Goal: Task Accomplishment & Management: Use online tool/utility

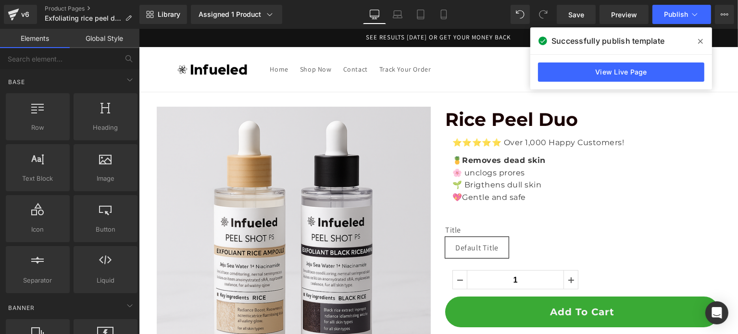
click at [696, 40] on span at bounding box center [699, 41] width 15 height 15
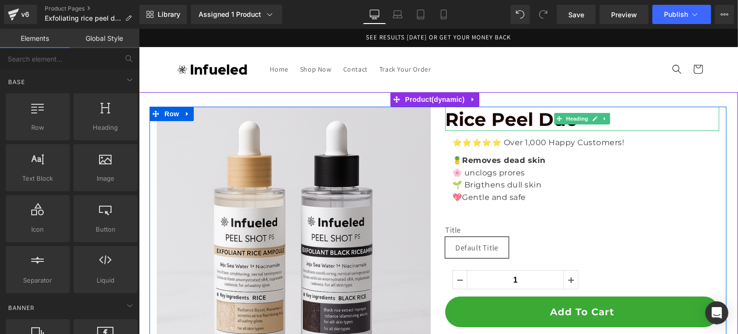
click at [514, 123] on span "Rice Peel Duo" at bounding box center [510, 119] width 133 height 23
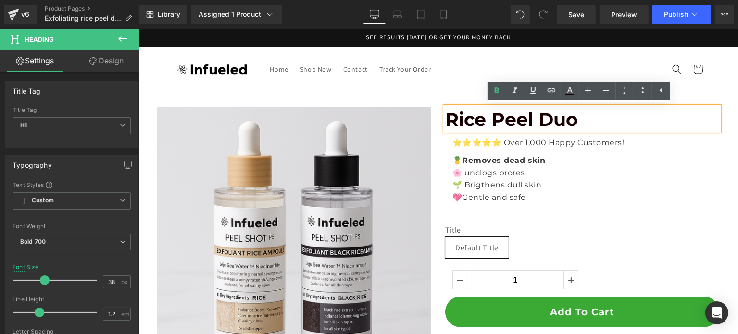
click at [586, 125] on h1 "Rice Peel Duo" at bounding box center [581, 120] width 274 height 22
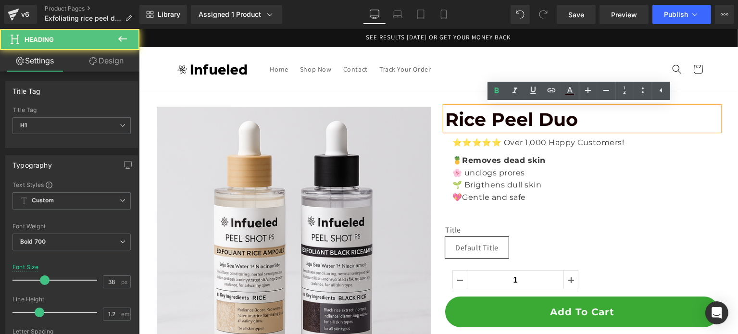
click at [586, 158] on p "🍍 Removes dead skin" at bounding box center [581, 160] width 259 height 12
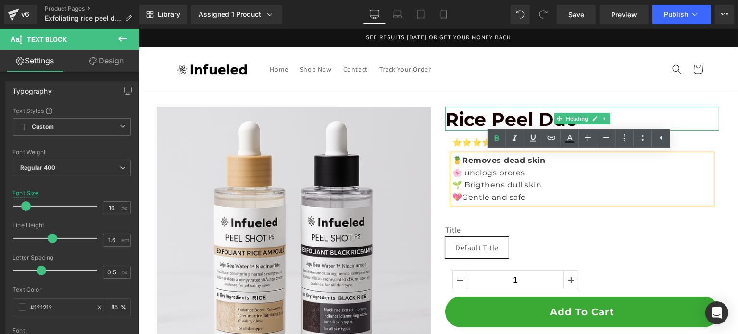
drag, startPoint x: 555, startPoint y: 119, endPoint x: 728, endPoint y: 203, distance: 192.8
click at [556, 119] on icon at bounding box center [558, 118] width 5 height 5
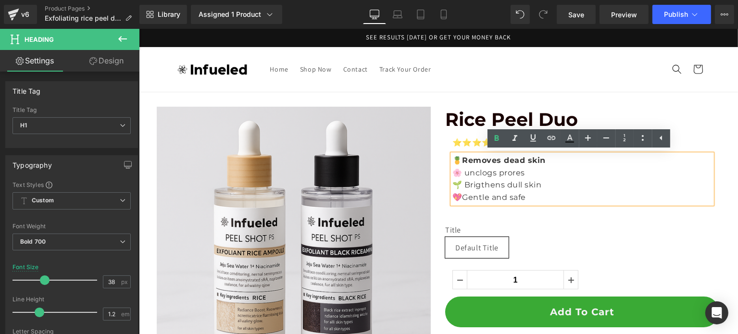
drag, startPoint x: 547, startPoint y: 193, endPoint x: 527, endPoint y: 195, distance: 20.3
click at [547, 193] on p "💖Gentle and safe" at bounding box center [581, 197] width 259 height 12
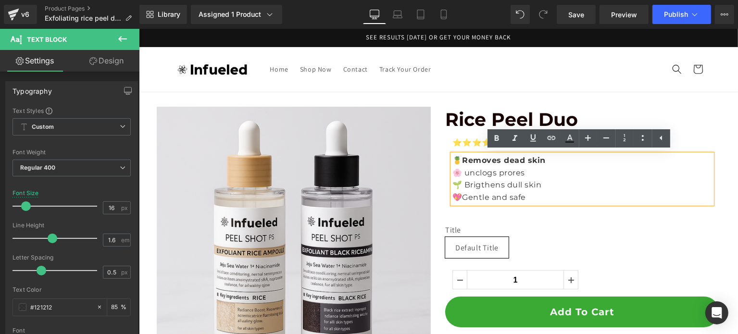
drag, startPoint x: 533, startPoint y: 198, endPoint x: 446, endPoint y: 160, distance: 95.1
click at [452, 160] on div "🍍 Removes dead skin 🌸 unclogs prores 🌱 Brigthens dull skin 💖Gentle and safe" at bounding box center [581, 178] width 259 height 49
click at [452, 160] on p "🍍 Removes dead skin" at bounding box center [581, 160] width 259 height 12
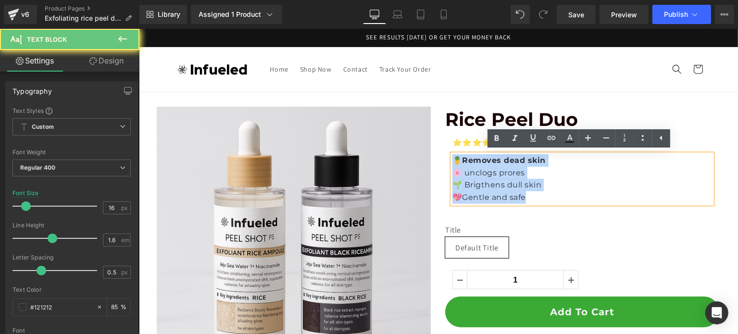
click at [545, 194] on p "💖Gentle and safe" at bounding box center [581, 197] width 259 height 12
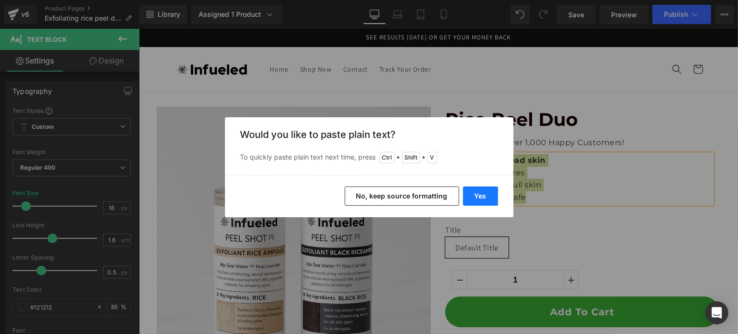
click at [477, 198] on button "Yes" at bounding box center [480, 195] width 35 height 19
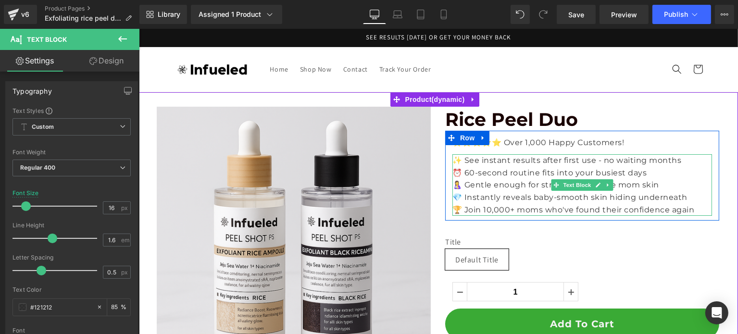
click at [516, 208] on p "🏆 Join 10,000+ moms who've found their confidence again" at bounding box center [581, 210] width 259 height 12
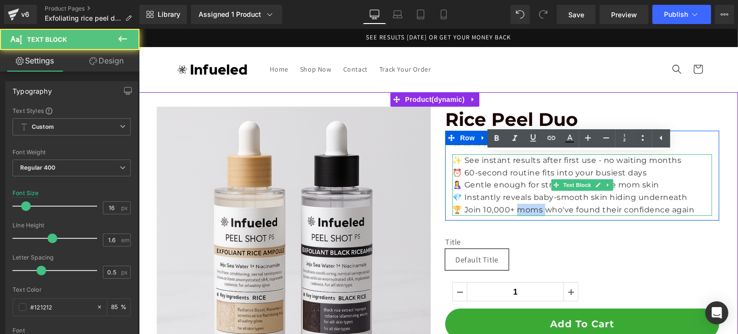
click at [516, 208] on p "🏆 Join 10,000+ moms who've found their confidence again" at bounding box center [581, 210] width 259 height 12
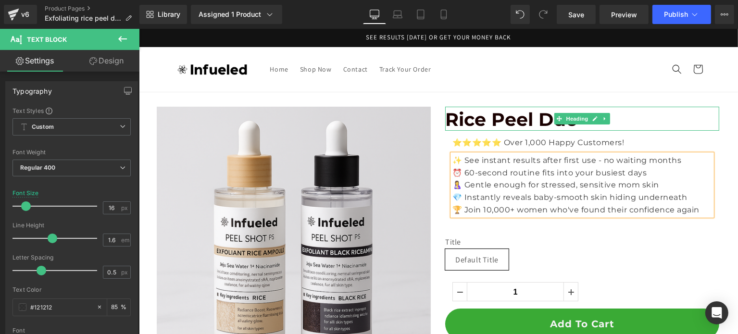
click at [648, 123] on h1 "Rice Peel Duo" at bounding box center [581, 120] width 274 height 22
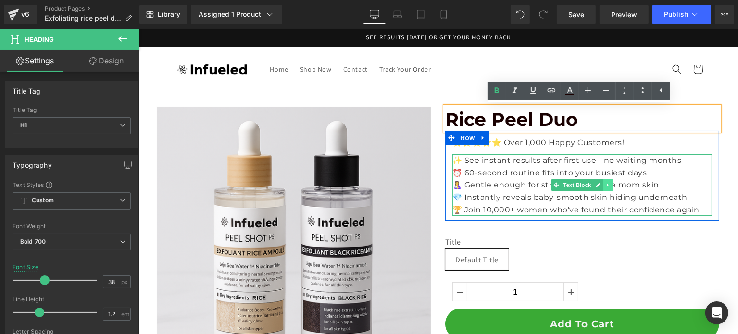
click at [603, 185] on link at bounding box center [608, 185] width 10 height 12
click at [600, 186] on icon at bounding box center [602, 185] width 5 height 5
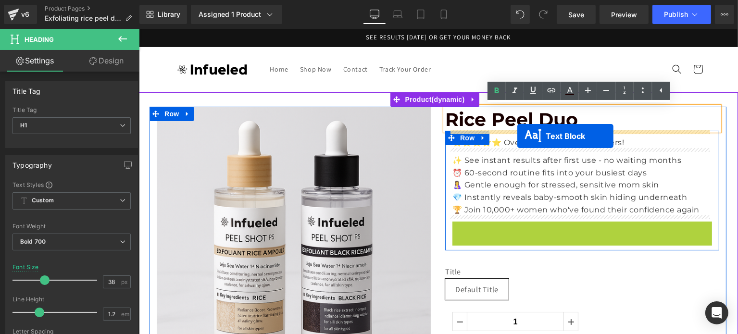
drag, startPoint x: 552, startPoint y: 250, endPoint x: 517, endPoint y: 136, distance: 119.6
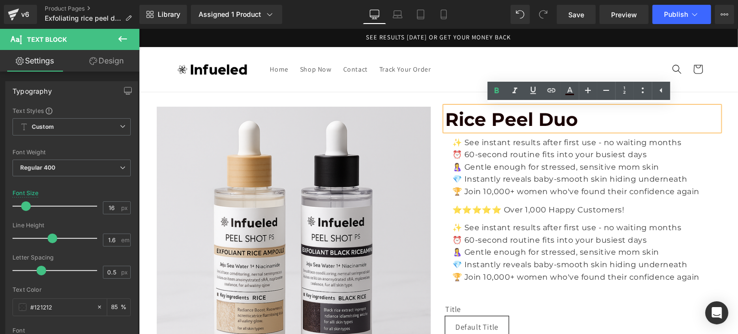
click at [524, 149] on p "⏰ 60-second routine fits into your busiest days" at bounding box center [581, 154] width 259 height 12
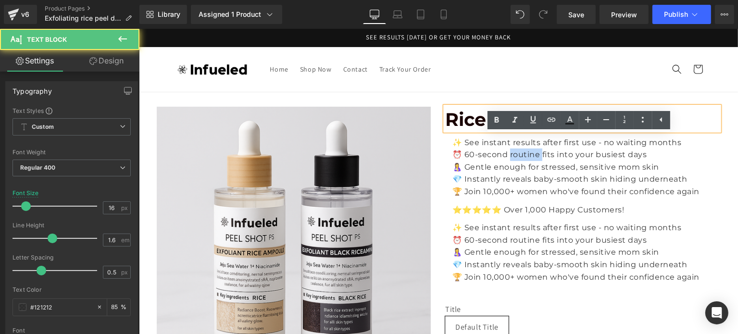
click at [524, 149] on p "⏰ 60-second routine fits into your busiest days" at bounding box center [581, 154] width 259 height 12
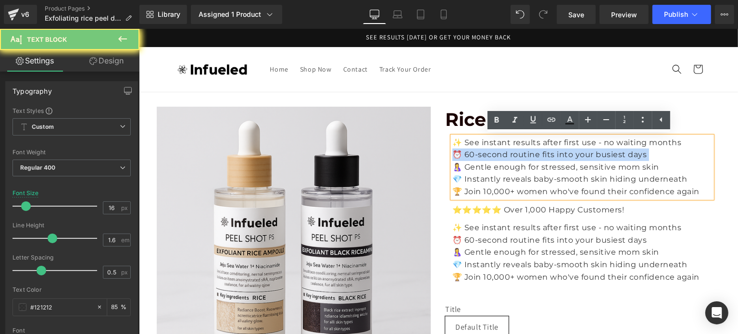
click at [524, 149] on p "⏰ 60-second routine fits into your busiest days" at bounding box center [581, 154] width 259 height 12
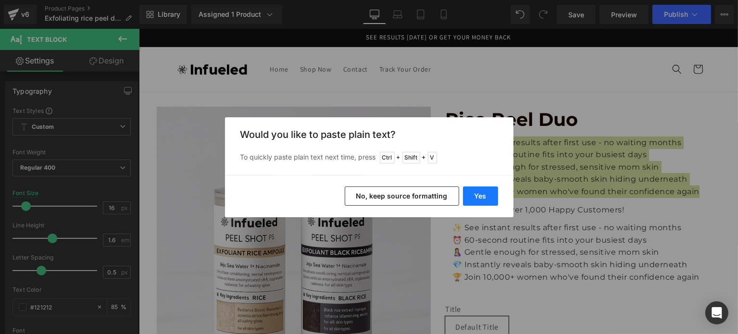
click at [475, 195] on button "Yes" at bounding box center [480, 195] width 35 height 19
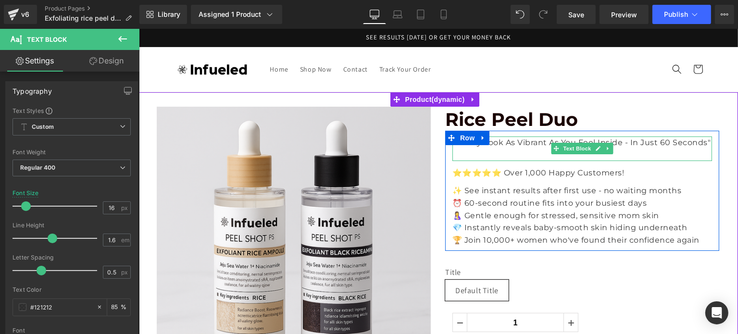
click at [528, 156] on p at bounding box center [581, 154] width 259 height 12
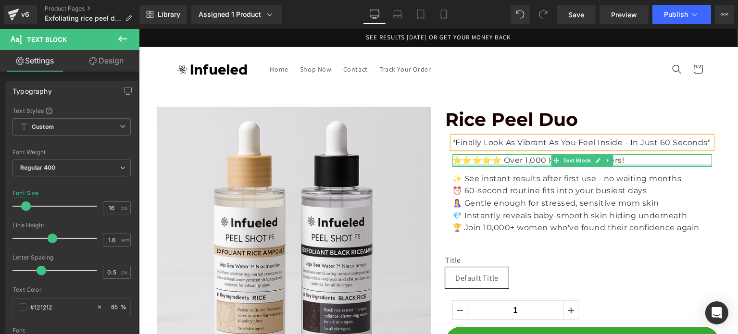
click at [658, 164] on div at bounding box center [581, 165] width 259 height 2
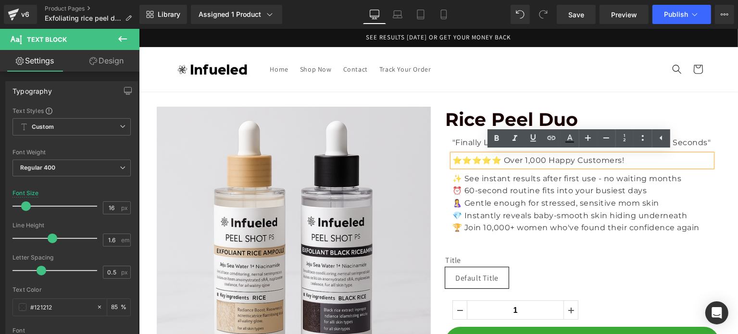
click at [668, 167] on div "⭐⭐⭐⭐⭐ Over 1,000 Happy Customers!" at bounding box center [581, 160] width 259 height 12
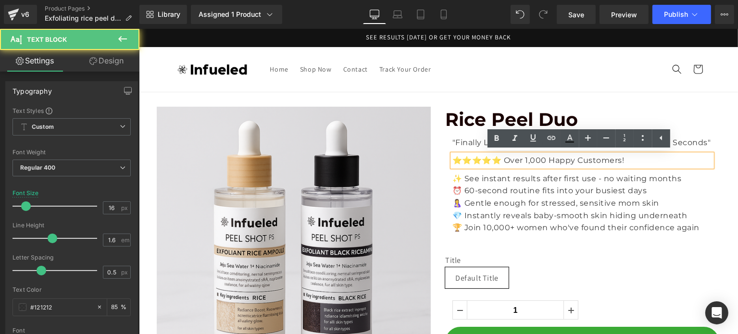
click at [715, 186] on div "Rice Peel Duo Heading "Finally Look As Vibrant As You Feel Inside - In Just 60 …" at bounding box center [581, 308] width 288 height 403
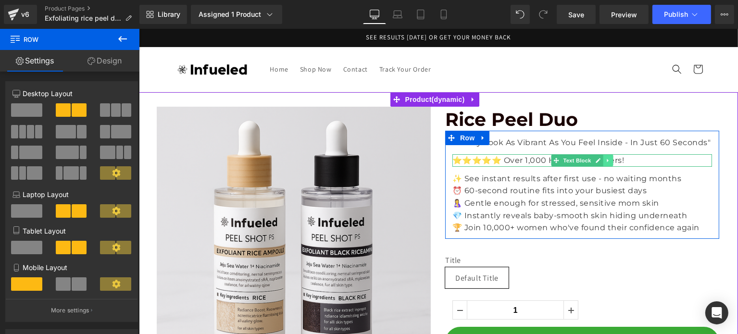
click at [604, 161] on icon at bounding box center [606, 161] width 5 height 6
click at [610, 163] on link at bounding box center [612, 161] width 10 height 12
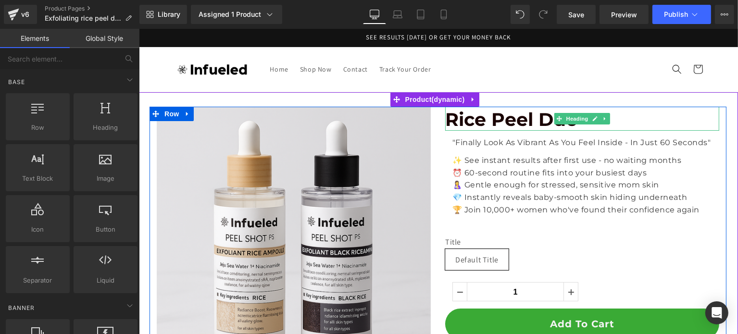
click at [454, 119] on span "Rice Peel Duo" at bounding box center [510, 119] width 133 height 23
click at [444, 119] on span "Rice Peel Duo" at bounding box center [510, 119] width 133 height 23
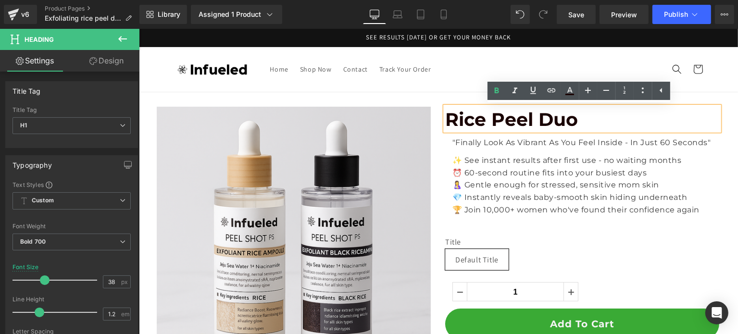
paste div
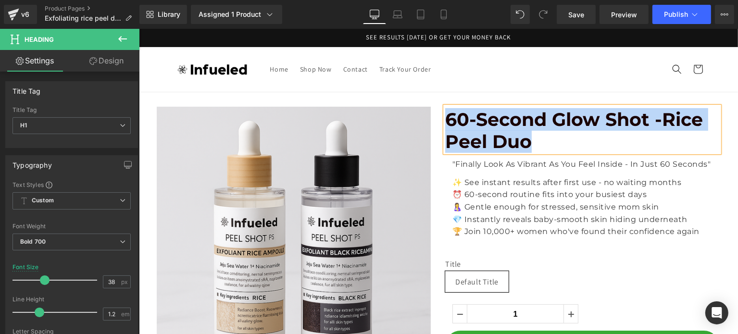
click at [654, 121] on span "60-Second Glow Shot -Rice Peel Duo" at bounding box center [573, 130] width 258 height 45
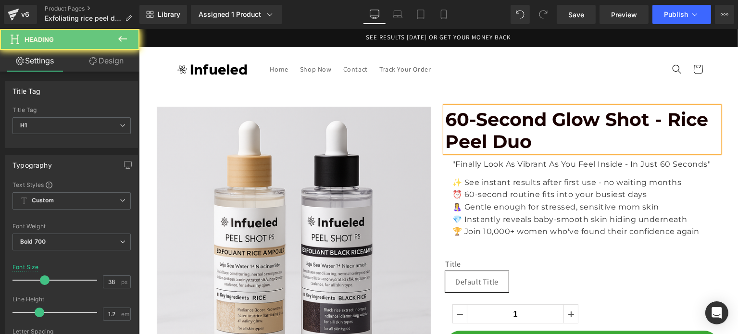
click at [618, 136] on h1 "60-Second Glow Shot - Rice Peel Duo" at bounding box center [581, 131] width 274 height 44
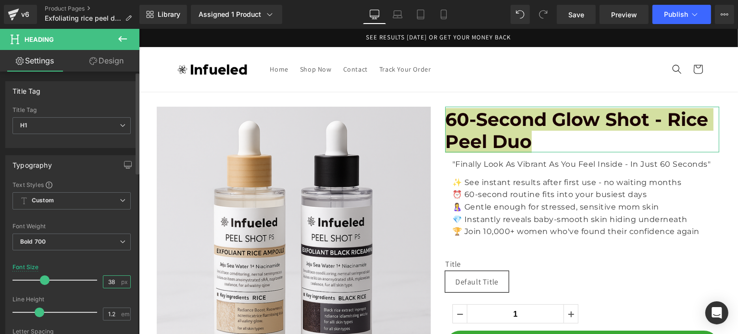
click at [111, 278] on input "38" at bounding box center [111, 282] width 17 height 12
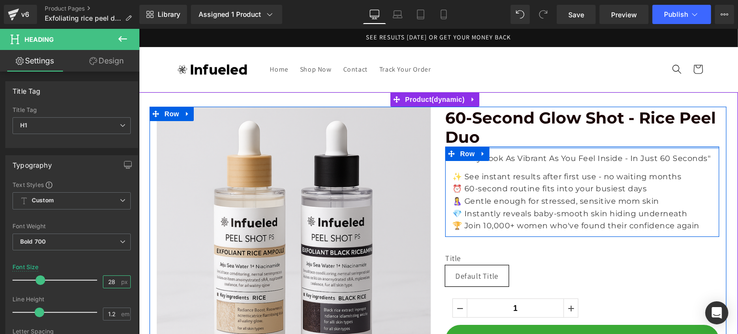
type input "27"
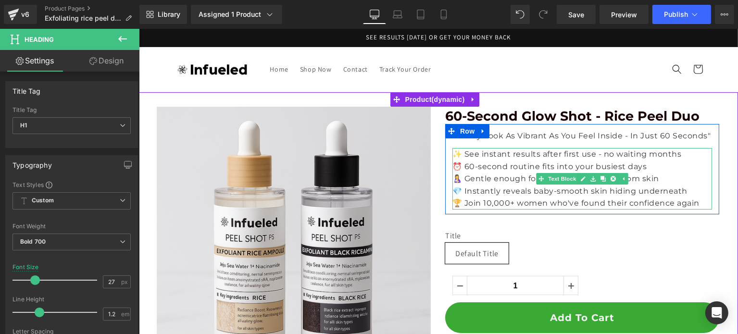
drag, startPoint x: 567, startPoint y: 164, endPoint x: 699, endPoint y: 144, distance: 133.3
click at [567, 164] on p "⏰ 60-second routine fits into your busiest days" at bounding box center [581, 166] width 259 height 12
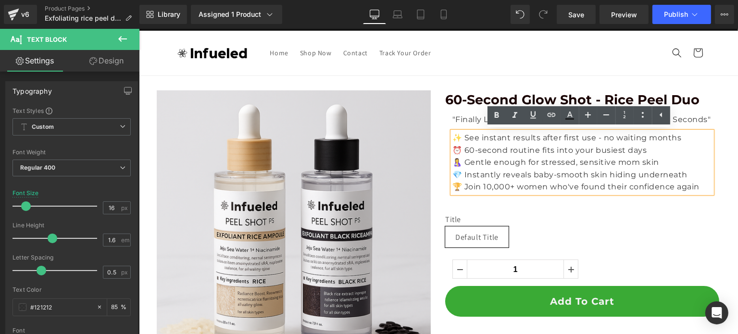
scroll to position [20, 0]
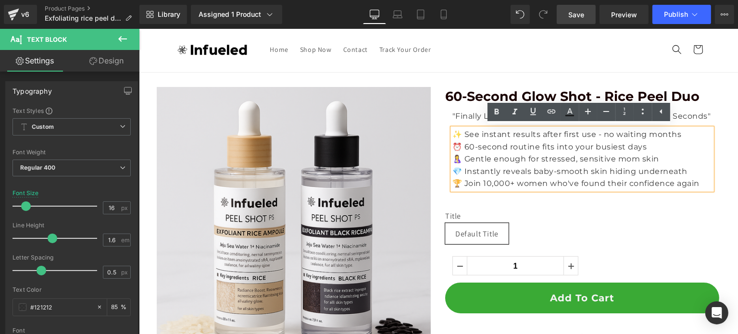
click at [571, 14] on span "Save" at bounding box center [576, 15] width 16 height 10
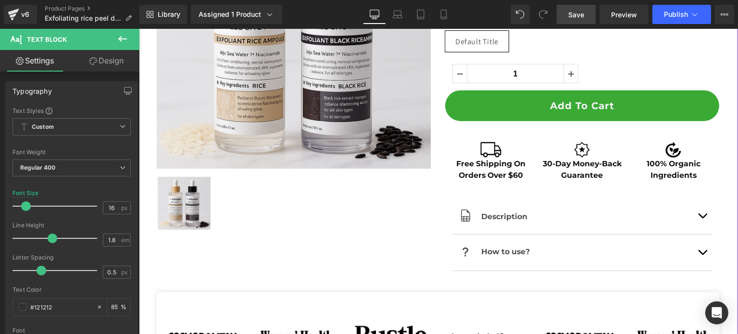
scroll to position [404, 0]
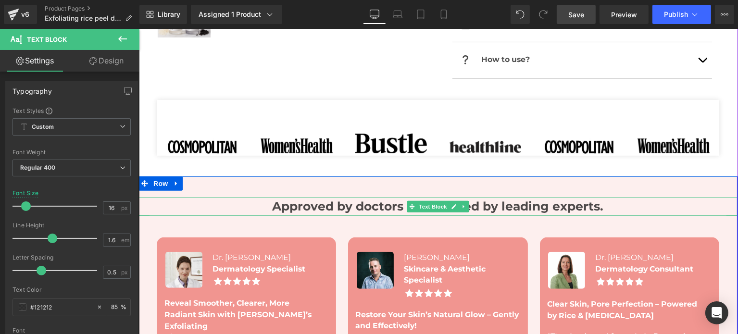
drag, startPoint x: 505, startPoint y: 208, endPoint x: 468, endPoint y: 208, distance: 36.0
click at [505, 208] on strong "Approved by doctors and backed by leading experts." at bounding box center [437, 206] width 331 height 14
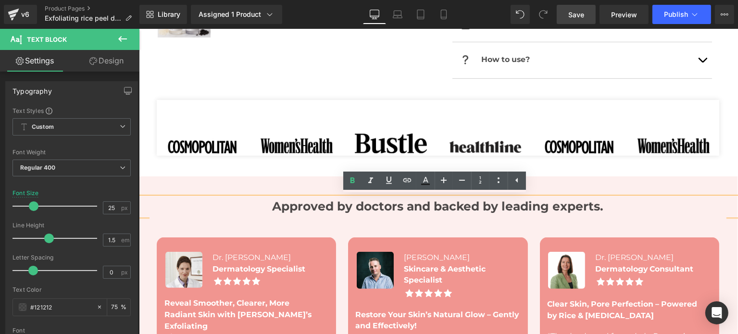
click at [456, 205] on strong "Approved by doctors and backed by leading experts." at bounding box center [437, 206] width 331 height 14
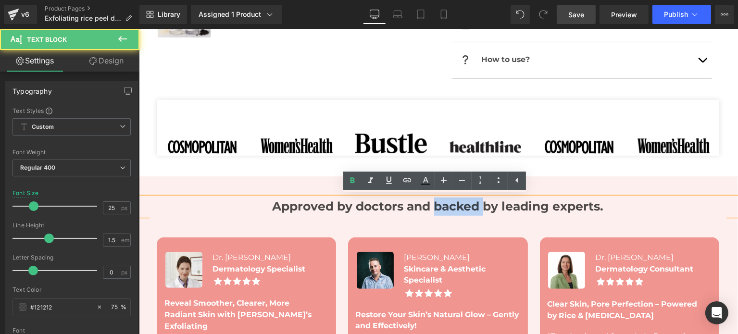
click at [456, 205] on strong "Approved by doctors and backed by leading experts." at bounding box center [437, 206] width 331 height 14
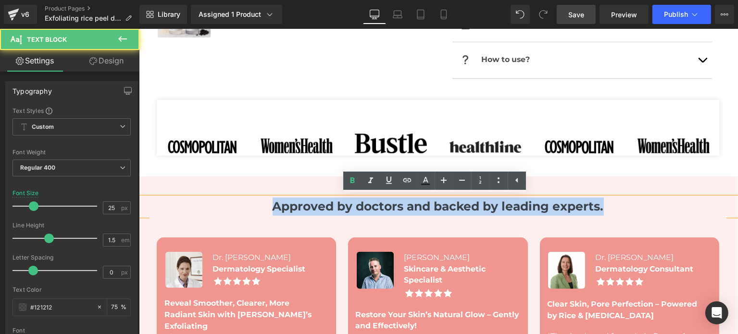
click at [456, 205] on strong "Approved by doctors and backed by leading experts." at bounding box center [437, 206] width 331 height 14
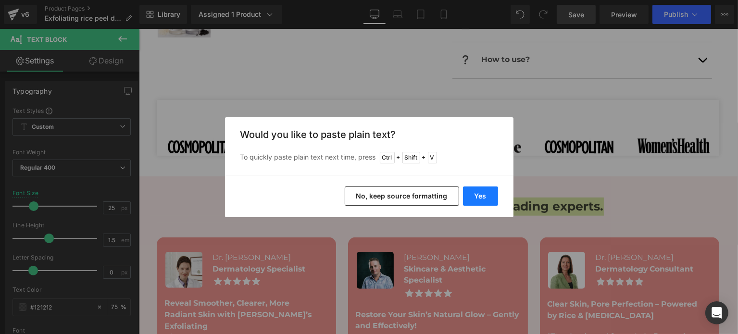
click at [477, 198] on button "Yes" at bounding box center [480, 195] width 35 height 19
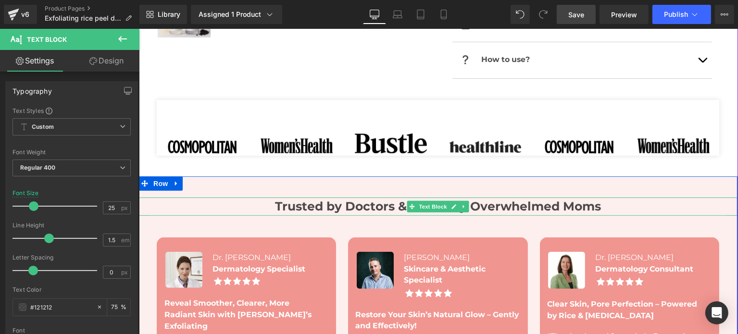
click at [496, 207] on b "Trusted by Doctors & Loved by Overwhelmed Moms" at bounding box center [437, 206] width 326 height 14
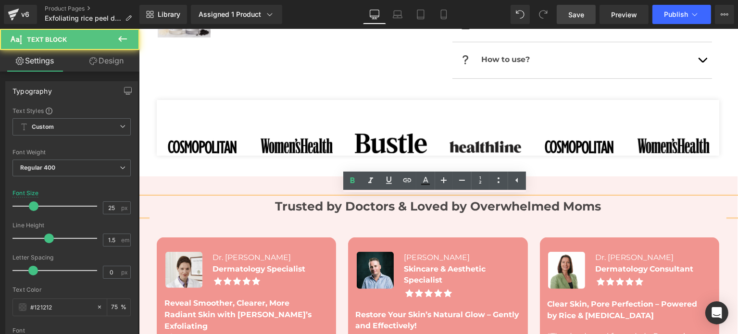
click at [596, 208] on b "Trusted by Doctors & Loved by Overwhelmed Moms" at bounding box center [437, 206] width 326 height 14
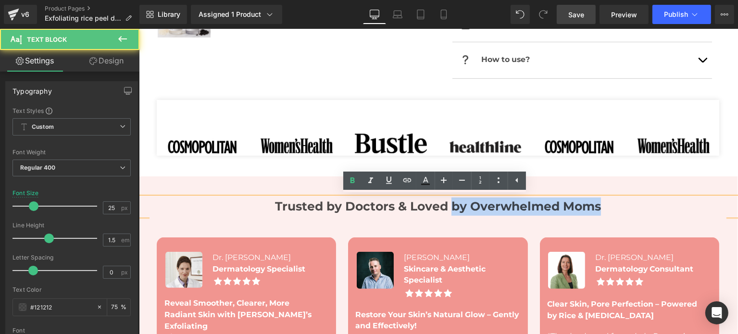
drag, startPoint x: 449, startPoint y: 206, endPoint x: 615, endPoint y: 208, distance: 165.8
click at [615, 208] on p "Trusted by Doctors & Loved by Overwhelmed Moms" at bounding box center [437, 206] width 599 height 18
click at [615, 209] on p "Trusted by Doctors & Loved by Overwhelmed Moms" at bounding box center [437, 206] width 599 height 18
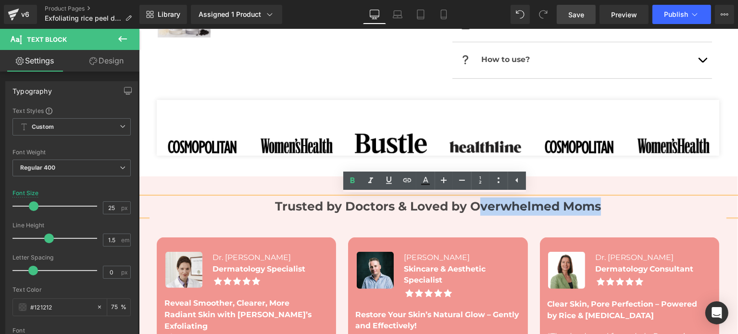
click at [471, 205] on b "Trusted by Doctors & Loved by Overwhelmed Moms" at bounding box center [437, 206] width 326 height 14
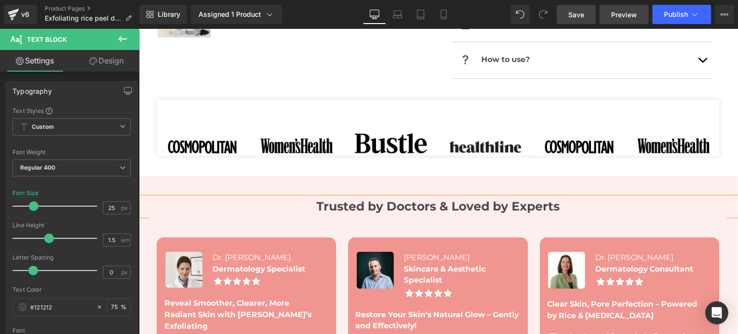
click at [600, 17] on link "Preview" at bounding box center [623, 14] width 49 height 19
click at [568, 16] on link "Save" at bounding box center [575, 14] width 39 height 19
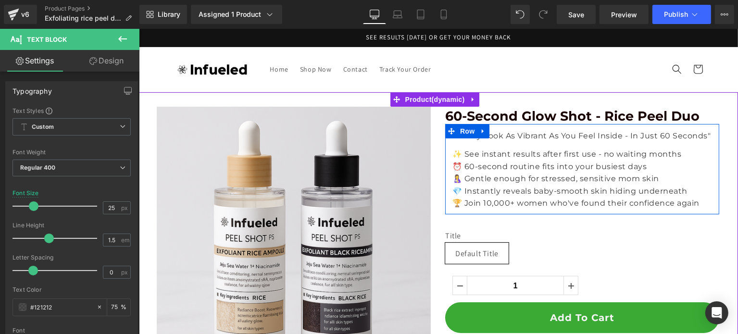
scroll to position [192, 0]
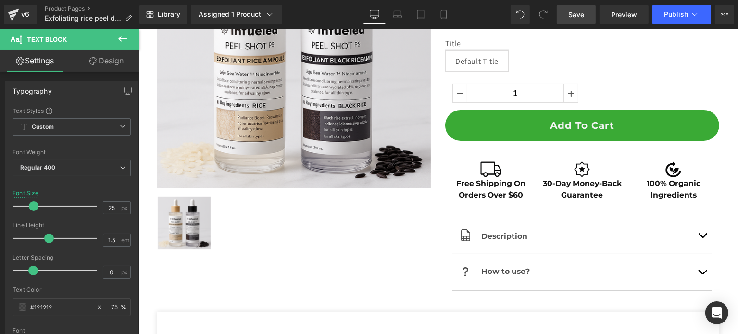
click at [576, 12] on span "Save" at bounding box center [576, 15] width 16 height 10
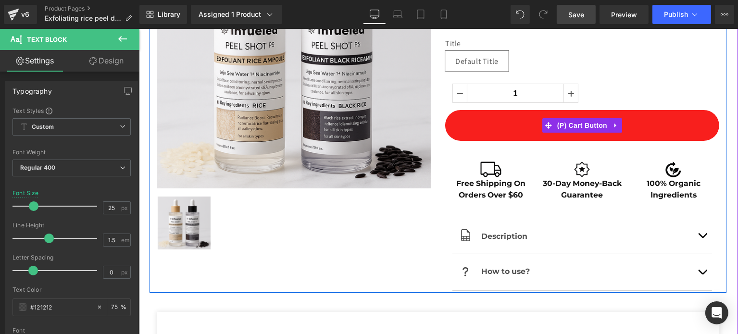
scroll to position [384, 0]
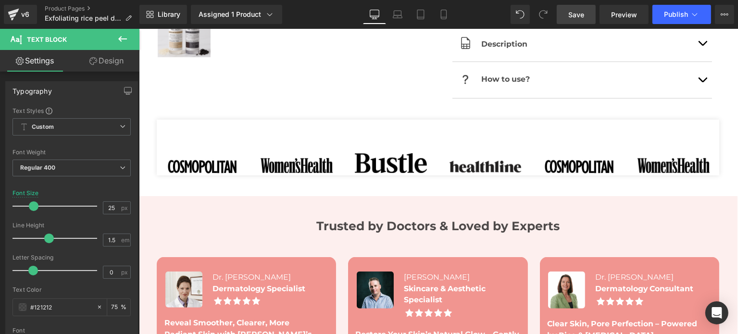
click at [577, 14] on span "Save" at bounding box center [576, 15] width 16 height 10
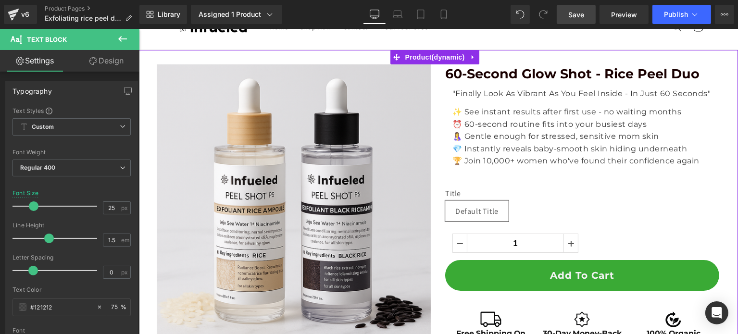
scroll to position [0, 0]
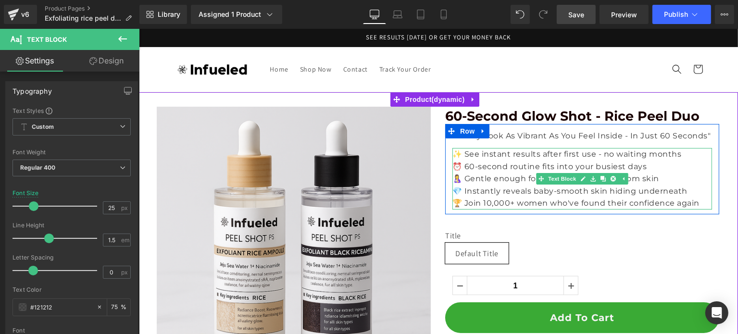
drag, startPoint x: 583, startPoint y: 185, endPoint x: 627, endPoint y: 193, distance: 44.5
click at [583, 185] on p "💎 Instantly reveals baby-smooth skin hiding underneath" at bounding box center [581, 191] width 259 height 12
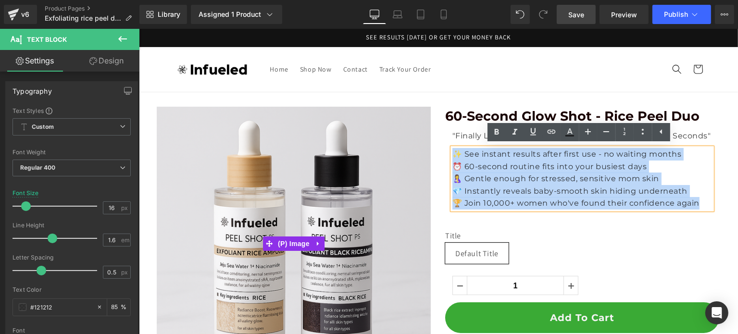
drag, startPoint x: 697, startPoint y: 205, endPoint x: 395, endPoint y: 153, distance: 306.2
click at [395, 153] on div "Sale Off (P) Image ‹ › (P) Image List 60-Second Glow Shot - Rice Peel Duo Headi…" at bounding box center [437, 296] width 577 height 378
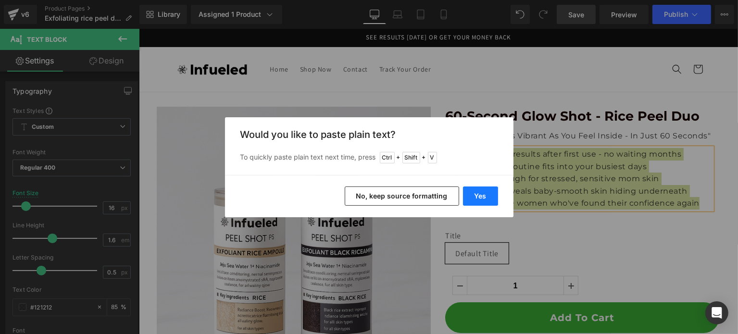
click at [469, 202] on button "Yes" at bounding box center [480, 195] width 35 height 19
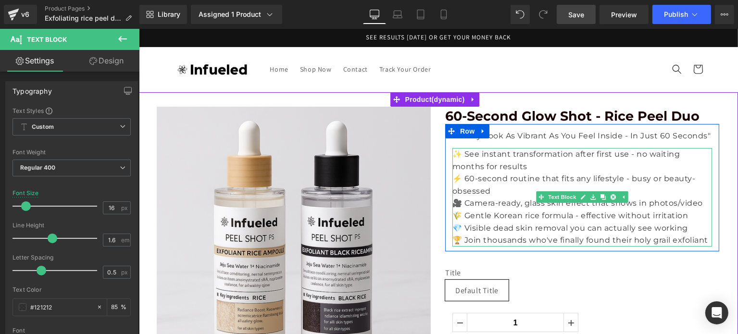
click at [494, 185] on p "⚡ 60-second routine that fits any lifestyle - busy or beauty-obsessed" at bounding box center [581, 184] width 259 height 25
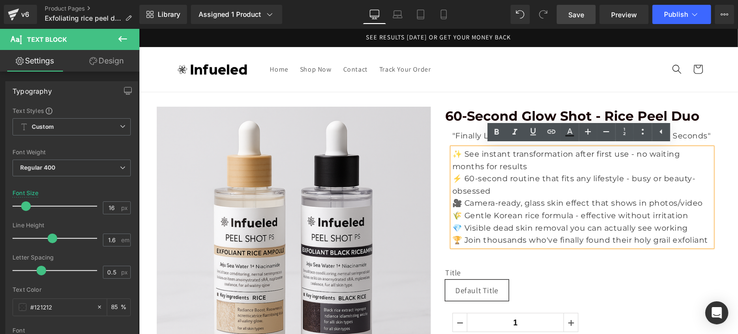
click at [560, 182] on p "⚡ 60-second routine that fits any lifestyle - busy or beauty-obsessed" at bounding box center [581, 184] width 259 height 25
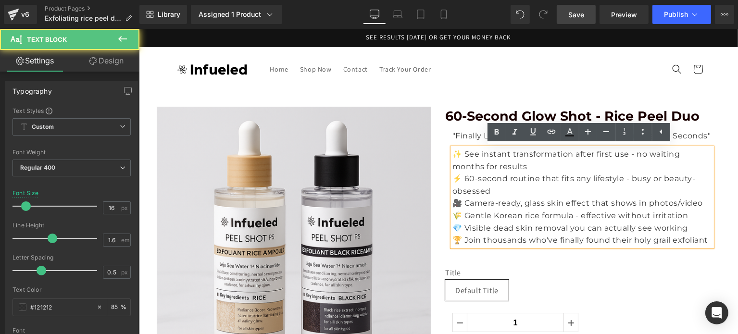
click at [521, 165] on p "✨ See instant transformation after first use - no waiting months for results" at bounding box center [581, 160] width 259 height 25
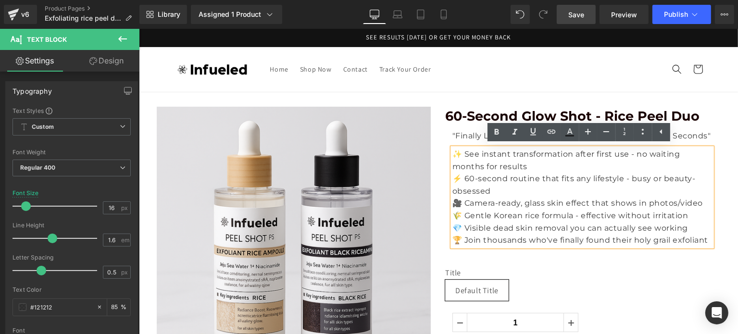
click at [572, 192] on p "⚡ 60-second routine that fits any lifestyle - busy or beauty-obsessed" at bounding box center [581, 184] width 259 height 25
click at [601, 168] on p "✨ See instant transformation after first use - no waiting months for results" at bounding box center [581, 160] width 259 height 25
click at [573, 6] on link "Save" at bounding box center [575, 14] width 39 height 19
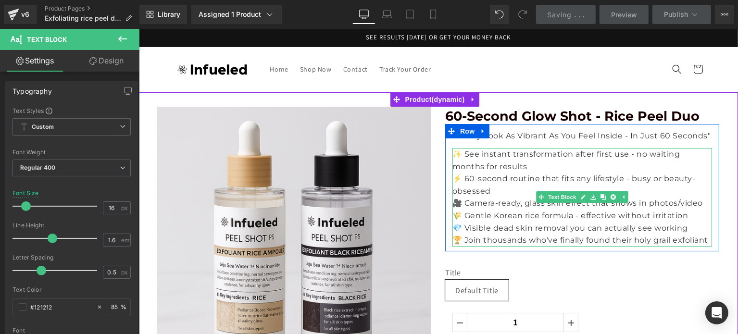
click at [483, 203] on p "🎥 Camera-ready, glass skin effect that shows in photos/video" at bounding box center [581, 203] width 259 height 12
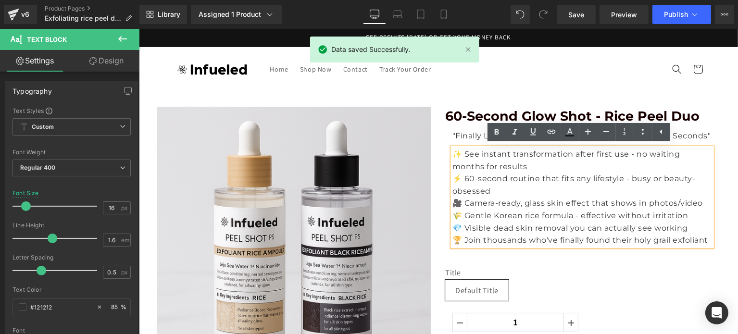
click at [535, 186] on p "⚡ 60-second routine that fits any lifestyle - busy or beauty-obsessed" at bounding box center [581, 184] width 259 height 25
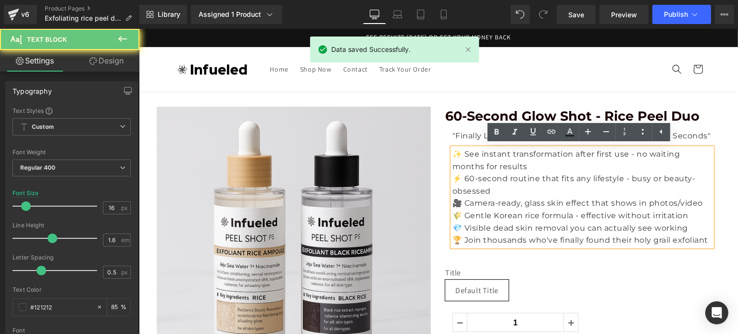
click at [516, 213] on p "🌾 Gentle Korean rice formula - effective without irritation" at bounding box center [581, 215] width 259 height 12
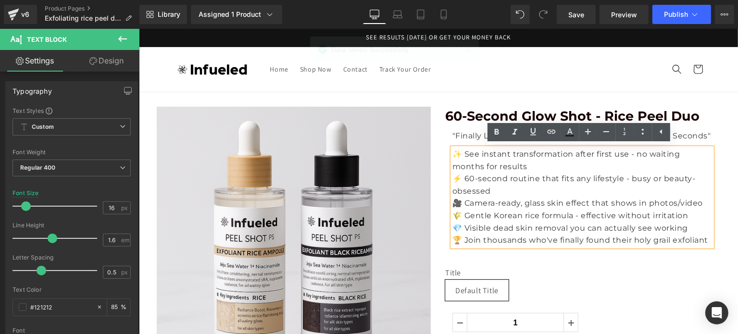
click at [514, 230] on p "💎 Visible dead skin removal you can actually see working" at bounding box center [581, 228] width 259 height 12
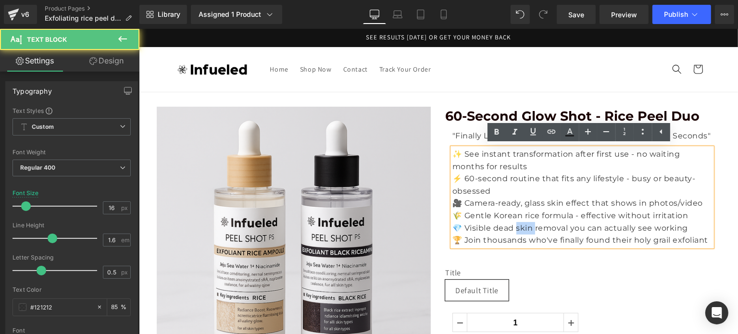
click at [514, 230] on p "💎 Visible dead skin removal you can actually see working" at bounding box center [581, 228] width 259 height 12
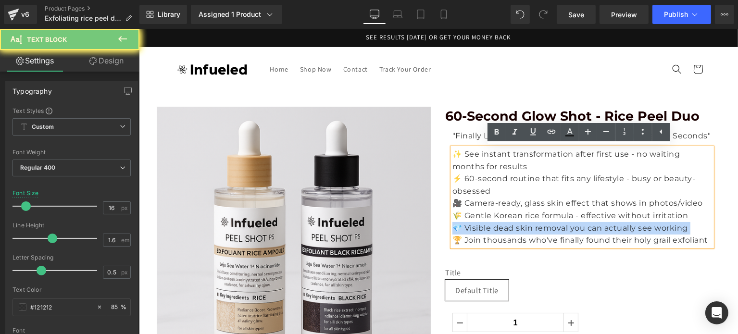
click at [514, 230] on p "💎 Visible dead skin removal you can actually see working" at bounding box center [581, 228] width 259 height 12
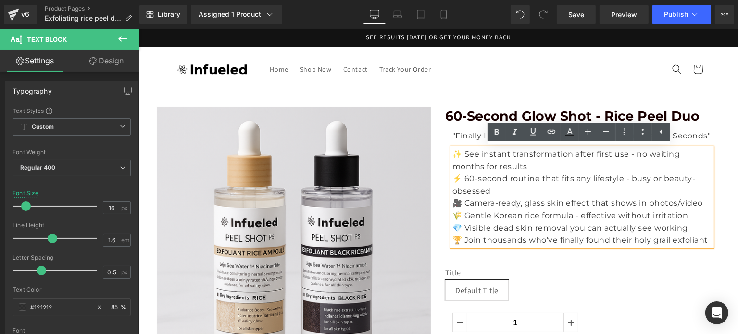
click at [482, 196] on p "⚡ 60-second routine that fits any lifestyle - busy or beauty-obsessed" at bounding box center [581, 184] width 259 height 25
drag, startPoint x: 497, startPoint y: 188, endPoint x: 620, endPoint y: 182, distance: 122.7
click at [620, 182] on p "⚡ 60-second routine that fits any lifestyle - busy or beauty-obsessed" at bounding box center [581, 184] width 259 height 25
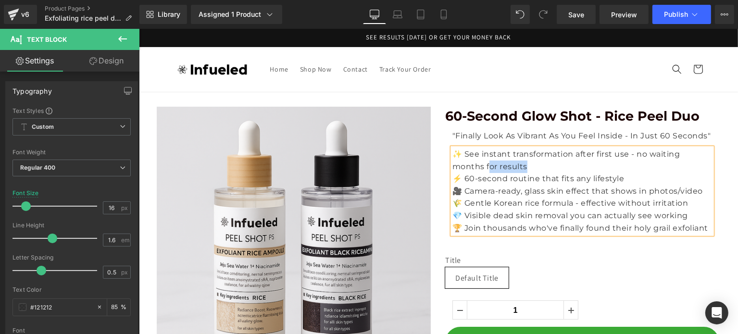
drag, startPoint x: 526, startPoint y: 165, endPoint x: 483, endPoint y: 165, distance: 42.3
click at [483, 165] on p "✨ See instant transformation after first use - no waiting months for results" at bounding box center [581, 160] width 259 height 25
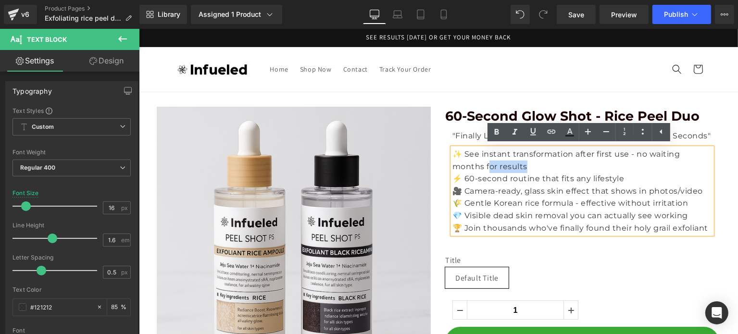
click at [572, 169] on p "✨ See instant transformation after first use - no waiting months for results" at bounding box center [581, 160] width 259 height 25
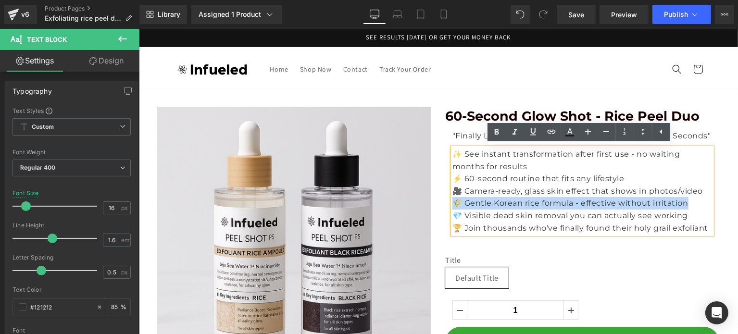
drag, startPoint x: 686, startPoint y: 203, endPoint x: 442, endPoint y: 200, distance: 243.6
click at [444, 200] on div ""Finally Look As Vibrant As You Feel Inside - In Just 60 Seconds" Text Block ✨ …" at bounding box center [581, 179] width 274 height 110
click at [663, 197] on p "🌾 Gentle Korean rice formula - effective without irritation" at bounding box center [581, 203] width 259 height 12
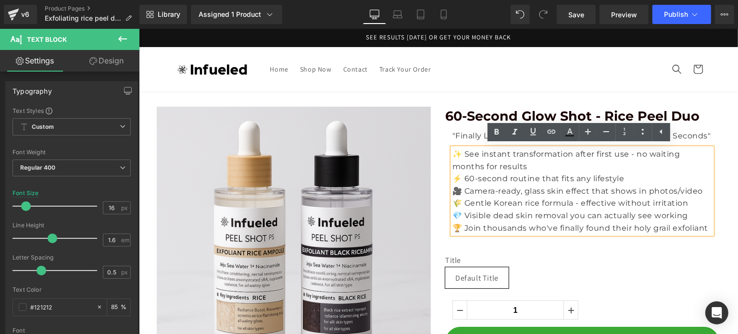
click at [702, 228] on p "🏆 Join thousands who've finally found their holy grail exfoliant" at bounding box center [581, 228] width 259 height 12
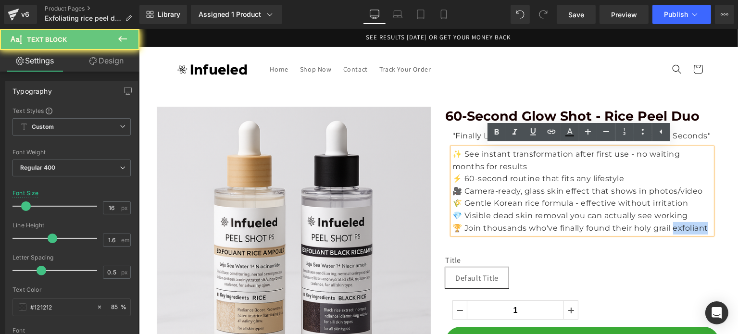
click at [702, 228] on p "🏆 Join thousands who've finally found their holy grail exfoliant" at bounding box center [581, 228] width 259 height 12
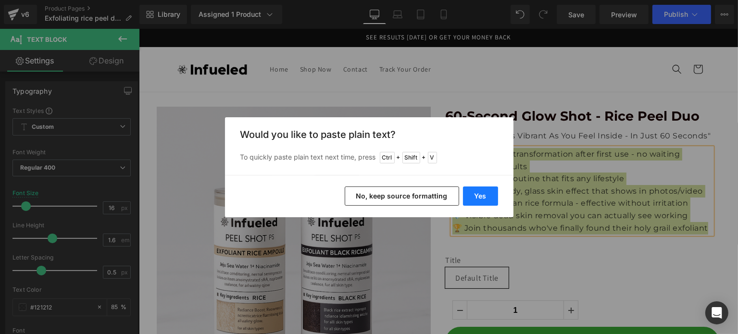
click at [481, 196] on button "Yes" at bounding box center [480, 195] width 35 height 19
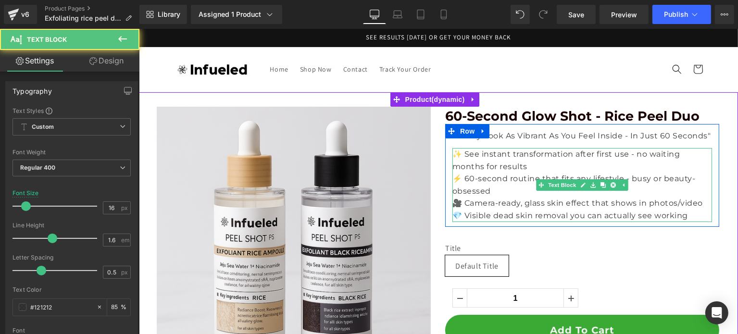
click at [649, 184] on p "⚡ 60-second routine that fits any lifestyle - busy or beauty-obsessed" at bounding box center [581, 184] width 259 height 25
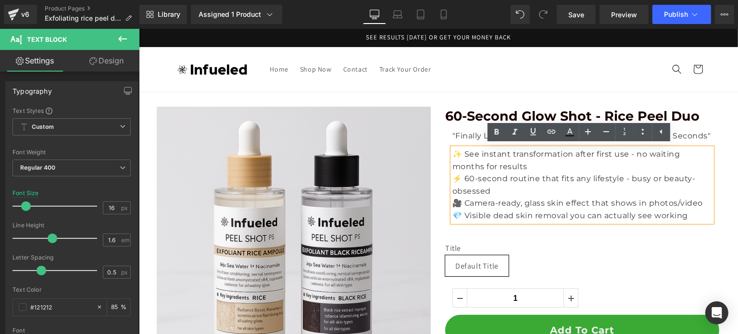
click at [628, 190] on p "⚡ 60-second routine that fits any lifestyle - busy or beauty-obsessed" at bounding box center [581, 184] width 259 height 25
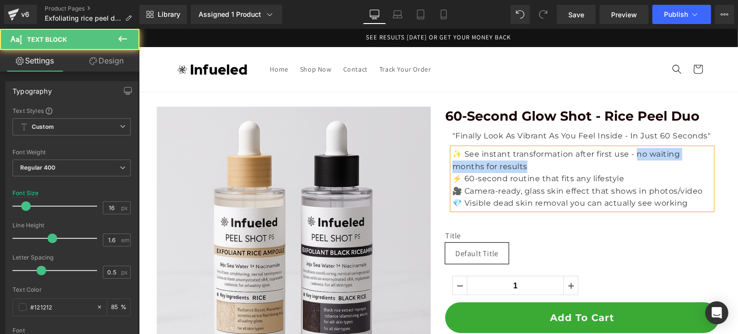
drag, startPoint x: 579, startPoint y: 165, endPoint x: 634, endPoint y: 157, distance: 55.9
click at [634, 157] on p "✨ See instant transformation after first use - no waiting months for results" at bounding box center [581, 160] width 259 height 25
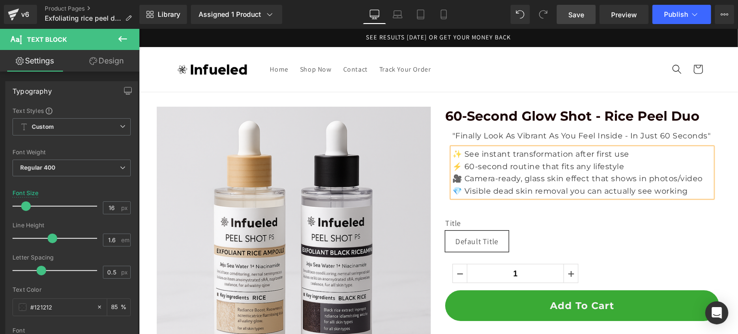
drag, startPoint x: 576, startPoint y: 18, endPoint x: 554, endPoint y: 86, distance: 71.9
click at [576, 18] on span "Save" at bounding box center [576, 15] width 16 height 10
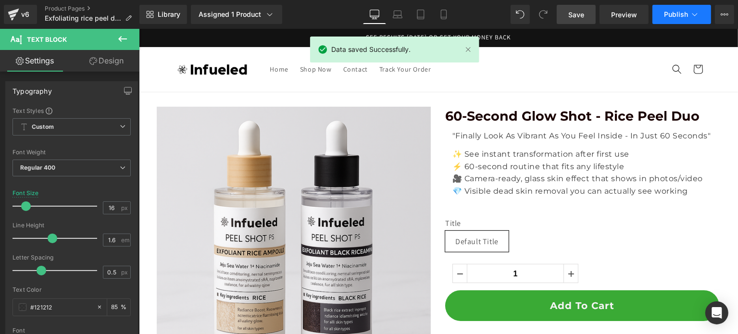
click at [673, 19] on button "Publish" at bounding box center [681, 14] width 59 height 19
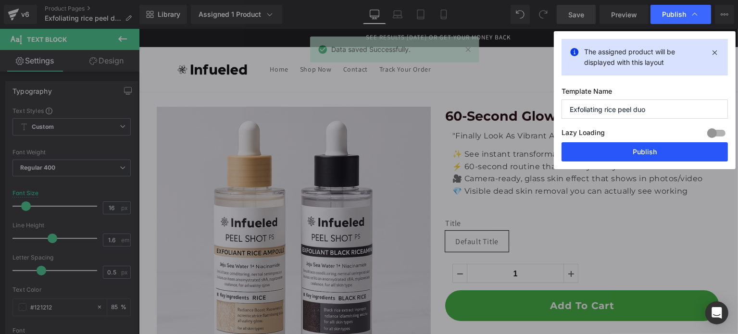
drag, startPoint x: 635, startPoint y: 145, endPoint x: 362, endPoint y: 82, distance: 280.1
click at [635, 145] on button "Publish" at bounding box center [644, 151] width 166 height 19
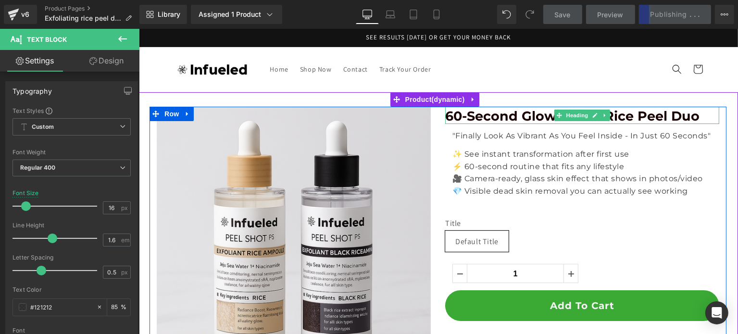
click at [617, 117] on span "60-Second Glow Shot - Rice Peel Duo" at bounding box center [571, 116] width 254 height 16
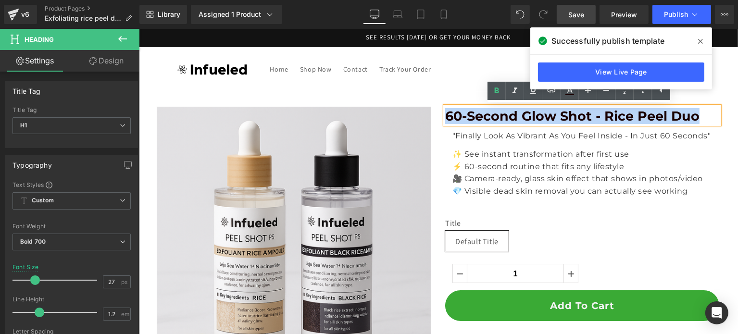
click at [587, 122] on span "60-Second Glow Shot - Rice Peel Duo" at bounding box center [571, 116] width 254 height 16
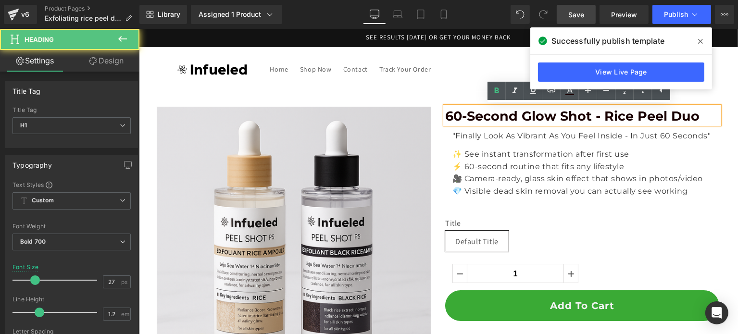
click at [541, 118] on span "60-Second Glow Shot - Rice Peel Duo" at bounding box center [571, 116] width 254 height 16
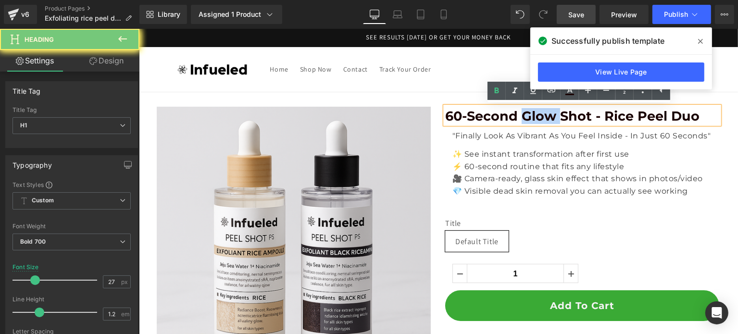
click at [541, 118] on span "60-Second Glow Shot - Rice Peel Duo" at bounding box center [571, 116] width 254 height 16
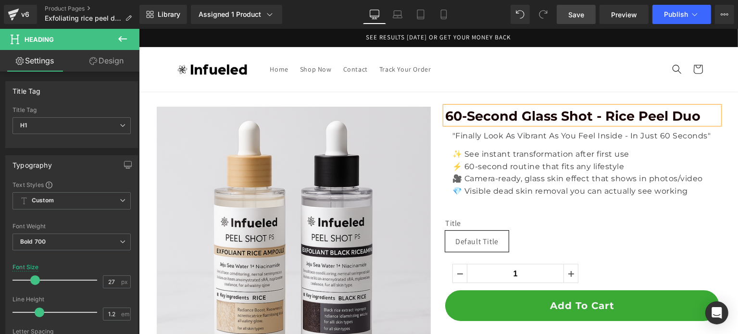
click at [579, 118] on span "60-Second Glass Shot - Rice Peel Duo" at bounding box center [571, 116] width 255 height 16
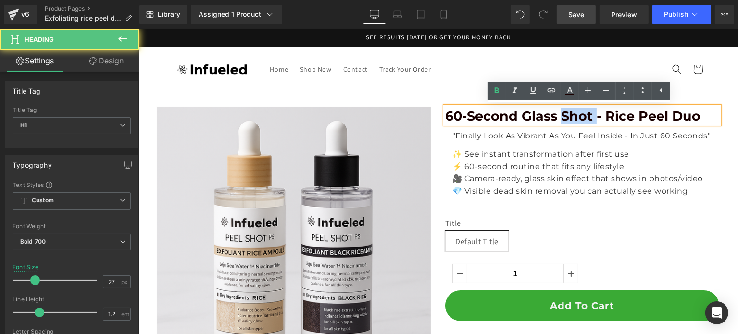
click at [579, 118] on span "60-Second Glass Shot - Rice Peel Duo" at bounding box center [571, 116] width 255 height 16
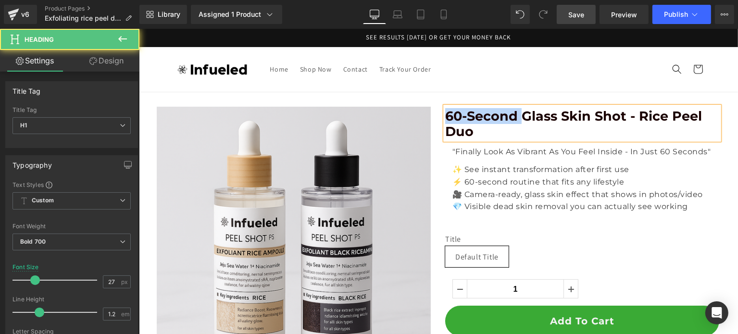
drag, startPoint x: 516, startPoint y: 116, endPoint x: 442, endPoint y: 112, distance: 74.1
click at [444, 111] on span "60-Second Glass Skin Shot - Rice Peel Duo" at bounding box center [572, 123] width 257 height 31
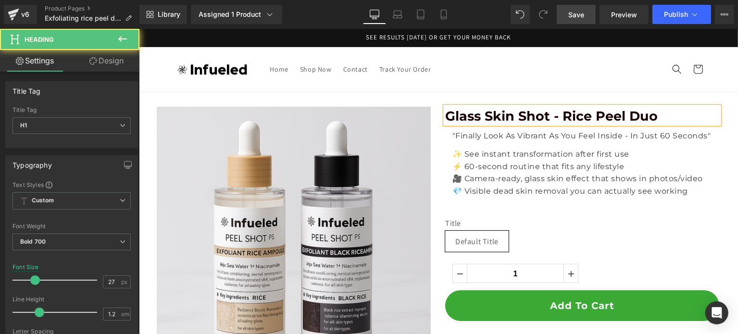
click at [672, 119] on h1 "Glass Skin Shot - Rice Peel Duo" at bounding box center [581, 116] width 274 height 15
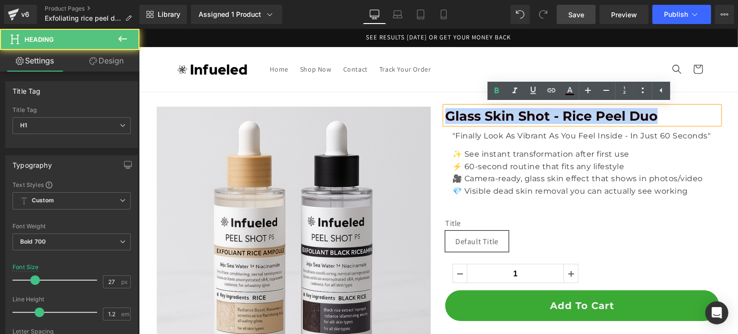
drag, startPoint x: 664, startPoint y: 114, endPoint x: 337, endPoint y: 96, distance: 327.2
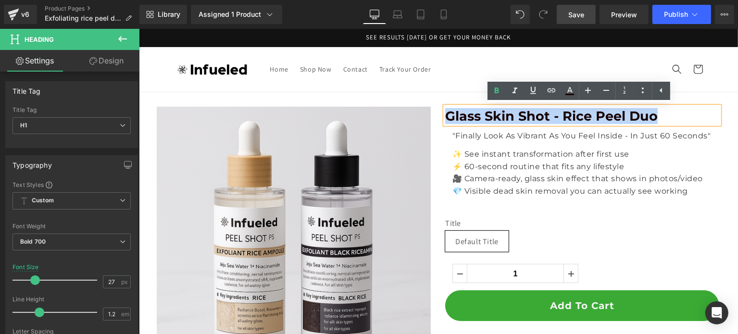
copy span "Glass Skin Shot - Rice Peel Duo"
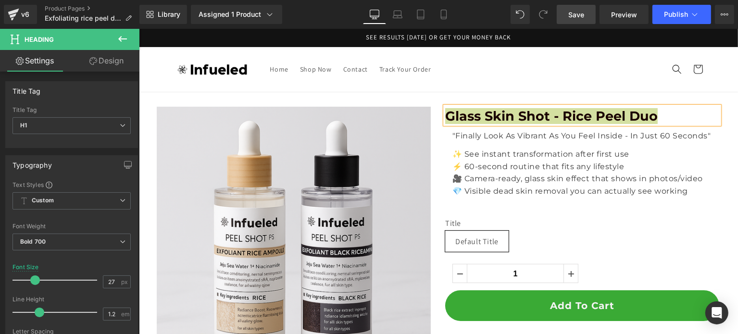
click at [580, 14] on span "Save" at bounding box center [576, 15] width 16 height 10
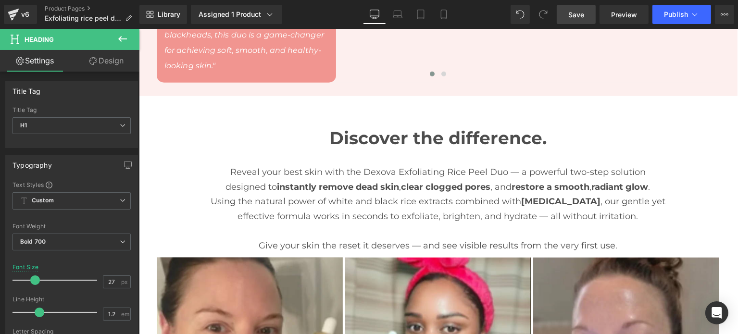
scroll to position [863, 0]
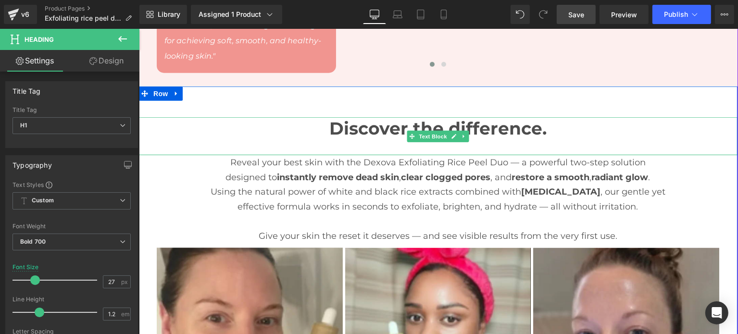
click at [415, 118] on strong "Discover the difference." at bounding box center [437, 128] width 217 height 21
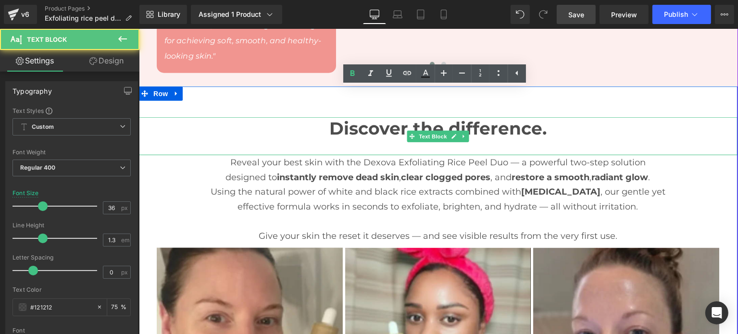
click at [409, 118] on strong "Discover the difference." at bounding box center [437, 128] width 217 height 21
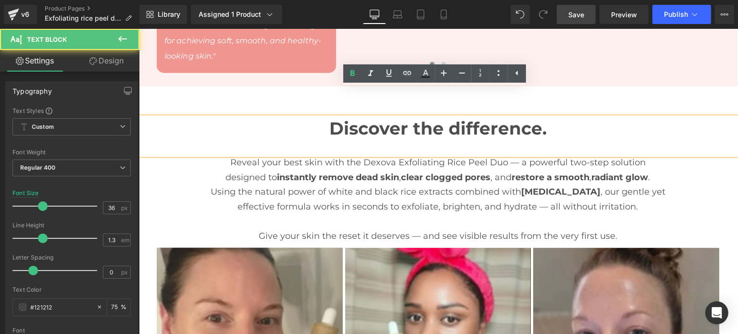
click at [409, 118] on strong "Discover the difference." at bounding box center [437, 128] width 217 height 21
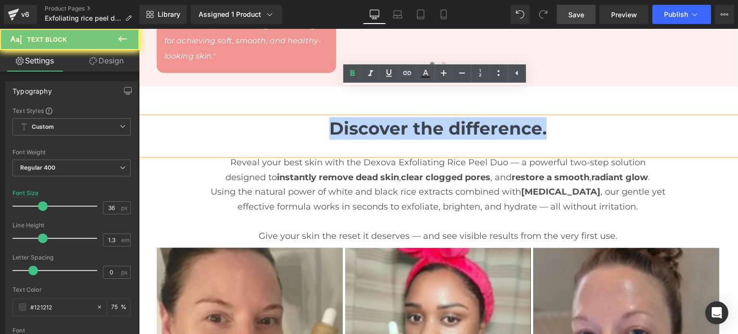
click at [409, 118] on strong "Discover the difference." at bounding box center [437, 128] width 217 height 21
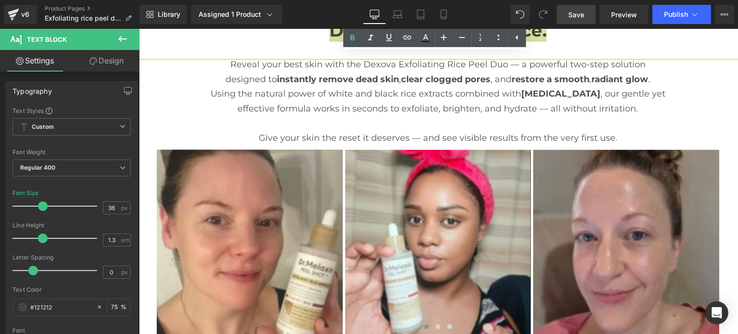
scroll to position [769, 0]
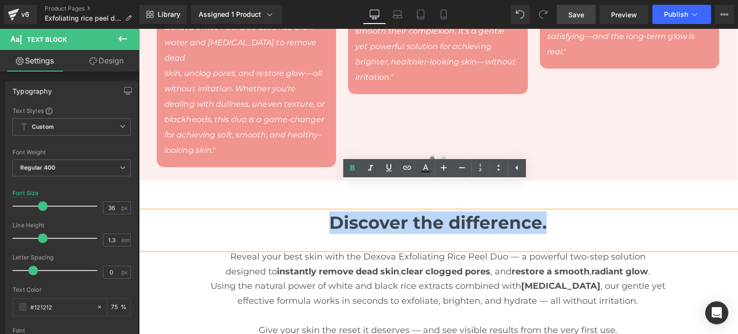
click at [481, 212] on strong "Discover the difference." at bounding box center [437, 222] width 217 height 21
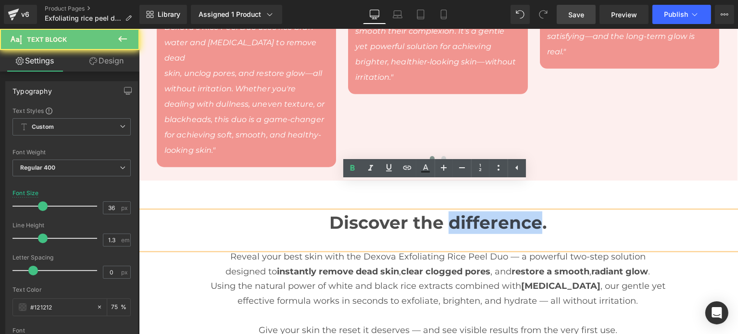
click at [481, 212] on strong "Discover the difference." at bounding box center [437, 222] width 217 height 21
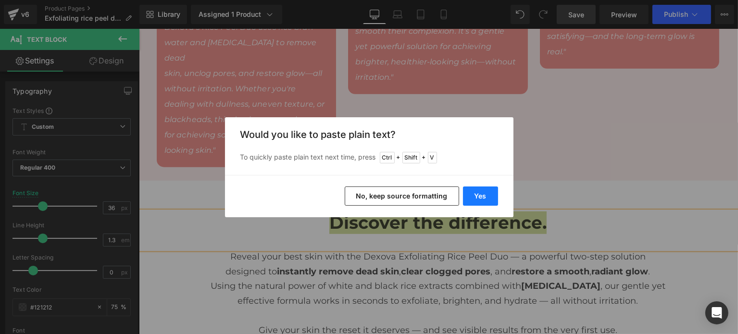
click at [476, 198] on button "Yes" at bounding box center [480, 195] width 35 height 19
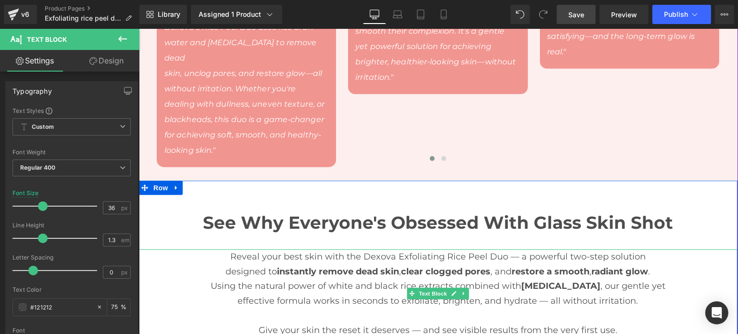
click at [488, 279] on p "Using the natural power of white and black rice extracts combined with [MEDICAL…" at bounding box center [437, 286] width 599 height 15
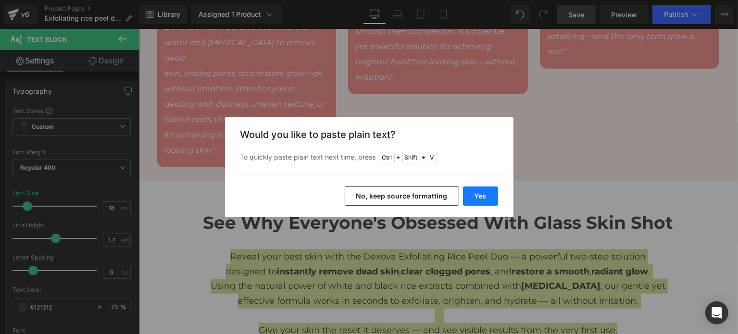
click at [470, 199] on button "Yes" at bounding box center [480, 195] width 35 height 19
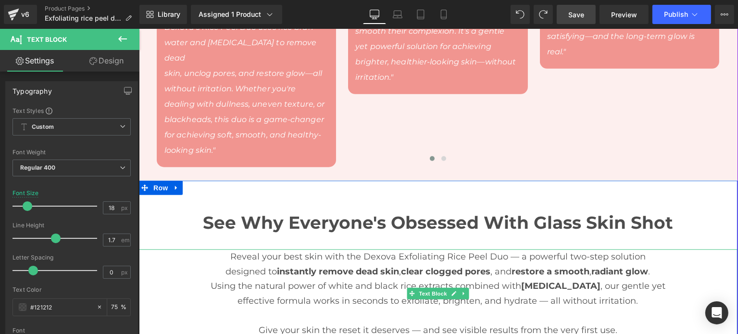
click at [331, 264] on p "designed to instantly remove dead skin , clear clogged pores , and restore a sm…" at bounding box center [437, 271] width 599 height 15
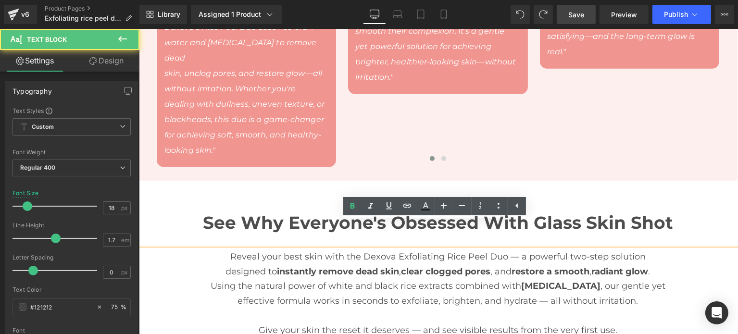
click at [220, 249] on p "Reveal your best skin with the Dexova Exfoliating Rice Peel Duo — a powerful tw…" at bounding box center [437, 256] width 599 height 15
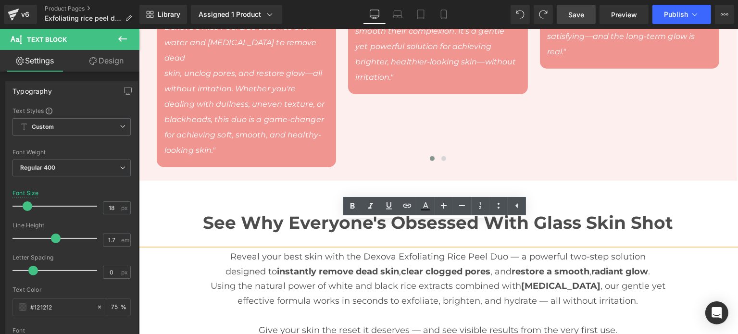
click at [215, 264] on p "designed to instantly remove dead skin , clear clogged pores , and restore a sm…" at bounding box center [437, 271] width 599 height 15
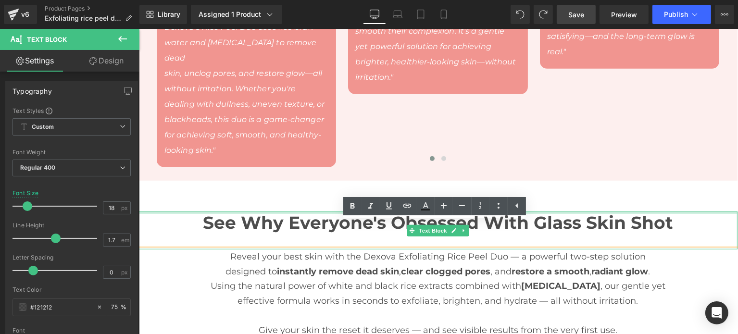
click at [615, 211] on div at bounding box center [437, 212] width 599 height 2
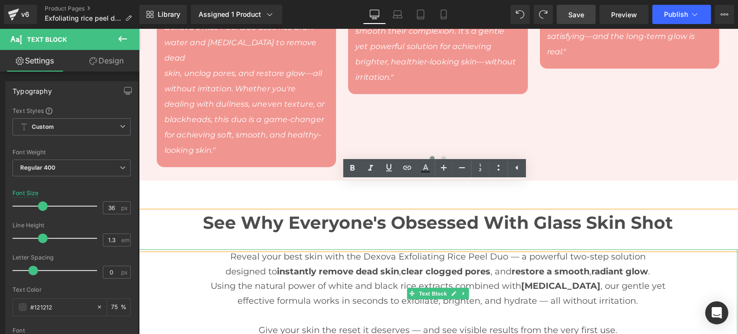
click at [618, 279] on p "Using the natural power of white and black rice extracts combined with [MEDICAL…" at bounding box center [437, 286] width 599 height 15
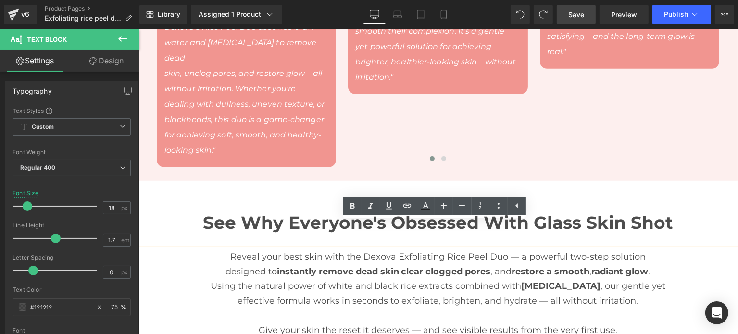
click at [218, 264] on p "designed to instantly remove dead skin , clear clogged pores , and restore a sm…" at bounding box center [437, 271] width 599 height 15
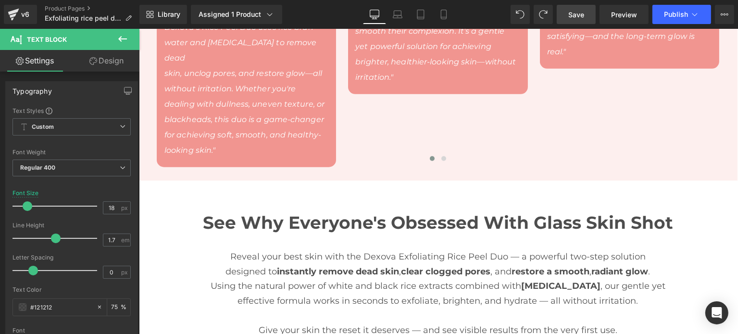
click at [568, 14] on link "Save" at bounding box center [575, 14] width 39 height 19
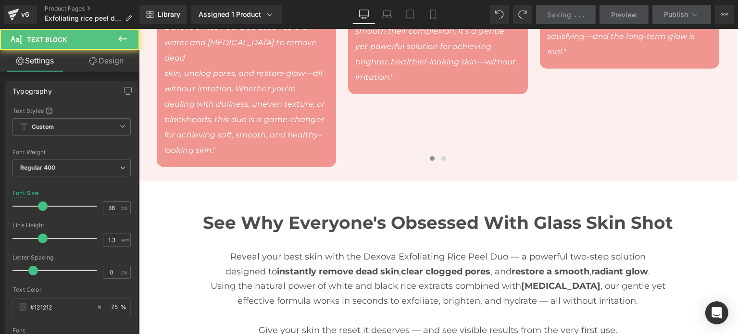
click at [533, 211] on div "See Why Everyone's Obsessed With Glass Skin Shot Text Block" at bounding box center [437, 230] width 599 height 38
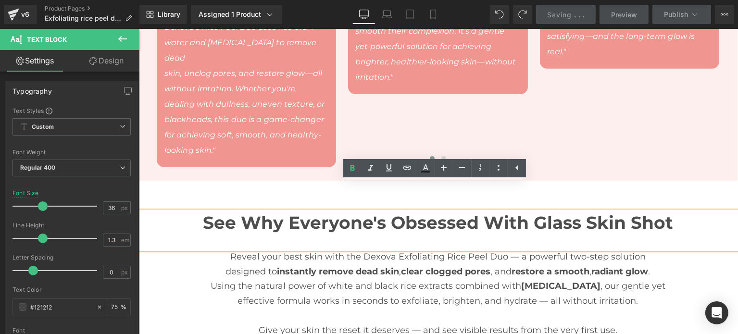
drag, startPoint x: 287, startPoint y: 161, endPoint x: 234, endPoint y: 172, distance: 54.5
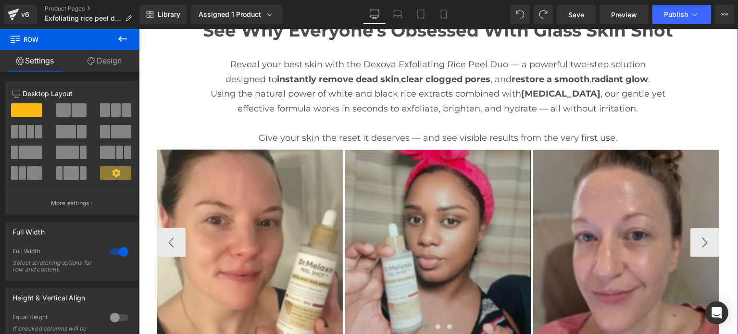
scroll to position [1153, 0]
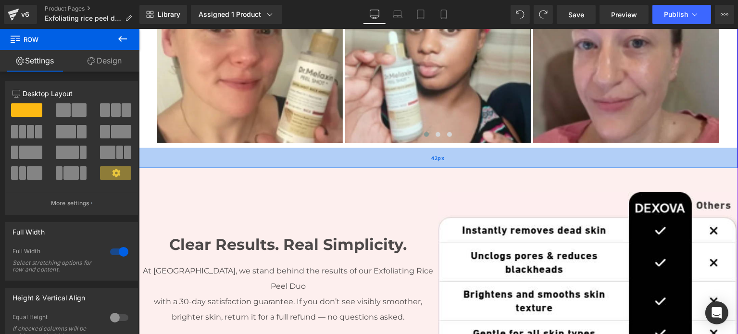
drag, startPoint x: 177, startPoint y: 134, endPoint x: 286, endPoint y: 139, distance: 109.2
click at [374, 148] on div "42px" at bounding box center [437, 158] width 599 height 20
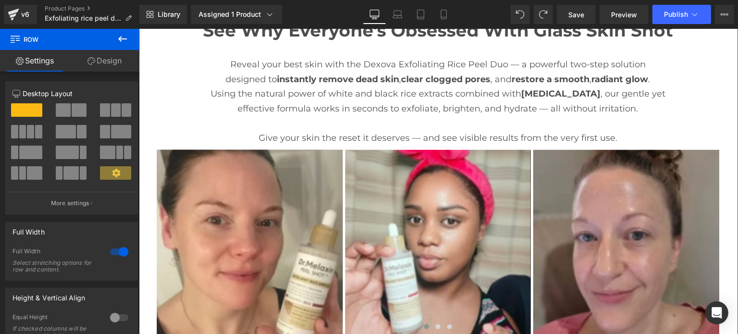
scroll to position [769, 0]
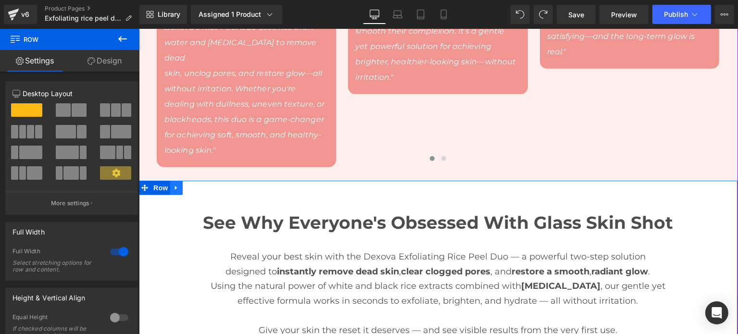
click at [177, 181] on link at bounding box center [176, 188] width 12 height 14
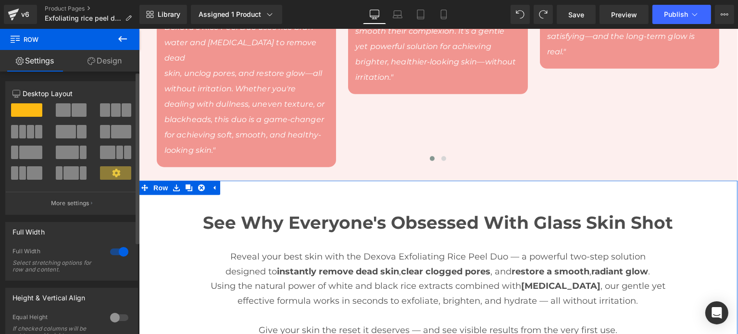
click at [112, 250] on div at bounding box center [119, 251] width 23 height 15
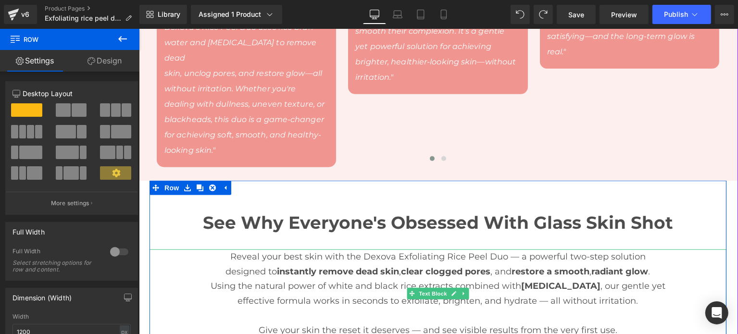
click at [325, 266] on strong "instantly remove dead skin" at bounding box center [338, 271] width 122 height 11
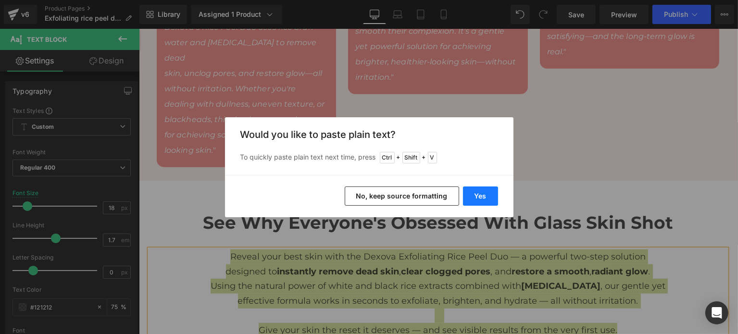
click at [473, 201] on button "Yes" at bounding box center [480, 195] width 35 height 19
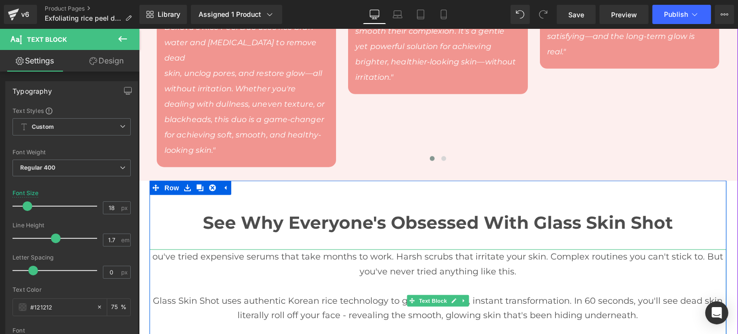
click at [635, 294] on p "Glass Skin Shot uses authentic Korean rice technology to give you visible, inst…" at bounding box center [437, 308] width 577 height 29
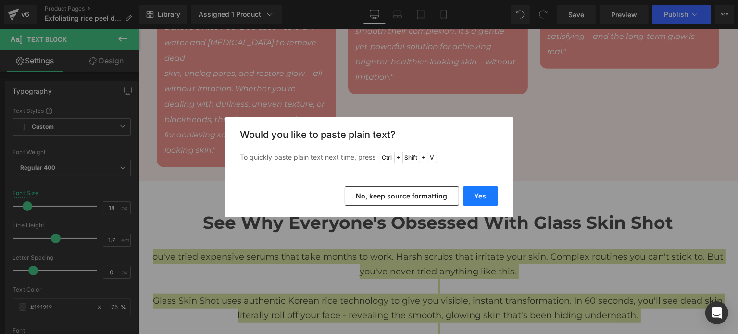
click at [478, 195] on button "Yes" at bounding box center [480, 195] width 35 height 19
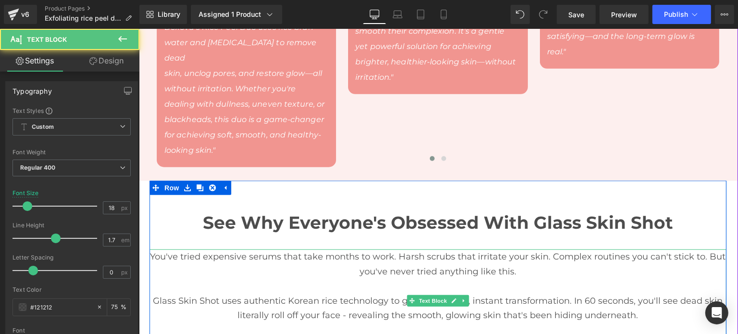
click at [704, 249] on p "You've tried expensive serums that take months to work. Harsh scrubs that irrit…" at bounding box center [437, 263] width 577 height 29
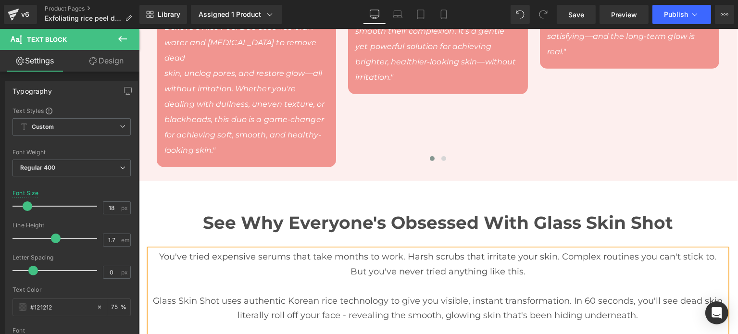
click at [153, 294] on p "Glass Skin Shot uses authentic Korean rice technology to give you visible, inst…" at bounding box center [437, 308] width 577 height 29
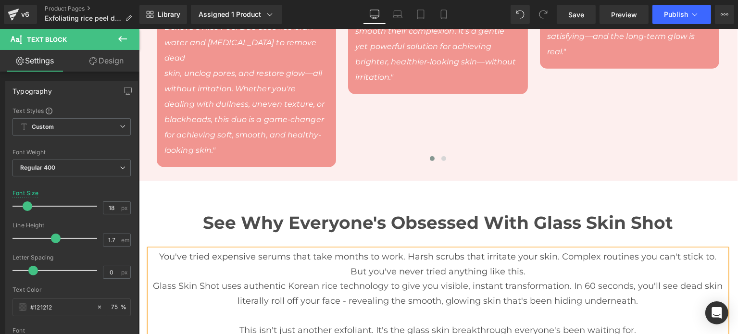
click at [240, 323] on p "This isn't just another exfoliant. It's the glass skin breakthrough everyone's …" at bounding box center [437, 330] width 577 height 15
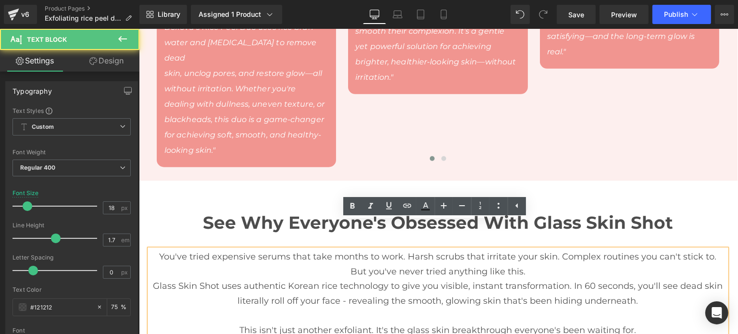
click at [234, 323] on p "This isn't just another exfoliant. It's the glass skin breakthrough everyone's …" at bounding box center [437, 330] width 577 height 15
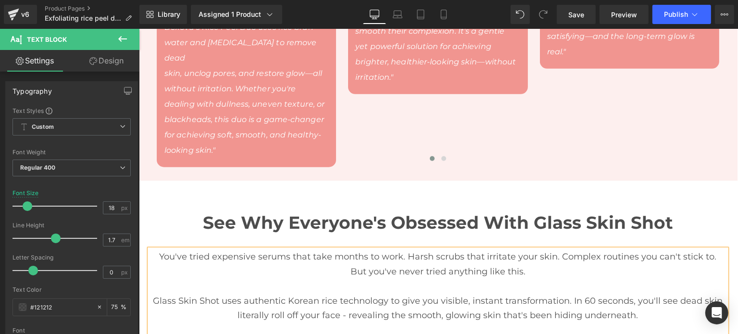
click at [220, 279] on p "Glass Skin Shot uses authentic Korean rice technology to give you visible, inst…" at bounding box center [437, 301] width 577 height 44
click at [94, 59] on icon at bounding box center [93, 61] width 8 height 8
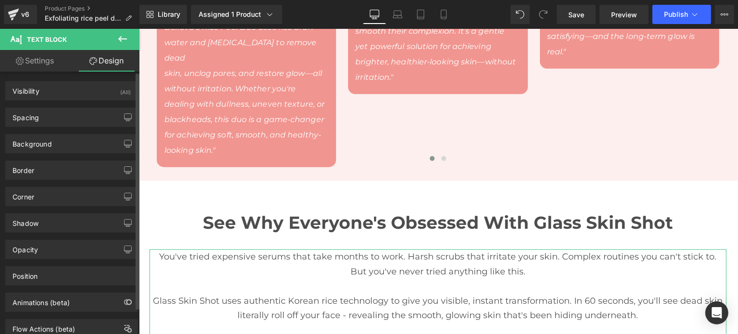
type input "0"
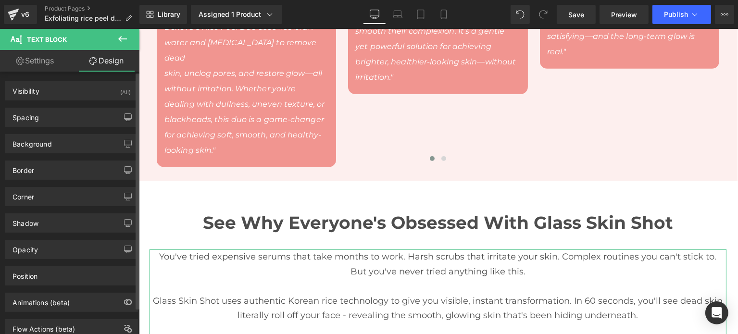
type input "0"
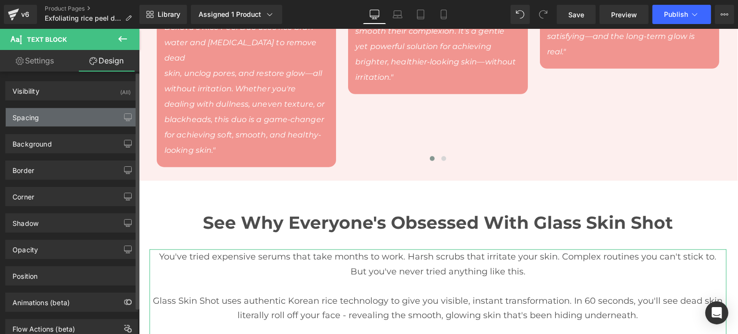
click at [55, 119] on div "Spacing" at bounding box center [72, 117] width 132 height 18
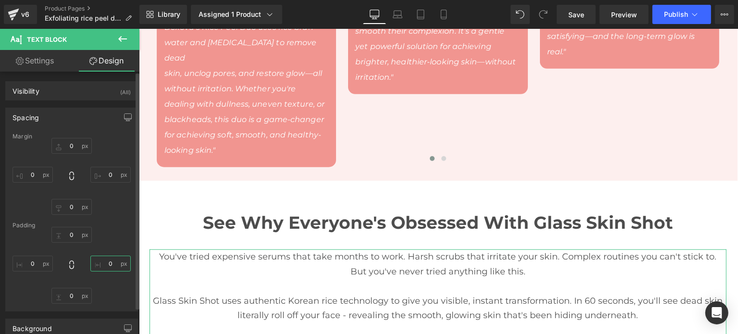
click at [96, 266] on input "0" at bounding box center [110, 264] width 40 height 16
type input "M"
click at [38, 269] on input "0" at bounding box center [32, 264] width 40 height 16
type input "M"
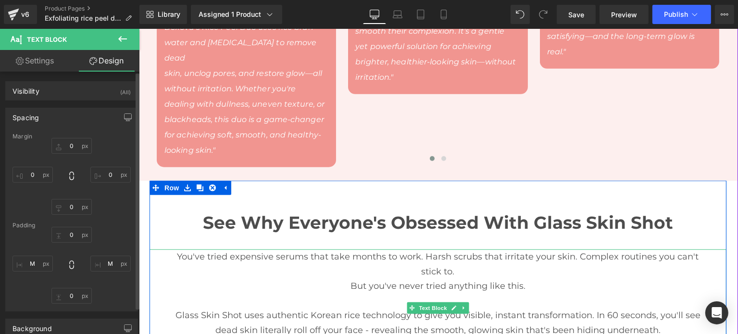
click at [326, 249] on p "You've tried expensive serums that take months to work. Harsh scrubs that irrit…" at bounding box center [437, 263] width 538 height 29
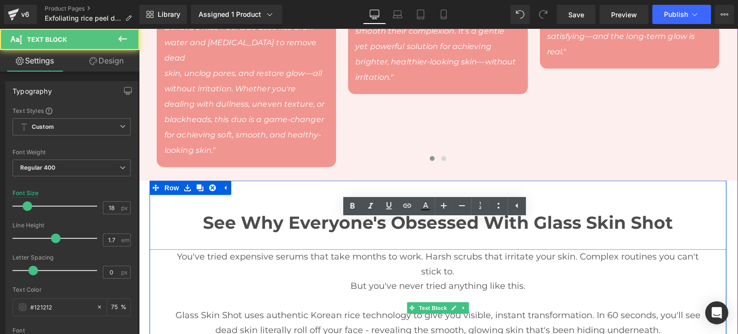
click at [402, 249] on p "You've tried expensive serums that take months to work. Harsh scrubs that irrit…" at bounding box center [437, 263] width 538 height 29
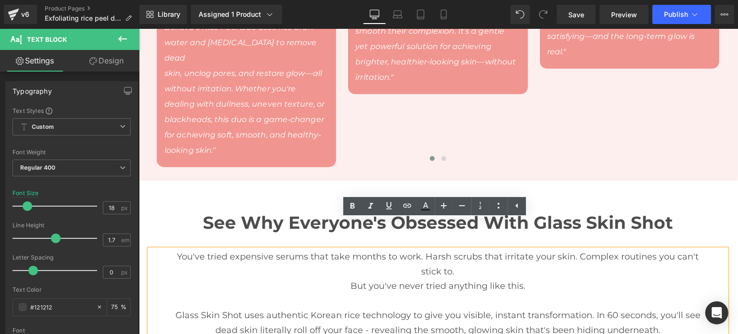
click at [337, 279] on p "But you've never tried anything like this." at bounding box center [437, 286] width 538 height 15
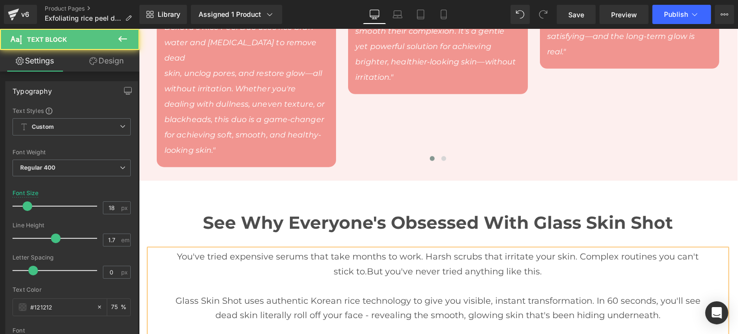
click at [424, 279] on p "Glass Skin Shot uses authentic Korean rice technology to give you visible, inst…" at bounding box center [437, 301] width 538 height 44
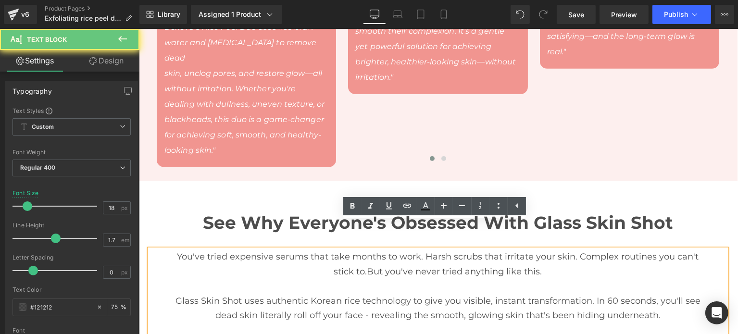
click at [416, 279] on p "Glass Skin Shot uses authentic Korean rice technology to give you visible, inst…" at bounding box center [437, 301] width 538 height 44
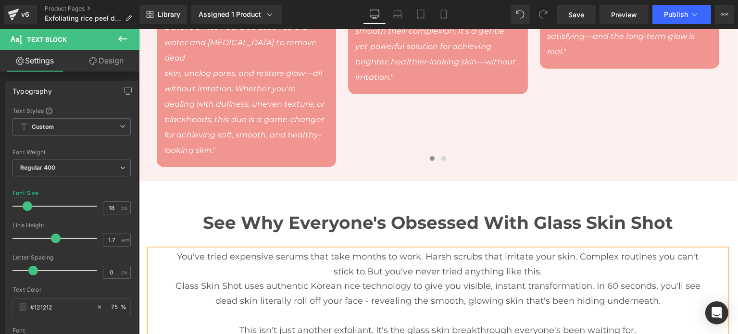
click at [373, 292] on div "Rendering Content" at bounding box center [368, 296] width 59 height 11
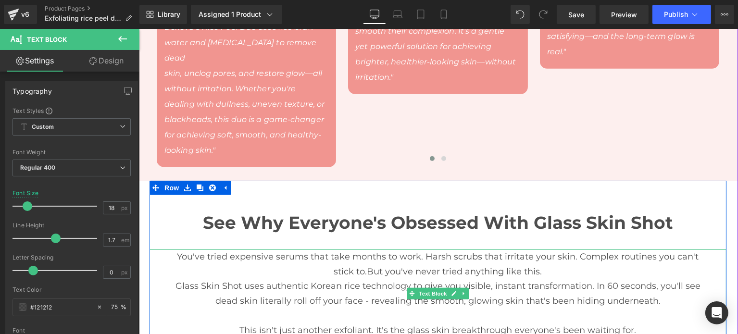
click at [367, 308] on p "This isn't just another exfoliant. It's the glass skin breakthrough everyone's …" at bounding box center [437, 322] width 538 height 29
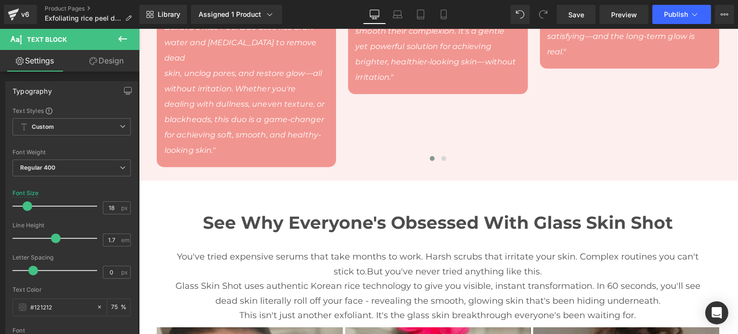
click at [110, 65] on link "Design" at bounding box center [107, 61] width 70 height 22
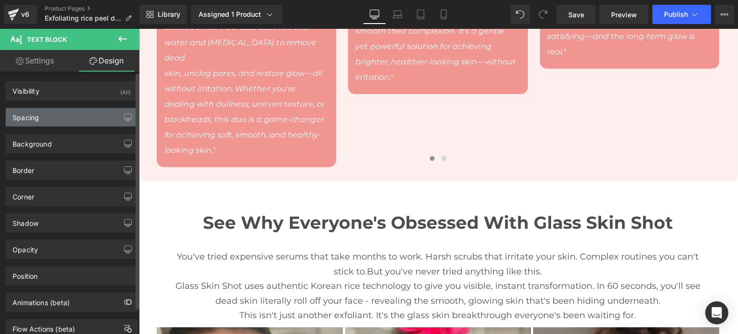
click at [68, 115] on div "Spacing" at bounding box center [72, 117] width 132 height 18
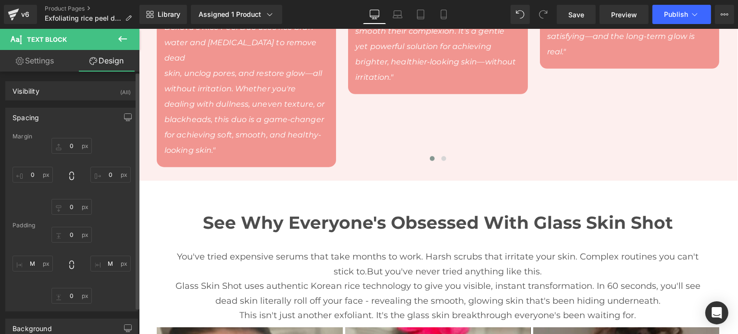
type input "0"
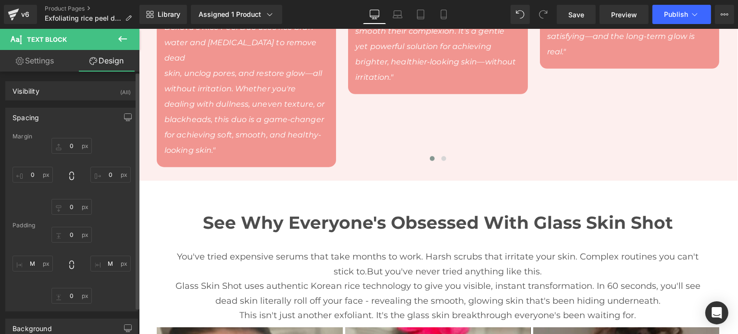
type input "M"
type input "0"
type input "M"
click at [101, 256] on input "M" at bounding box center [110, 264] width 40 height 16
type input "L"
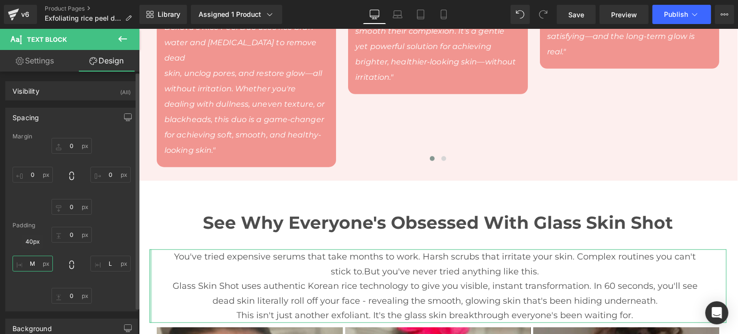
click at [44, 262] on input "M" at bounding box center [32, 264] width 40 height 16
type input "L"
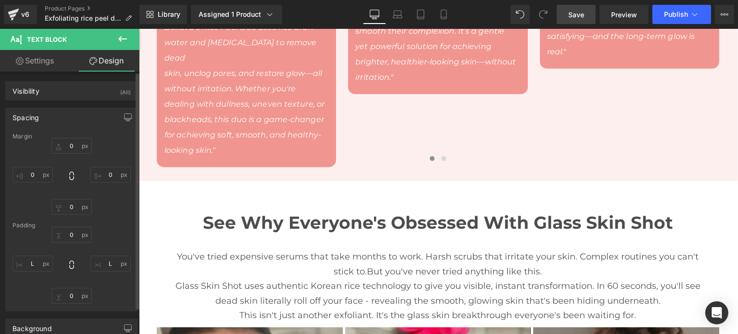
click at [570, 17] on span "Save" at bounding box center [576, 15] width 16 height 10
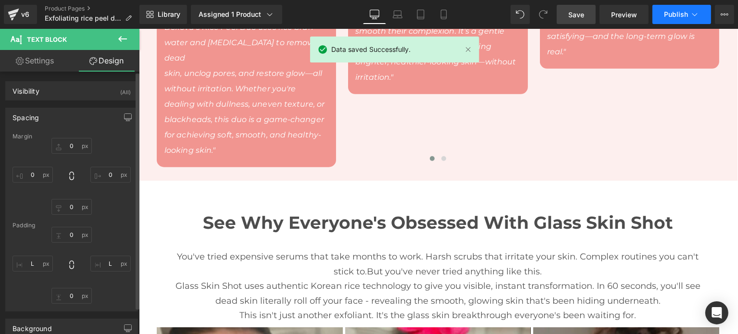
click at [673, 15] on span "Publish" at bounding box center [676, 15] width 24 height 8
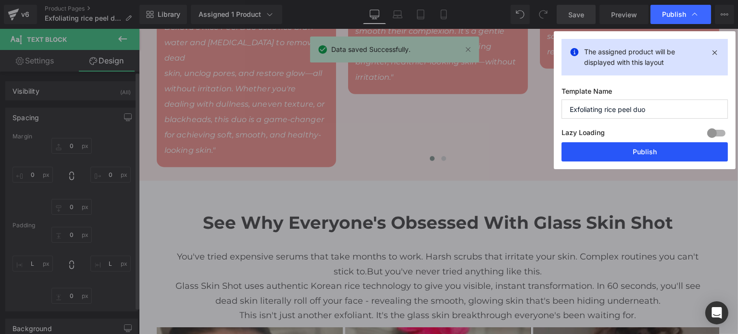
click at [666, 148] on button "Publish" at bounding box center [644, 151] width 166 height 19
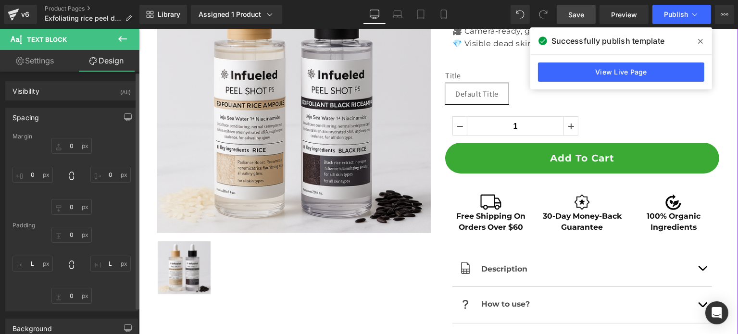
scroll to position [0, 0]
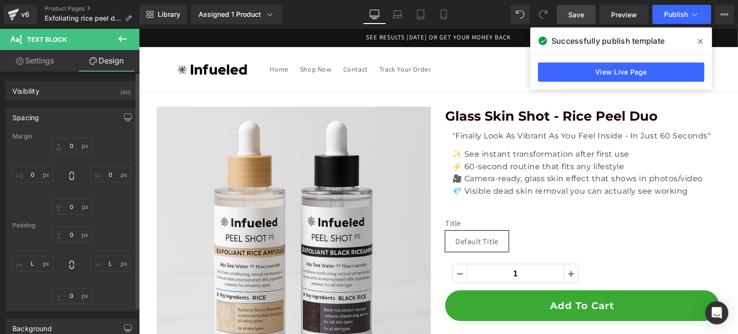
click at [698, 42] on icon at bounding box center [700, 41] width 5 height 8
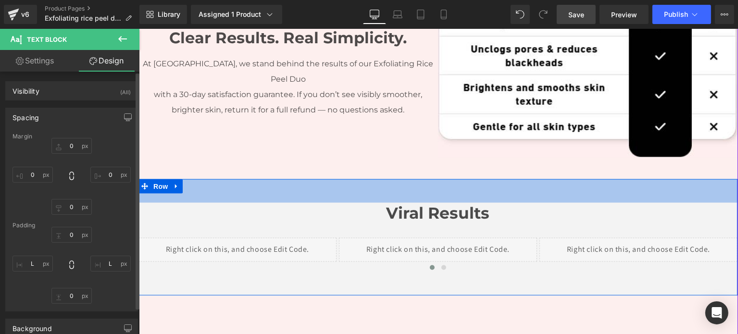
scroll to position [1153, 0]
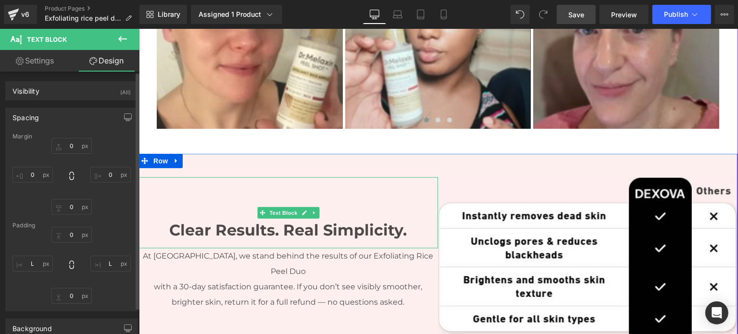
click at [235, 221] on strong "Clear Results. Real Simplicity." at bounding box center [287, 230] width 237 height 19
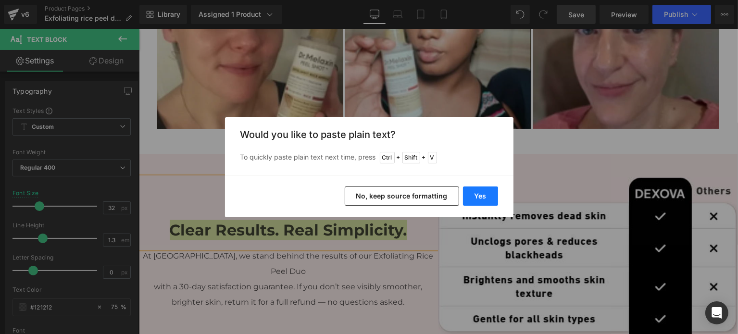
click at [466, 190] on button "Yes" at bounding box center [480, 195] width 35 height 19
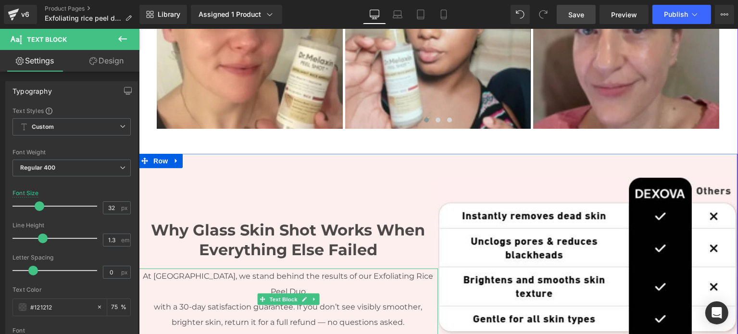
drag, startPoint x: 280, startPoint y: 263, endPoint x: 271, endPoint y: 255, distance: 11.9
click at [280, 299] on p "with a 30-day satisfaction guarantee. If you don’t see visibly smoother," at bounding box center [287, 306] width 299 height 15
click at [271, 269] on p "At [GEOGRAPHIC_DATA], we stand behind the results of our Exfoliating Rice Peel …" at bounding box center [287, 284] width 299 height 31
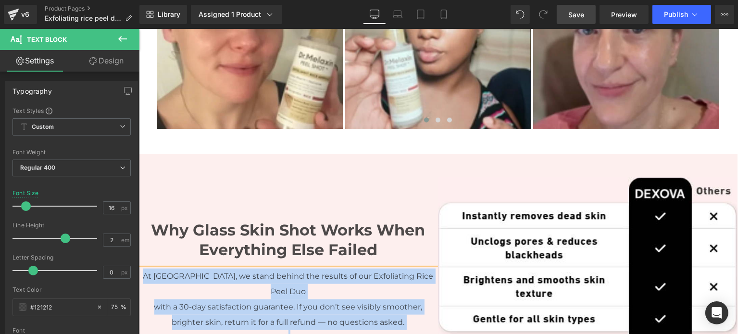
click at [278, 299] on p "with a 30-day satisfaction guarantee. If you don’t see visibly smoother," at bounding box center [287, 306] width 299 height 15
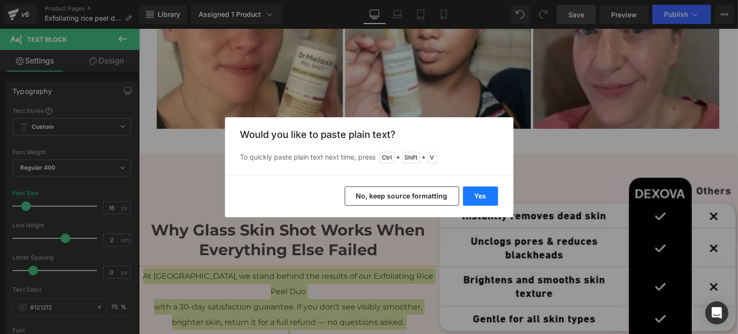
click at [487, 192] on button "Yes" at bounding box center [480, 195] width 35 height 19
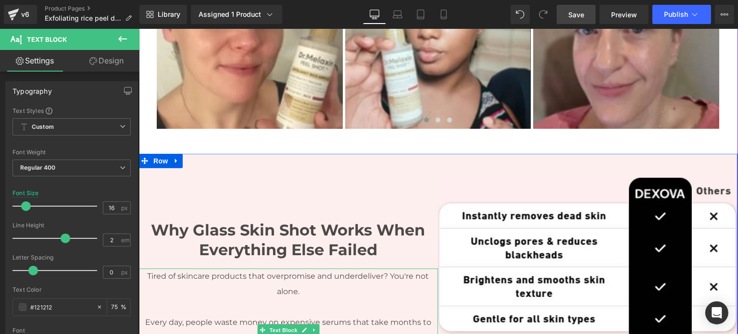
click at [354, 299] on p at bounding box center [287, 306] width 299 height 15
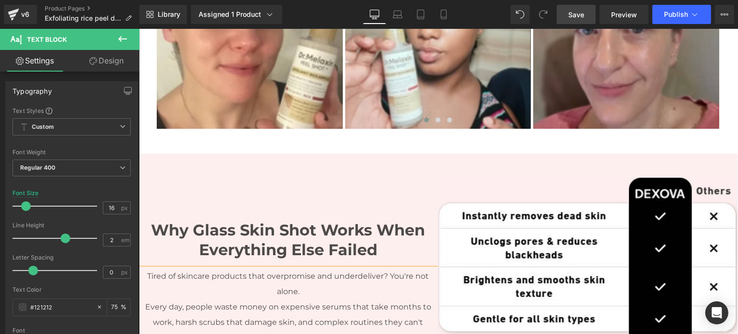
click at [270, 269] on p "Tired of skincare products that overpromise and underdeliver? You're not alone." at bounding box center [287, 284] width 299 height 31
click at [361, 311] on p "Every day, people waste money on expensive serums that take months to work, har…" at bounding box center [287, 322] width 299 height 46
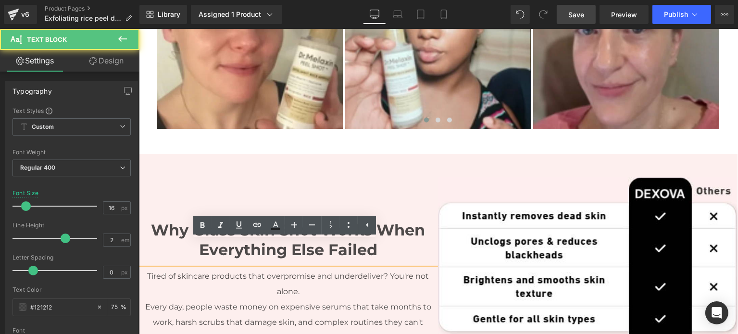
scroll to position [1345, 0]
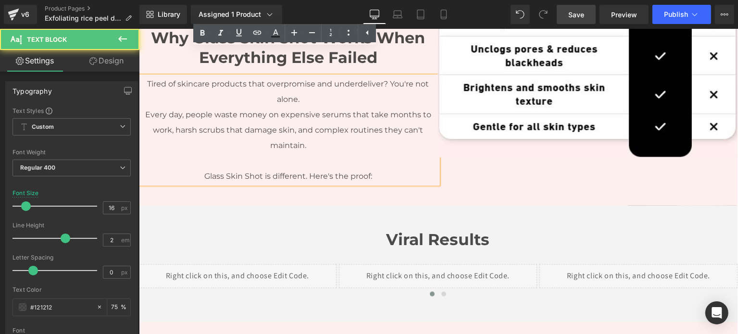
click at [279, 153] on p at bounding box center [287, 160] width 299 height 15
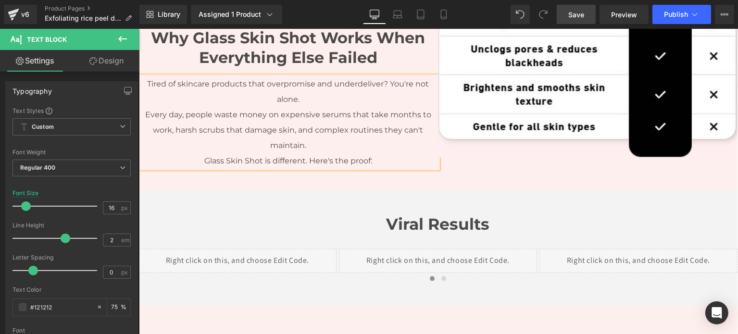
scroll to position [1153, 0]
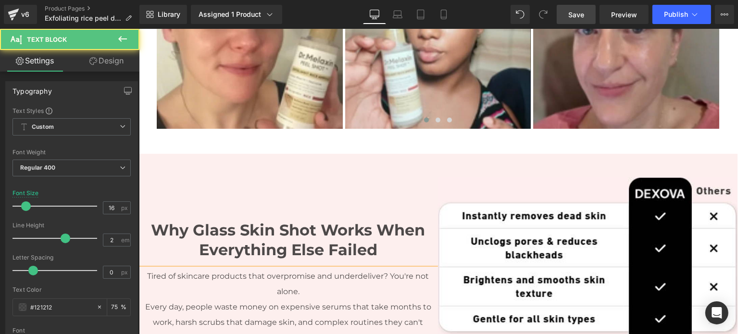
click at [265, 269] on p "Tired of skincare products that overpromise and underdeliver? You're not alone." at bounding box center [287, 284] width 299 height 31
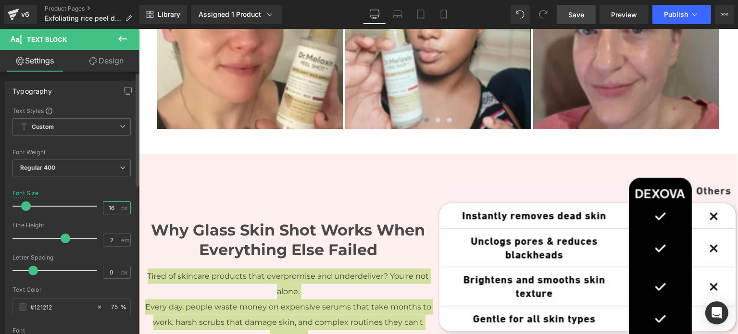
click at [106, 207] on input "16" at bounding box center [111, 208] width 17 height 12
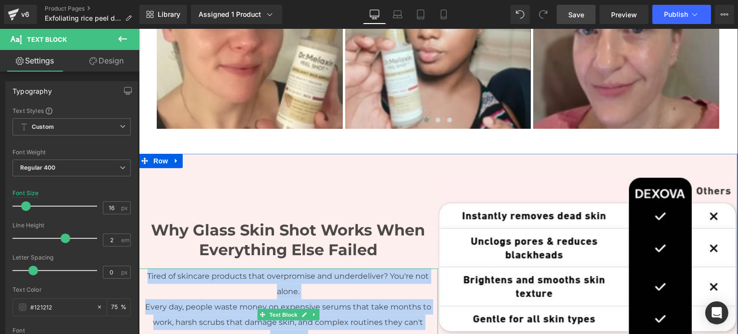
click at [316, 269] on p "Tired of skincare products that overpromise and underdeliver? You're not alone." at bounding box center [287, 284] width 299 height 31
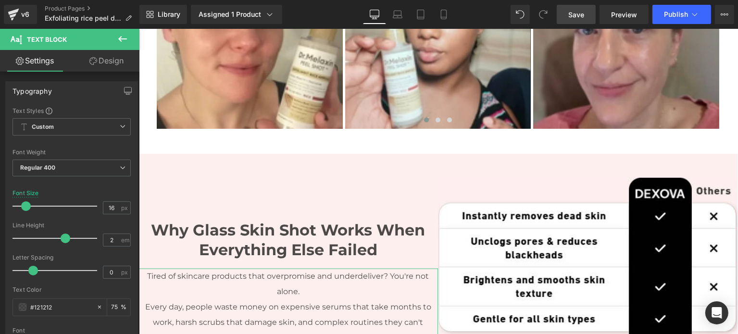
click at [100, 64] on link "Design" at bounding box center [107, 61] width 70 height 22
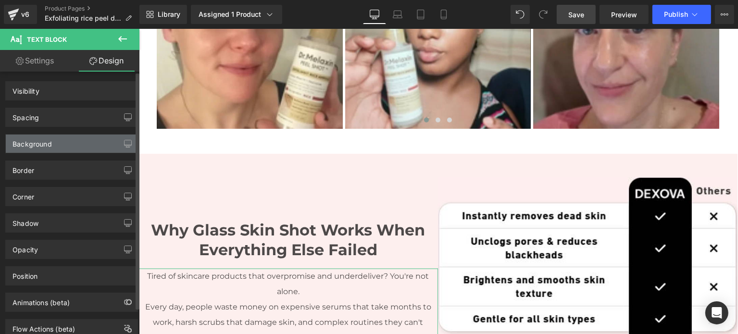
click at [53, 142] on div "Background" at bounding box center [72, 144] width 132 height 18
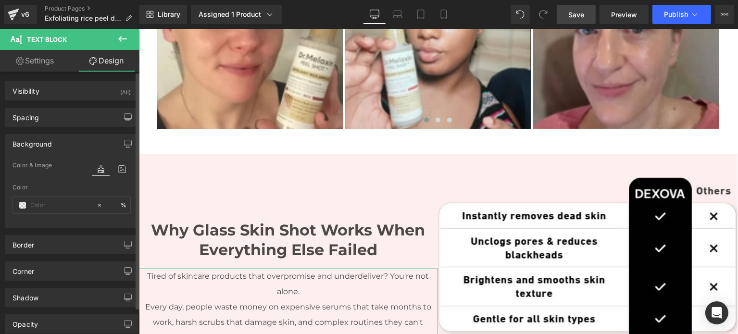
type input "transparent"
type input "0"
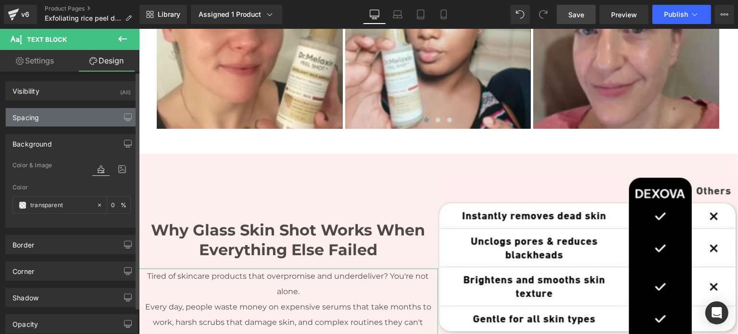
click at [69, 113] on div "Spacing" at bounding box center [72, 117] width 132 height 18
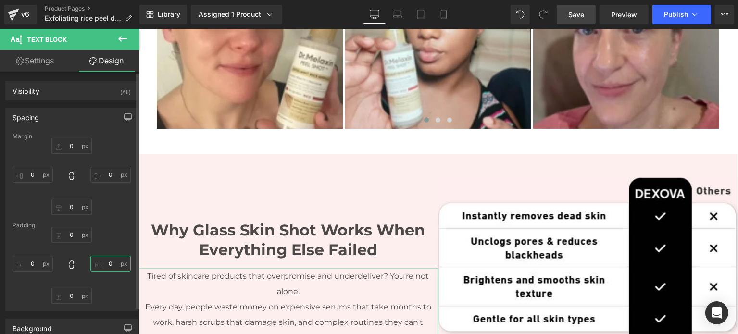
click at [109, 266] on input "0" at bounding box center [110, 264] width 40 height 16
click at [62, 262] on div "0px 0 0px 0 XS S M L XL XXL Edit Value 0px 0 0px 0" at bounding box center [71, 265] width 118 height 77
click at [69, 263] on icon at bounding box center [71, 264] width 4 height 9
type input "0"
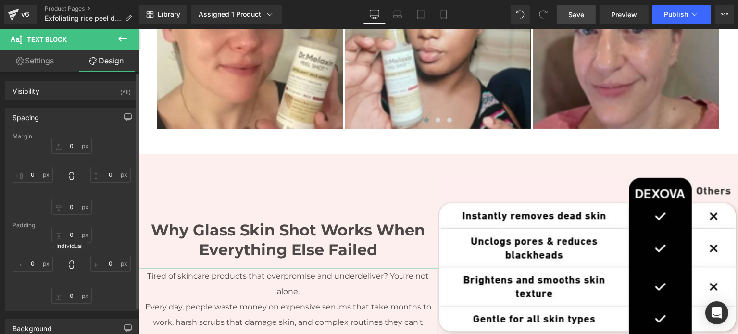
type input "0"
click at [98, 269] on input "0" at bounding box center [110, 264] width 40 height 16
type input "S"
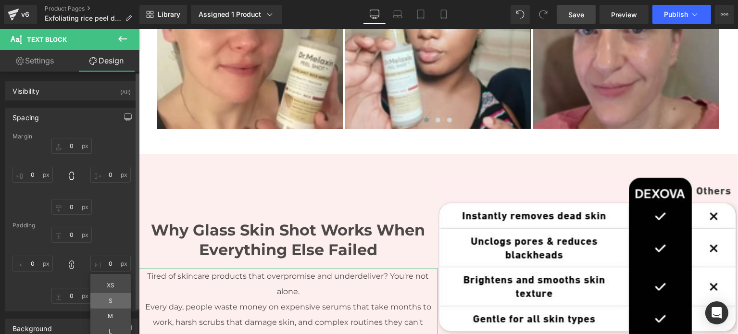
type input "S"
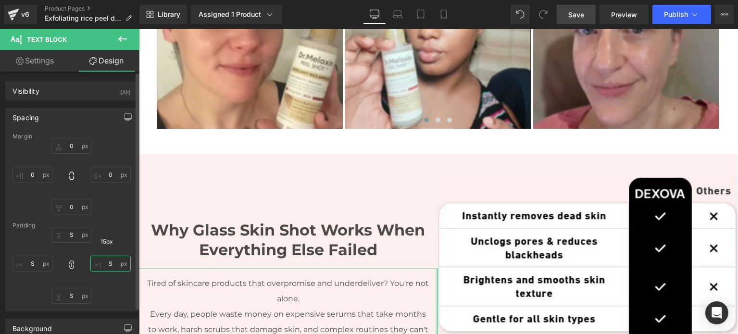
click at [101, 264] on input "S" at bounding box center [110, 264] width 40 height 16
type input "M"
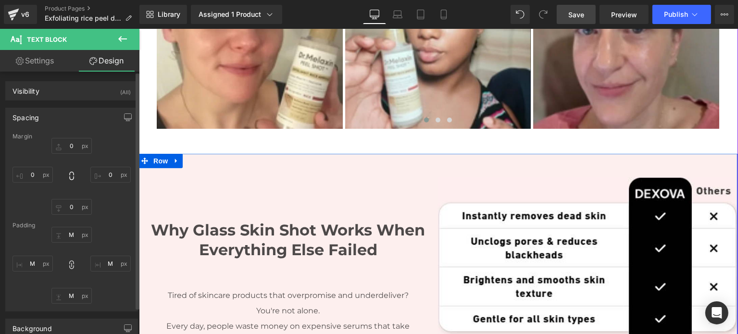
click at [282, 269] on div "Tired of skincare products that overpromise and underdeliver? You're not alone.…" at bounding box center [287, 334] width 299 height 131
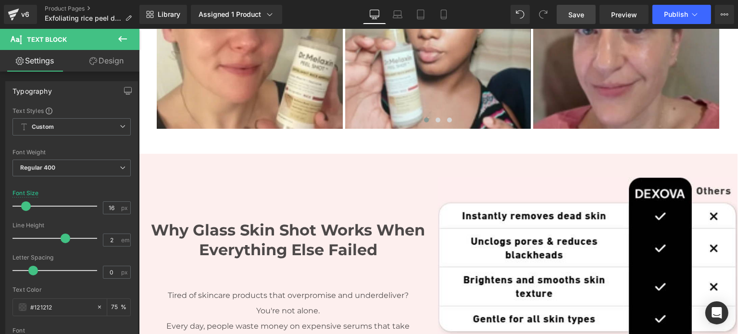
click at [106, 67] on link "Design" at bounding box center [107, 61] width 70 height 22
click at [0, 0] on div "Spacing" at bounding box center [0, 0] width 0 height 0
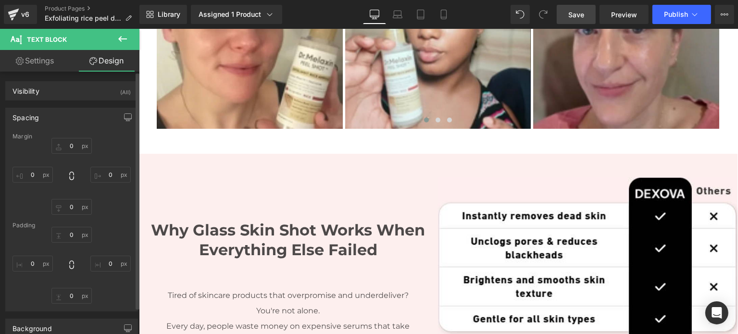
type input "0"
type input "M"
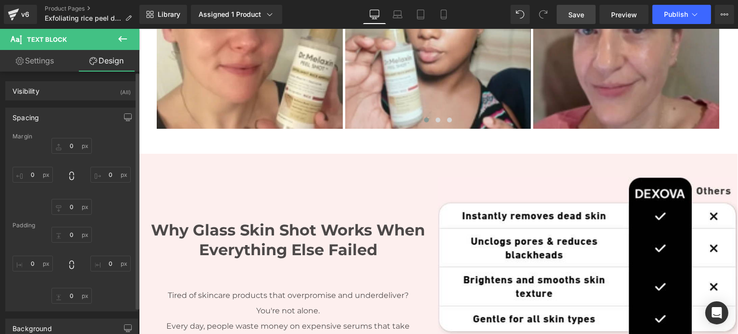
type input "M"
click at [72, 234] on input "M" at bounding box center [71, 235] width 40 height 16
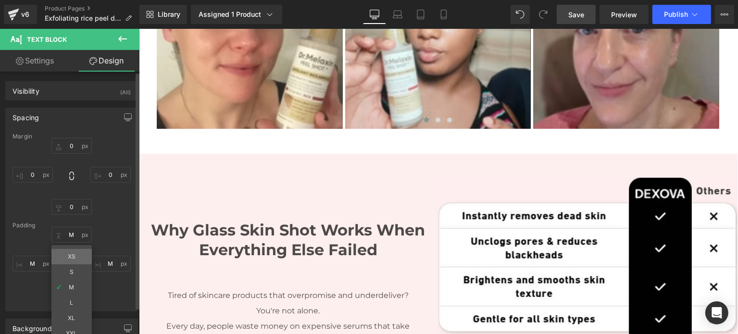
type input "XS"
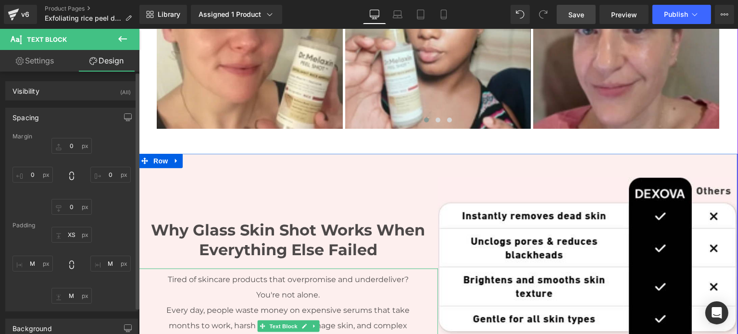
scroll to position [1345, 0]
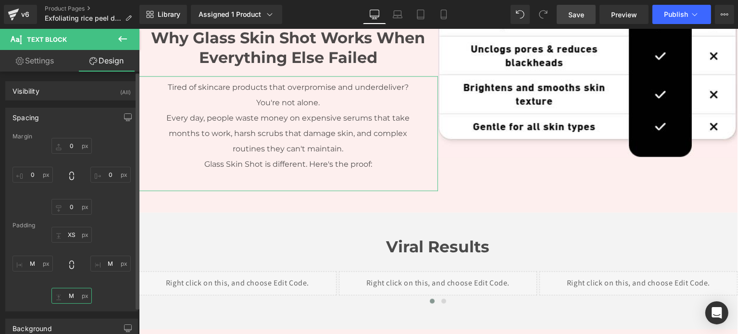
click at [65, 288] on input "M" at bounding box center [71, 296] width 40 height 16
type input "XS"
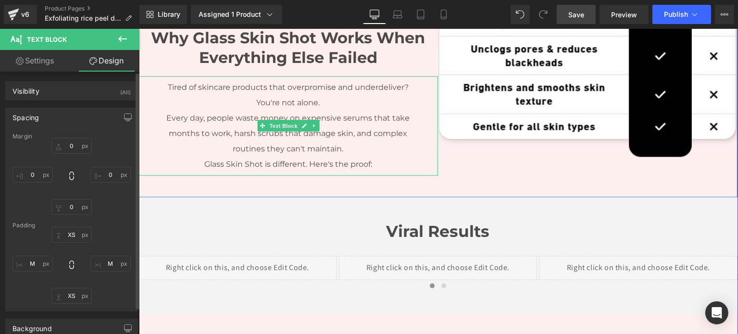
scroll to position [1153, 0]
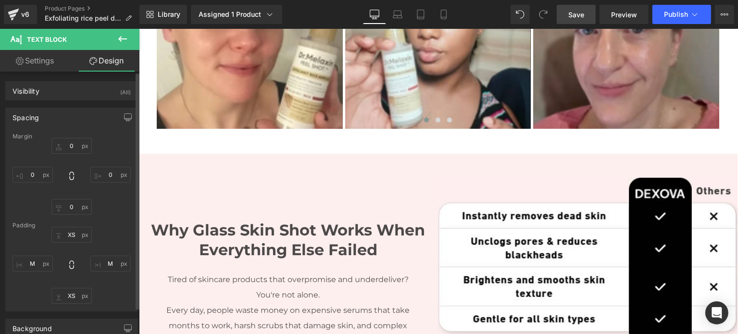
click at [567, 14] on link "Save" at bounding box center [575, 14] width 39 height 19
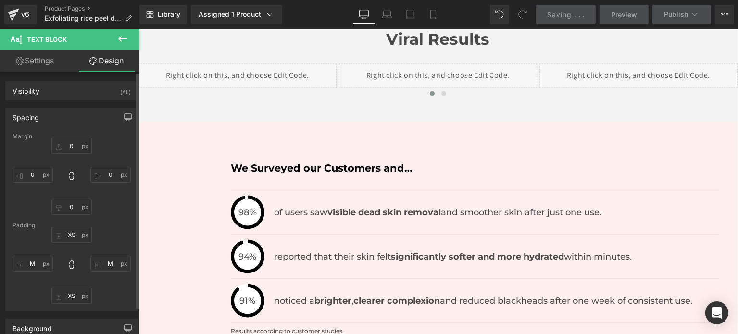
scroll to position [1345, 0]
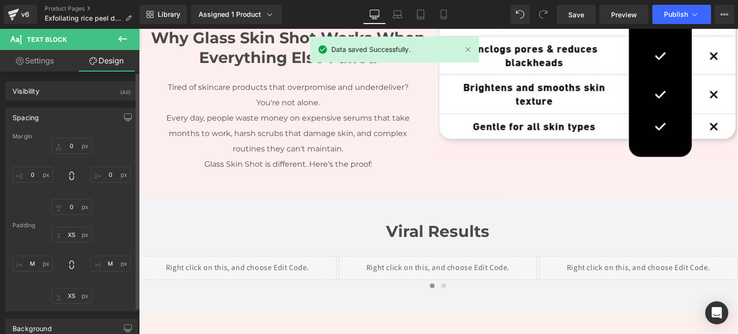
click at [437, 221] on div "Viral Results Text Block" at bounding box center [437, 231] width 599 height 21
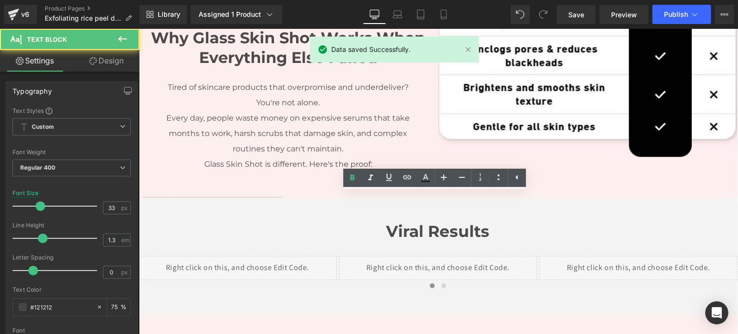
click at [406, 222] on strong "Viral Results" at bounding box center [437, 231] width 103 height 19
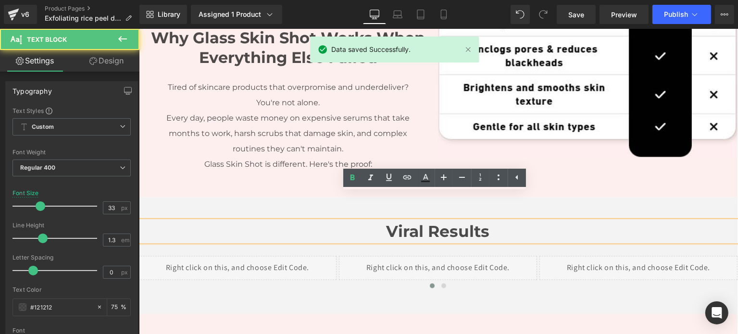
click at [406, 222] on strong "Viral Results" at bounding box center [437, 231] width 103 height 19
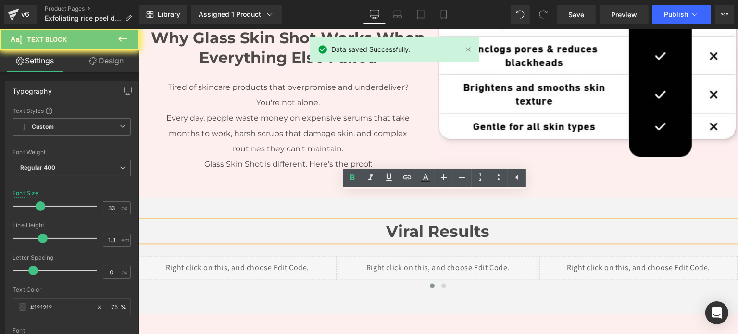
click at [406, 222] on strong "Viral Results" at bounding box center [437, 231] width 103 height 19
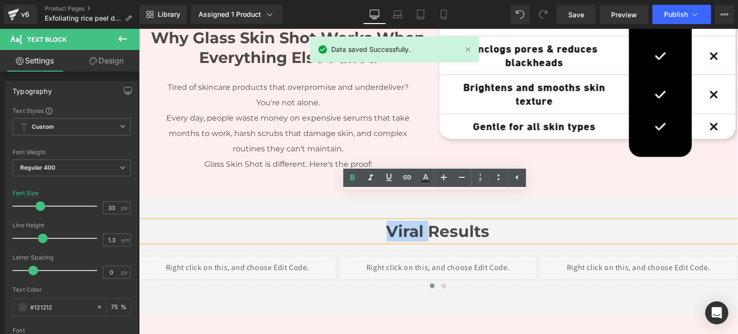
click at [406, 222] on strong "Viral Results" at bounding box center [437, 231] width 103 height 19
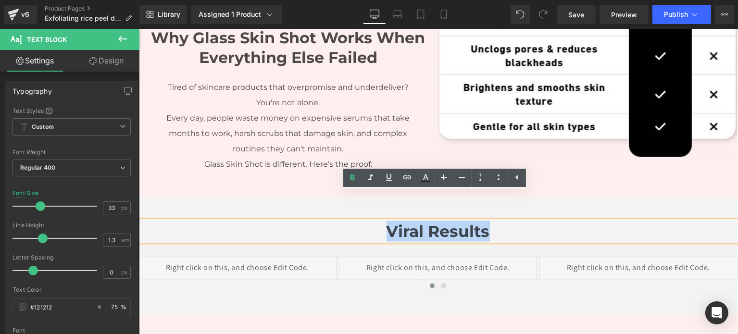
copy strong "Viral Results"
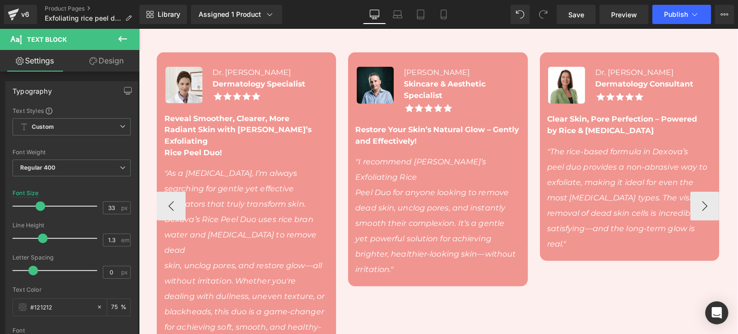
scroll to position [384, 0]
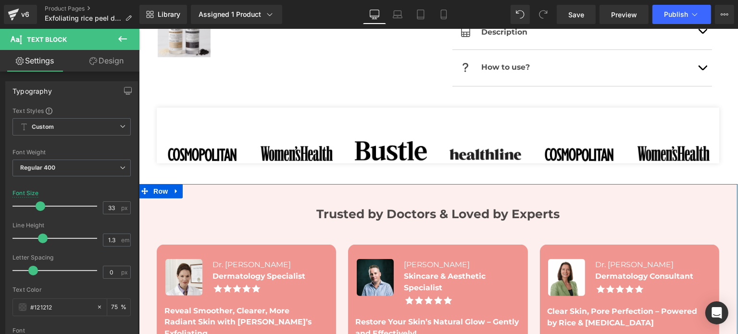
drag, startPoint x: 471, startPoint y: 218, endPoint x: 482, endPoint y: 213, distance: 12.5
click at [471, 218] on b "Trusted by Doctors & Loved by Experts" at bounding box center [437, 214] width 243 height 14
click at [475, 216] on b "Trusted by Doctors & Loved by Experts" at bounding box center [437, 214] width 243 height 14
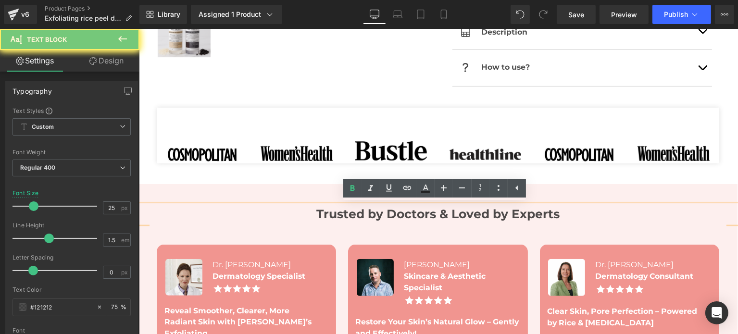
click at [482, 213] on b "Trusted by Doctors & Loved by Experts" at bounding box center [437, 214] width 243 height 14
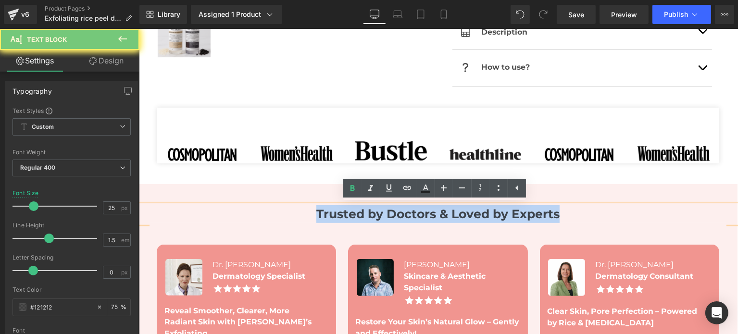
click at [482, 213] on b "Trusted by Doctors & Loved by Experts" at bounding box center [437, 214] width 243 height 14
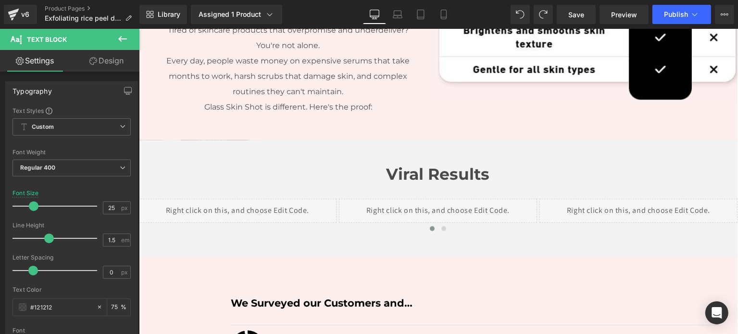
scroll to position [1406, 0]
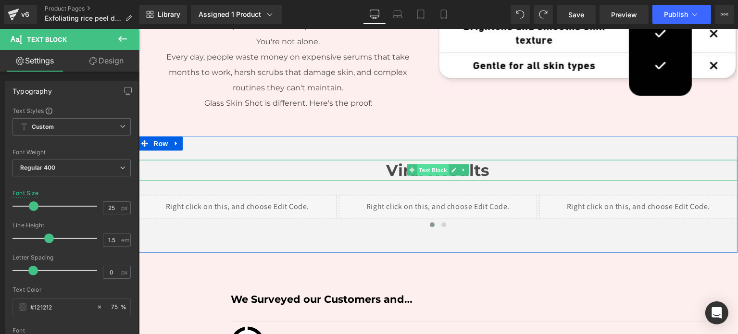
click at [422, 164] on span "Text Block" at bounding box center [433, 170] width 32 height 12
click at [386, 160] on strong "Viral Results" at bounding box center [437, 169] width 103 height 19
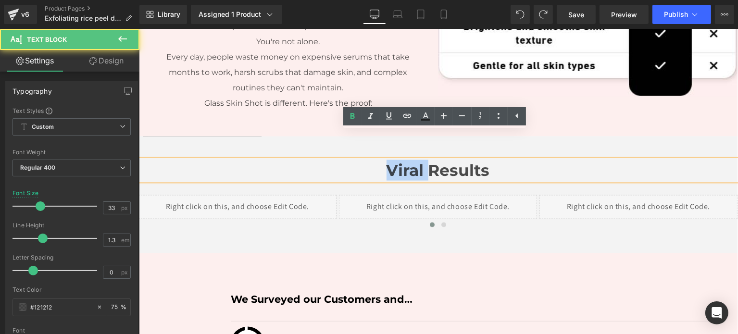
click at [386, 160] on strong "Viral Results" at bounding box center [437, 169] width 103 height 19
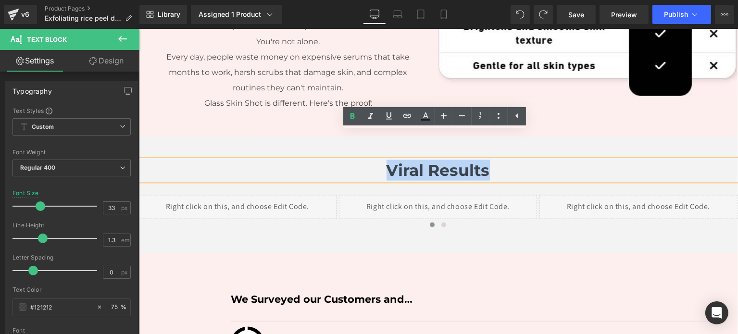
paste div
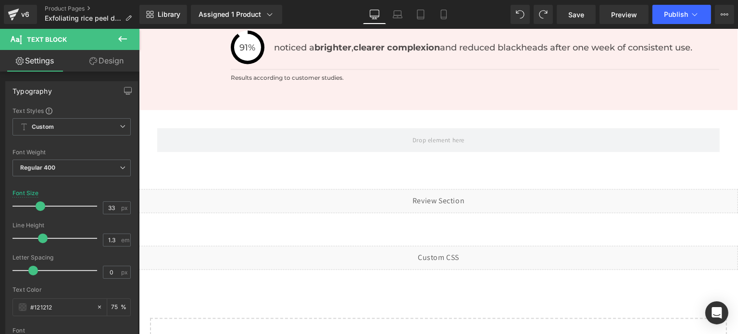
scroll to position [1599, 0]
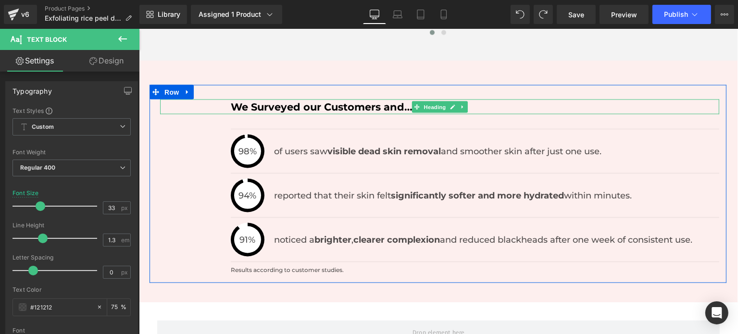
click at [293, 101] on font "We Surveyed our Customers and…" at bounding box center [321, 107] width 182 height 12
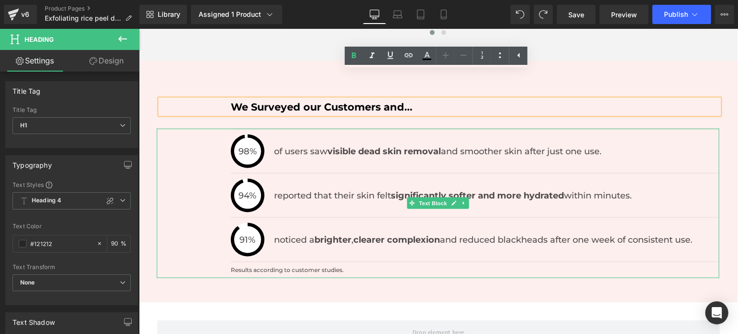
scroll to position [1406, 0]
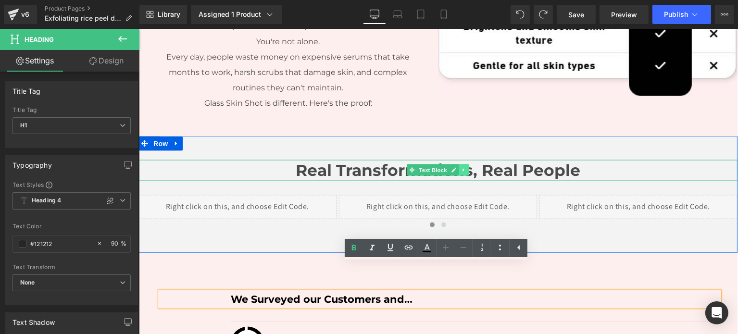
click at [460, 167] on icon at bounding box center [462, 170] width 5 height 6
click at [456, 167] on icon at bounding box center [457, 170] width 5 height 6
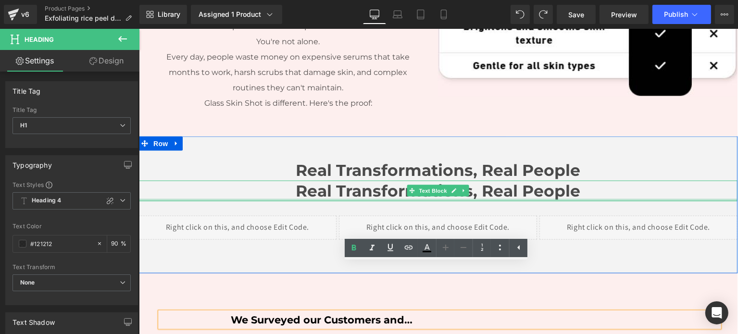
click at [440, 199] on div at bounding box center [437, 200] width 599 height 2
click at [496, 181] on b "Real Transformations, Real People" at bounding box center [437, 190] width 284 height 19
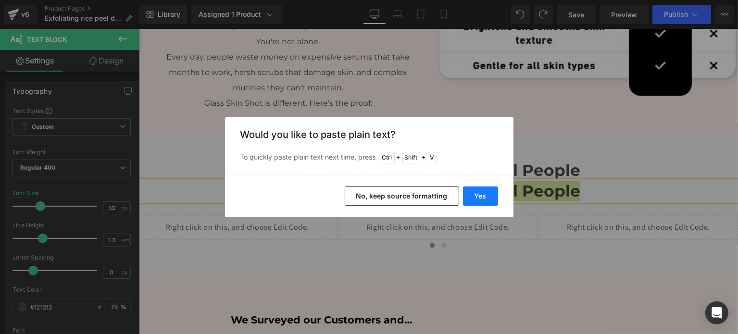
click at [488, 194] on button "Yes" at bounding box center [480, 195] width 35 height 19
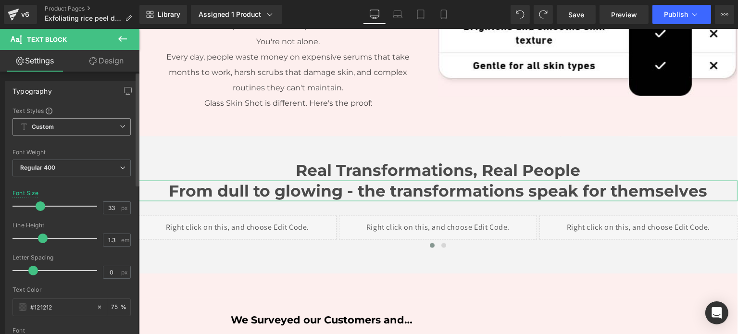
click at [93, 130] on span "Custom" at bounding box center [71, 126] width 118 height 17
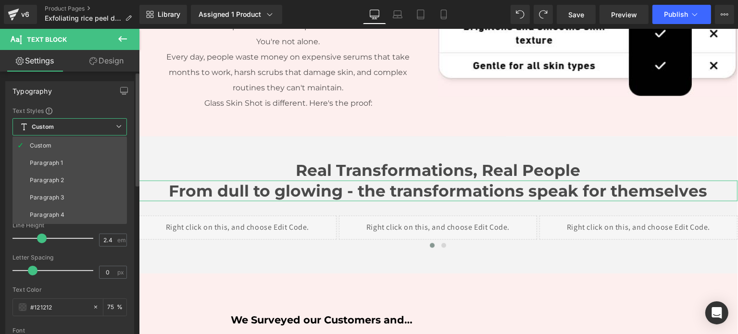
click at [75, 246] on div at bounding box center [55, 238] width 76 height 19
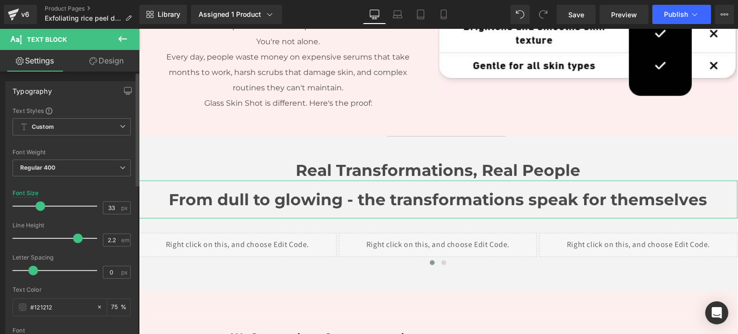
click at [62, 242] on div at bounding box center [57, 238] width 80 height 19
type input "2"
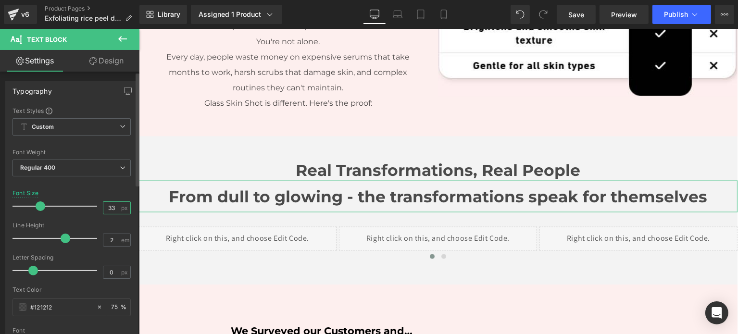
click at [108, 210] on input "33" at bounding box center [111, 208] width 17 height 12
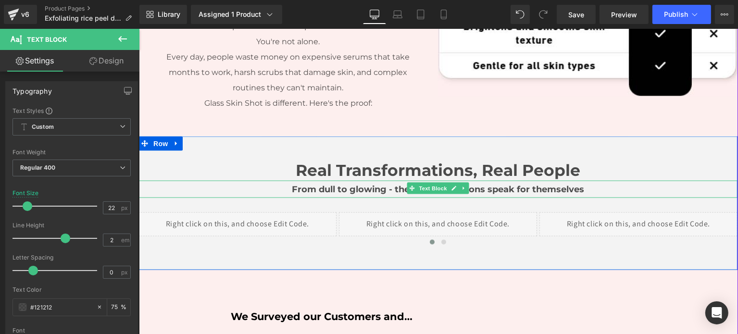
click at [327, 184] on b "From dull to glowing - the transformations speak for themselves" at bounding box center [437, 189] width 292 height 11
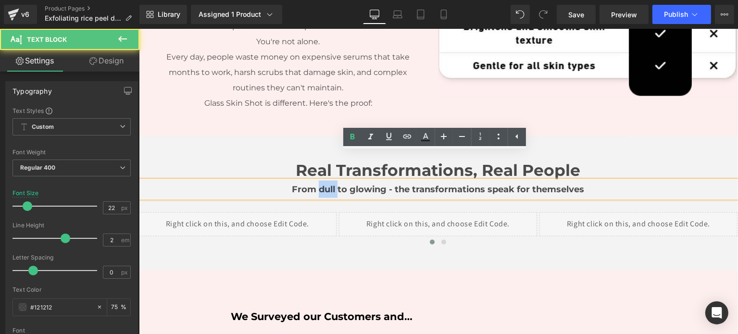
click at [327, 184] on b "From dull to glowing - the transformations speak for themselves" at bounding box center [437, 189] width 292 height 11
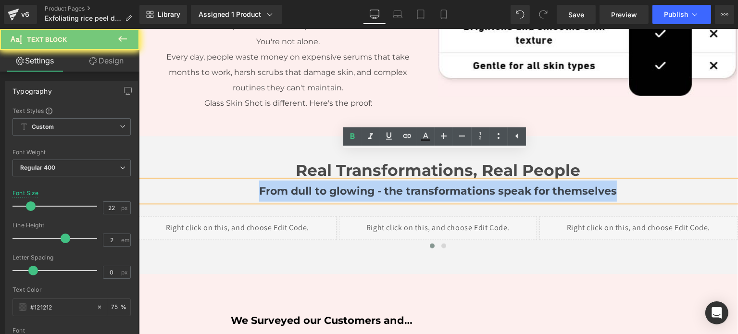
scroll to position [1407, 0]
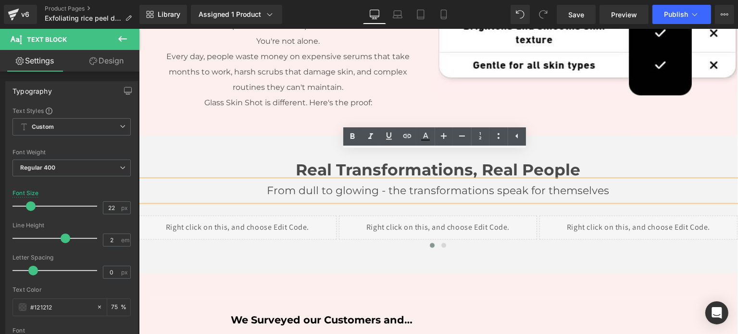
click at [276, 180] on p "From dull to glowing - the transformations speak for themselves" at bounding box center [437, 190] width 599 height 21
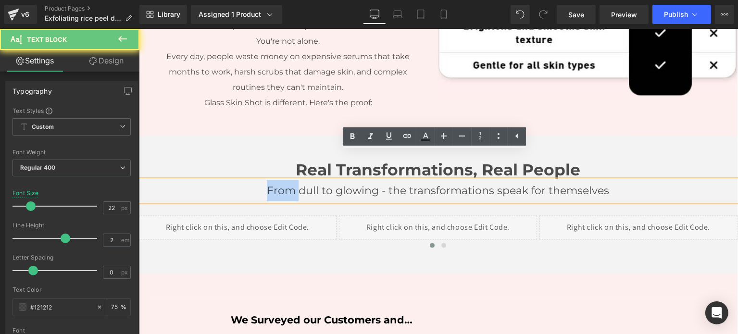
click at [276, 180] on p "From dull to glowing - the transformations speak for themselves" at bounding box center [437, 190] width 599 height 21
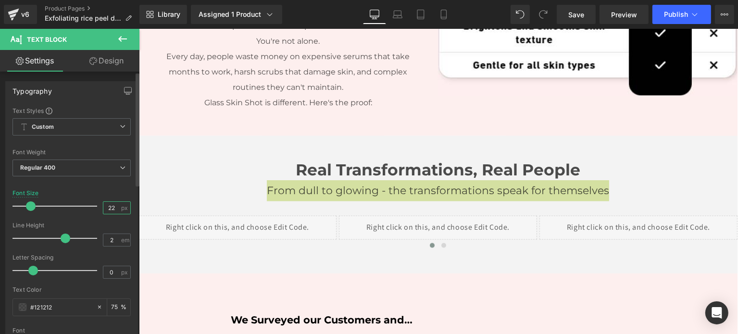
click at [106, 209] on input "22" at bounding box center [111, 208] width 17 height 12
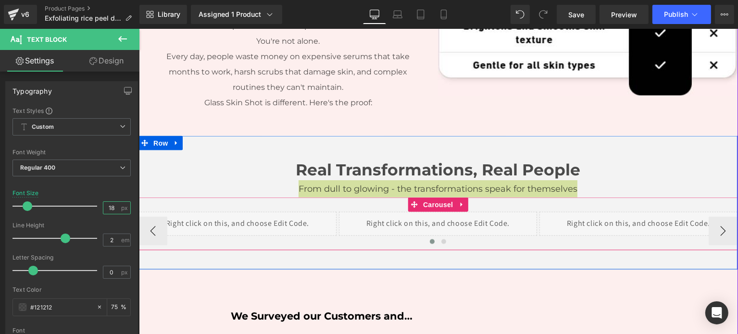
type input "17"
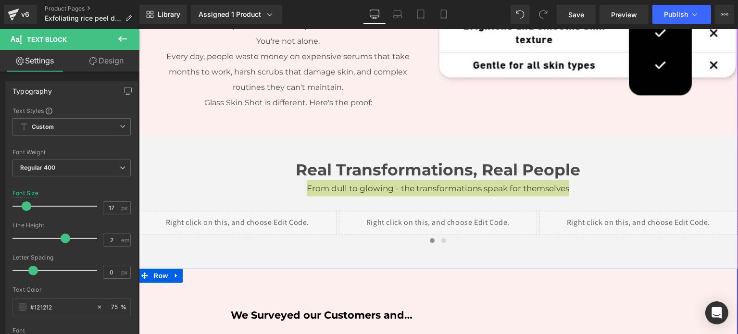
click at [138, 29] on div at bounding box center [138, 29] width 0 height 0
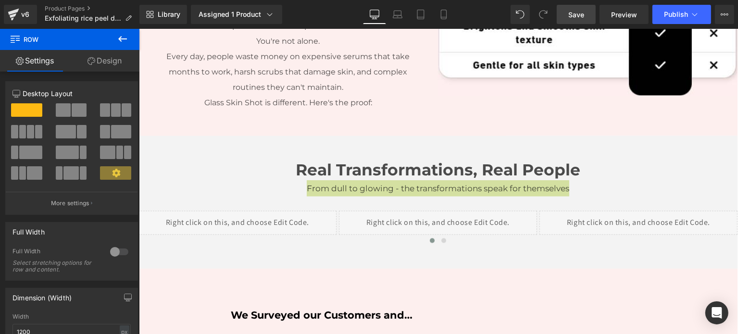
drag, startPoint x: 578, startPoint y: 17, endPoint x: 434, endPoint y: 42, distance: 145.3
click at [578, 17] on span "Save" at bounding box center [576, 15] width 16 height 10
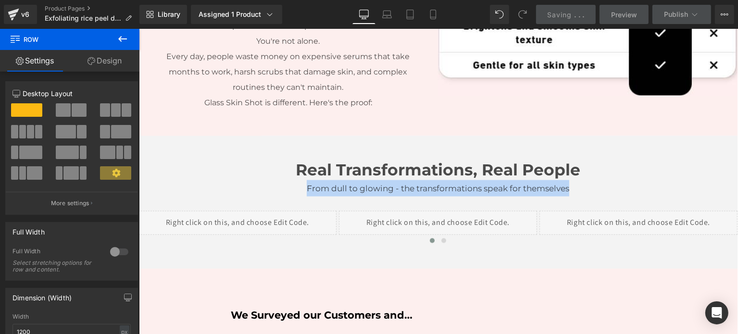
click at [527, 160] on b "Real Transformations, Real People" at bounding box center [437, 169] width 284 height 19
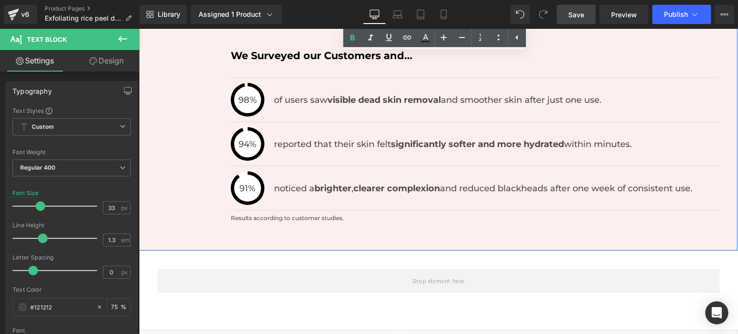
scroll to position [1474, 0]
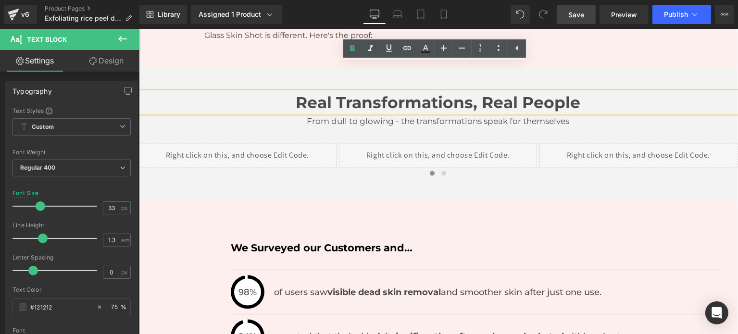
click at [590, 20] on link "Save" at bounding box center [575, 14] width 39 height 19
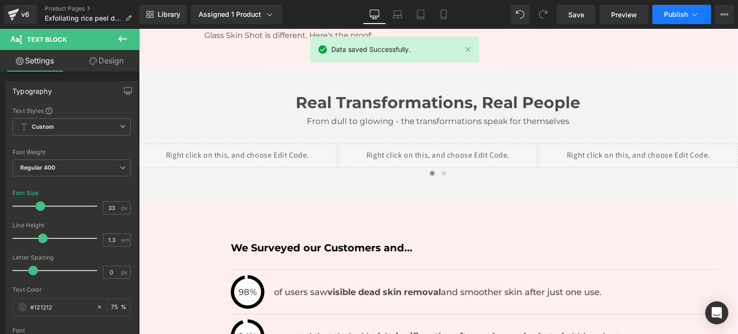
click at [655, 12] on button "Publish" at bounding box center [681, 14] width 59 height 19
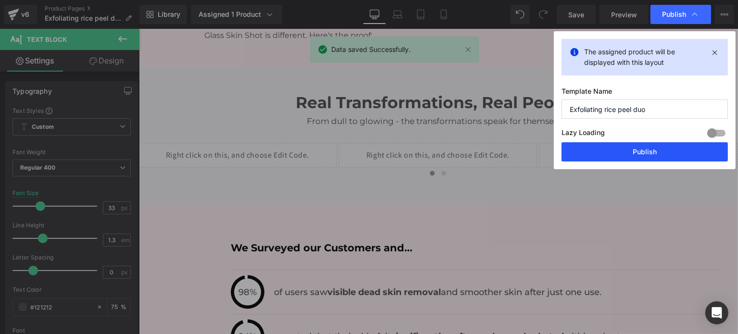
drag, startPoint x: 658, startPoint y: 154, endPoint x: 594, endPoint y: 124, distance: 70.3
click at [658, 154] on button "Publish" at bounding box center [644, 151] width 166 height 19
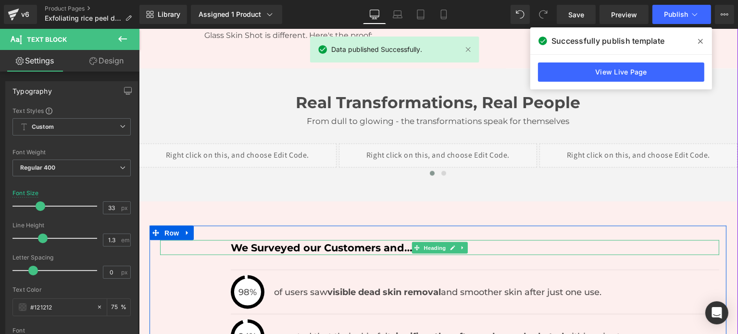
drag, startPoint x: 298, startPoint y: 214, endPoint x: 270, endPoint y: 220, distance: 28.5
click at [298, 240] on div "We Surveyed our Customers and… Heading" at bounding box center [439, 247] width 559 height 15
click at [298, 242] on font "We Surveyed our Customers and…" at bounding box center [321, 248] width 182 height 12
click at [290, 242] on font "We Surveyed our Customers and…" at bounding box center [321, 248] width 182 height 12
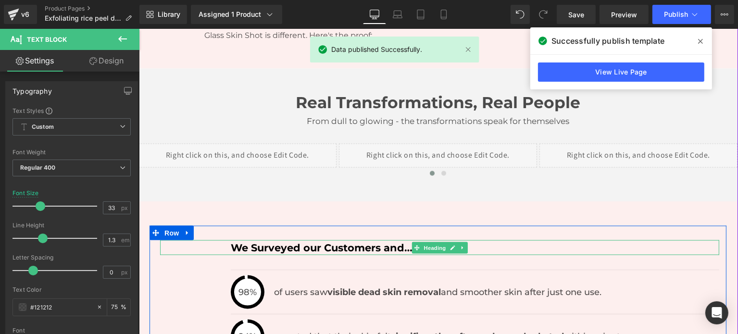
click at [290, 242] on font "We Surveyed our Customers and…" at bounding box center [321, 248] width 182 height 12
click at [282, 242] on font "We Surveyed our Customers and…" at bounding box center [321, 248] width 182 height 12
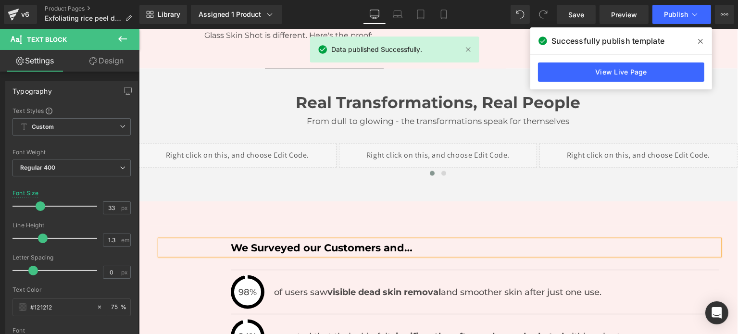
click at [269, 242] on font "We Surveyed our Customers and…" at bounding box center [321, 248] width 182 height 12
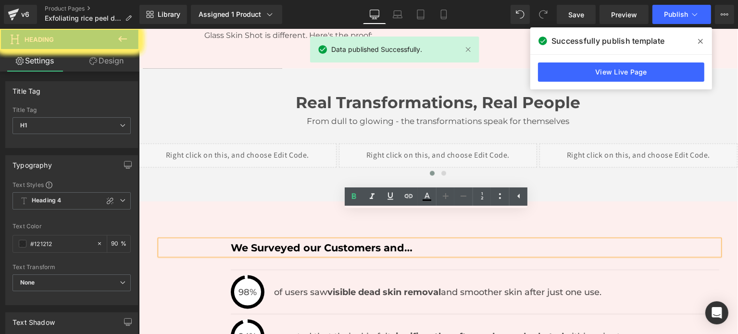
click at [269, 242] on font "We Surveyed our Customers and…" at bounding box center [321, 248] width 182 height 12
paste div
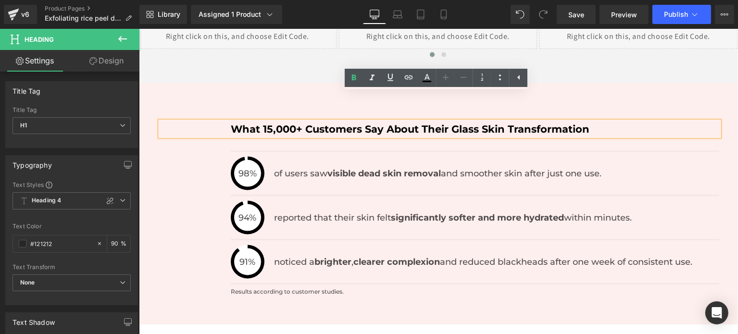
scroll to position [1612, 0]
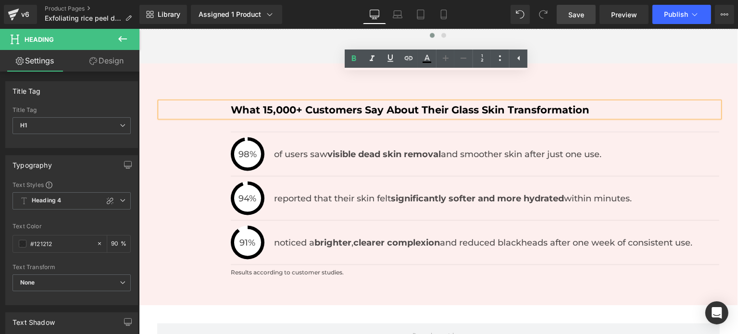
click at [577, 21] on link "Save" at bounding box center [575, 14] width 39 height 19
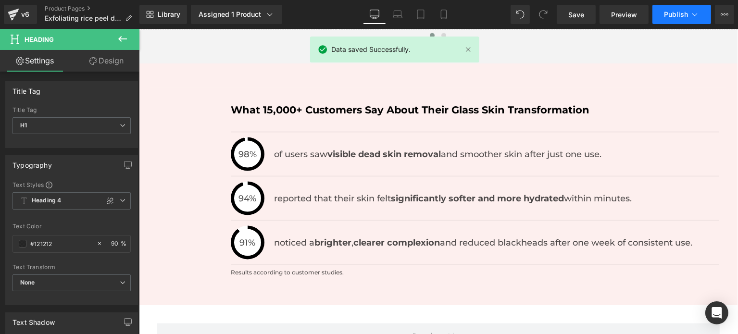
click at [676, 16] on span "Publish" at bounding box center [676, 15] width 24 height 8
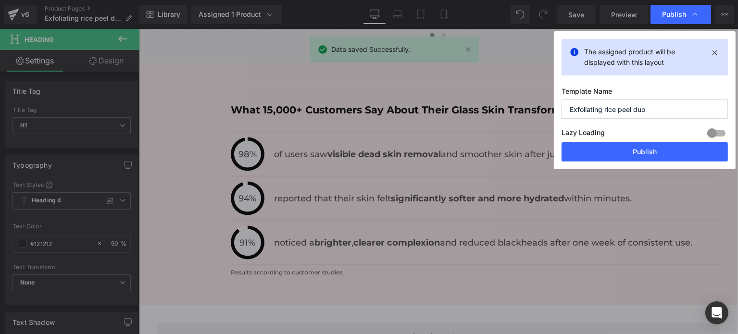
click at [664, 142] on div "Lazy Loading Build Upgrade plan to unlock" at bounding box center [644, 134] width 166 height 16
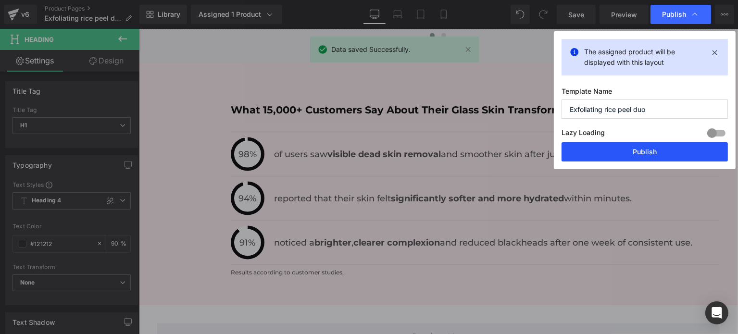
click at [662, 155] on button "Publish" at bounding box center [644, 151] width 166 height 19
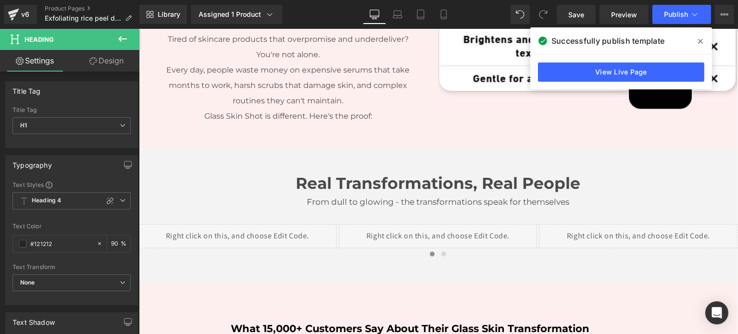
scroll to position [1043, 0]
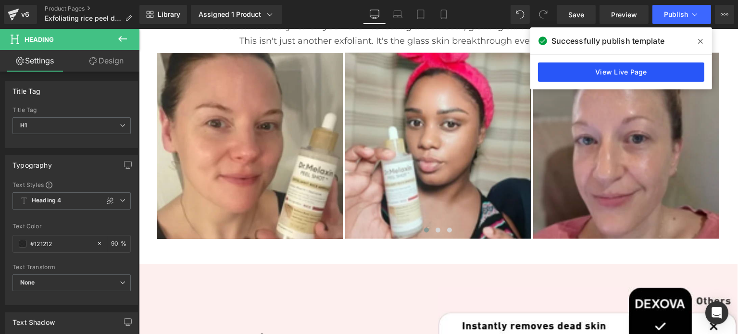
click at [625, 74] on link "View Live Page" at bounding box center [621, 71] width 166 height 19
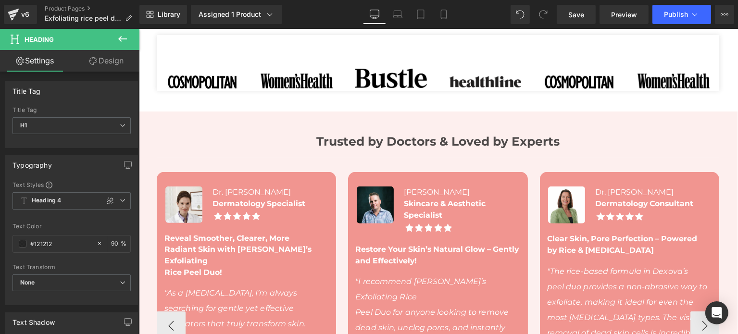
scroll to position [467, 0]
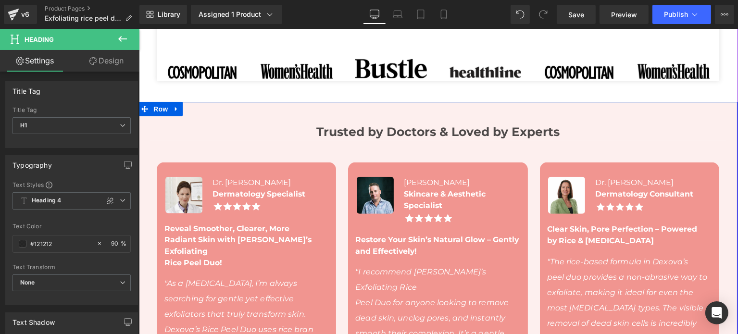
click at [587, 113] on div "Trusted by Doctors & Loved by Experts Text Block Image Dr. [PERSON_NAME] Dermat…" at bounding box center [437, 292] width 599 height 381
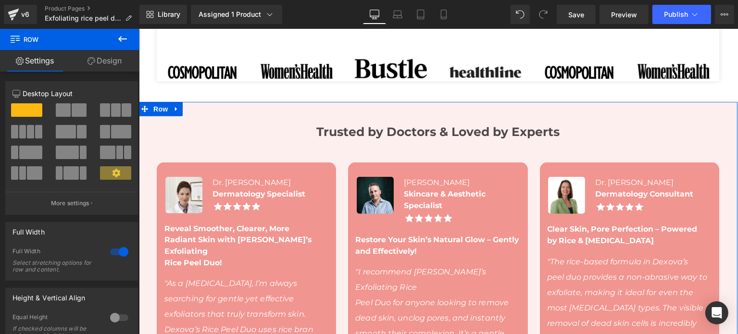
click at [107, 58] on link "Design" at bounding box center [105, 61] width 70 height 22
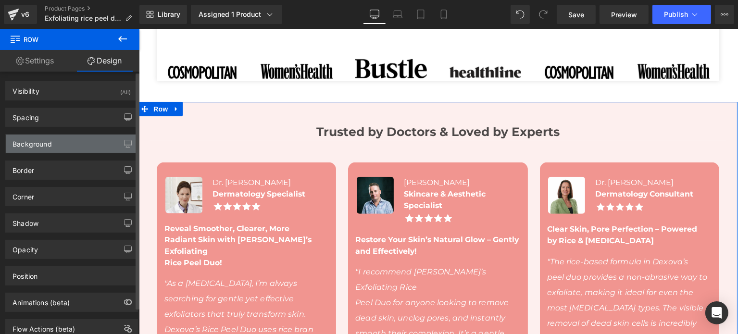
type input "#fdefee"
type input "100"
click at [47, 143] on div "Background" at bounding box center [31, 141] width 39 height 13
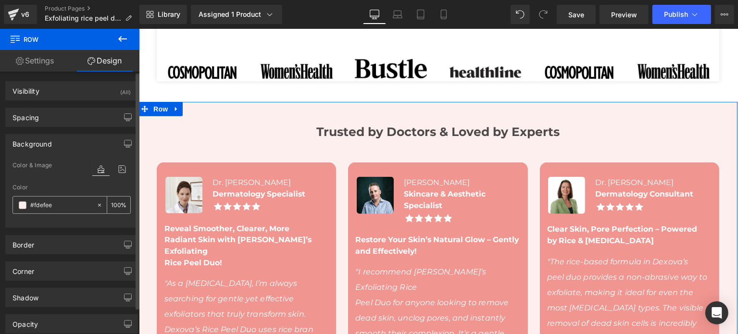
click at [74, 201] on input "#fdefee" at bounding box center [61, 205] width 62 height 11
paste input "F5F2E8"
type input "#F5F2E8"
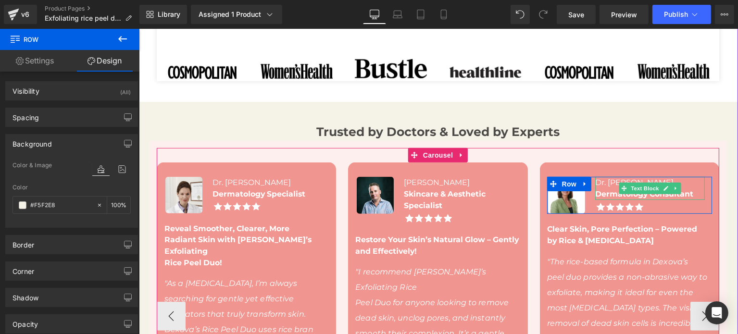
click at [685, 177] on div at bounding box center [628, 178] width 165 height 2
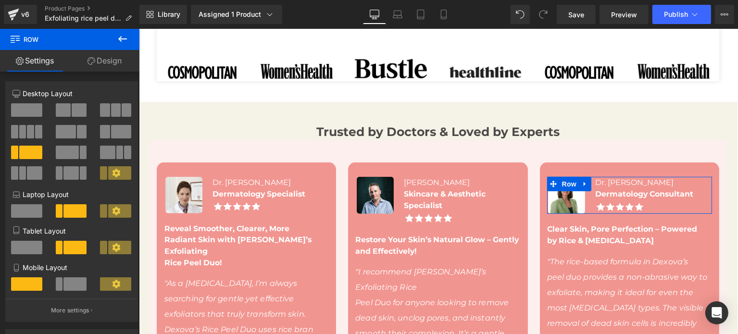
click at [111, 68] on link "Design" at bounding box center [105, 61] width 70 height 22
click at [0, 0] on div "Background" at bounding box center [0, 0] width 0 height 0
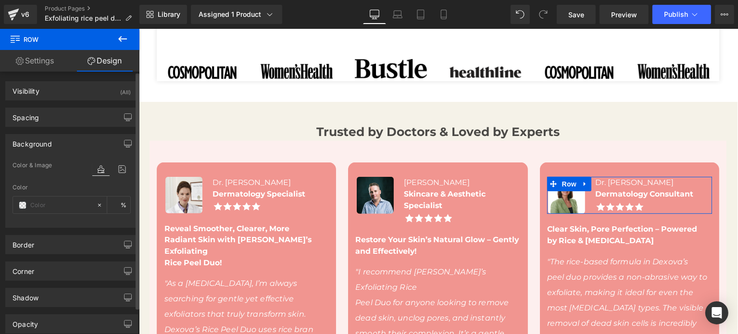
type input "transparent"
type input "0"
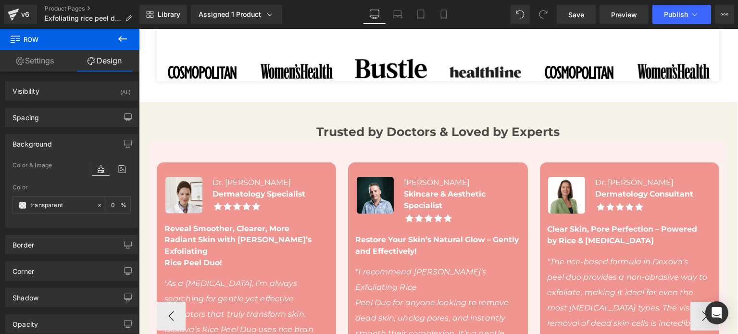
click at [138, 29] on div at bounding box center [138, 29] width 0 height 0
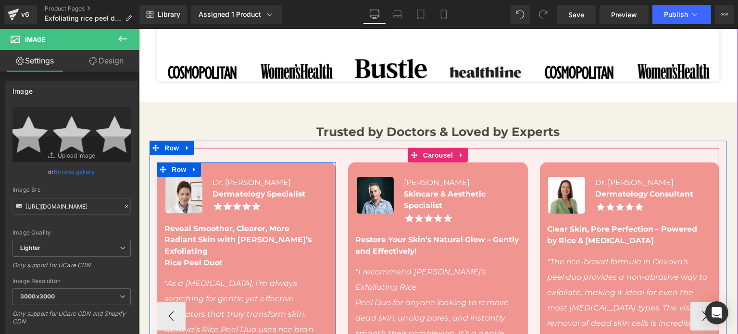
click at [301, 171] on div "Image Dr. [PERSON_NAME] Dermatology Specialist Text Block Image Row Reveal Smoo…" at bounding box center [245, 315] width 179 height 307
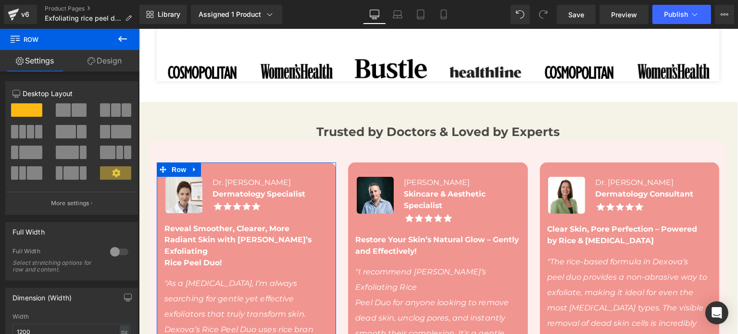
click at [109, 66] on link "Design" at bounding box center [105, 61] width 70 height 22
click at [0, 0] on div "Background" at bounding box center [0, 0] width 0 height 0
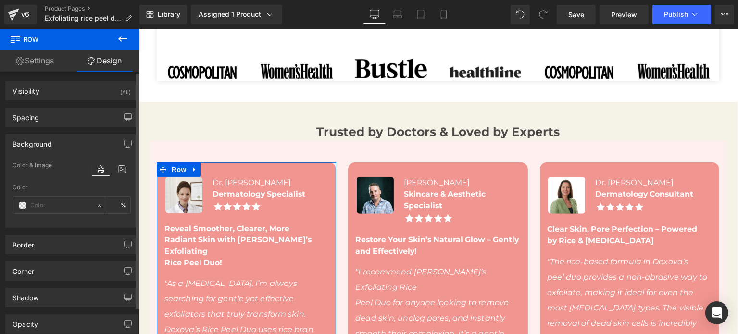
type input "#f19590"
type input "100"
click at [46, 203] on input "#f19590" at bounding box center [61, 205] width 62 height 11
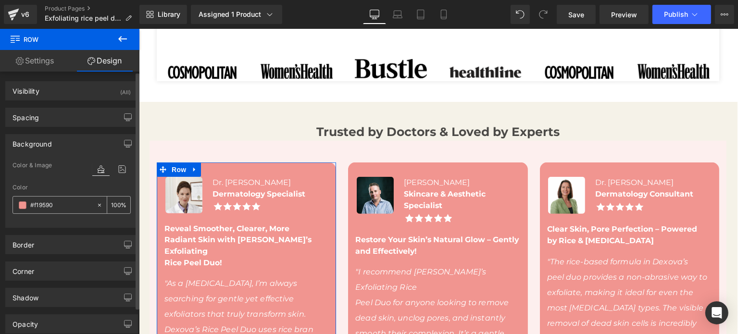
paste input "F5F2E8"
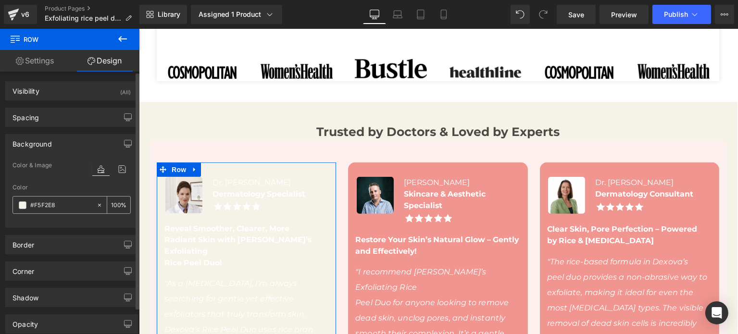
type input "#f19590"
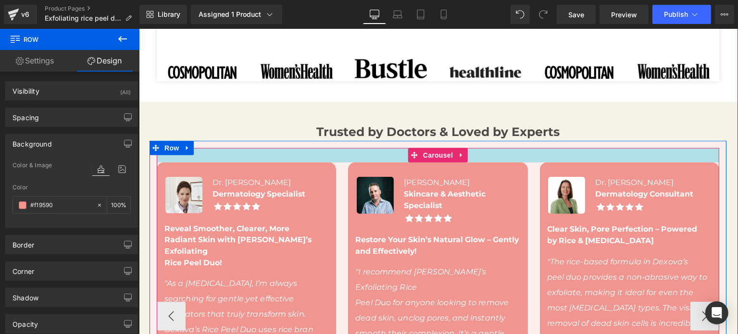
click at [704, 148] on div at bounding box center [437, 155] width 562 height 14
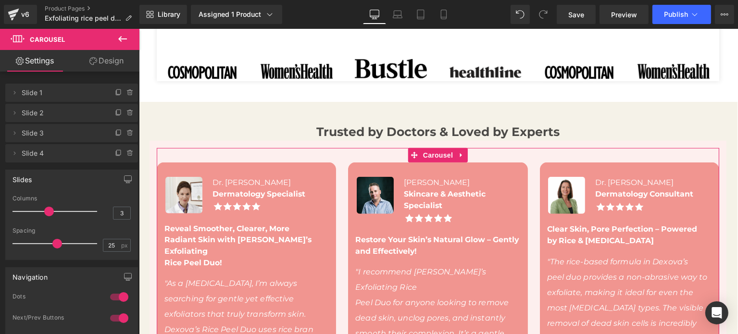
click at [111, 61] on link "Design" at bounding box center [107, 61] width 70 height 22
click at [0, 0] on div "Background" at bounding box center [0, 0] width 0 height 0
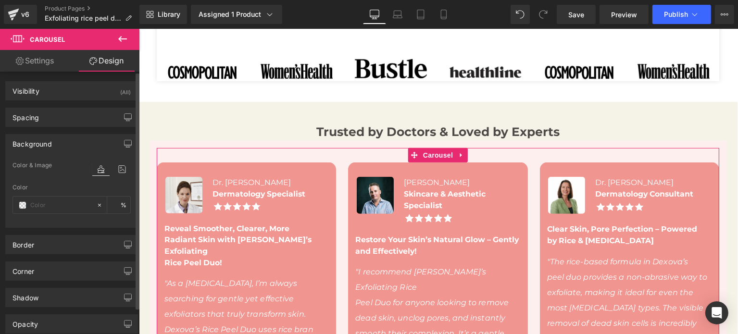
type input "#fdefee"
type input "100"
click at [47, 200] on input "#fdefee" at bounding box center [61, 205] width 62 height 11
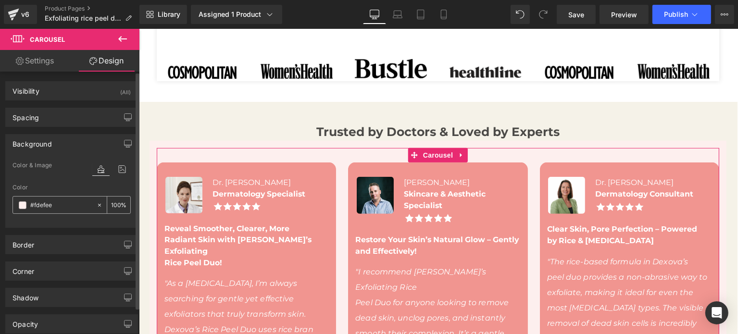
paste input "F5F2E8"
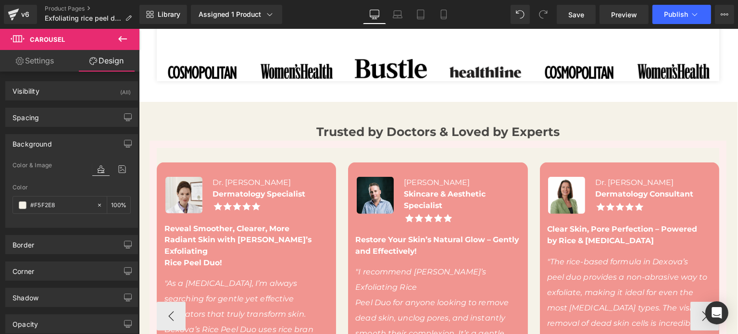
type input "#F5F2E8"
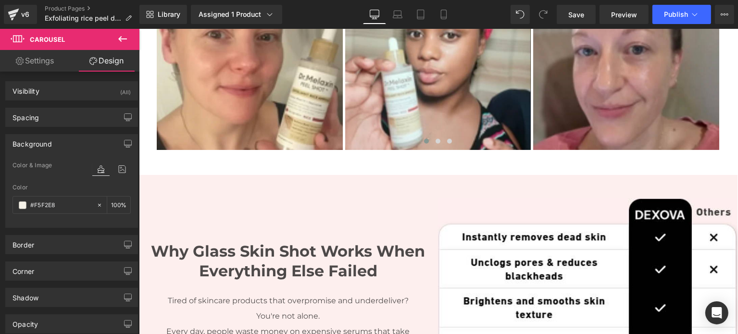
scroll to position [1151, 0]
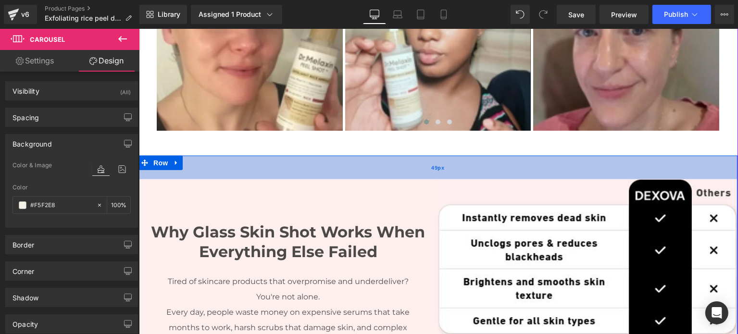
click at [305, 156] on div "49px" at bounding box center [437, 168] width 599 height 24
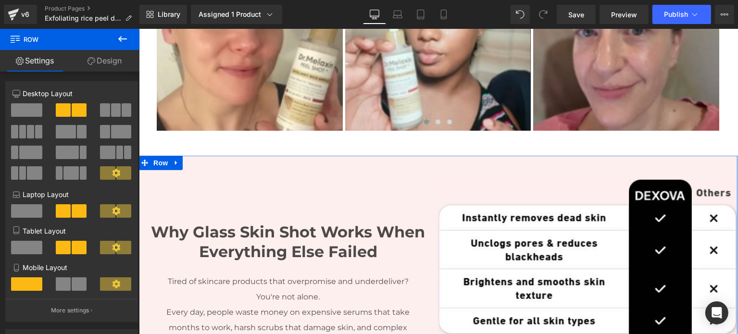
click at [110, 70] on link "Design" at bounding box center [105, 61] width 70 height 22
click at [0, 0] on div "Background" at bounding box center [0, 0] width 0 height 0
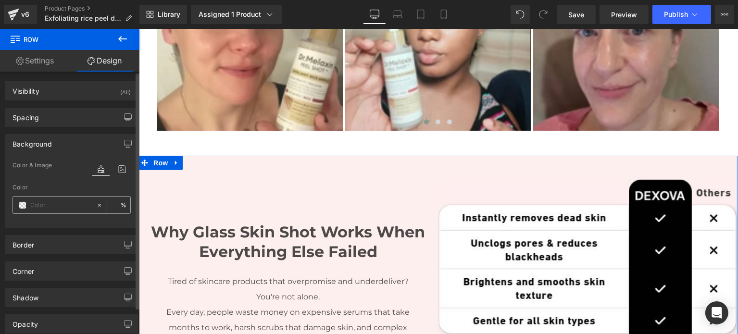
type input "#fdefee"
type input "100"
click at [60, 204] on input "#fdefee" at bounding box center [61, 205] width 62 height 11
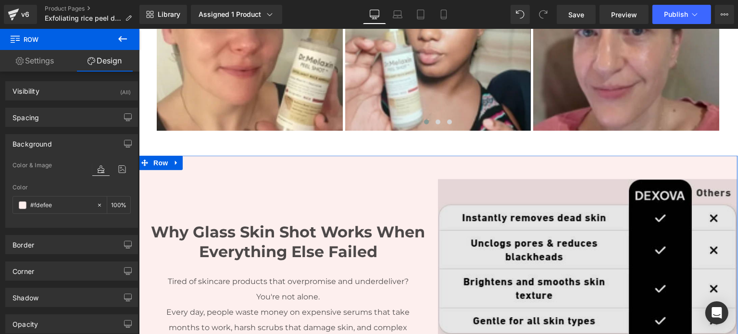
paste input "F5F2E8"
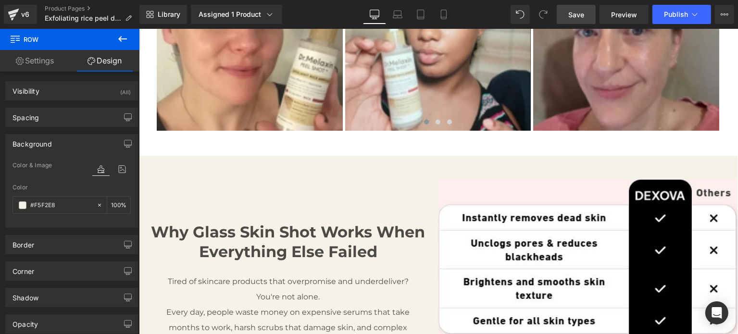
click at [576, 16] on span "Save" at bounding box center [576, 15] width 16 height 10
type input "#f5f2e8"
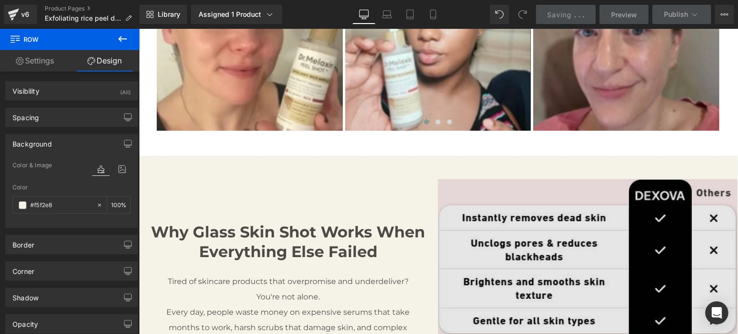
click at [565, 179] on img at bounding box center [586, 265] width 299 height 172
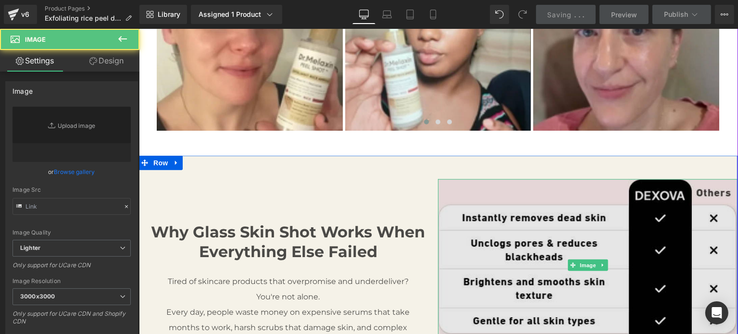
type input "[URL][DOMAIN_NAME]"
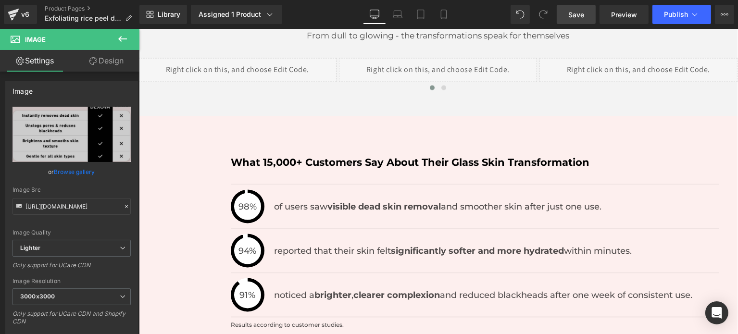
scroll to position [1586, 0]
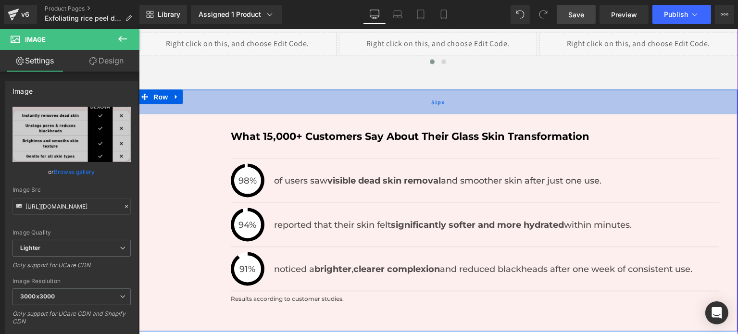
click at [654, 90] on div "51px" at bounding box center [437, 102] width 599 height 25
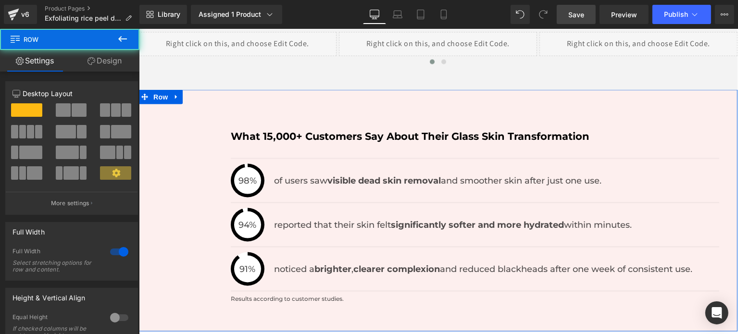
click at [109, 63] on link "Design" at bounding box center [105, 61] width 70 height 22
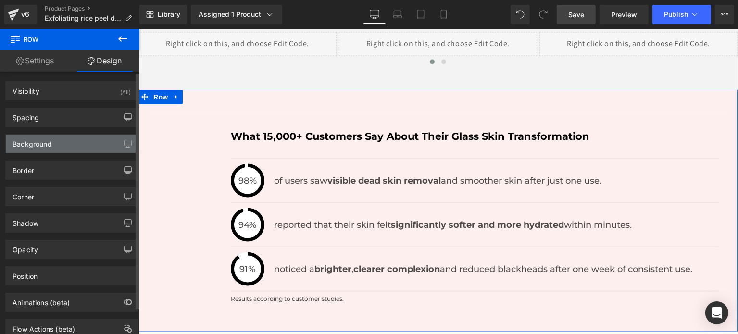
type input "#fdefee"
type input "100"
click at [43, 141] on div "Background" at bounding box center [31, 141] width 39 height 13
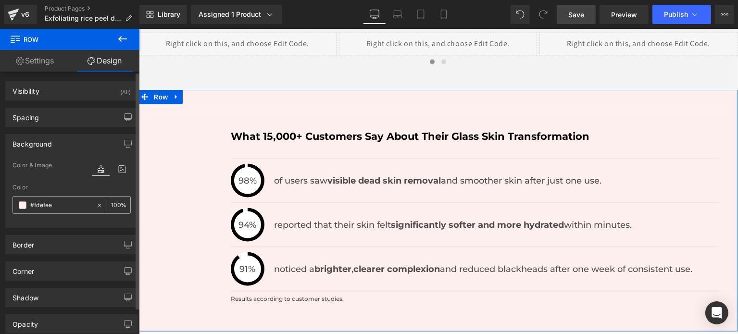
click at [65, 207] on input "#fdefee" at bounding box center [61, 205] width 62 height 11
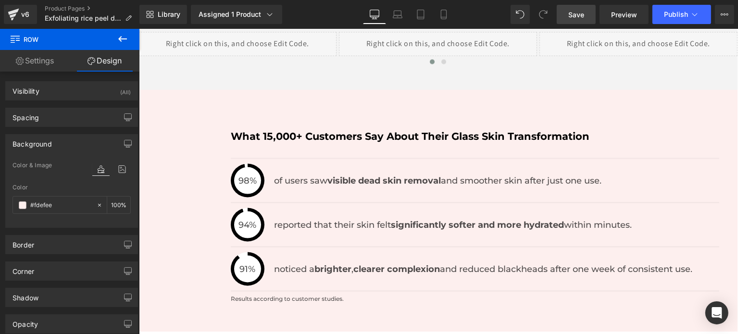
paste input "F5F2E8"
type input "#F5F2E8"
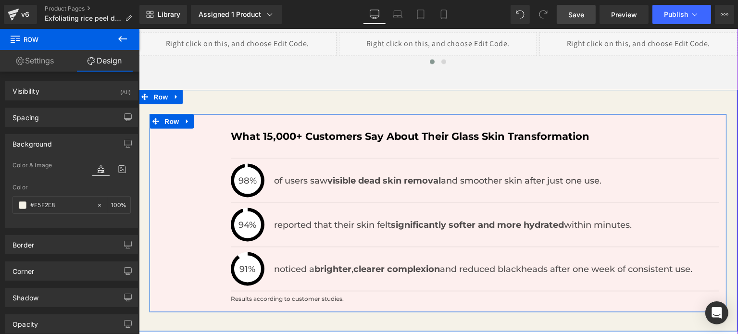
click at [569, 129] on div "What 15,000+ Customers Say About Their Glass Skin Transformation Heading 98% of…" at bounding box center [437, 218] width 577 height 179
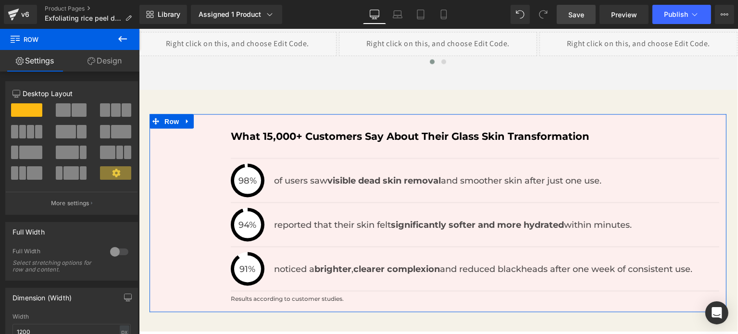
click at [92, 69] on link "Design" at bounding box center [105, 61] width 70 height 22
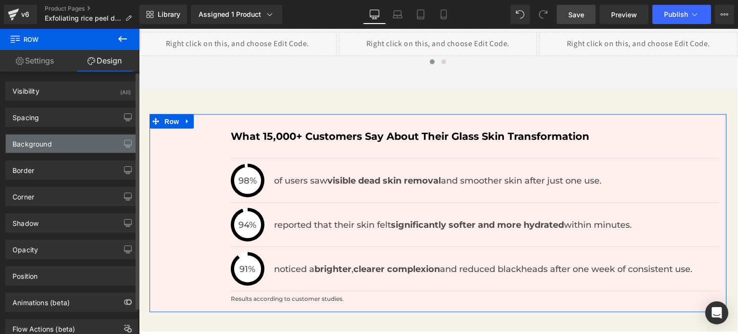
click at [43, 148] on div "Background" at bounding box center [72, 144] width 132 height 18
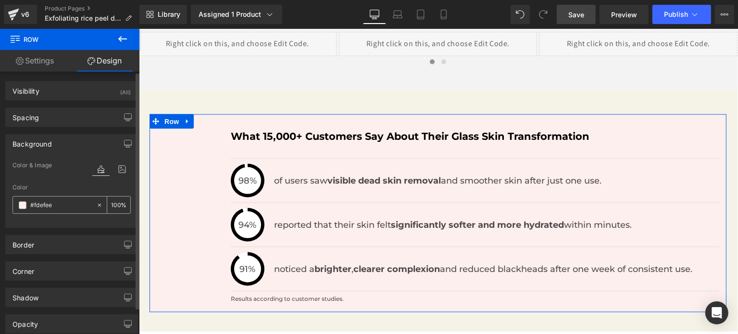
click at [57, 201] on input "#fdefee" at bounding box center [61, 205] width 62 height 11
paste input "F5F2E8"
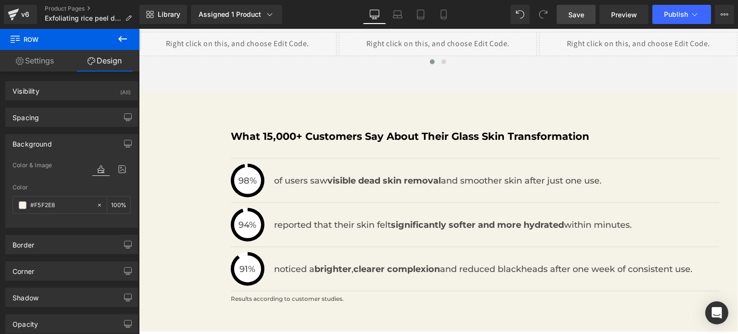
type input "#f5f2e8"
click at [573, 18] on span "Save" at bounding box center [576, 15] width 16 height 10
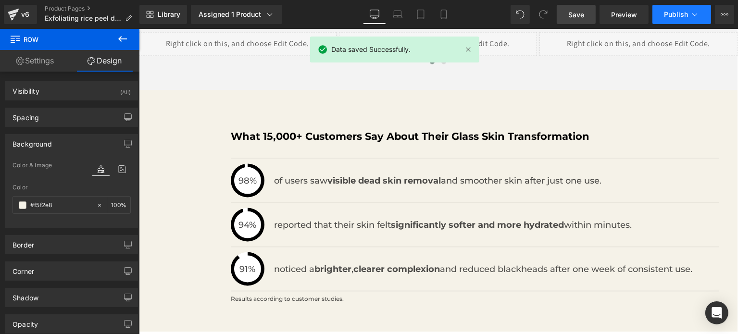
click at [670, 14] on span "Publish" at bounding box center [676, 15] width 24 height 8
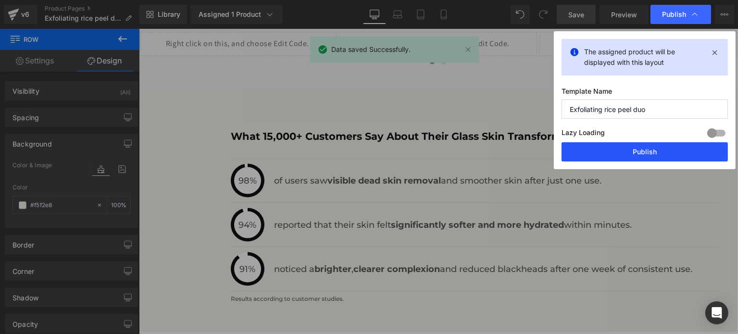
click at [614, 147] on button "Publish" at bounding box center [644, 151] width 166 height 19
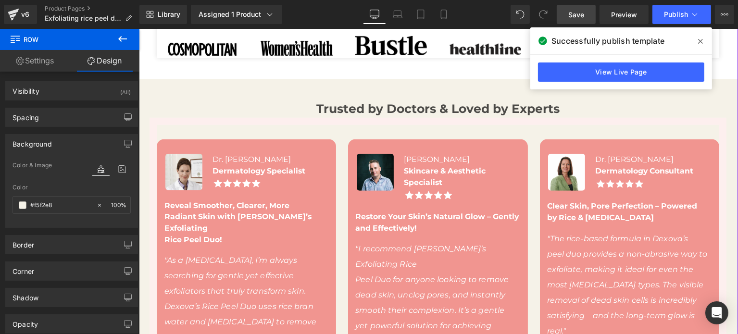
scroll to position [432, 0]
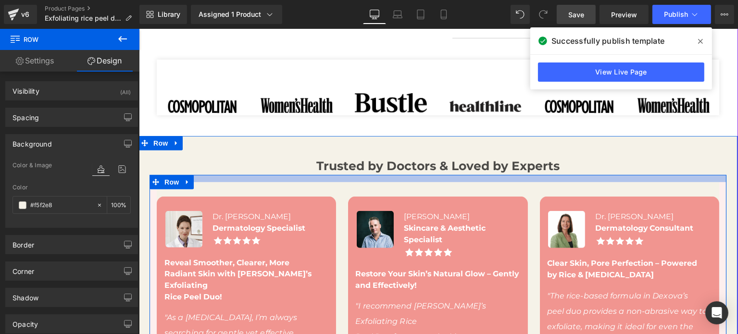
click at [320, 179] on div at bounding box center [437, 178] width 577 height 7
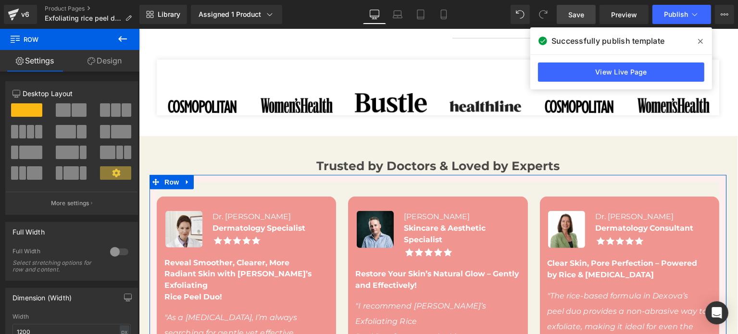
click at [113, 64] on link "Design" at bounding box center [105, 61] width 70 height 22
click at [0, 0] on div "Background" at bounding box center [0, 0] width 0 height 0
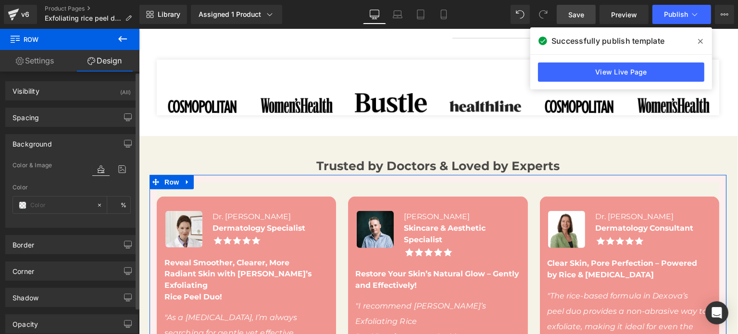
type input "#fdefee"
type input "100"
click at [49, 198] on div "#fdefee" at bounding box center [54, 205] width 83 height 17
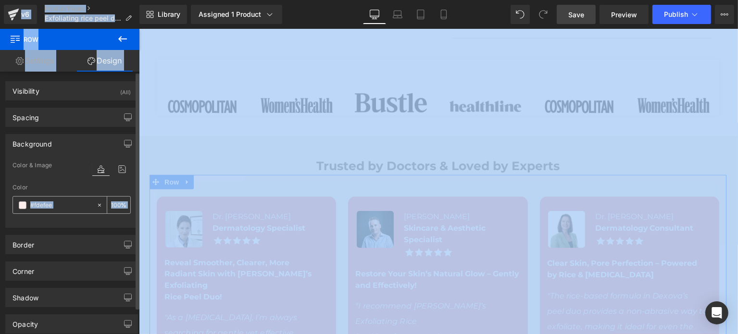
click at [49, 202] on input "#fdefee" at bounding box center [61, 205] width 62 height 11
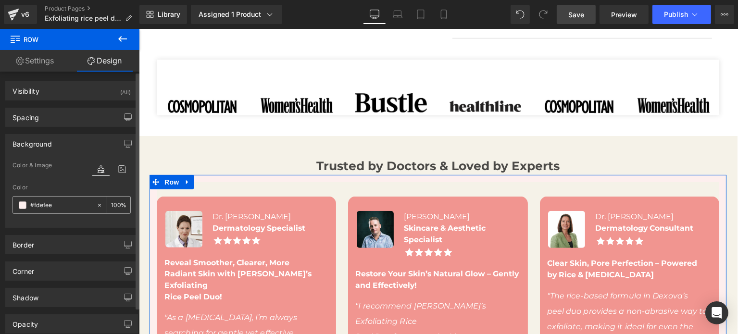
paste input "F5F2E8"
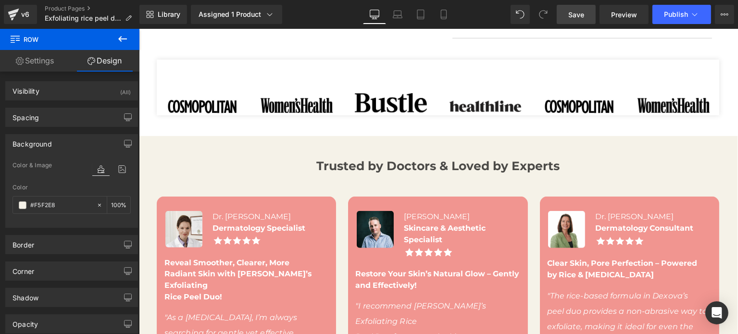
click at [582, 10] on span "Save" at bounding box center [576, 15] width 16 height 10
type input "#f5f2e8"
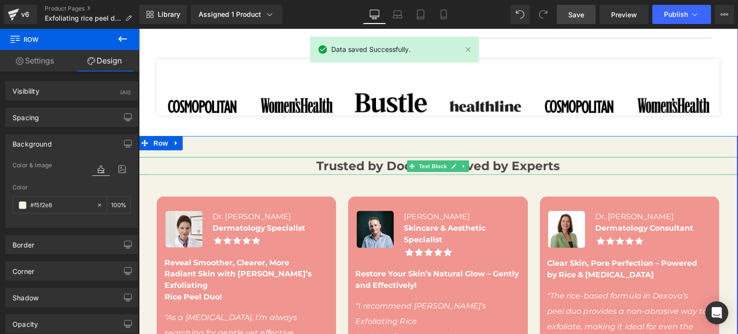
click at [328, 163] on b "Trusted by Doctors & Loved by Experts" at bounding box center [437, 166] width 243 height 14
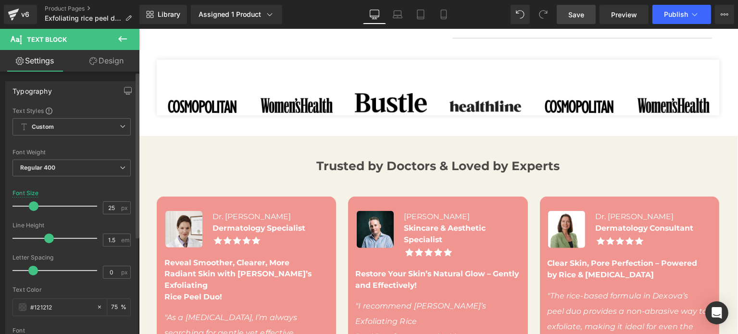
scroll to position [192, 0]
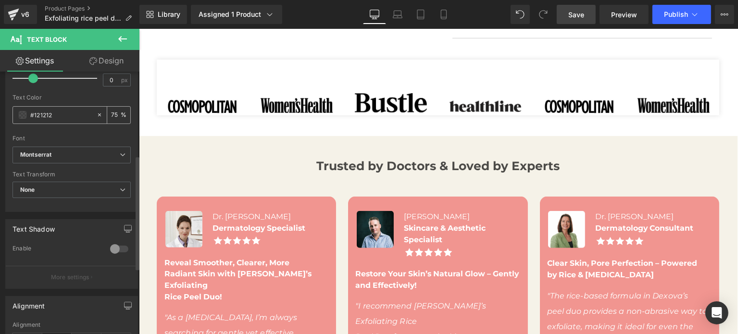
click at [40, 116] on input "#121212" at bounding box center [61, 115] width 62 height 11
type input "b"
type input "0"
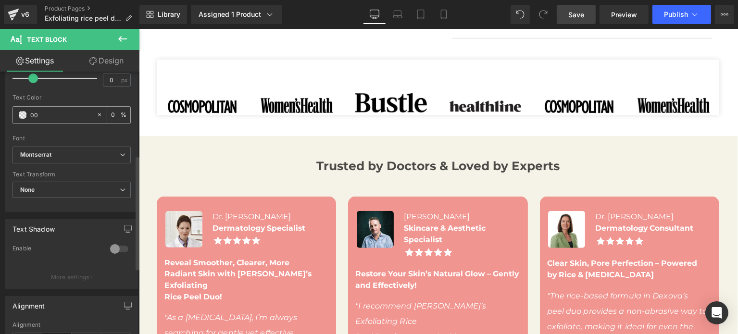
type input "000"
type input "100"
type input "000"
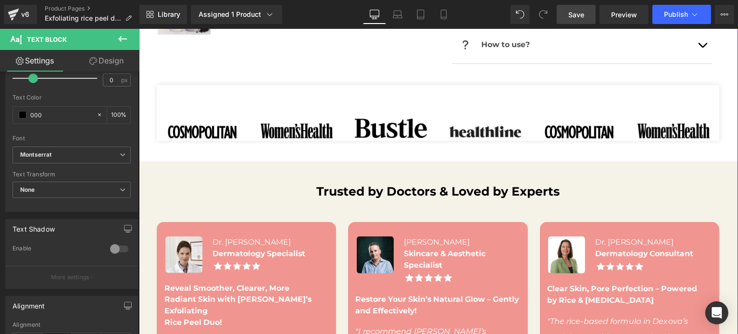
scroll to position [769, 0]
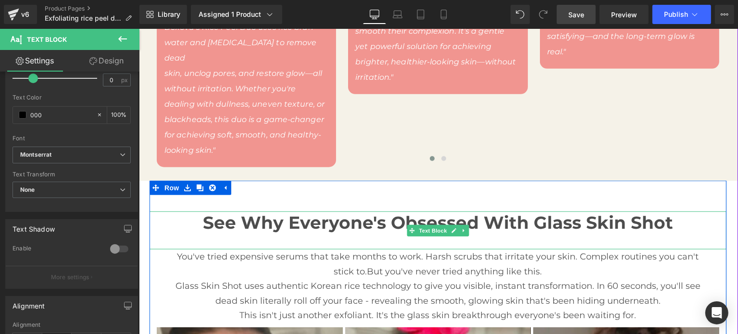
click at [359, 212] on b "See Why Everyone's Obsessed With Glass Skin Shot" at bounding box center [437, 222] width 470 height 21
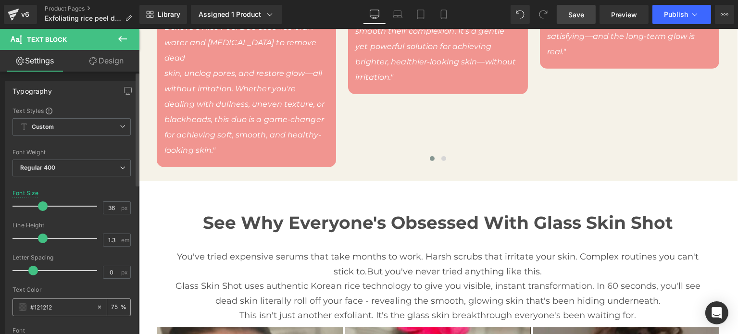
click at [38, 310] on input "#121212" at bounding box center [61, 307] width 62 height 11
type input "00"
type input "0"
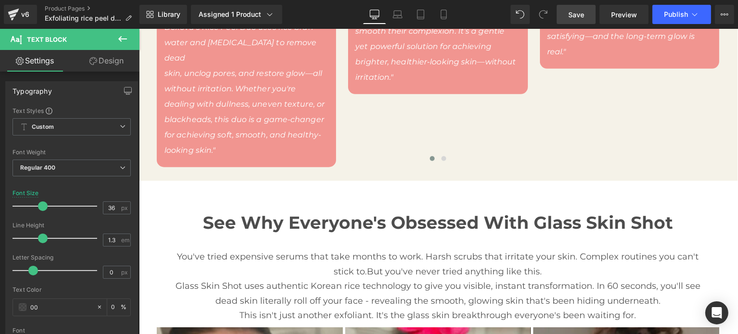
type input "000"
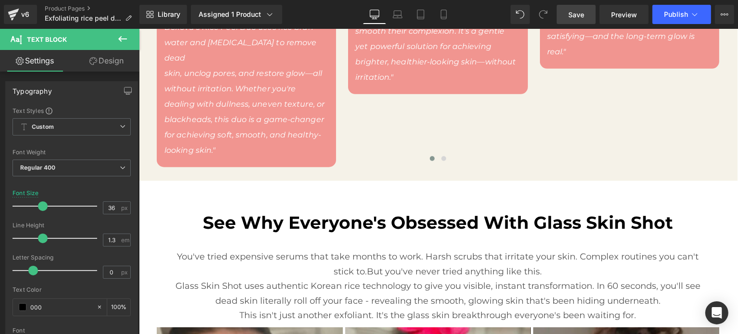
click at [300, 279] on p "Glass Skin Shot uses authentic Korean rice technology to give you visible, inst…" at bounding box center [437, 293] width 526 height 29
click at [61, 305] on input "#121212" at bounding box center [61, 307] width 62 height 11
type input "#000"
type input "100"
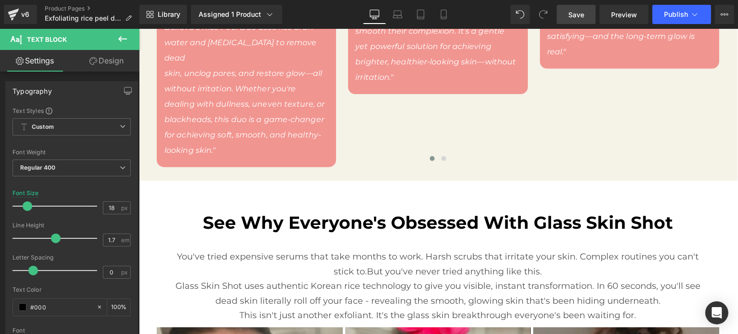
type input "#000"
click at [315, 249] on div "You've tried expensive serums that take months to work. Harsh scrubs that irrit…" at bounding box center [437, 286] width 577 height 74
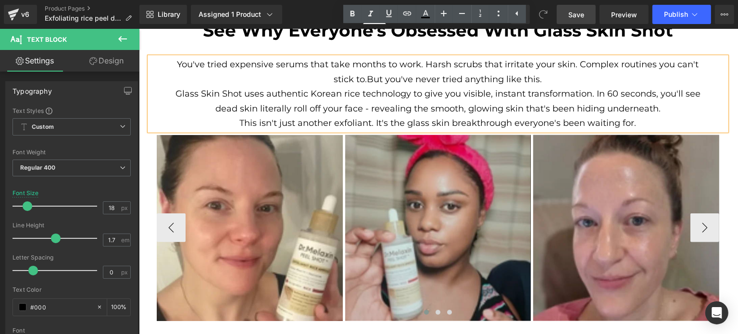
scroll to position [1153, 0]
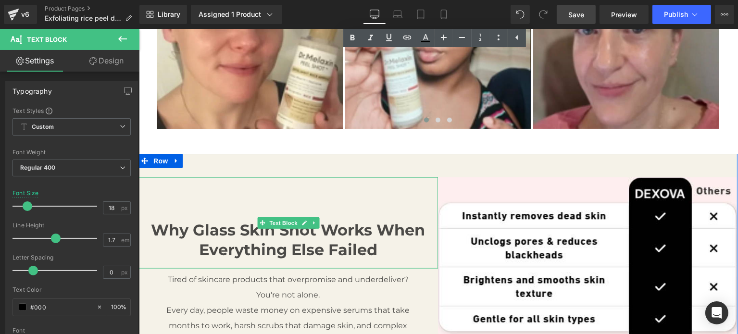
click at [302, 220] on p "Why Glass Skin Shot Works When Everything Else Failed" at bounding box center [287, 240] width 299 height 40
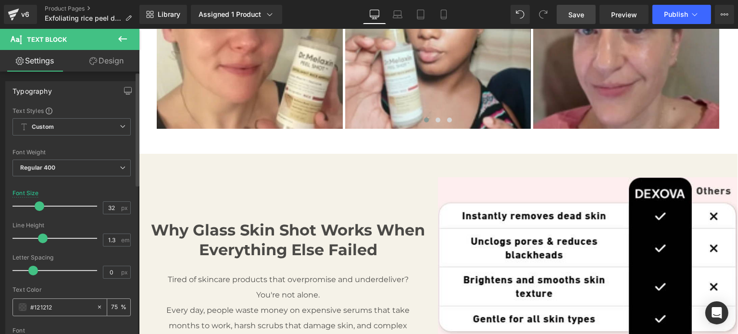
click at [78, 299] on div "#121212" at bounding box center [54, 307] width 83 height 17
click at [67, 307] on input "#121212" at bounding box center [61, 307] width 62 height 11
type input "0"
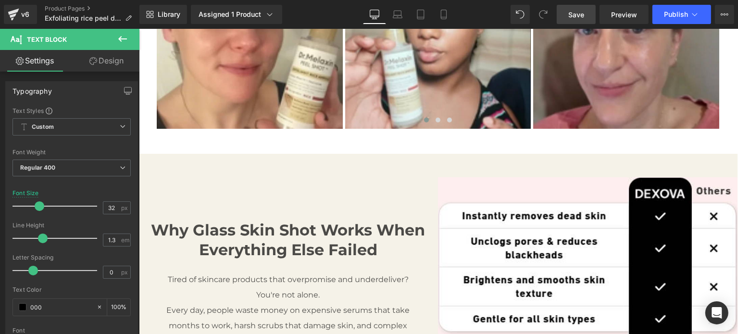
click at [261, 272] on p "Tired of skincare products that overpromise and underdeliver? You're not alone." at bounding box center [287, 287] width 261 height 31
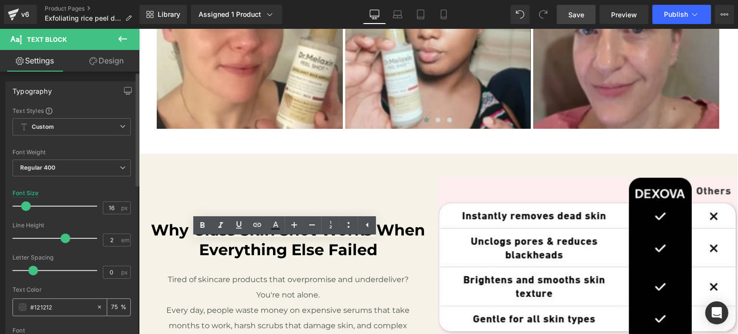
click at [43, 310] on input "#121212" at bounding box center [61, 307] width 62 height 11
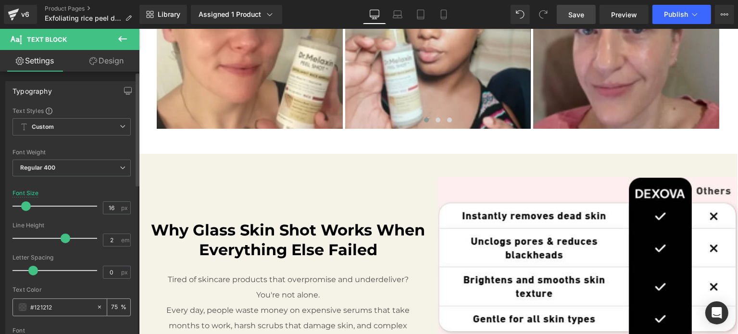
click at [43, 310] on input "#121212" at bounding box center [61, 307] width 62 height 11
type input "000"
type input "0"
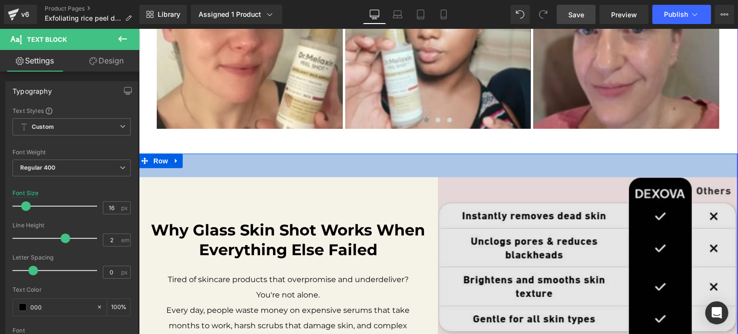
click at [386, 177] on div "Why Glass Skin Shot Works When Everything Else Failed" at bounding box center [287, 222] width 299 height 91
click at [504, 186] on img at bounding box center [586, 263] width 299 height 172
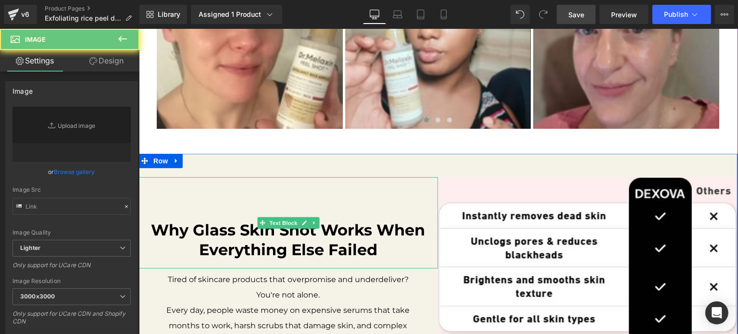
type input "[URL][DOMAIN_NAME]"
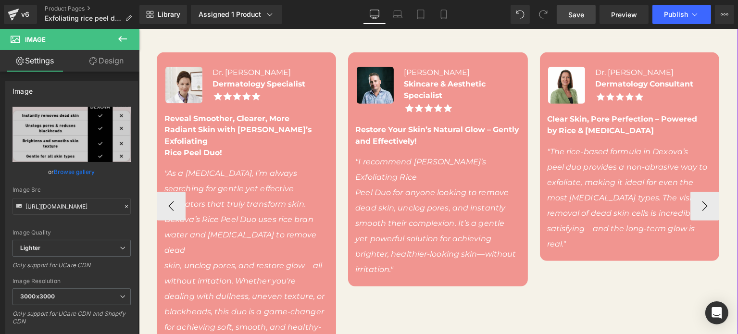
scroll to position [384, 0]
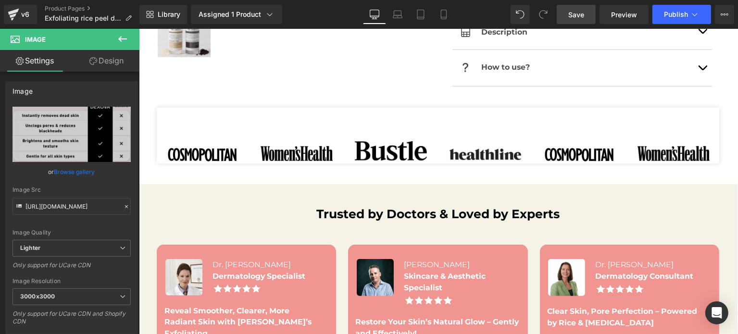
click at [582, 23] on link "Save" at bounding box center [575, 14] width 39 height 19
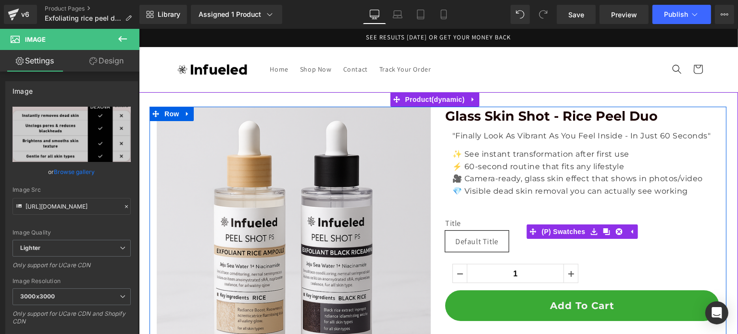
scroll to position [192, 0]
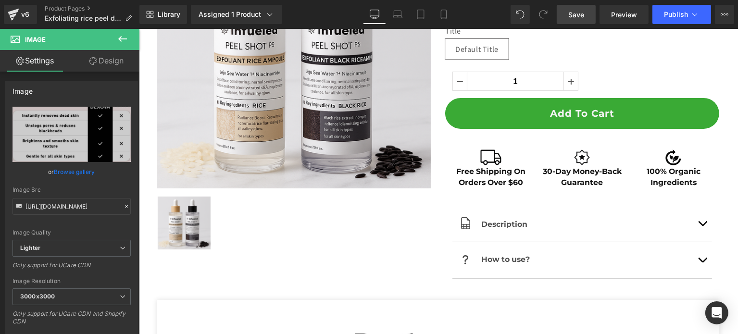
click at [571, 14] on span "Save" at bounding box center [576, 15] width 16 height 10
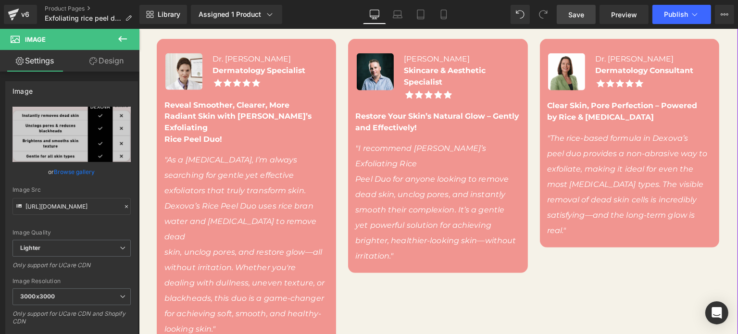
scroll to position [577, 0]
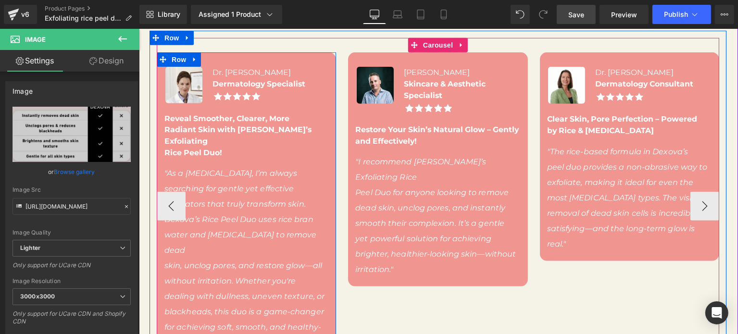
click at [317, 57] on div "Image Dr. [PERSON_NAME] Dermatology Specialist Text Block Image Row Reveal Smoo…" at bounding box center [245, 205] width 179 height 307
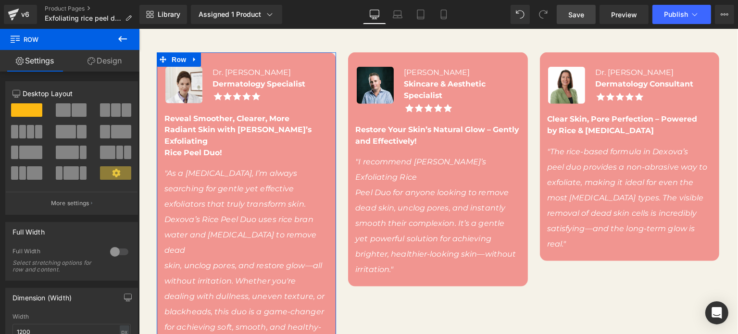
drag, startPoint x: 117, startPoint y: 71, endPoint x: 68, endPoint y: 146, distance: 89.6
click at [117, 71] on link "Design" at bounding box center [105, 61] width 70 height 22
click at [0, 0] on div "Background" at bounding box center [0, 0] width 0 height 0
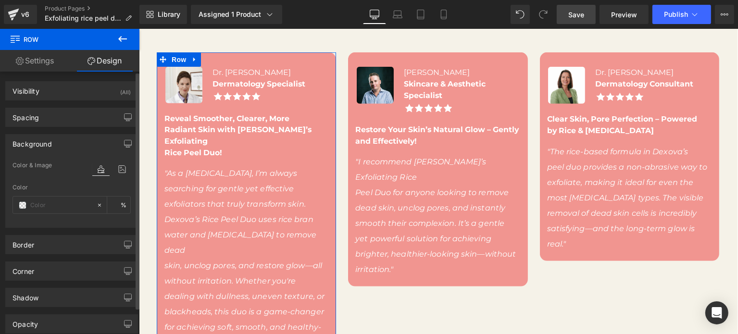
type input "#f19590"
type input "100"
click at [19, 206] on span at bounding box center [23, 205] width 8 height 8
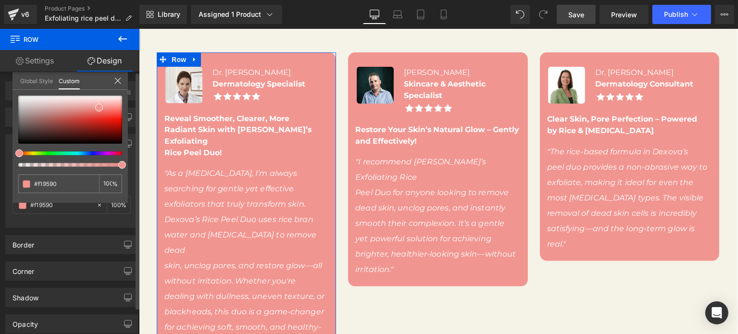
type input "#8df09e"
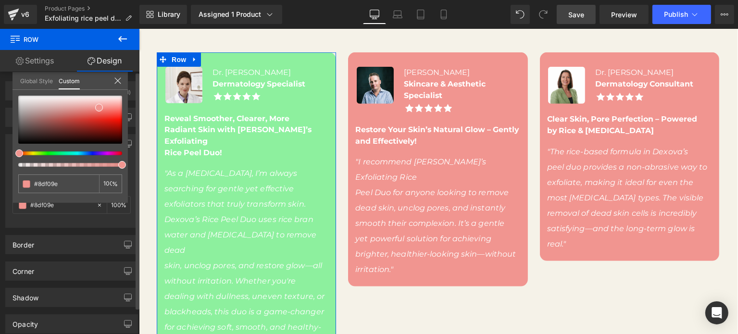
click at [51, 154] on div at bounding box center [66, 153] width 104 height 4
type input "#8ef09b"
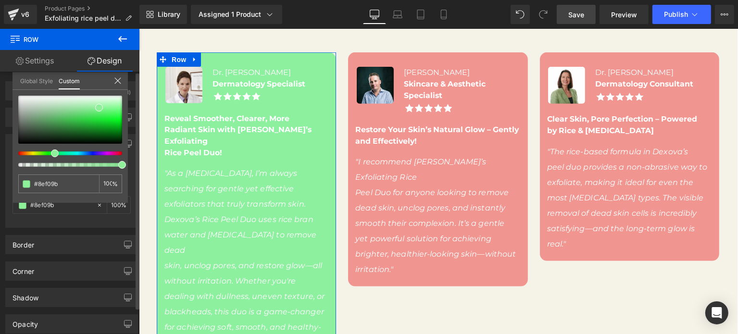
type input "#8ef099"
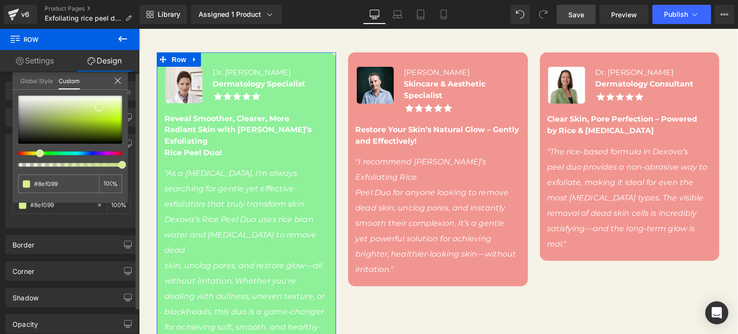
type input "#a3f08e"
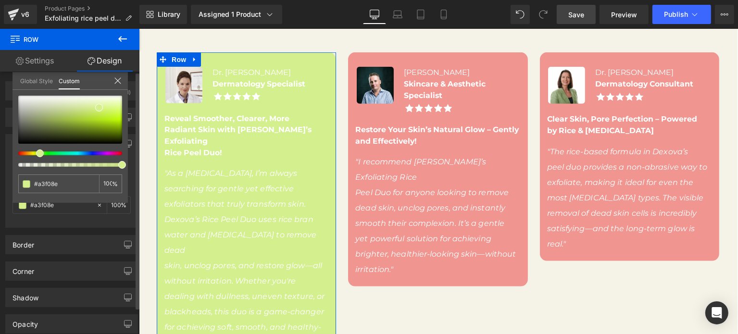
type input "#d4f08e"
drag, startPoint x: 45, startPoint y: 154, endPoint x: 25, endPoint y: 151, distance: 20.8
click at [24, 151] on div at bounding box center [66, 153] width 104 height 4
type input "#f0bf8e"
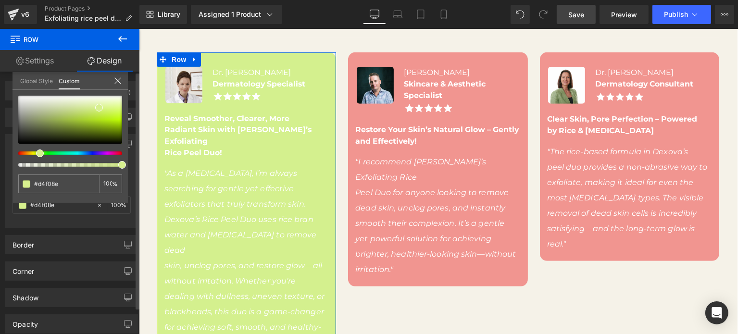
type input "#f0bf8e"
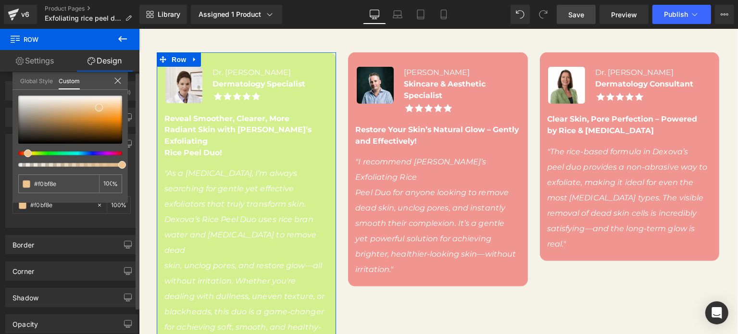
type input "#f0c48e"
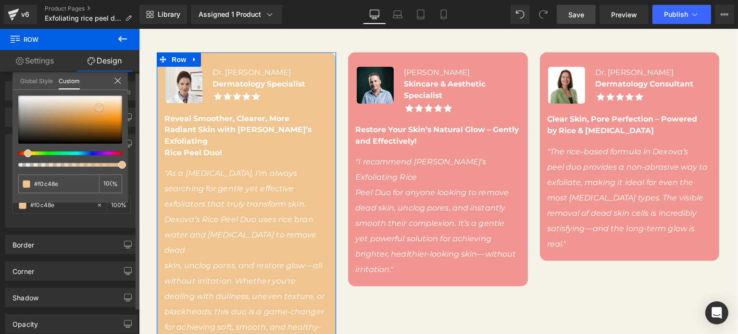
type input "#f3b262"
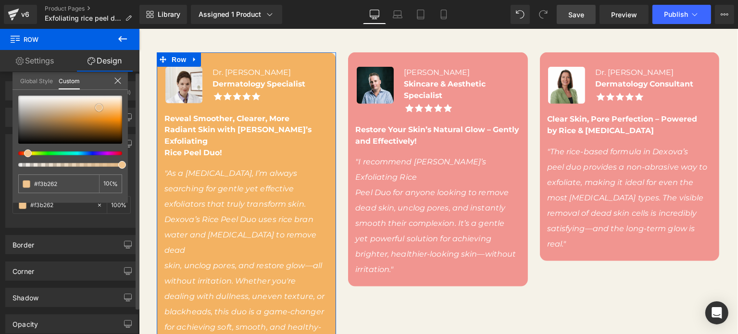
click at [110, 111] on div at bounding box center [70, 120] width 104 height 48
type input "#f4b261"
type input "#f9c27f"
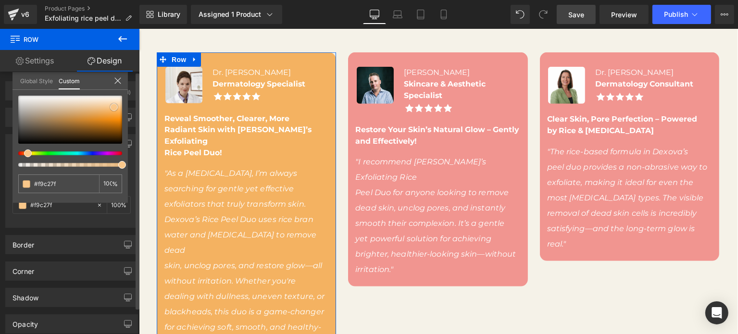
click at [114, 106] on div at bounding box center [70, 120] width 104 height 48
type input "#f9c78a"
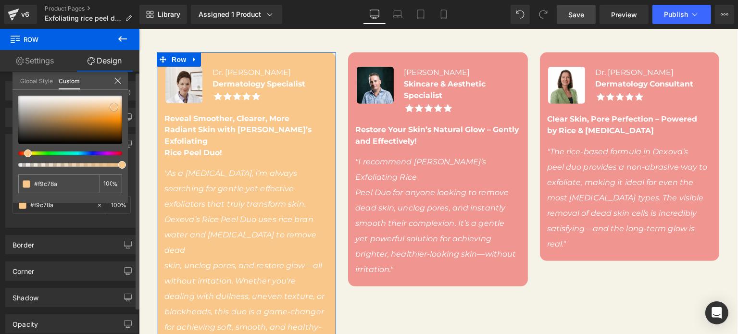
type input "#fac98e"
click at [116, 103] on span at bounding box center [115, 106] width 8 height 8
type input "#fbd3a1"
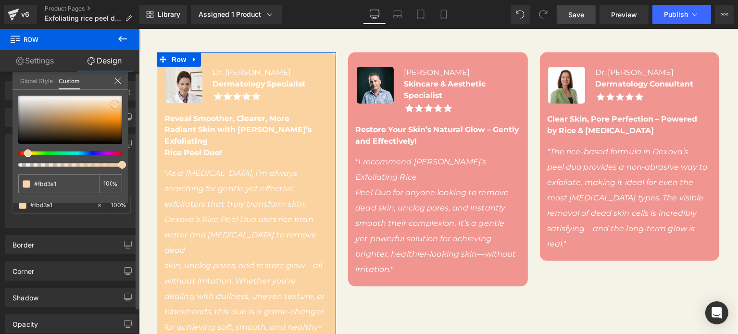
click at [116, 101] on span at bounding box center [115, 104] width 8 height 8
click at [48, 111] on div at bounding box center [70, 120] width 104 height 48
type input "#c3af97"
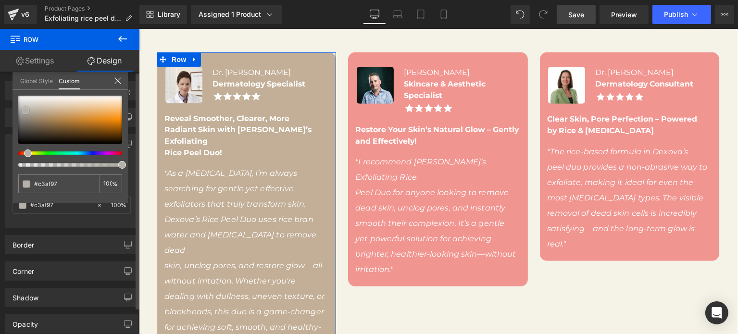
type input "#b5b0aa"
click at [25, 110] on div at bounding box center [70, 120] width 104 height 48
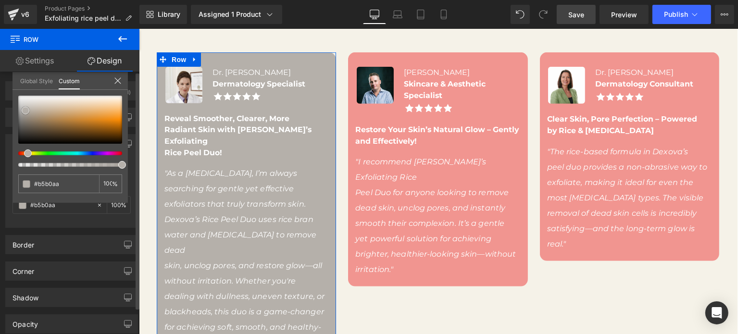
type input "#e5e3e0"
click at [26, 100] on div at bounding box center [70, 120] width 104 height 48
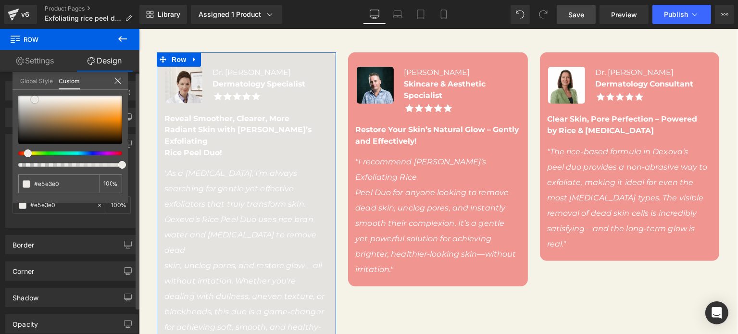
type input "#edebe7"
click at [35, 99] on div at bounding box center [70, 120] width 104 height 48
click at [55, 101] on div at bounding box center [70, 120] width 104 height 48
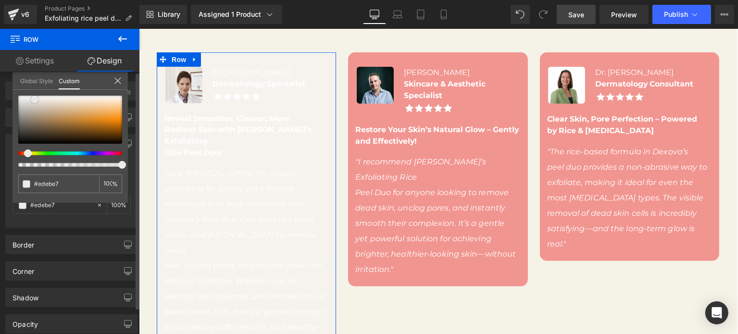
type input "#f6f3ee"
click at [55, 106] on div at bounding box center [70, 120] width 104 height 48
type input "#d8c5b0"
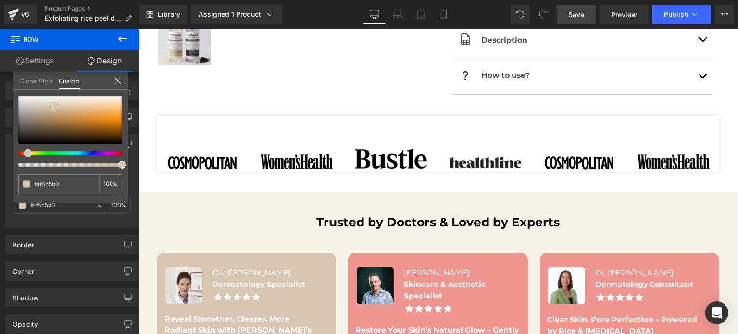
scroll to position [577, 0]
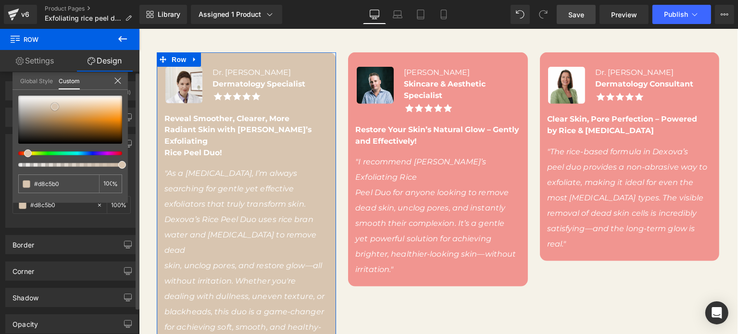
type input "#decab4"
click at [59, 105] on div at bounding box center [70, 120] width 104 height 48
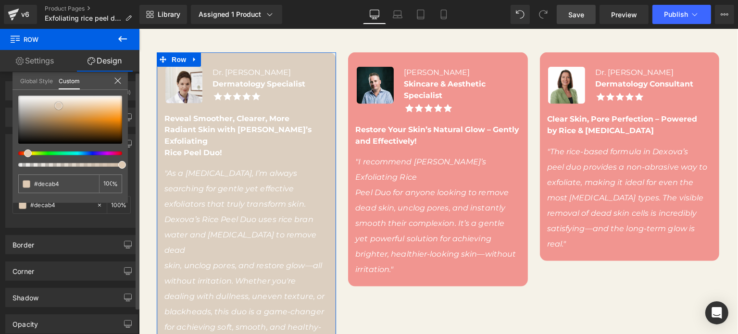
type input "#dccfc0"
click at [47, 104] on div at bounding box center [70, 120] width 104 height 48
click at [44, 107] on span at bounding box center [47, 105] width 8 height 8
click at [48, 109] on div at bounding box center [70, 120] width 104 height 48
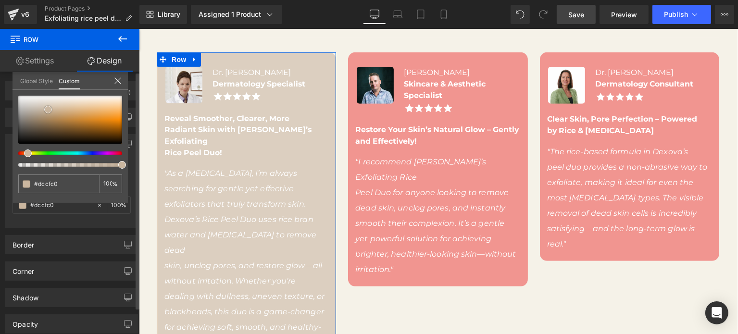
type input "#cab69f"
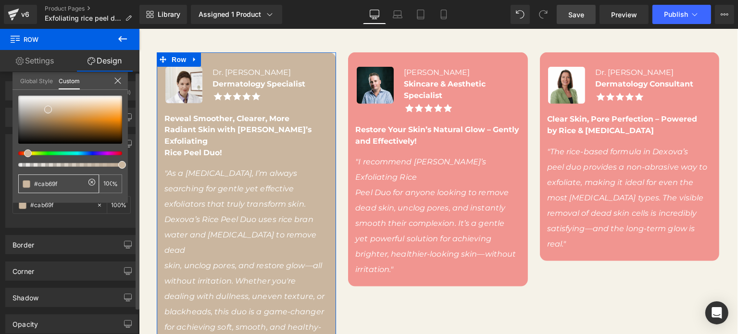
click at [58, 185] on input "#cab69f" at bounding box center [59, 184] width 51 height 10
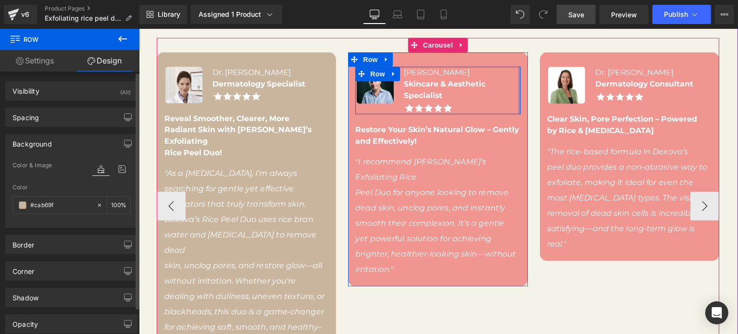
click at [517, 89] on div at bounding box center [518, 91] width 2 height 48
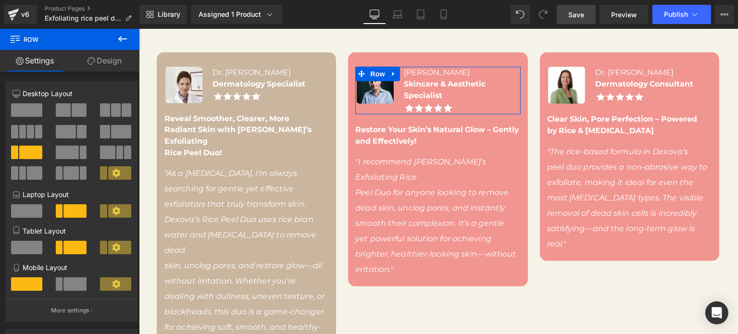
click at [107, 66] on link "Design" at bounding box center [105, 61] width 70 height 22
click at [0, 0] on div "Background" at bounding box center [0, 0] width 0 height 0
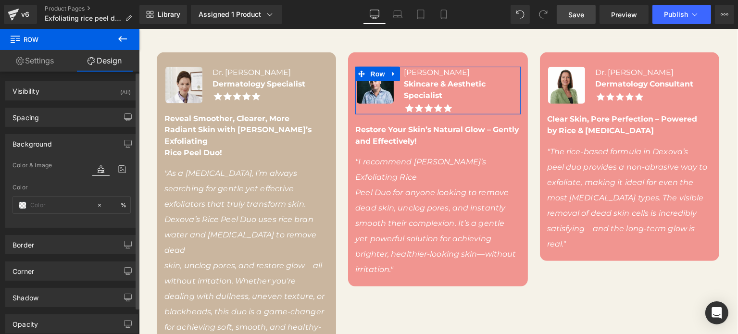
type input "transparent"
type input "0"
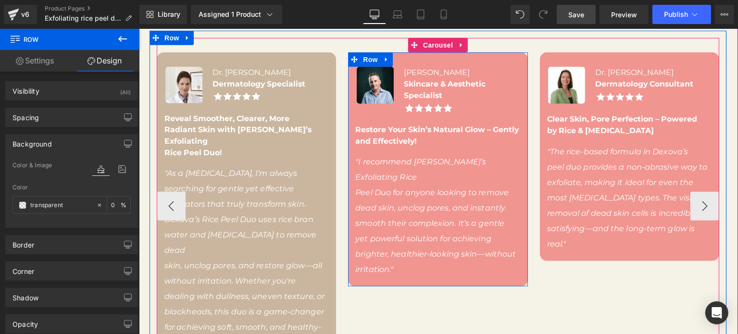
click at [485, 55] on div "Image [PERSON_NAME] Skincare & Aesthetic Specialist Text Block Image Row Restor…" at bounding box center [436, 169] width 179 height 234
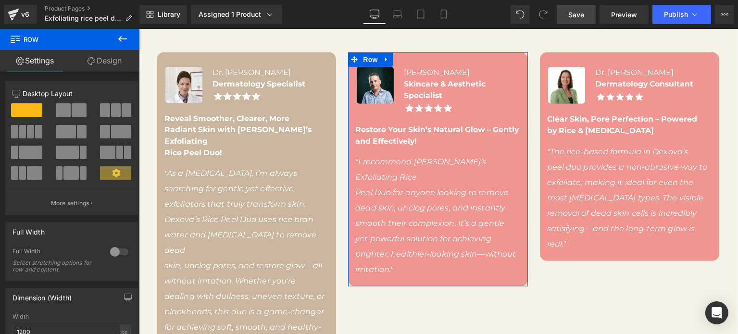
click at [116, 57] on link "Design" at bounding box center [105, 61] width 70 height 22
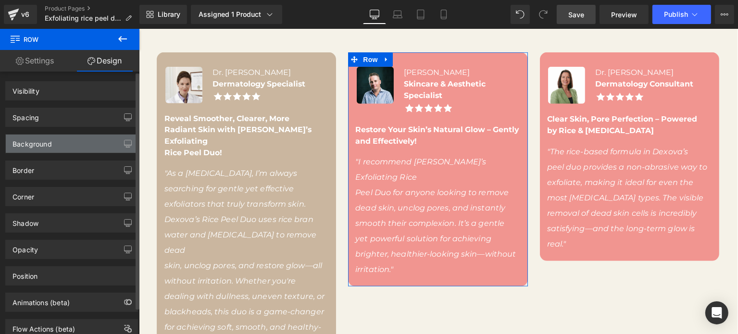
click at [42, 149] on div "Background" at bounding box center [72, 144] width 132 height 18
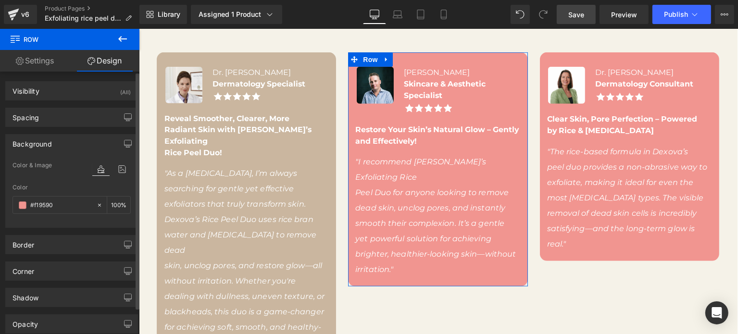
type input "#f19590"
type input "100"
click at [52, 197] on div "#f19590" at bounding box center [54, 205] width 83 height 17
click at [52, 205] on input "#f19590" at bounding box center [61, 205] width 62 height 11
paste input "cab69f"
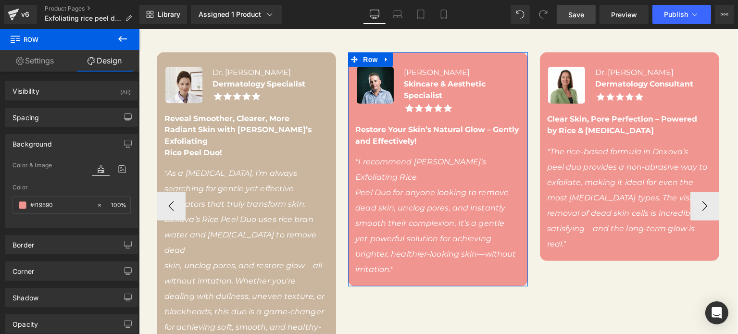
type input "#cab69f"
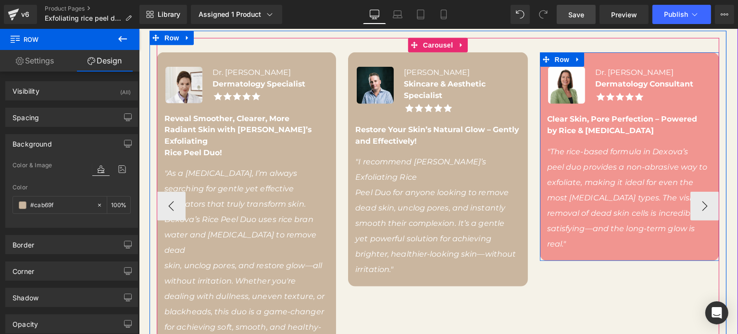
click at [678, 54] on div "Image Dr. [PERSON_NAME] Dermatology Consultant Text Block Image Row Clear Skin,…" at bounding box center [628, 156] width 179 height 208
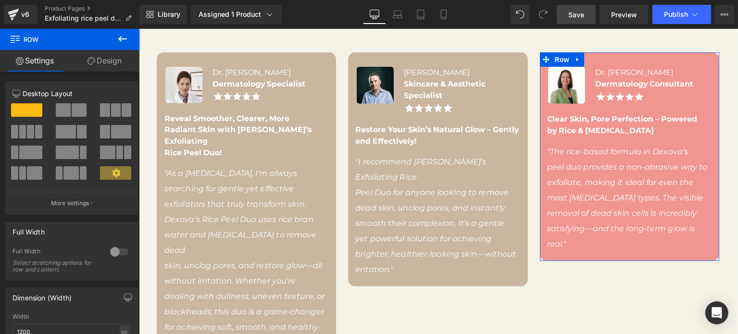
click at [108, 70] on link "Design" at bounding box center [105, 61] width 70 height 22
click at [0, 0] on div "Background" at bounding box center [0, 0] width 0 height 0
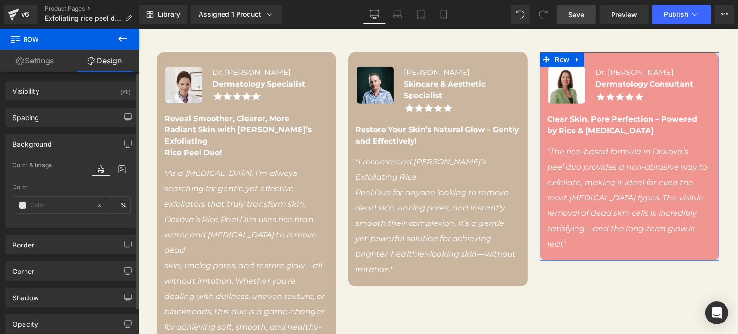
type input "#f19590"
type input "100"
click at [44, 200] on input "#f19590" at bounding box center [61, 205] width 62 height 11
paste input "cab69f"
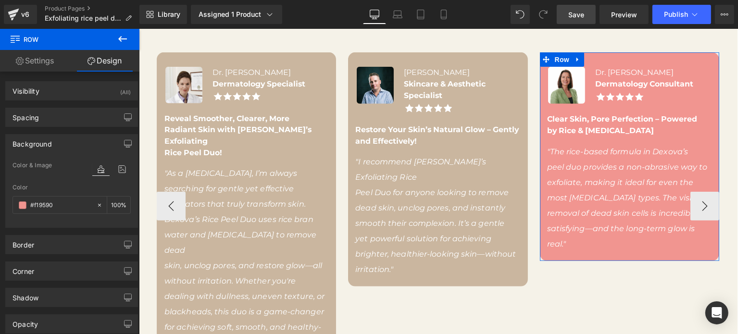
type input "#cab69f"
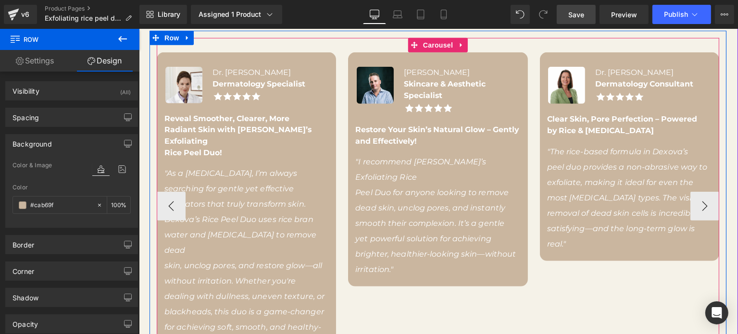
click at [657, 292] on div "Image Dr. [PERSON_NAME] Dermatology Specialist Text Block Image Row Reveal Smoo…" at bounding box center [539, 205] width 766 height 307
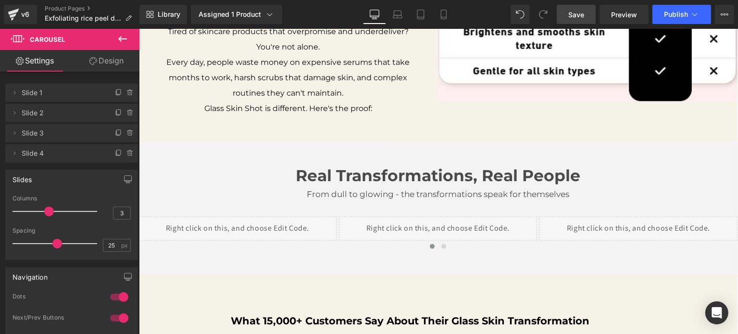
scroll to position [1322, 0]
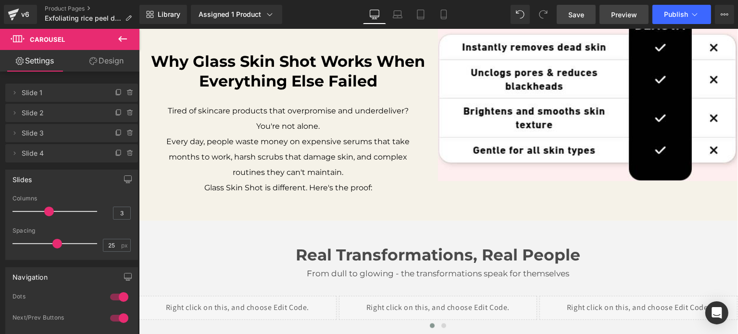
drag, startPoint x: 589, startPoint y: 8, endPoint x: 607, endPoint y: 21, distance: 22.8
click at [589, 8] on link "Save" at bounding box center [575, 14] width 39 height 19
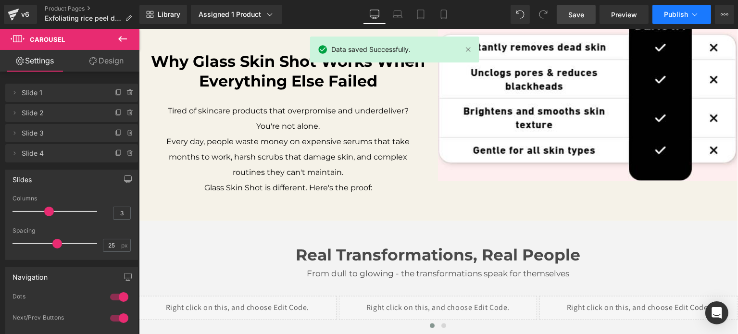
click at [676, 15] on span "Publish" at bounding box center [676, 15] width 24 height 8
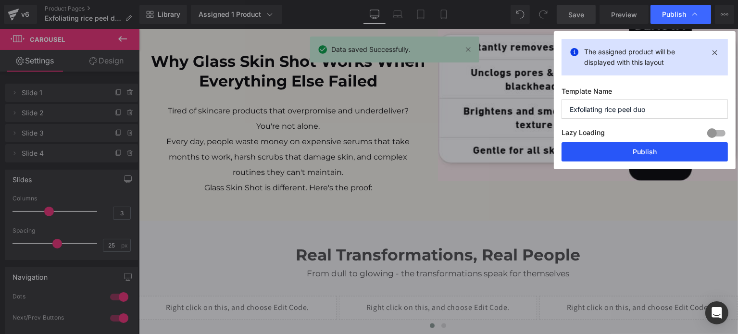
click at [652, 153] on button "Publish" at bounding box center [644, 151] width 166 height 19
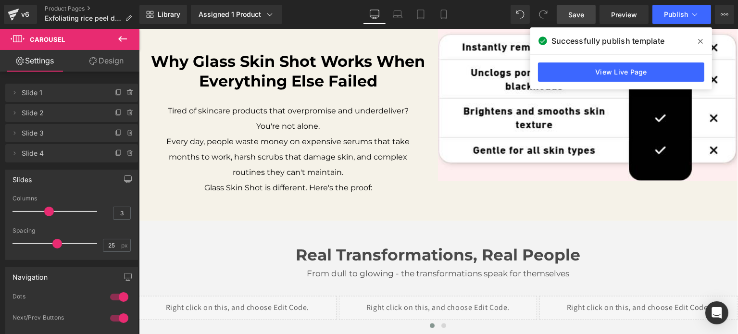
drag, startPoint x: 592, startPoint y: 39, endPoint x: 700, endPoint y: 45, distance: 107.3
click at [700, 45] on span at bounding box center [699, 41] width 15 height 15
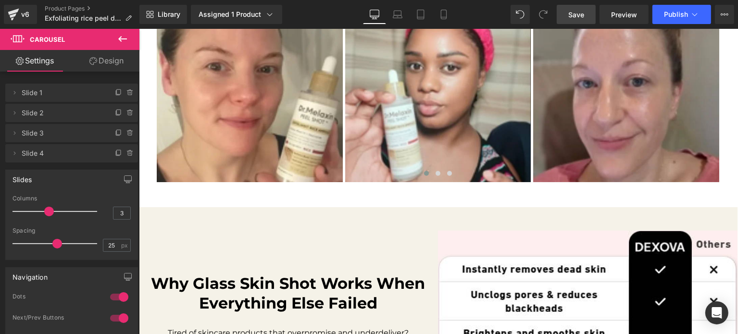
scroll to position [1160, 0]
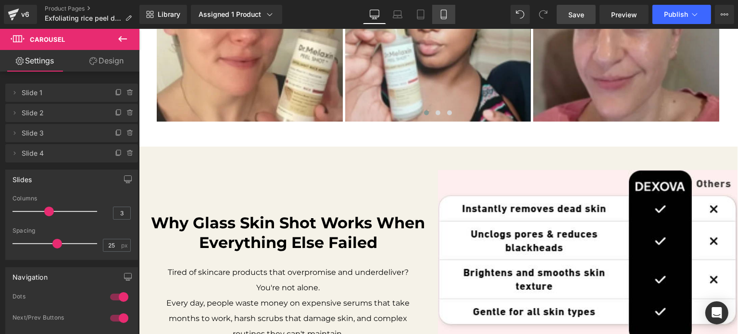
click at [450, 17] on link "Mobile" at bounding box center [443, 14] width 23 height 19
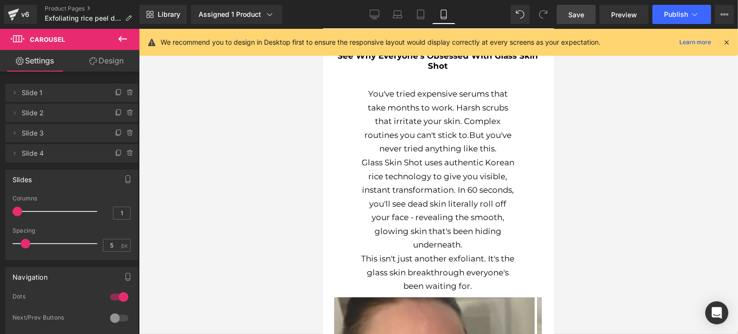
scroll to position [1153, 0]
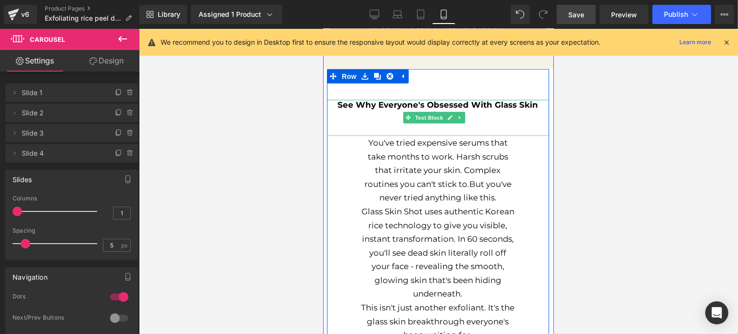
click at [475, 119] on div "See Why Everyone's Obsessed With Glass Skin Shot" at bounding box center [437, 118] width 222 height 37
click at [468, 121] on div "See Why Everyone's Obsessed With Glass Skin Shot" at bounding box center [437, 118] width 222 height 37
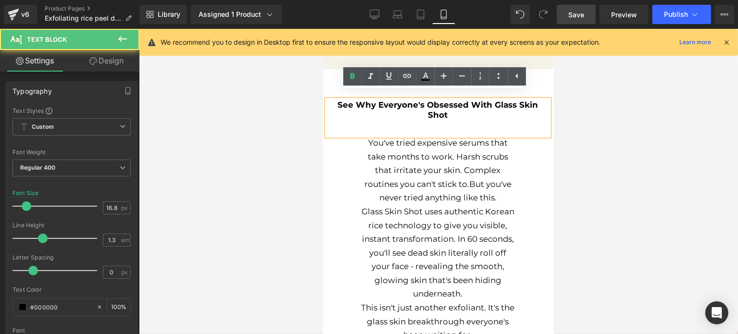
click at [445, 122] on div "See Why Everyone's Obsessed With Glass Skin Shot" at bounding box center [437, 118] width 222 height 37
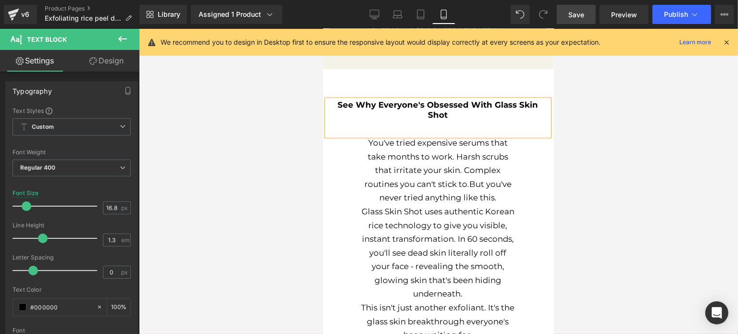
click at [113, 63] on link "Design" at bounding box center [107, 61] width 70 height 22
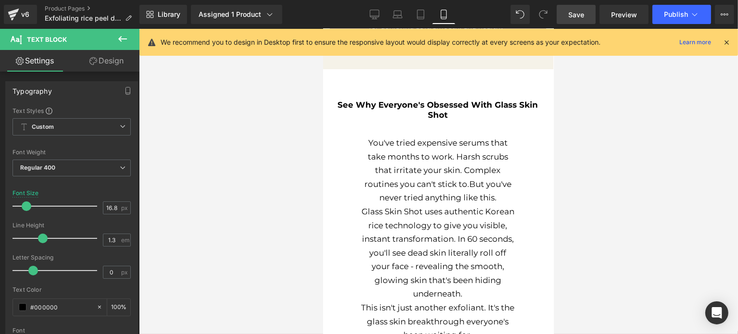
click at [0, 0] on div "Spacing" at bounding box center [0, 0] width 0 height 0
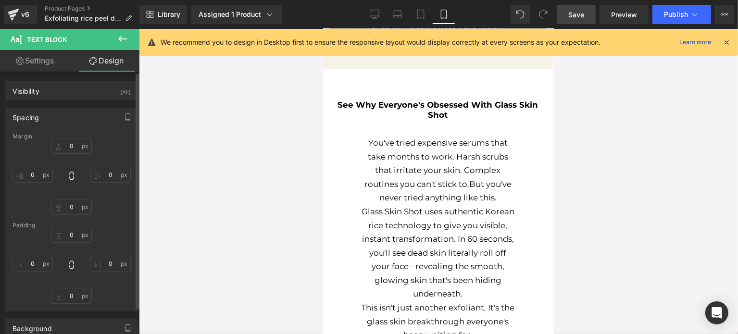
type input "0"
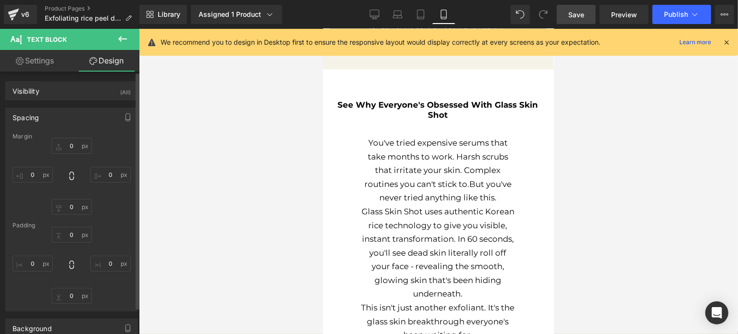
type input "0"
type input "32"
type input "0"
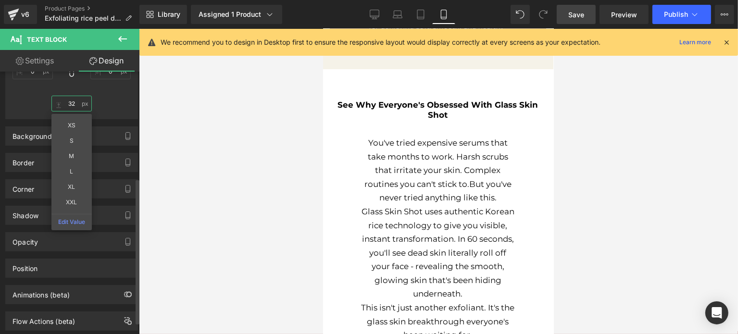
click at [68, 107] on input "32" at bounding box center [71, 104] width 40 height 16
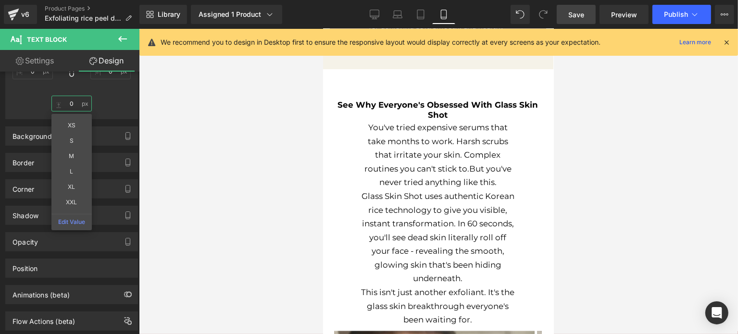
type input "0"
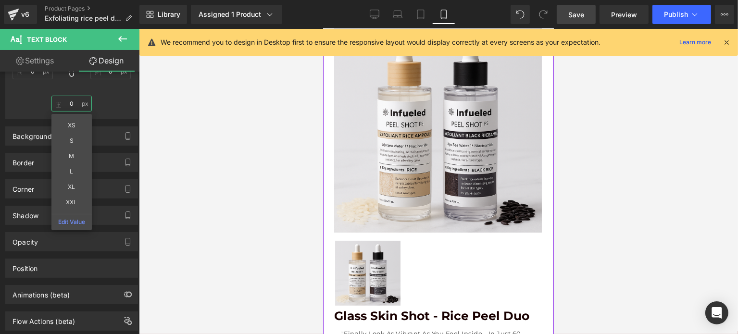
scroll to position [0, 0]
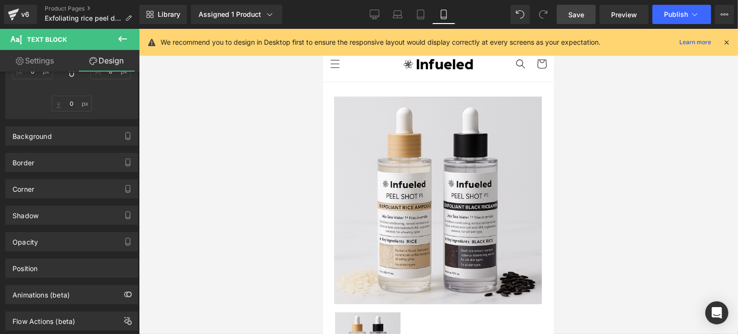
click at [582, 19] on span "Save" at bounding box center [576, 15] width 16 height 10
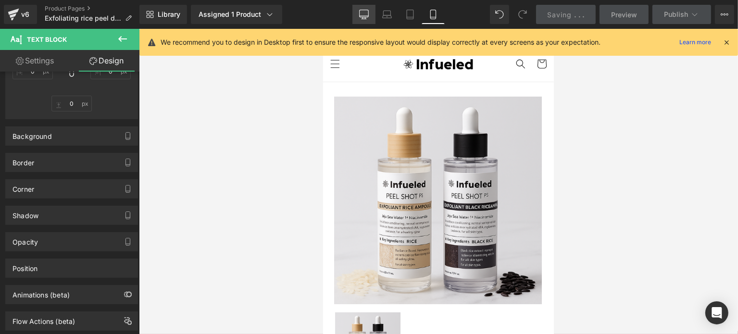
click at [357, 11] on link "Desktop" at bounding box center [363, 14] width 23 height 19
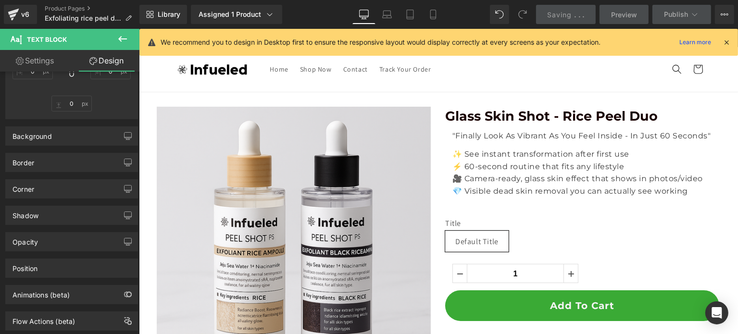
type input "0"
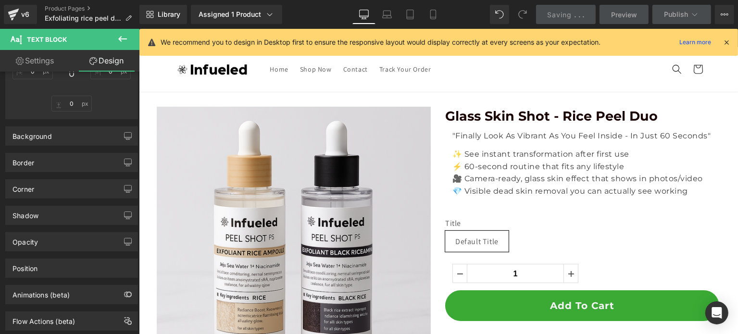
type input "0"
type input "32"
type input "0"
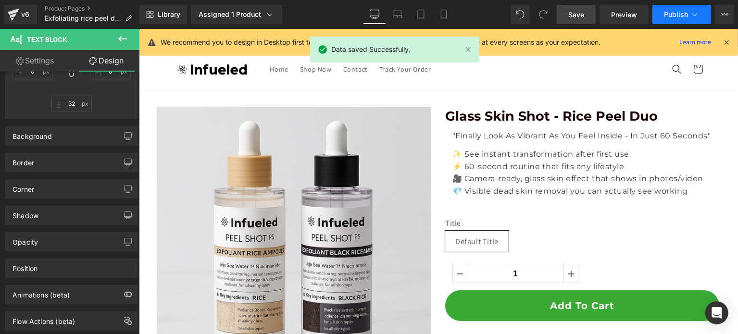
click at [673, 12] on span "Publish" at bounding box center [676, 15] width 24 height 8
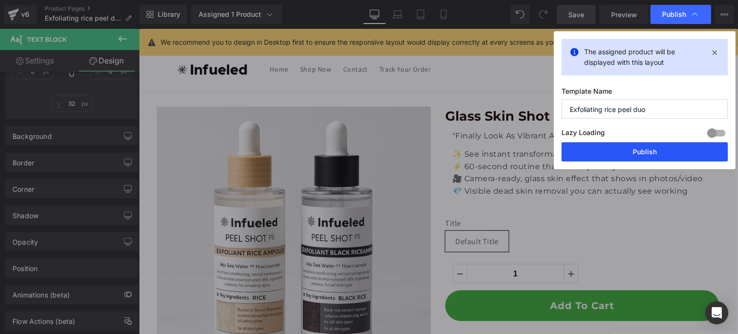
click at [611, 146] on button "Publish" at bounding box center [644, 151] width 166 height 19
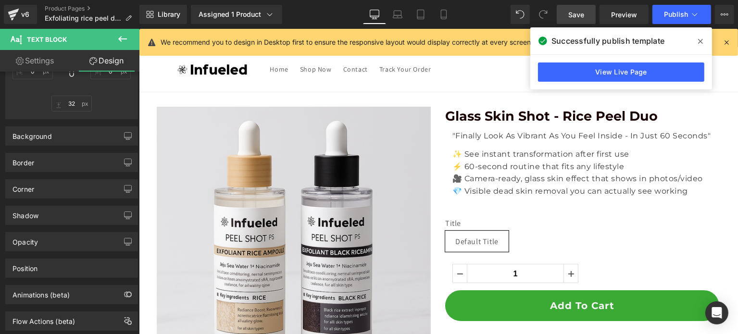
scroll to position [384, 0]
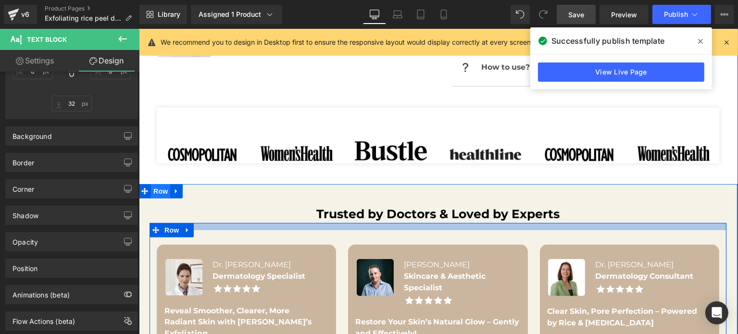
drag, startPoint x: 491, startPoint y: 222, endPoint x: 148, endPoint y: 192, distance: 344.9
click at [492, 223] on div at bounding box center [437, 226] width 577 height 7
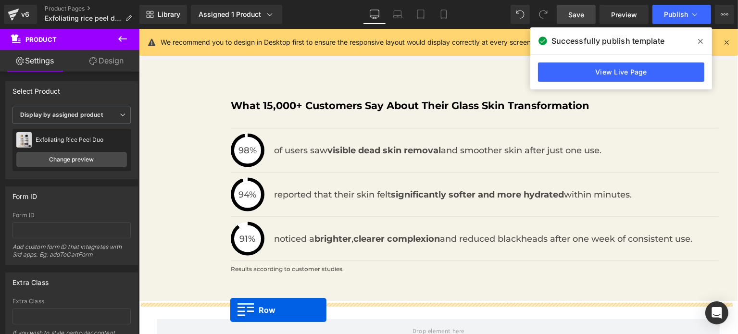
scroll to position [1288, 0]
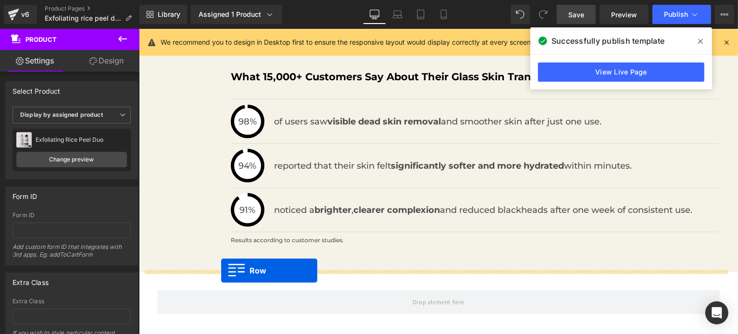
drag, startPoint x: 145, startPoint y: 192, endPoint x: 221, endPoint y: 271, distance: 109.1
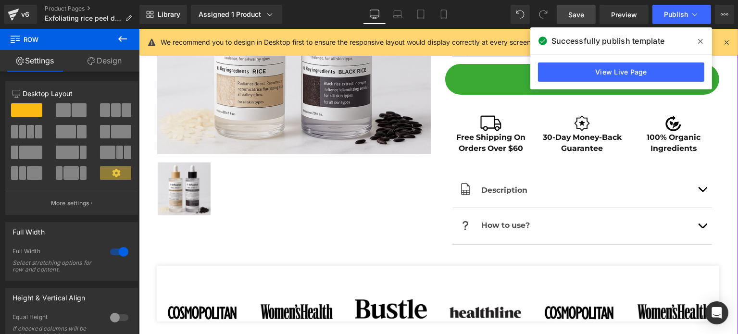
scroll to position [384, 0]
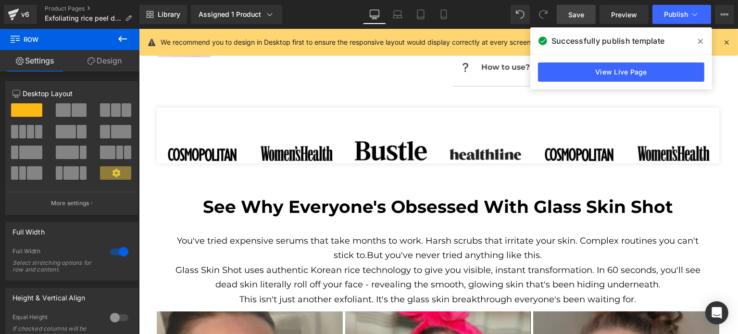
click at [563, 16] on link "Save" at bounding box center [575, 14] width 39 height 19
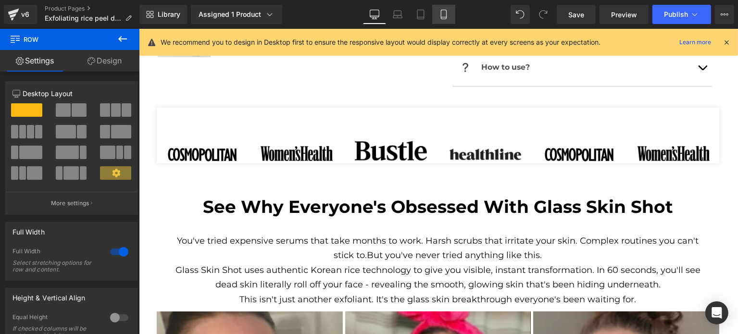
drag, startPoint x: 445, startPoint y: 17, endPoint x: 130, endPoint y: 84, distance: 322.2
click at [445, 17] on icon at bounding box center [444, 15] width 10 height 10
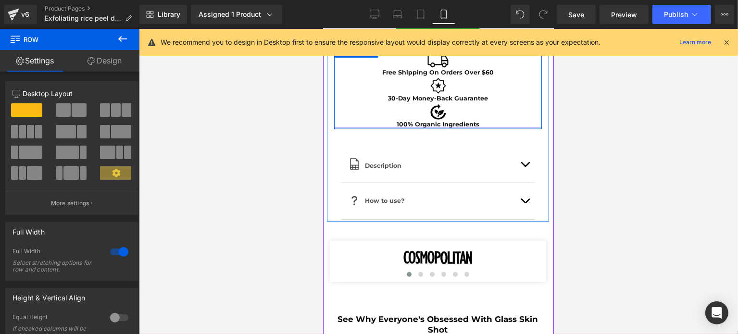
scroll to position [769, 0]
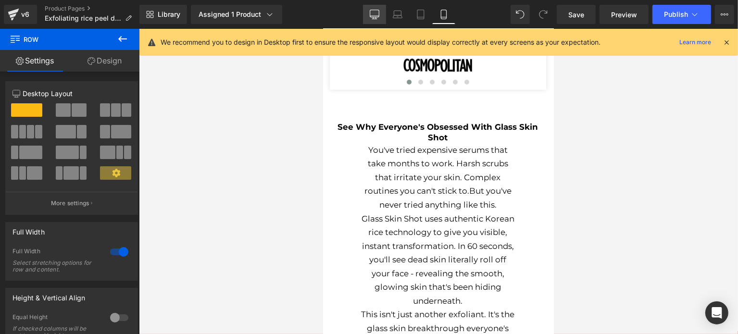
click at [375, 15] on icon at bounding box center [374, 15] width 10 height 10
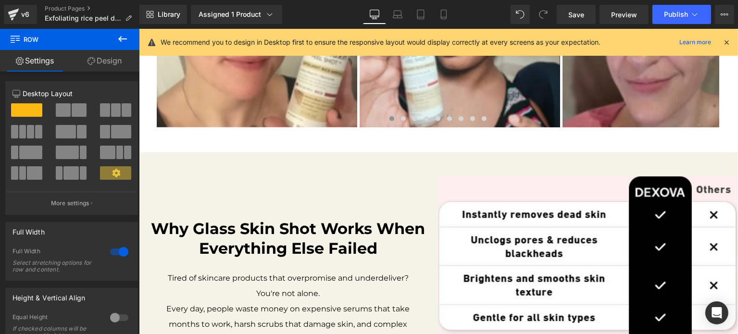
scroll to position [275, 0]
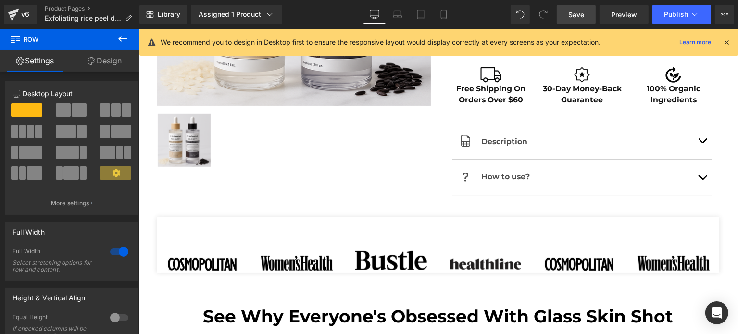
click at [593, 13] on link "Save" at bounding box center [575, 14] width 39 height 19
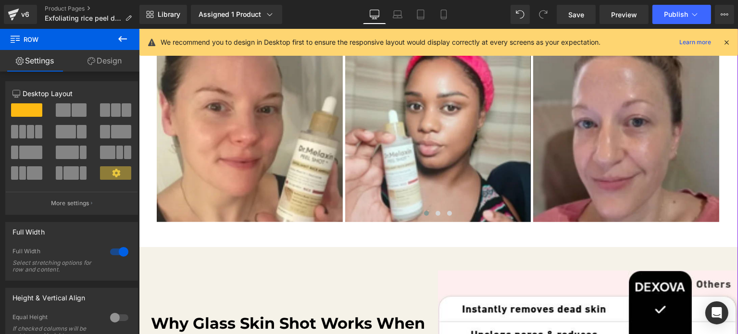
scroll to position [467, 0]
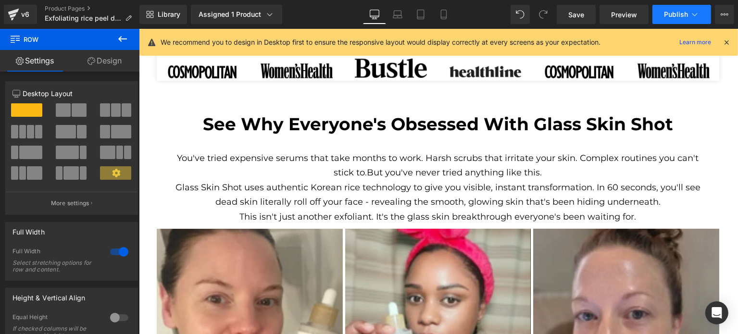
click at [683, 22] on button "Publish" at bounding box center [681, 14] width 59 height 19
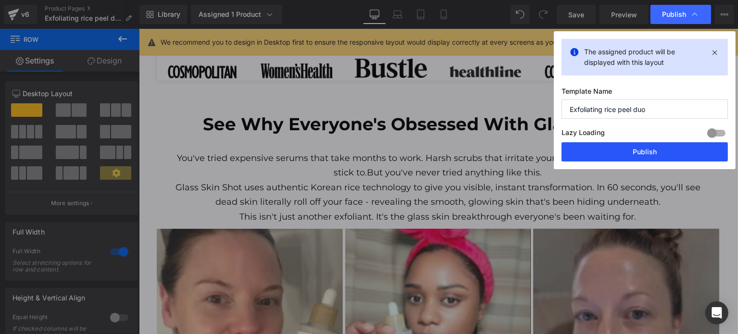
click at [605, 149] on button "Publish" at bounding box center [644, 151] width 166 height 19
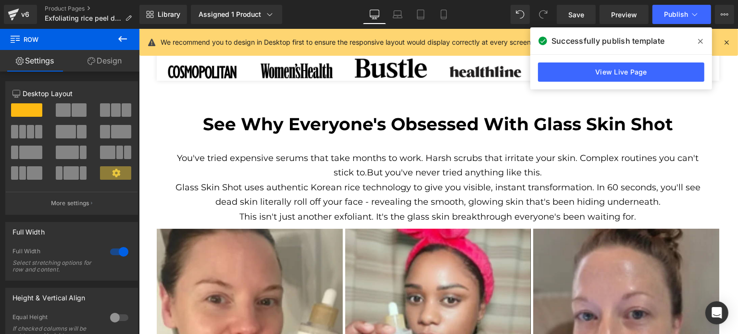
click at [698, 41] on icon at bounding box center [700, 41] width 5 height 8
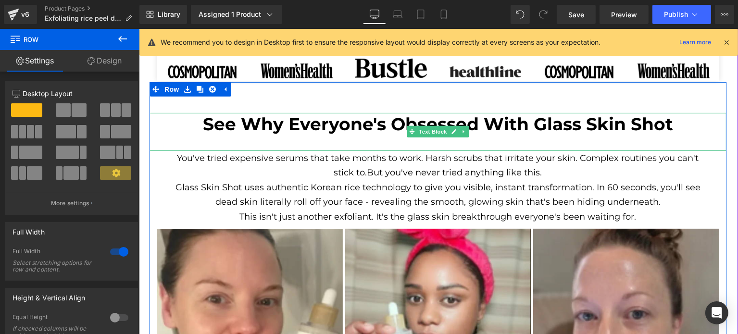
click at [523, 119] on b "See Why Everyone's Obsessed With Glass Skin Shot" at bounding box center [437, 123] width 470 height 21
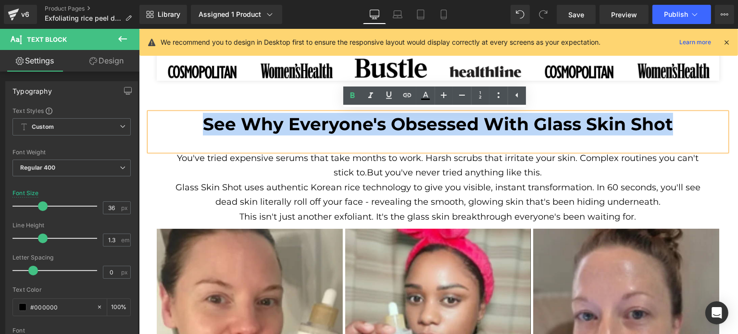
click at [390, 126] on b "See Why Everyone's Obsessed With Glass Skin Shot" at bounding box center [437, 123] width 470 height 21
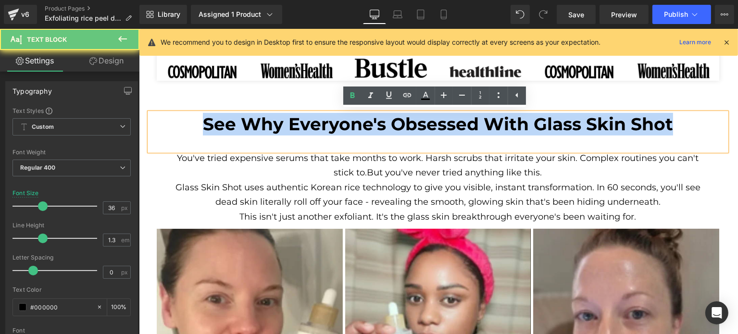
click at [390, 126] on b "See Why Everyone's Obsessed With Glass Skin Shot" at bounding box center [437, 123] width 470 height 21
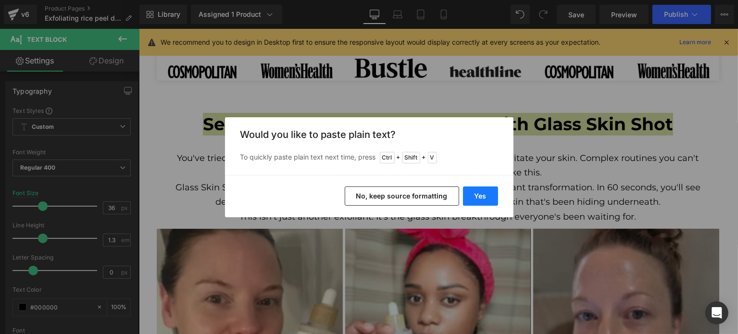
click at [474, 199] on button "Yes" at bounding box center [480, 195] width 35 height 19
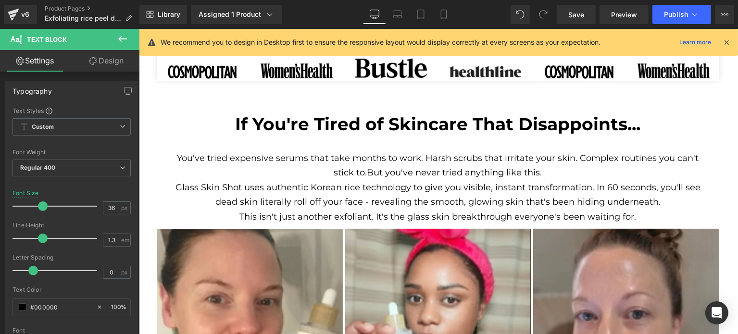
drag, startPoint x: 505, startPoint y: 163, endPoint x: 417, endPoint y: 172, distance: 87.8
click at [505, 163] on p "You've tried expensive serums that take months to work. Harsh scrubs that irrit…" at bounding box center [437, 165] width 526 height 29
click at [417, 172] on span "But you've never tried anything like this." at bounding box center [454, 172] width 175 height 11
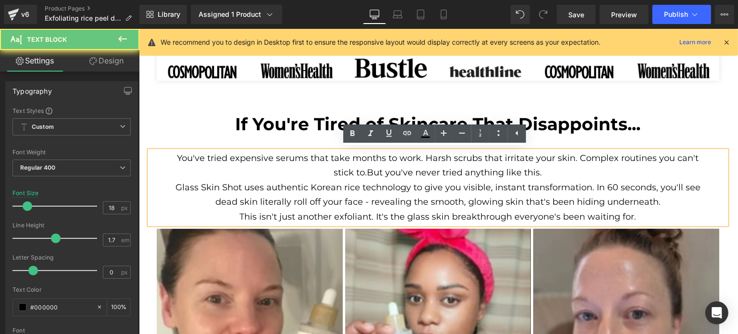
click at [418, 172] on span "But you've never tried anything like this." at bounding box center [454, 172] width 175 height 11
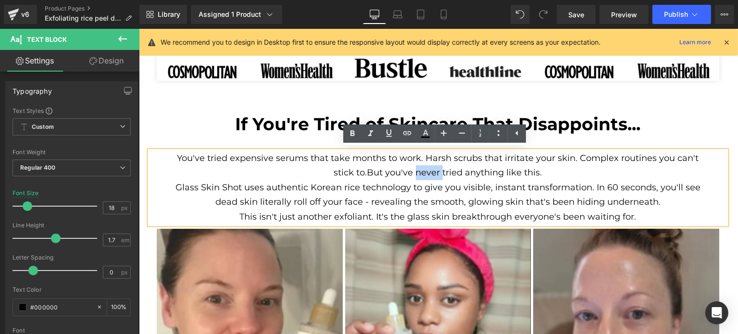
click at [418, 172] on span "But you've never tried anything like this." at bounding box center [454, 172] width 175 height 11
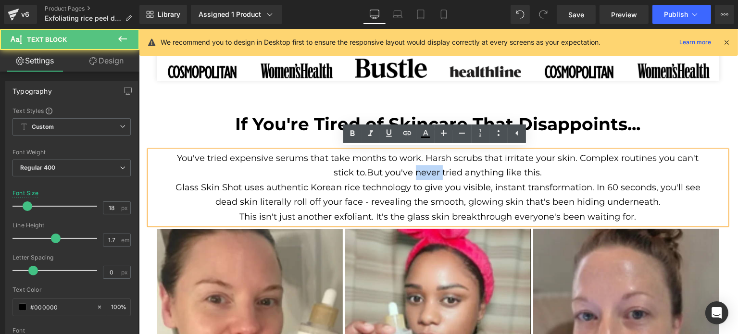
click at [418, 172] on span "But you've never tried anything like this." at bounding box center [454, 172] width 175 height 11
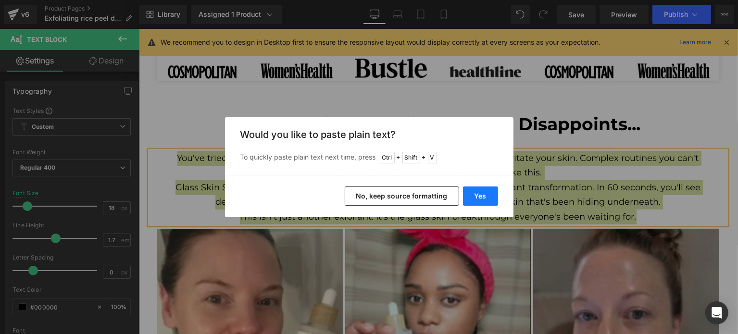
click at [467, 195] on button "Yes" at bounding box center [480, 195] width 35 height 19
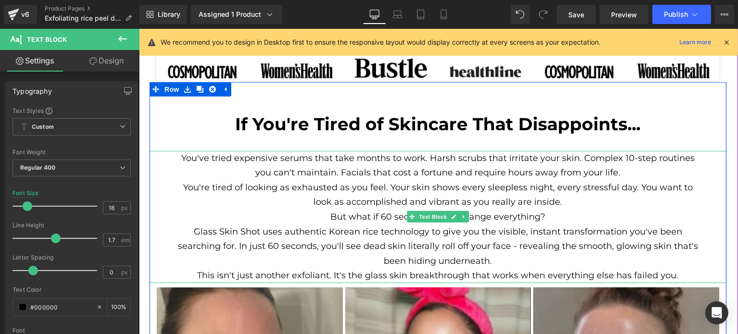
click at [443, 180] on p "You're tired of looking as exhausted as you feel. Your skin shows every sleeple…" at bounding box center [437, 194] width 526 height 29
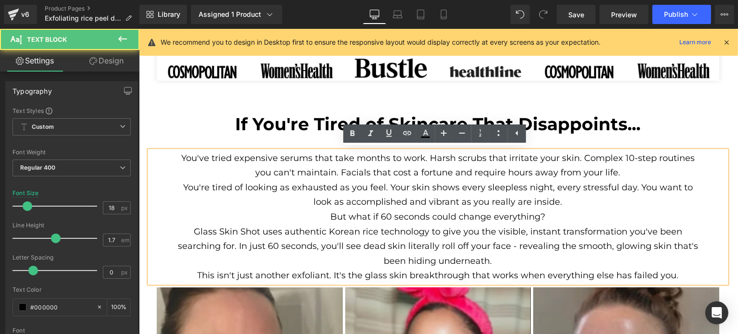
click at [630, 171] on p "You've tried expensive serums that take months to work. Harsh scrubs that irrit…" at bounding box center [437, 165] width 526 height 29
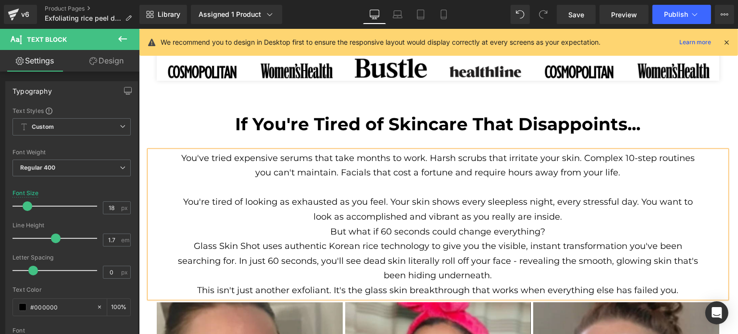
click at [554, 227] on p "But what if 60 seconds could change everything?" at bounding box center [437, 231] width 526 height 15
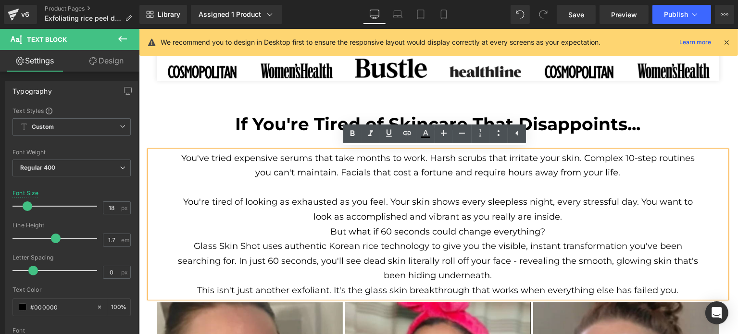
click at [305, 190] on p "You've tried expensive serums that take months to work. Harsh scrubs that irrit…" at bounding box center [437, 173] width 526 height 44
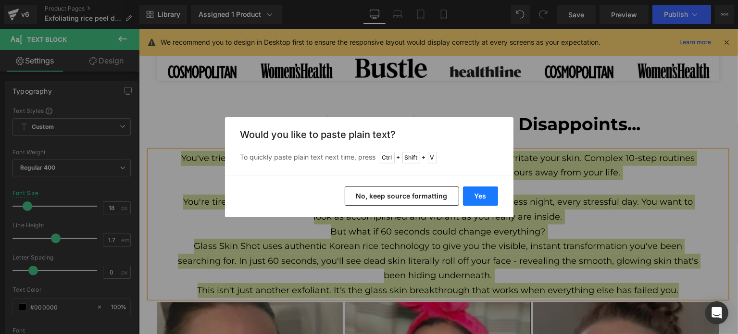
click at [486, 194] on button "Yes" at bounding box center [480, 195] width 35 height 19
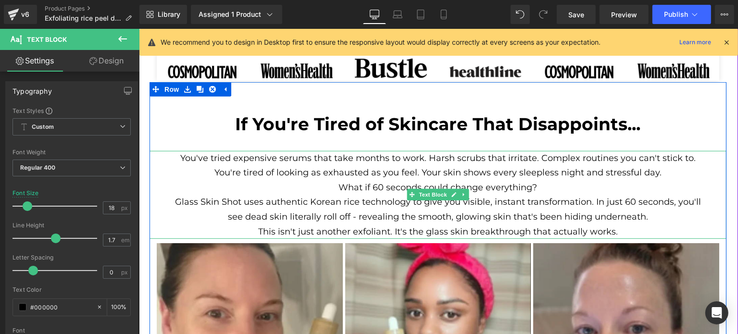
click at [283, 165] on p "You're tired of looking as exhausted as you feel. Your skin shows every sleeple…" at bounding box center [437, 172] width 526 height 15
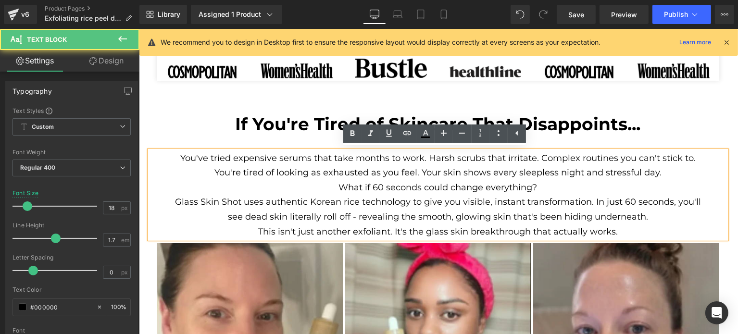
click at [422, 172] on p "You're tired of looking as exhausted as you feel. Your skin shows every sleeple…" at bounding box center [437, 172] width 526 height 15
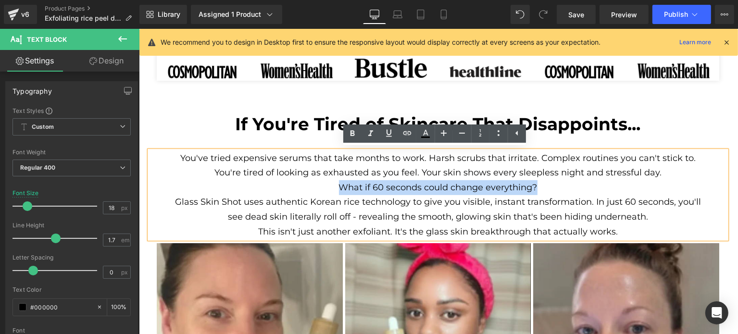
drag, startPoint x: 480, startPoint y: 180, endPoint x: 336, endPoint y: 187, distance: 143.8
click at [336, 187] on p "What if 60 seconds could change everything?" at bounding box center [437, 187] width 526 height 15
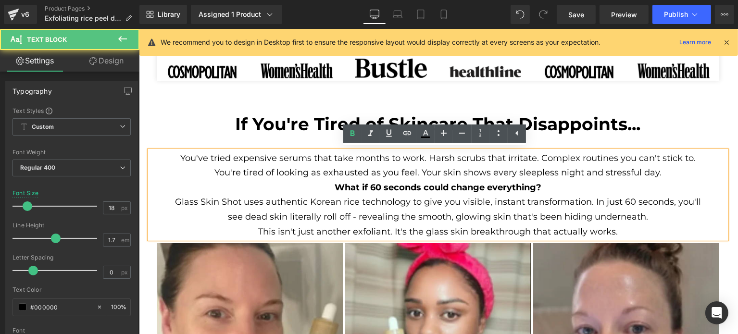
click at [442, 195] on p "Glass Skin Shot uses authentic Korean rice technology to give you visible, inst…" at bounding box center [437, 209] width 526 height 29
click at [566, 186] on p "What if 60 seconds could change everything?" at bounding box center [437, 187] width 526 height 15
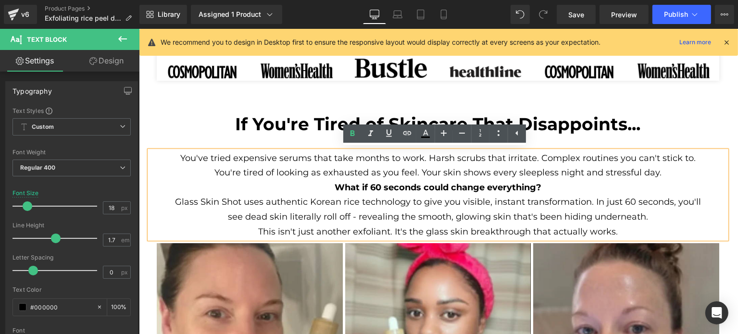
click at [437, 163] on p "You've tried expensive serums that take months to work. Harsh scrubs that irrit…" at bounding box center [437, 158] width 526 height 15
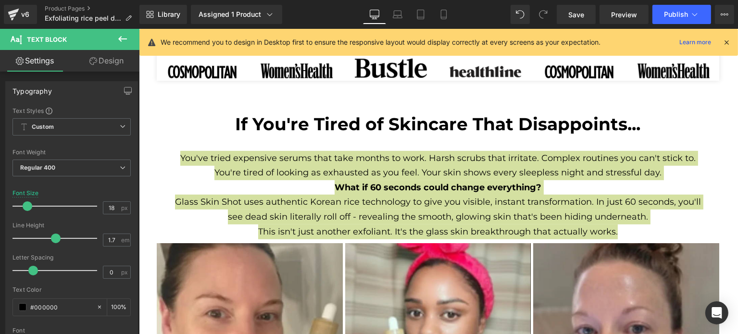
click at [97, 68] on link "Design" at bounding box center [107, 61] width 70 height 22
click at [0, 0] on div "Background" at bounding box center [0, 0] width 0 height 0
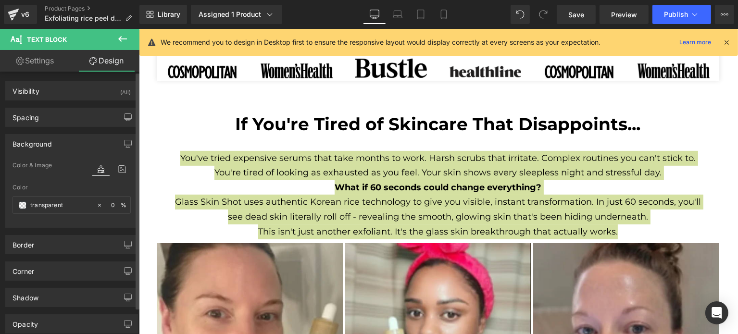
type input "0"
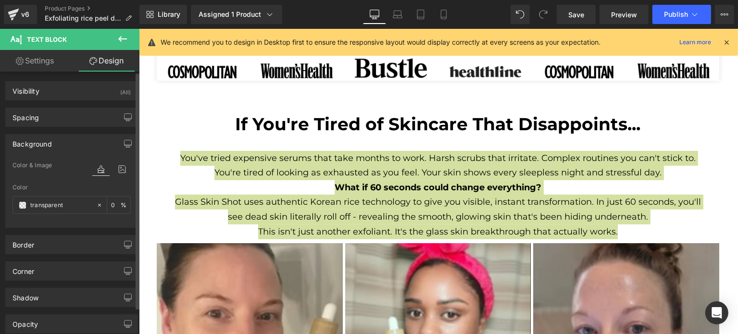
type input "L"
type input "0"
type input "L"
type input "transparent"
type input "0"
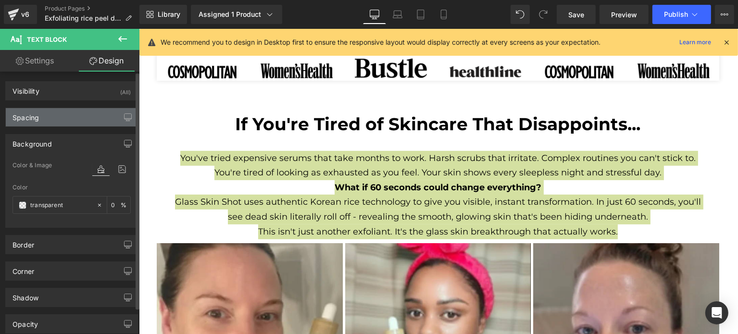
click at [96, 125] on div "Spacing" at bounding box center [72, 117] width 132 height 18
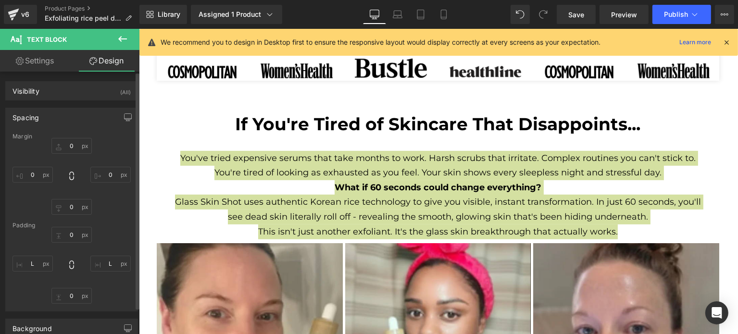
scroll to position [0, 0]
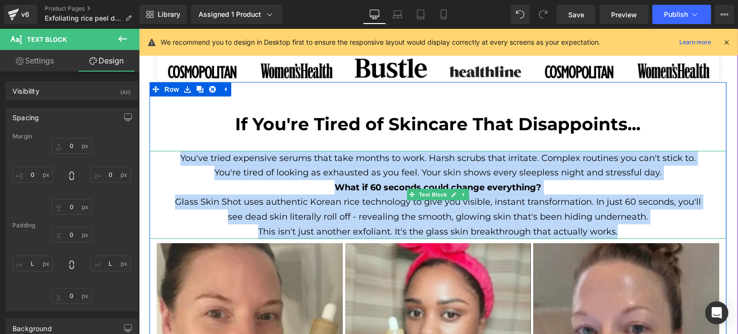
click at [275, 160] on p "You've tried expensive serums that take months to work. Harsh scrubs that irrit…" at bounding box center [437, 158] width 526 height 15
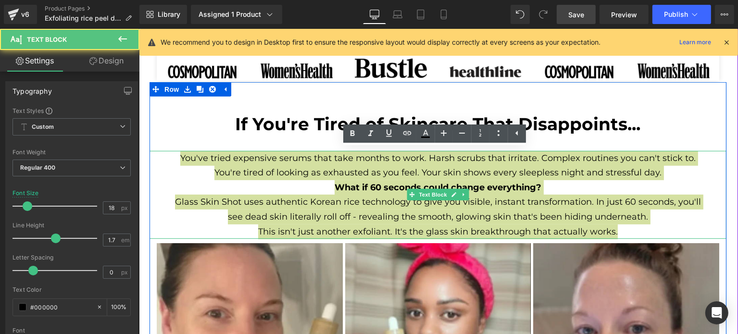
click at [582, 13] on span "Save" at bounding box center [576, 15] width 16 height 10
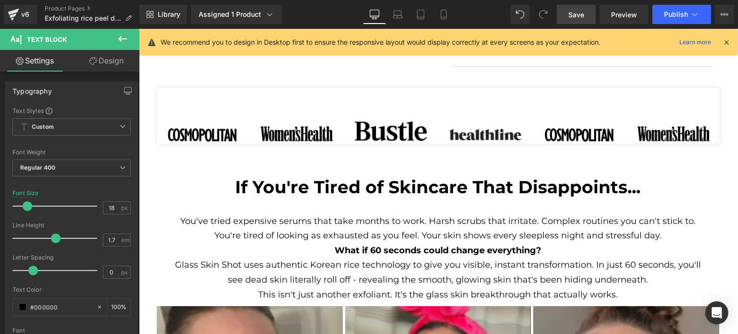
scroll to position [407, 0]
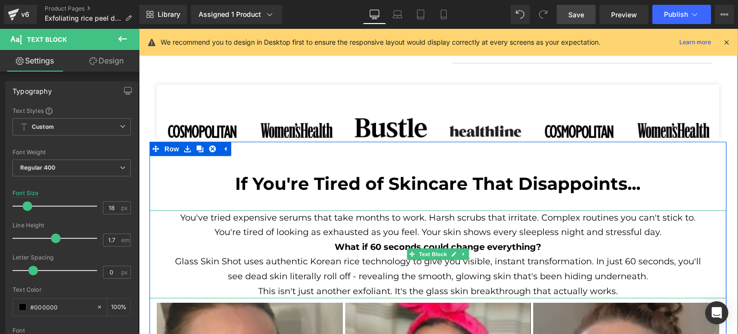
click at [596, 254] on p "Glass Skin Shot uses authentic Korean rice technology to give you visible, inst…" at bounding box center [437, 268] width 526 height 29
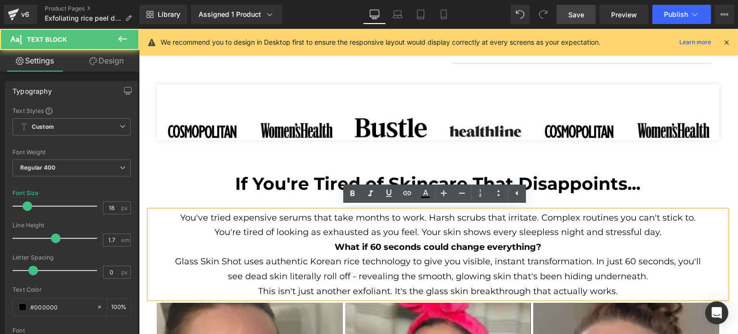
click at [591, 257] on p "Glass Skin Shot uses authentic Korean rice technology to give you visible, inst…" at bounding box center [437, 268] width 526 height 29
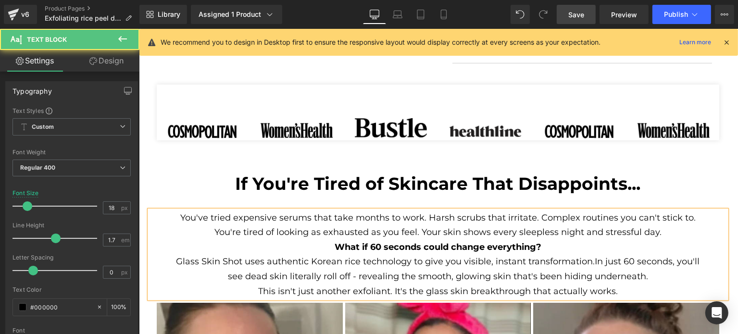
click at [538, 220] on p "You've tried expensive serums that take months to work. Harsh scrubs that irrit…" at bounding box center [437, 217] width 526 height 15
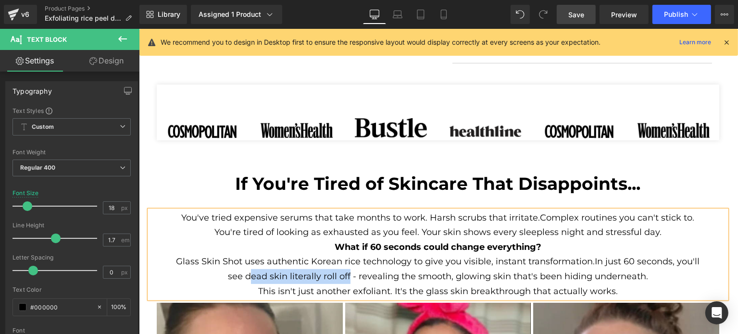
drag, startPoint x: 278, startPoint y: 274, endPoint x: 346, endPoint y: 270, distance: 68.9
click at [346, 270] on p "Glass Skin Shot uses authentic Korean rice technology to give you visible, inst…" at bounding box center [437, 268] width 526 height 29
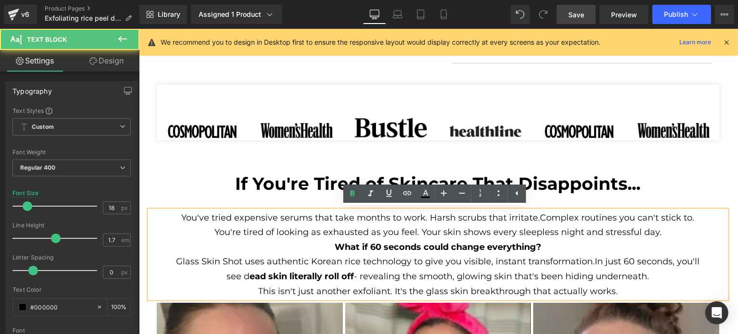
click at [408, 281] on p "Glass Skin Shot uses authentic Korean rice technology to give you visible, inst…" at bounding box center [437, 268] width 526 height 29
drag, startPoint x: 245, startPoint y: 276, endPoint x: 238, endPoint y: 276, distance: 6.7
click at [238, 276] on p "Glass Skin Shot uses authentic Korean rice technology to give you visible, inst…" at bounding box center [437, 268] width 526 height 29
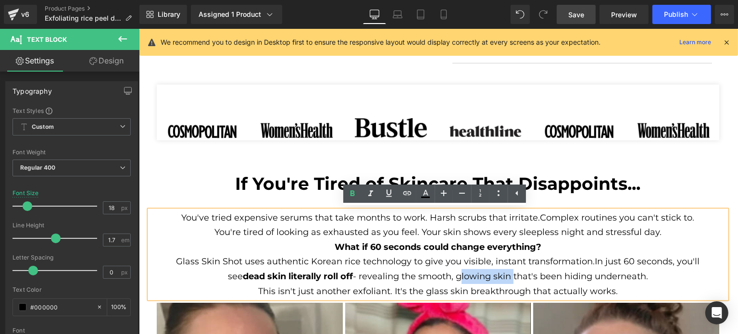
drag, startPoint x: 453, startPoint y: 275, endPoint x: 506, endPoint y: 276, distance: 53.4
click at [506, 276] on p "Glass Skin Shot uses authentic Korean rice technology to give you visible, inst…" at bounding box center [437, 268] width 526 height 29
click at [586, 11] on link "Save" at bounding box center [575, 14] width 39 height 19
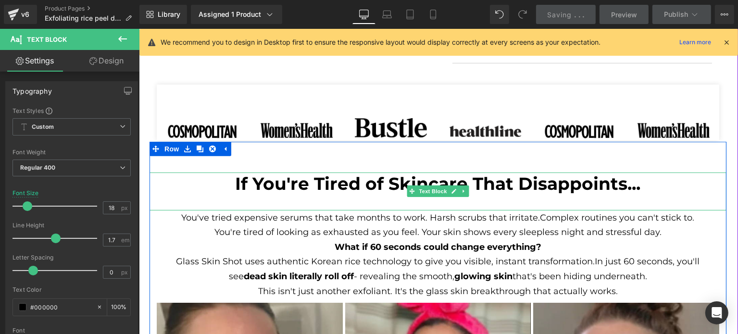
click at [348, 189] on b "If You're Tired of Skincare That Disappoints..." at bounding box center [437, 183] width 405 height 21
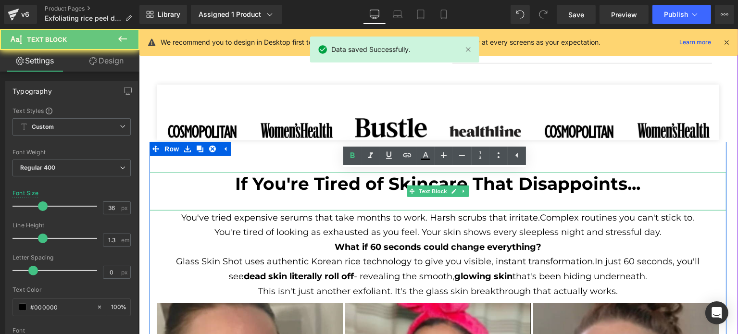
click at [594, 192] on b "If You're Tired of Skincare That Disappoints..." at bounding box center [437, 183] width 405 height 21
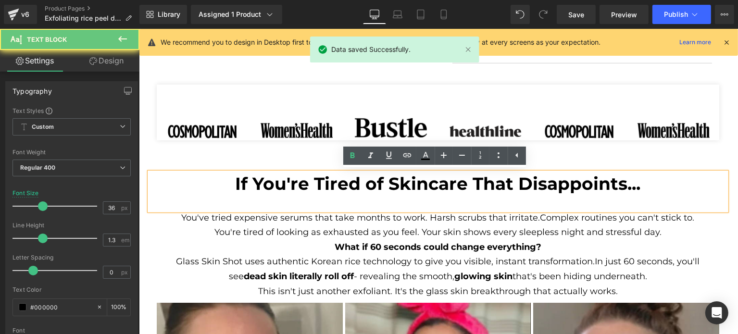
click at [562, 198] on div "If You're Tired of Skincare That Disappoints..." at bounding box center [437, 191] width 577 height 38
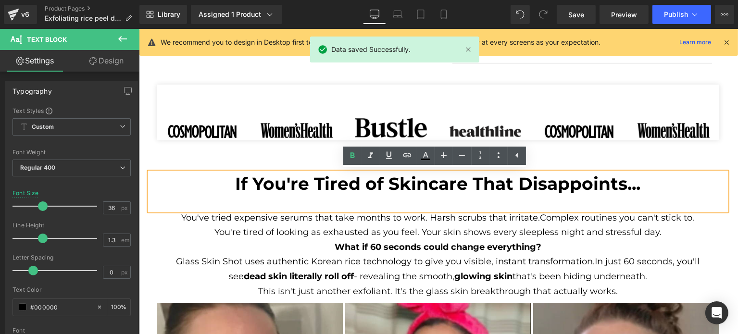
click at [489, 198] on div "If You're Tired of Skincare That Disappoints..." at bounding box center [437, 191] width 577 height 38
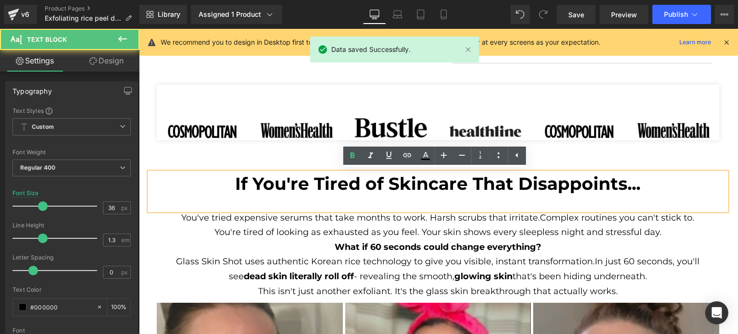
click at [625, 196] on div "If You're Tired of Skincare That Disappoints..." at bounding box center [437, 191] width 577 height 38
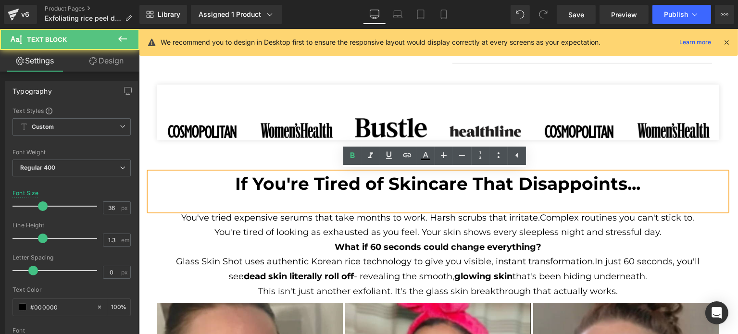
click at [644, 197] on div "If You're Tired of Skincare That Disappoints..." at bounding box center [437, 191] width 577 height 38
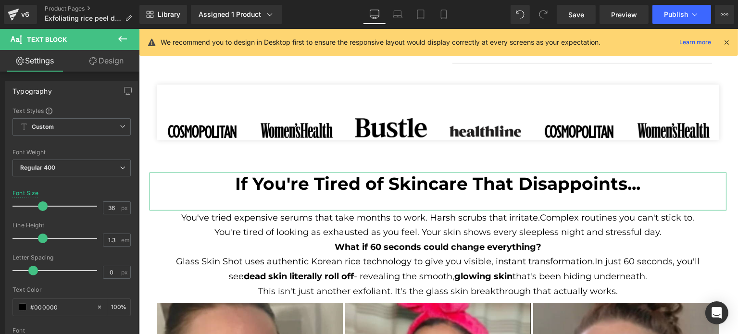
click at [102, 64] on link "Design" at bounding box center [107, 61] width 70 height 22
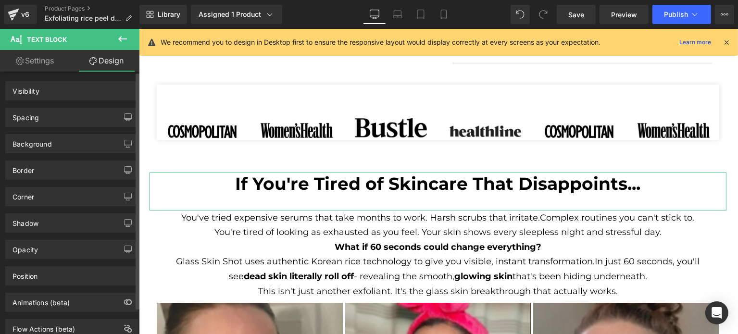
click at [50, 146] on div "Background" at bounding box center [31, 141] width 39 height 13
click at [54, 122] on div "Spacing" at bounding box center [72, 117] width 132 height 18
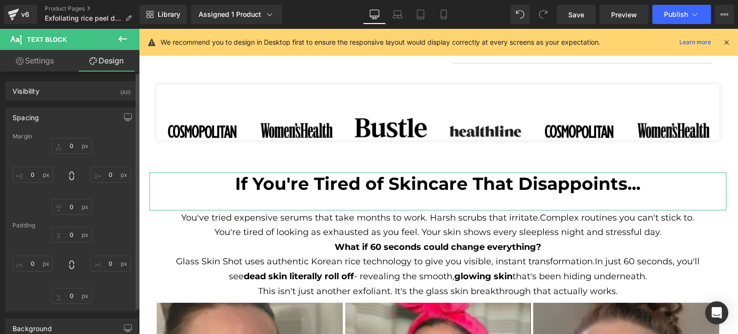
type input "0"
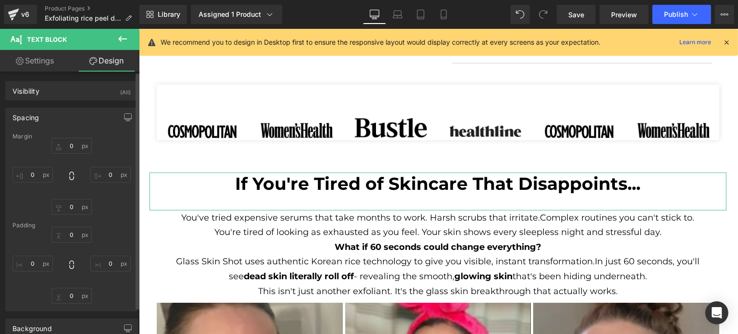
type input "0"
type input "32"
type input "0"
type input "transparent"
type input "0"
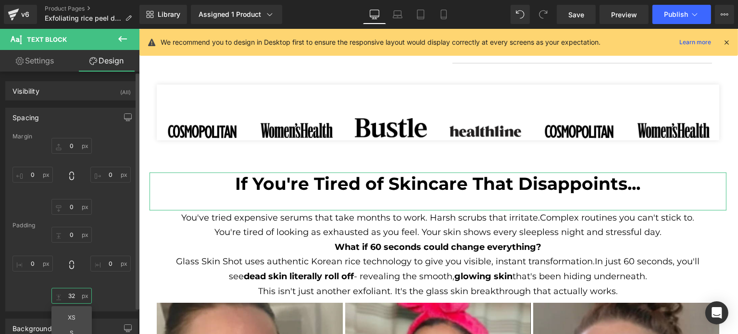
click at [67, 295] on input "32" at bounding box center [71, 296] width 40 height 16
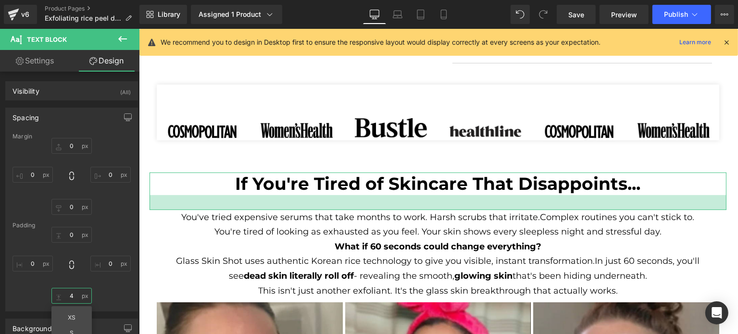
type input "3"
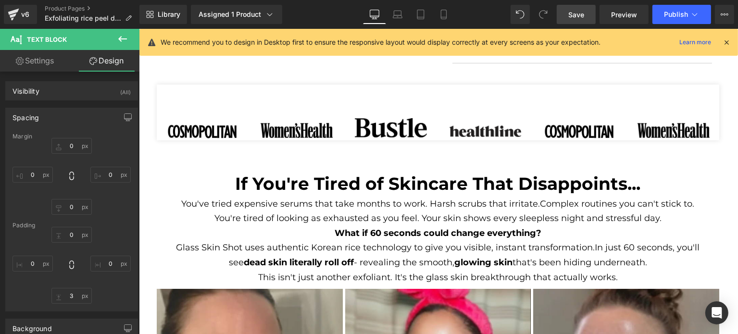
click at [579, 17] on span "Save" at bounding box center [576, 15] width 16 height 10
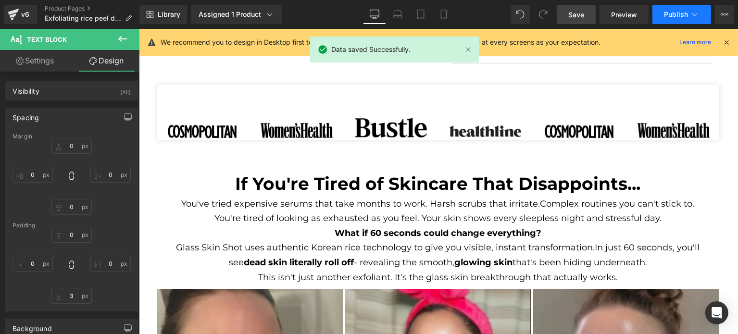
click at [667, 12] on span "Publish" at bounding box center [676, 15] width 24 height 8
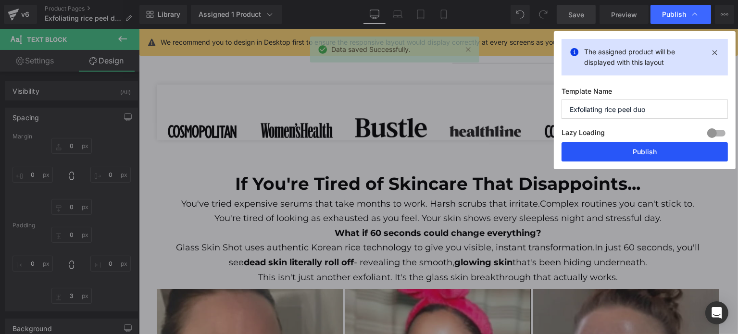
click at [645, 147] on button "Publish" at bounding box center [644, 151] width 166 height 19
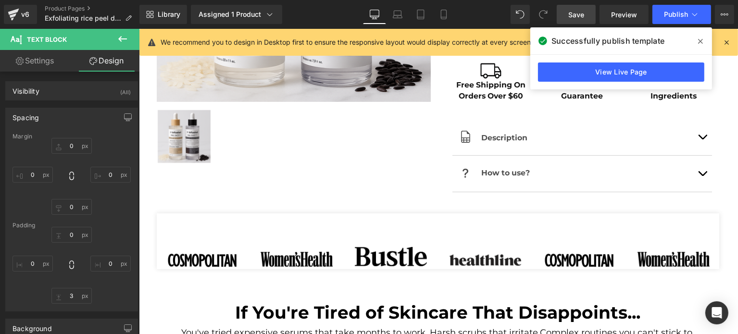
scroll to position [215, 0]
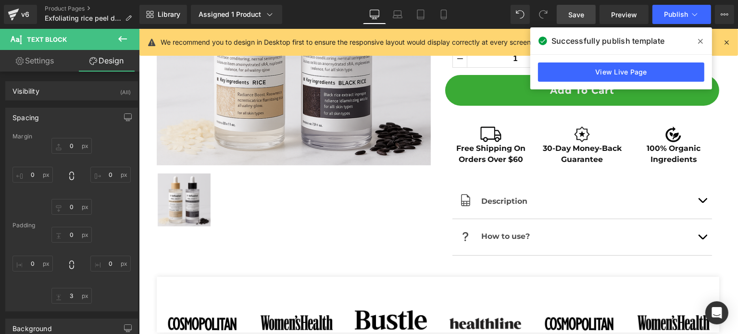
click at [700, 34] on span at bounding box center [699, 41] width 15 height 15
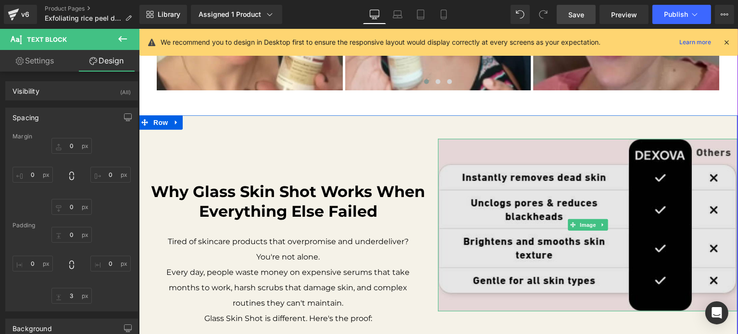
scroll to position [984, 0]
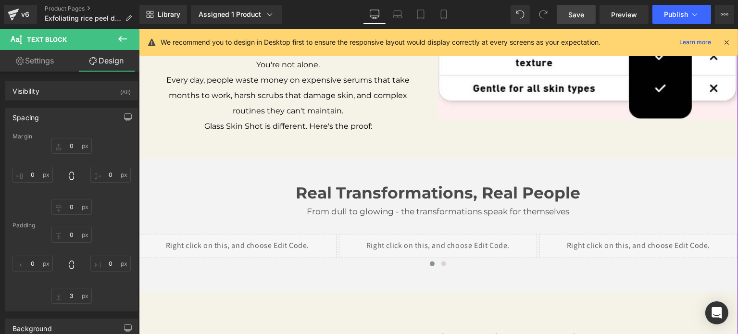
click at [406, 195] on link "Text Block" at bounding box center [413, 193] width 42 height 12
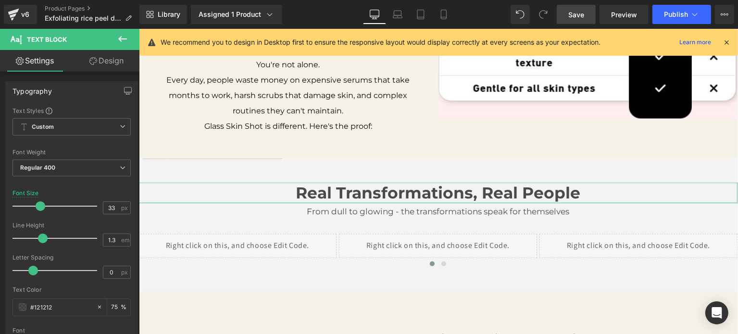
click at [111, 67] on link "Design" at bounding box center [107, 61] width 70 height 22
click at [58, 65] on link "Settings" at bounding box center [35, 61] width 70 height 22
type input "75"
click at [46, 305] on input "#121212" at bounding box center [61, 307] width 62 height 11
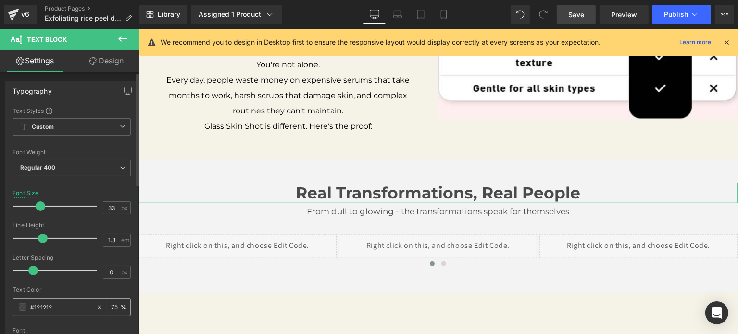
click at [46, 305] on input "#121212" at bounding box center [61, 307] width 62 height 11
type input "000"
type input "100"
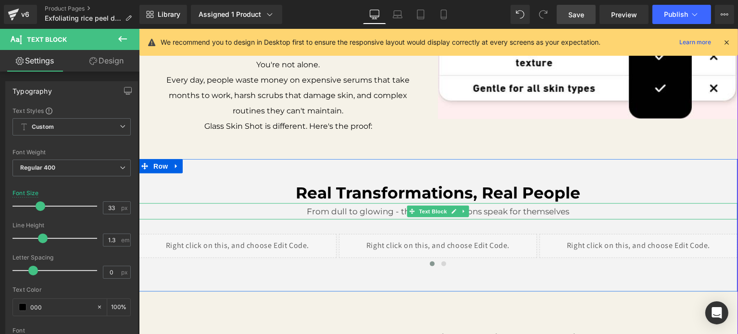
click at [363, 215] on p "From dull to glowing - the transformations speak for themselves" at bounding box center [437, 211] width 599 height 16
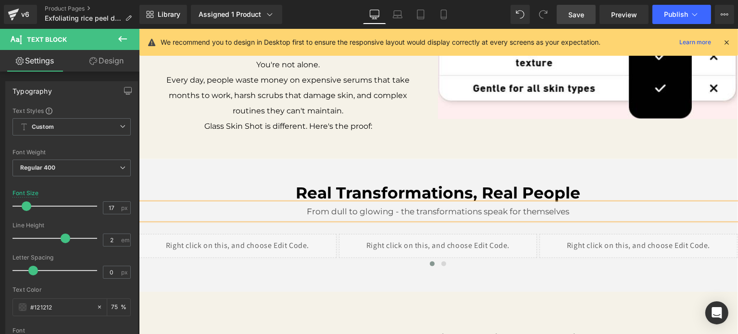
click at [44, 305] on input "#121212" at bounding box center [61, 307] width 62 height 11
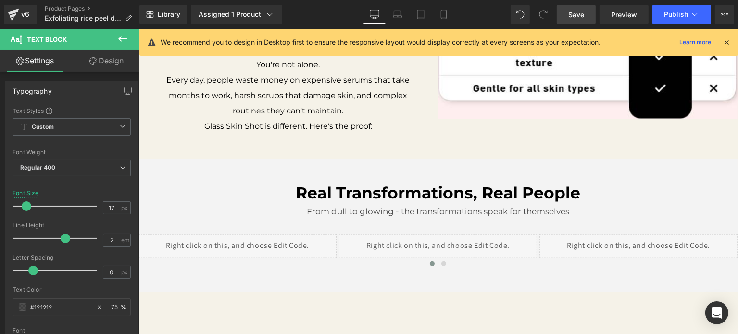
click at [44, 305] on input "#121212" at bounding box center [61, 307] width 62 height 11
type input "000"
type input "0"
type input "000"
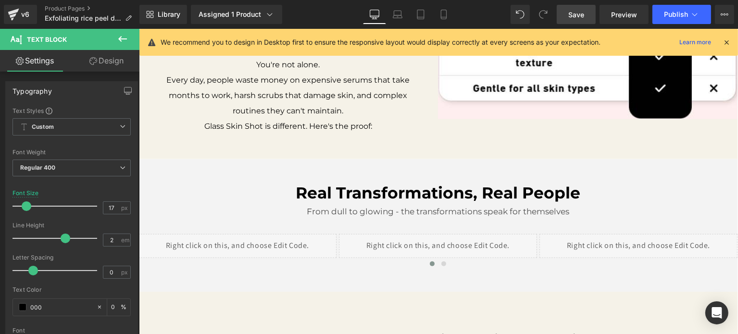
type input "100"
click at [586, 17] on link "Save" at bounding box center [575, 14] width 39 height 19
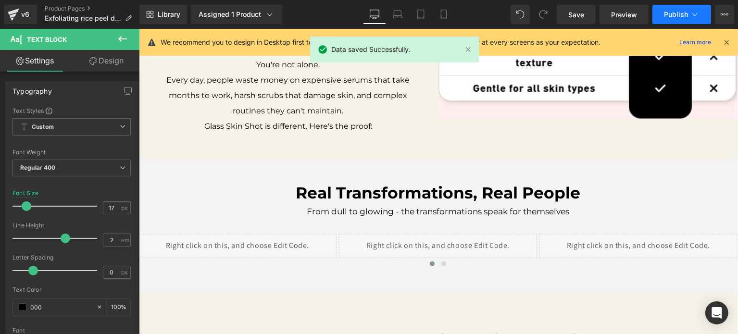
click at [667, 12] on span "Publish" at bounding box center [676, 15] width 24 height 8
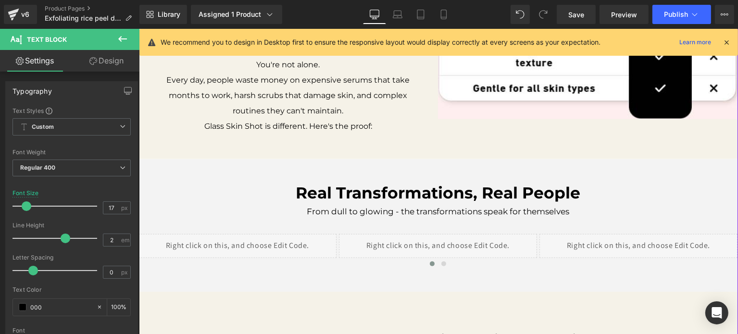
scroll to position [792, 0]
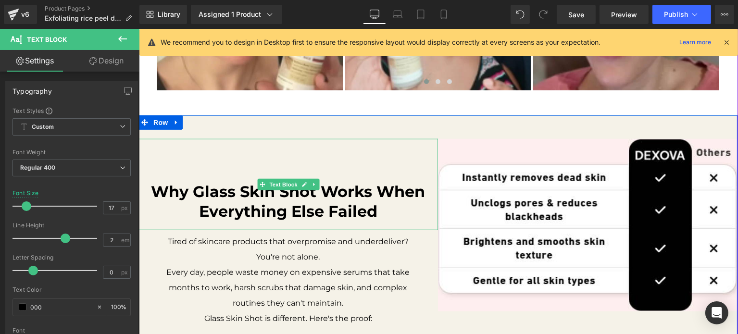
click at [229, 196] on b "Why Glass Skin Shot Works When Everything Else Failed" at bounding box center [288, 201] width 274 height 39
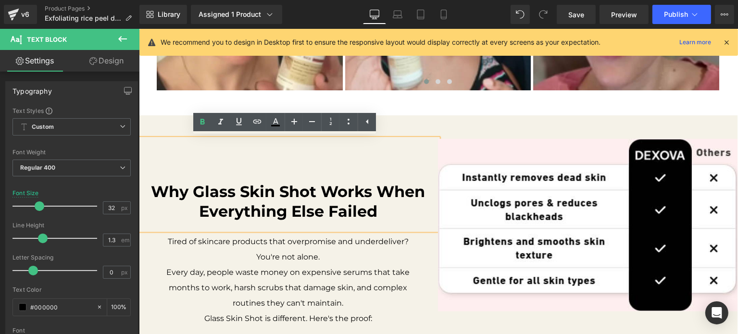
drag, startPoint x: 412, startPoint y: 122, endPoint x: 407, endPoint y: 123, distance: 5.4
click at [412, 122] on div "Why Glass Skin Shot Works When Everything Else Failed Text Block Tired of skinc…" at bounding box center [437, 233] width 599 height 236
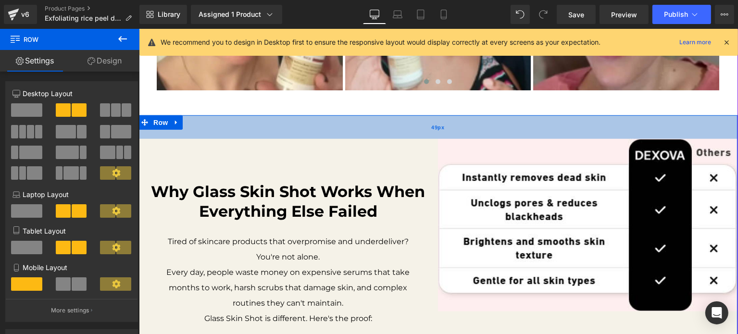
click at [241, 122] on div "49px" at bounding box center [437, 127] width 599 height 24
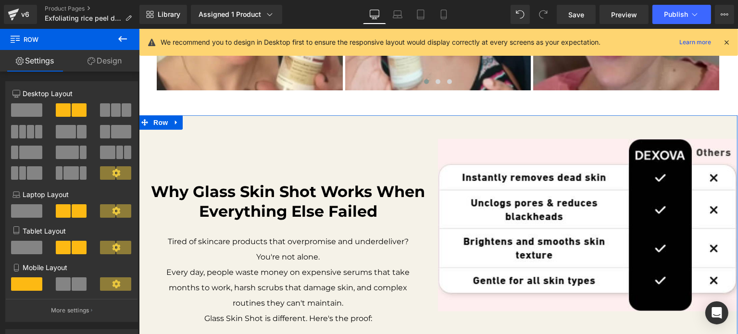
click at [107, 65] on link "Design" at bounding box center [105, 61] width 70 height 22
click at [54, 62] on link "Settings" at bounding box center [35, 61] width 70 height 22
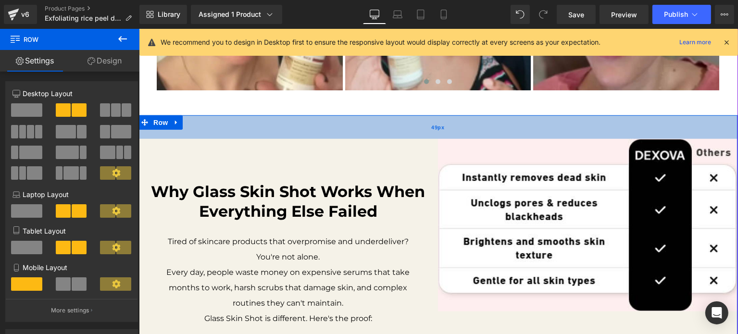
click at [234, 134] on div "49px" at bounding box center [437, 127] width 599 height 24
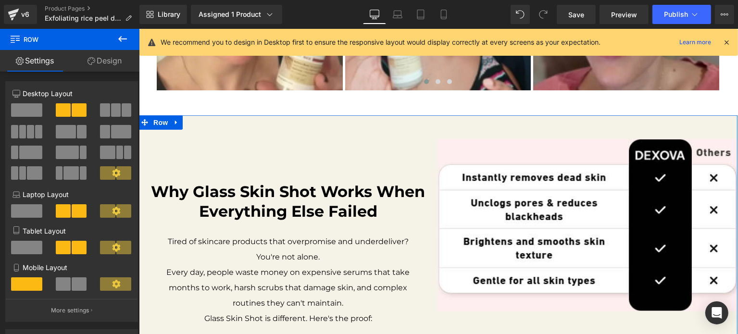
click at [94, 59] on icon at bounding box center [91, 61] width 8 height 8
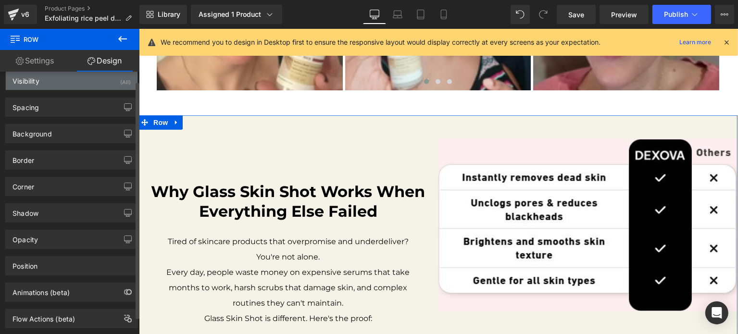
scroll to position [0, 0]
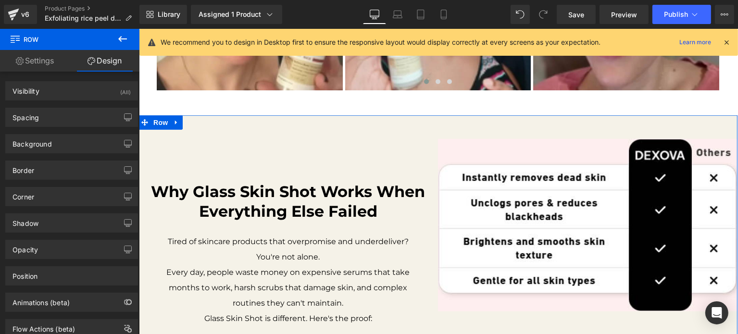
click at [33, 61] on link "Settings" at bounding box center [35, 61] width 70 height 22
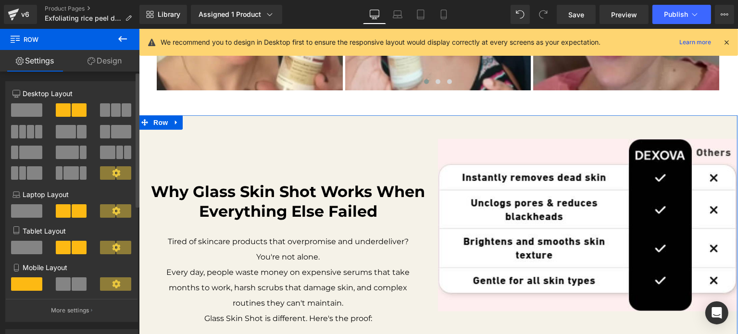
click at [81, 111] on span at bounding box center [79, 109] width 15 height 13
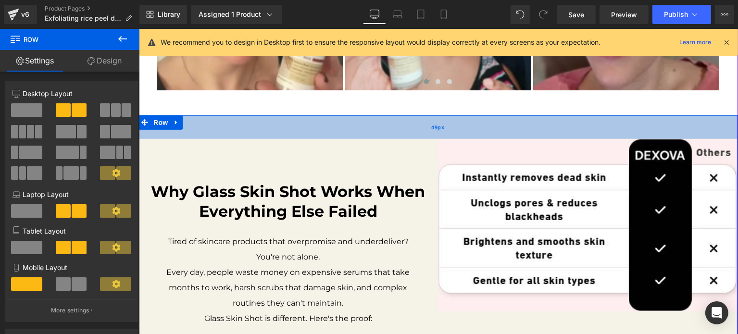
click at [301, 127] on div "49px" at bounding box center [437, 127] width 599 height 24
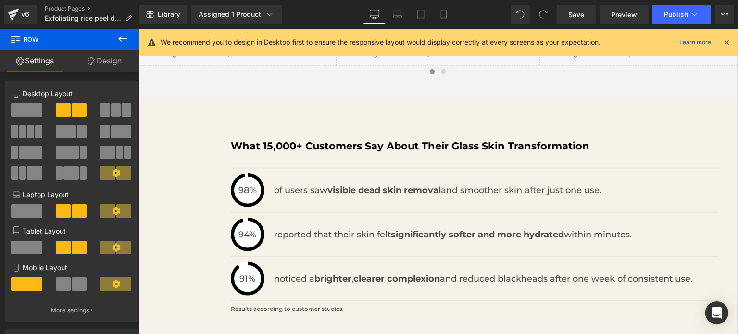
scroll to position [984, 0]
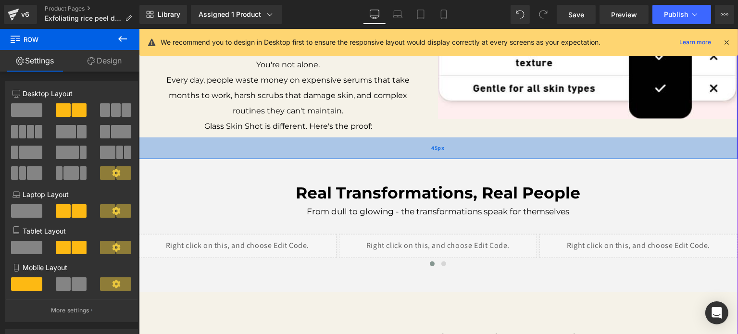
click at [550, 139] on div "45px" at bounding box center [437, 148] width 599 height 22
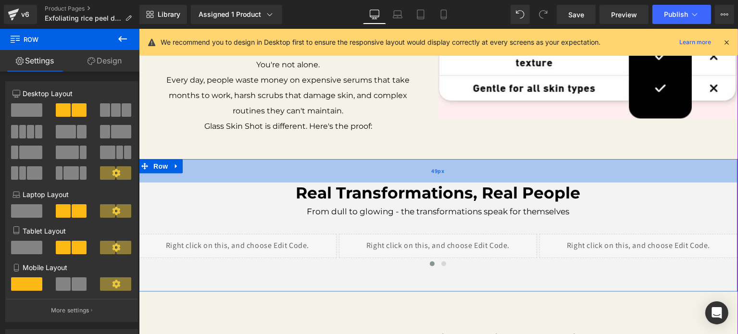
click at [316, 168] on div "49px" at bounding box center [437, 171] width 599 height 24
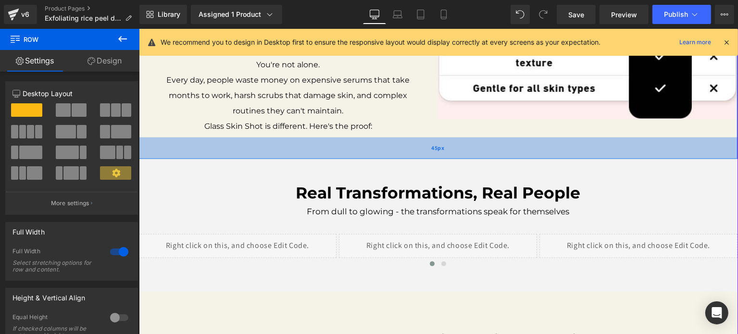
click at [195, 143] on div "45px" at bounding box center [437, 148] width 599 height 22
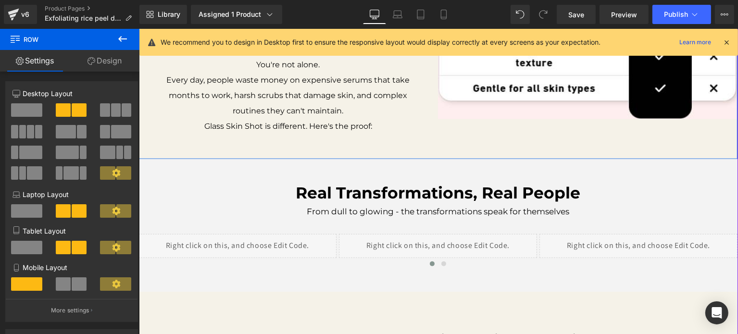
scroll to position [792, 0]
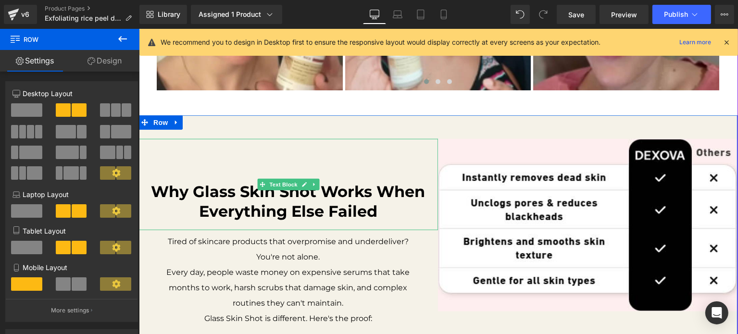
click at [252, 197] on b "Why Glass Skin Shot Works When Everything Else Failed" at bounding box center [288, 201] width 274 height 39
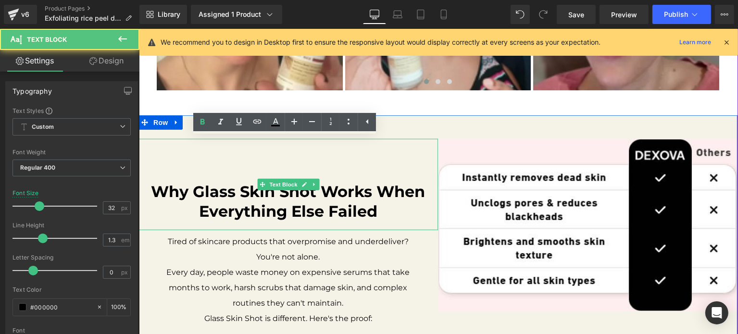
drag, startPoint x: 114, startPoint y: 169, endPoint x: 112, endPoint y: 65, distance: 103.8
click at [112, 65] on link "Design" at bounding box center [107, 61] width 70 height 22
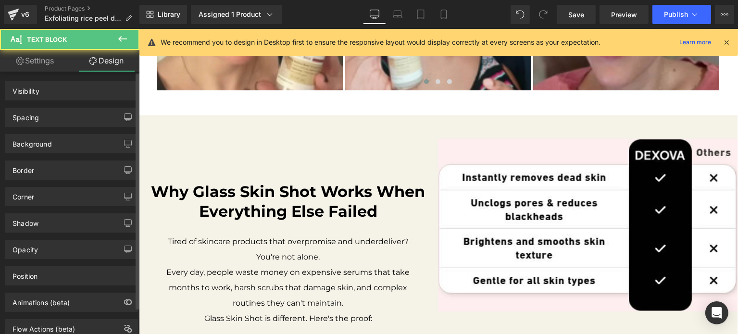
click at [66, 120] on div "Spacing" at bounding box center [72, 117] width 132 height 18
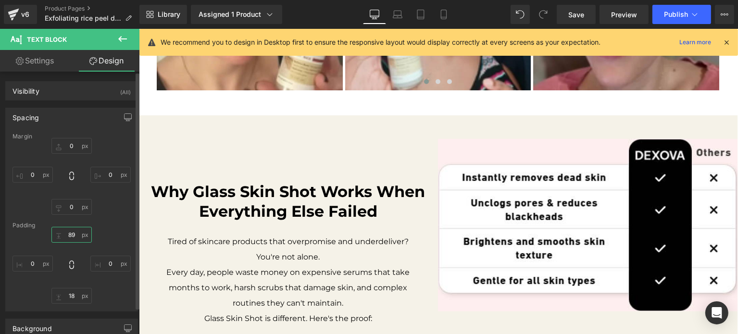
click at [71, 236] on input "89" at bounding box center [71, 235] width 40 height 16
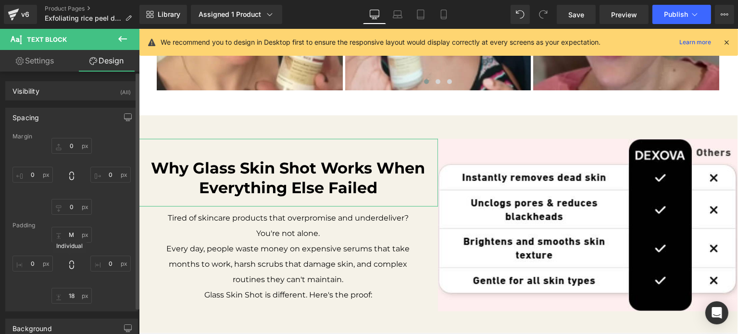
click at [71, 270] on span at bounding box center [72, 265] width 10 height 11
type input "0"
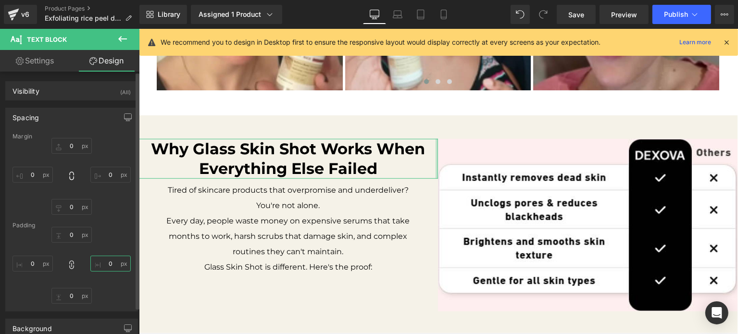
click at [100, 263] on input "0" at bounding box center [110, 264] width 40 height 16
type input "M"
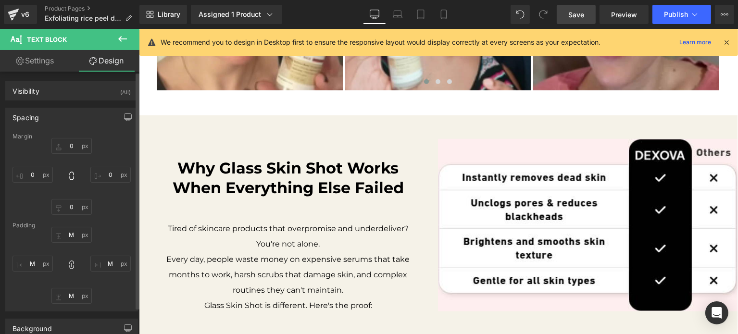
click at [590, 18] on link "Save" at bounding box center [575, 14] width 39 height 19
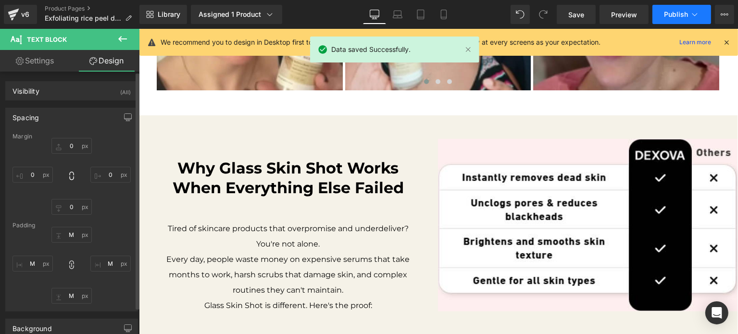
click at [665, 14] on span "Publish" at bounding box center [676, 15] width 24 height 8
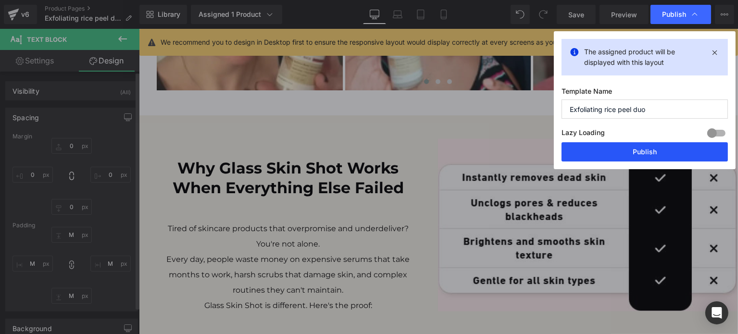
click at [626, 148] on button "Publish" at bounding box center [644, 151] width 166 height 19
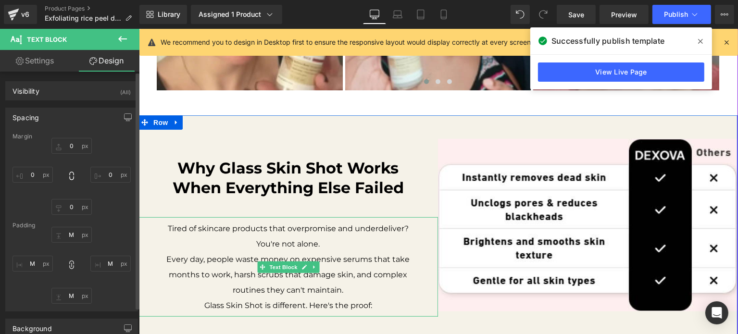
click at [276, 233] on p "Tired of skincare products that overpromise and underdeliver? You're not alone." at bounding box center [287, 236] width 261 height 31
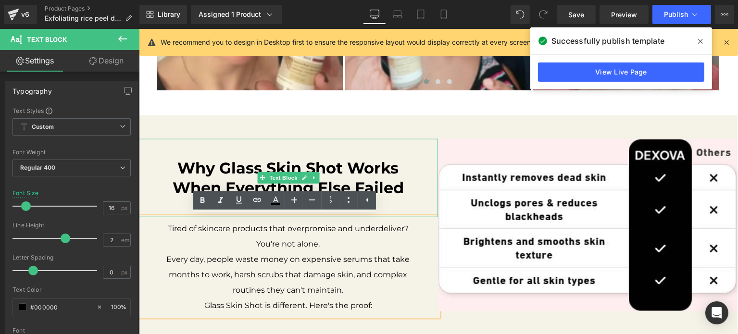
drag, startPoint x: 290, startPoint y: 176, endPoint x: 255, endPoint y: 165, distance: 37.1
click at [290, 176] on span "Text Block" at bounding box center [283, 178] width 32 height 12
click at [233, 174] on b "Why Glass Skin Shot Works When Everything Else Failed" at bounding box center [287, 178] width 231 height 39
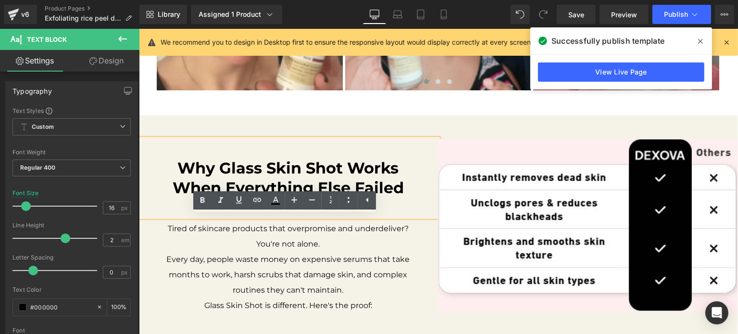
click at [352, 180] on b "Why Glass Skin Shot Works When Everything Else Failed" at bounding box center [287, 178] width 231 height 39
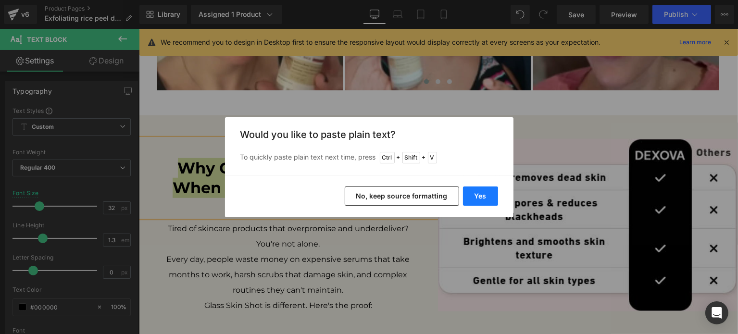
click at [475, 197] on button "Yes" at bounding box center [480, 195] width 35 height 19
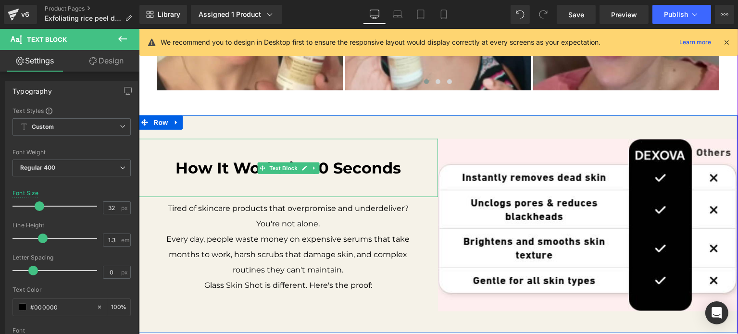
click at [310, 189] on div "How It Works in 60 Seconds" at bounding box center [287, 168] width 299 height 59
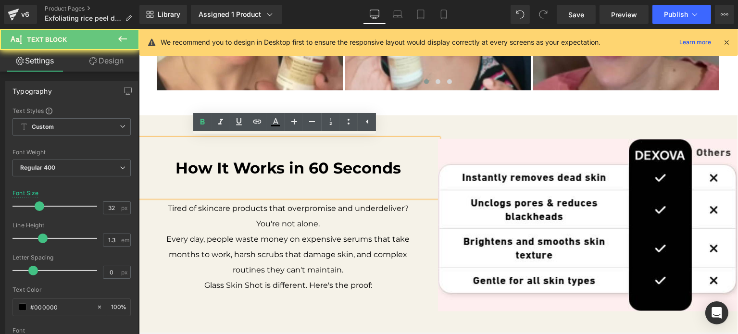
click at [333, 187] on div "How It Works in 60 Seconds" at bounding box center [287, 168] width 299 height 59
click at [387, 173] on b "How It Works in 60 Seconds" at bounding box center [287, 168] width 225 height 19
click at [406, 170] on p "How It Works in 60 Seconds" at bounding box center [287, 168] width 261 height 20
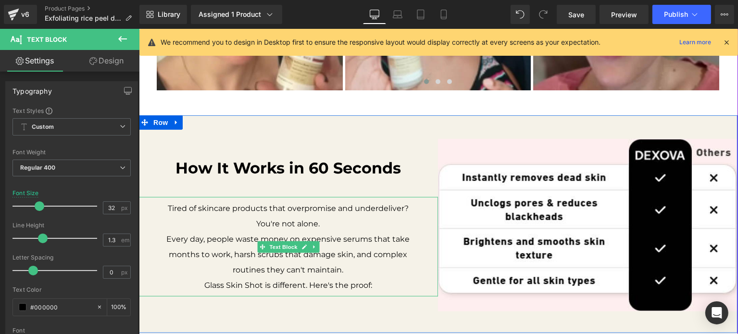
drag, startPoint x: 222, startPoint y: 224, endPoint x: 268, endPoint y: 219, distance: 46.0
click at [222, 224] on p "Tired of skincare products that overpromise and underdeliver? You're not alone." at bounding box center [287, 216] width 261 height 31
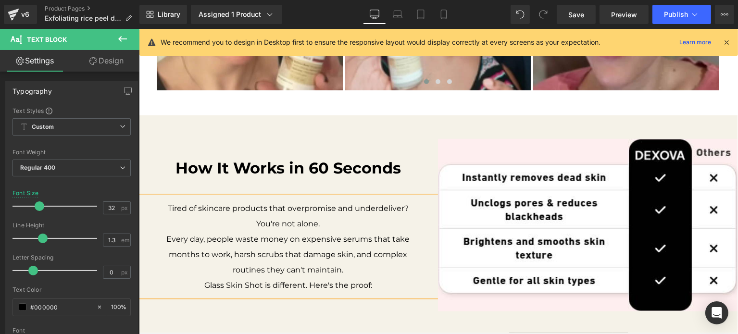
click at [268, 219] on p "Tired of skincare products that overpromise and underdeliver? You're not alone." at bounding box center [287, 216] width 261 height 31
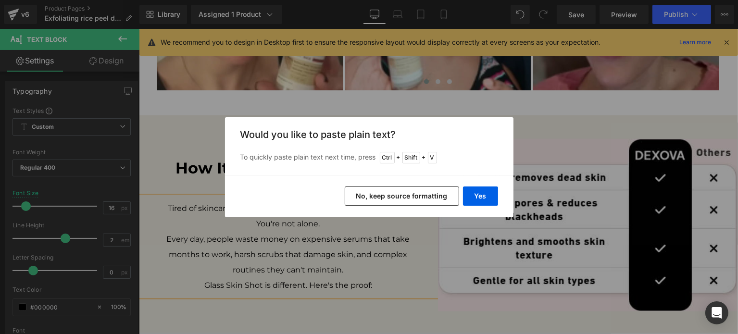
click at [487, 191] on button "Yes" at bounding box center [480, 195] width 35 height 19
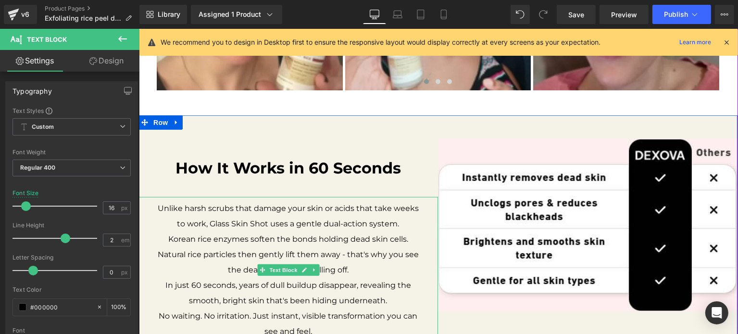
click at [289, 228] on p "Unlike harsh scrubs that damage your skin or acids that take weeks to work, Gla…" at bounding box center [287, 216] width 261 height 31
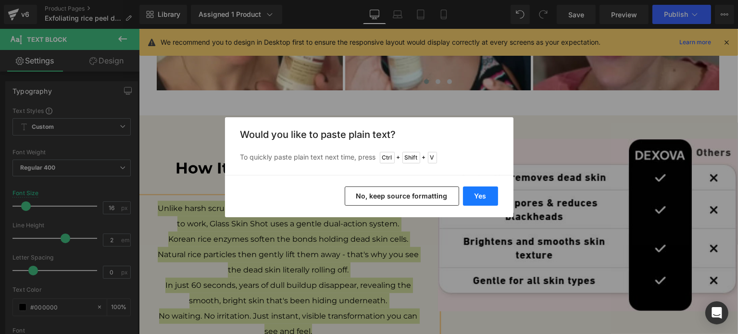
click at [471, 197] on button "Yes" at bounding box center [480, 195] width 35 height 19
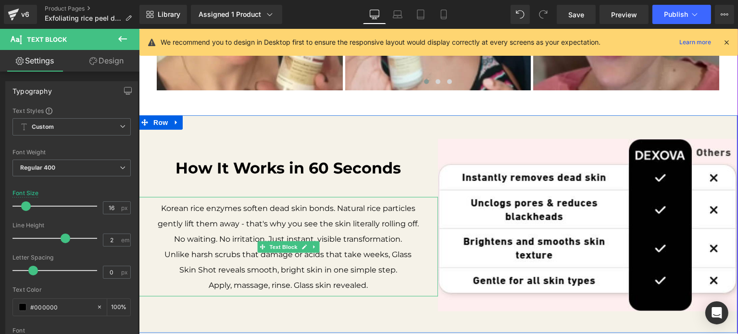
click at [295, 236] on p "No waiting. No irritation. Just instant, visible transformation." at bounding box center [287, 239] width 261 height 15
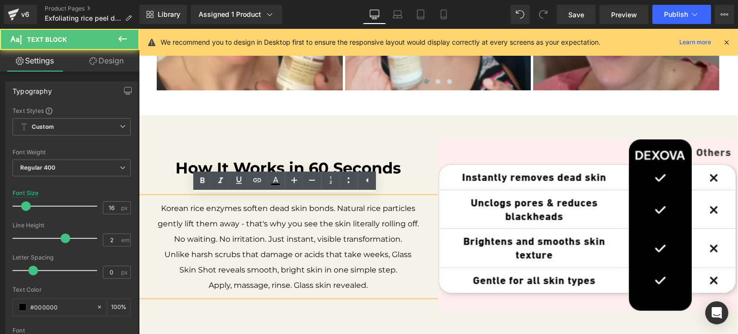
click at [228, 240] on p "No waiting. No irritation. Just instant, visible transformation." at bounding box center [287, 239] width 261 height 15
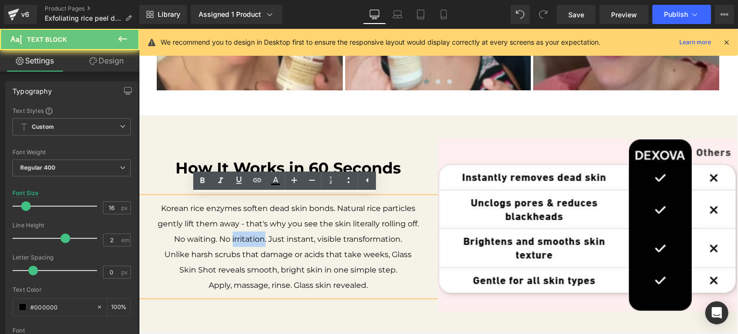
click at [228, 240] on p "No waiting. No irritation. Just instant, visible transformation." at bounding box center [287, 239] width 261 height 15
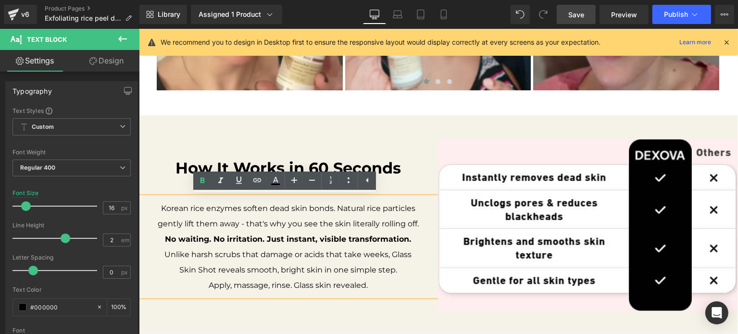
click at [579, 15] on span "Save" at bounding box center [576, 15] width 16 height 10
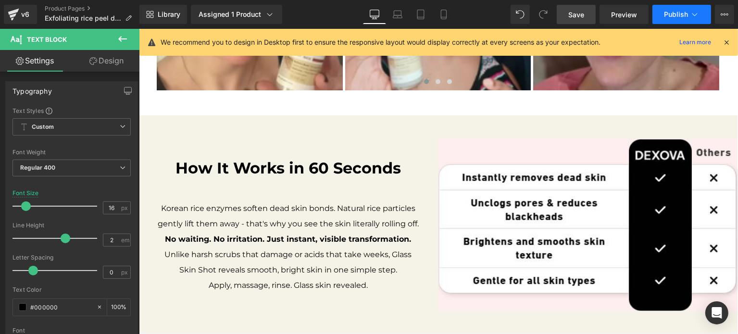
click at [679, 14] on span "Publish" at bounding box center [676, 15] width 24 height 8
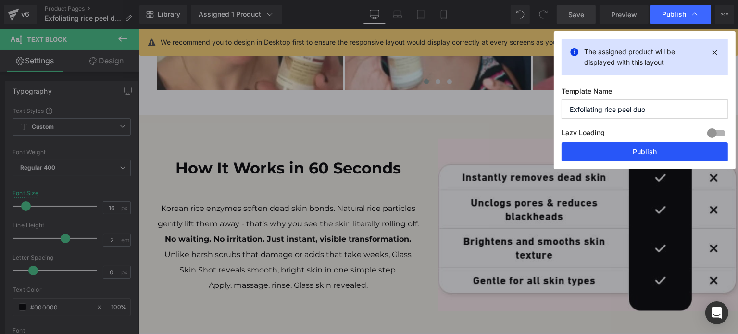
click at [643, 146] on button "Publish" at bounding box center [644, 151] width 166 height 19
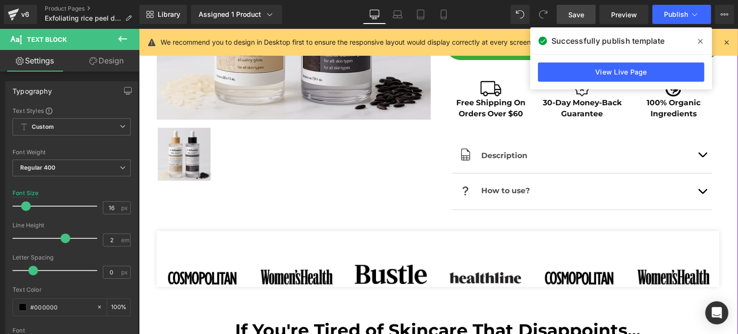
scroll to position [407, 0]
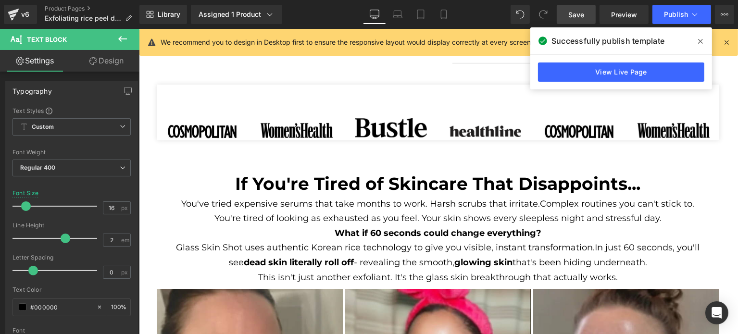
click at [575, 18] on span "Save" at bounding box center [576, 15] width 16 height 10
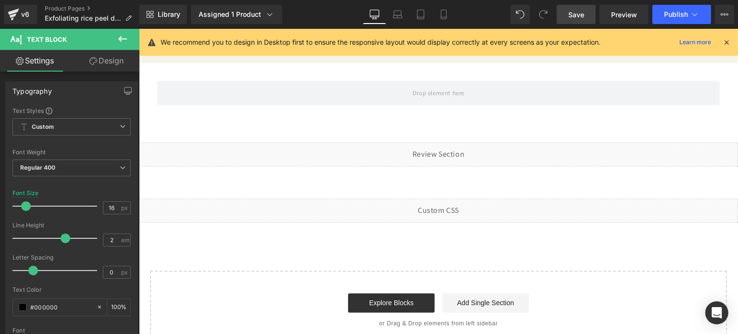
scroll to position [1827, 0]
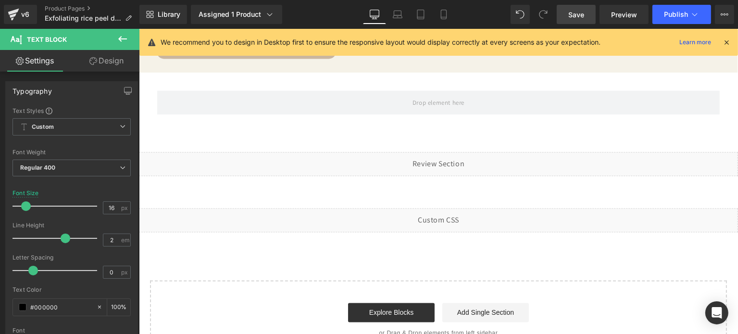
click at [571, 10] on span "Save" at bounding box center [576, 15] width 16 height 10
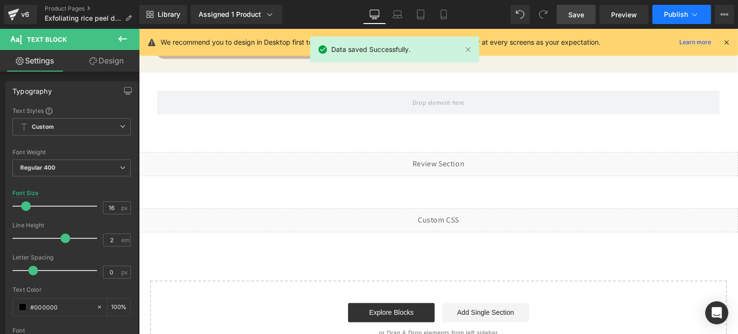
click at [680, 17] on span "Publish" at bounding box center [676, 15] width 24 height 8
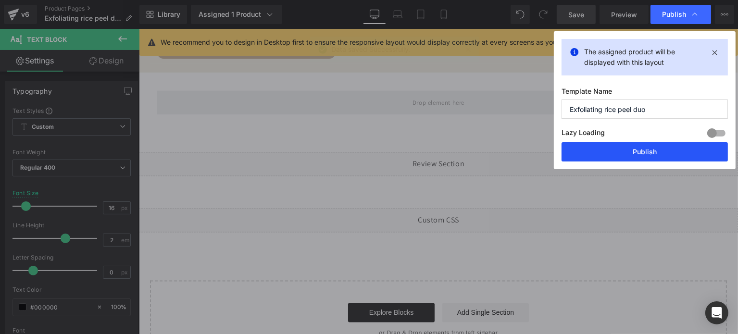
click at [616, 157] on button "Publish" at bounding box center [644, 151] width 166 height 19
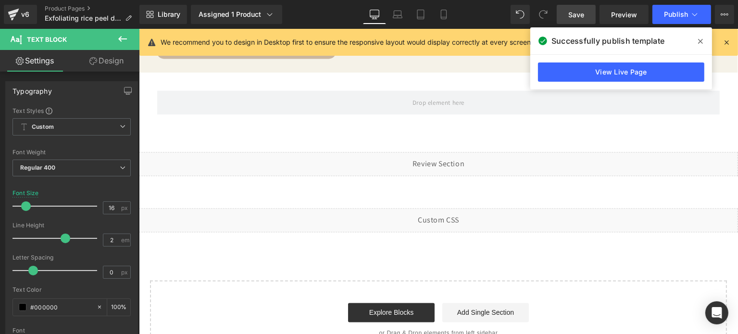
click at [698, 42] on icon at bounding box center [700, 41] width 5 height 8
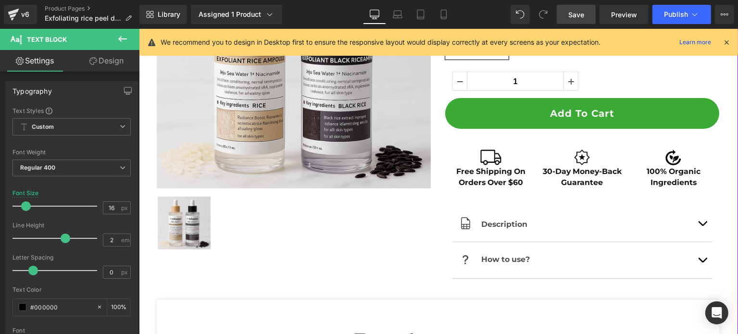
scroll to position [0, 0]
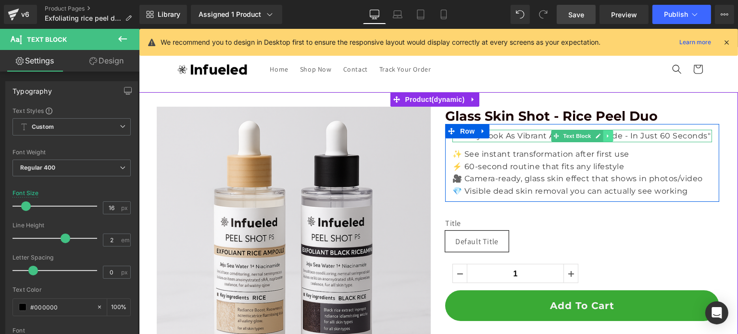
click at [603, 138] on link at bounding box center [608, 136] width 10 height 12
click at [600, 138] on icon at bounding box center [602, 136] width 5 height 6
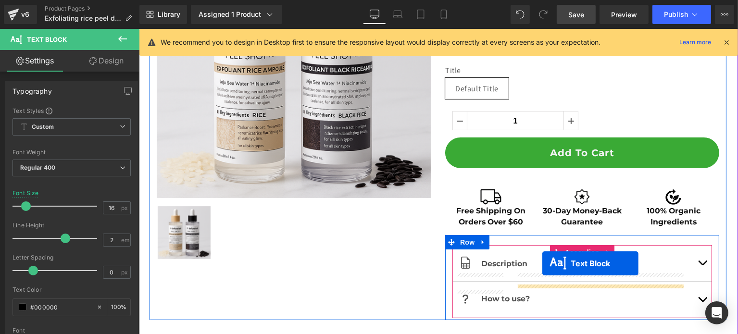
scroll to position [202, 0]
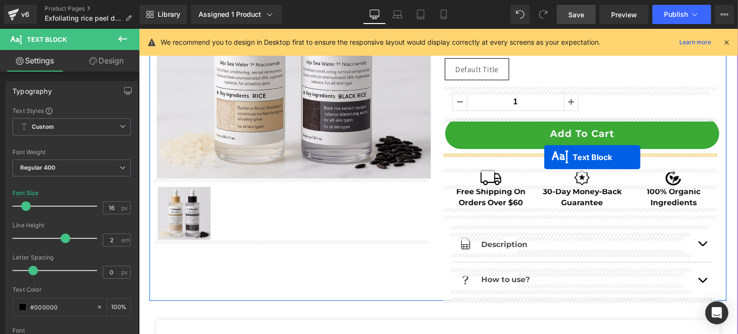
drag, startPoint x: 553, startPoint y: 153, endPoint x: 543, endPoint y: 157, distance: 9.9
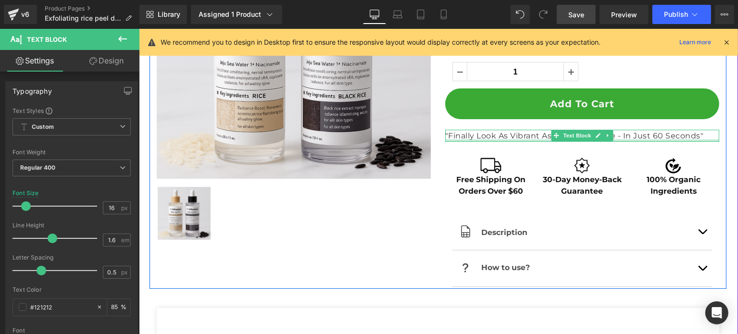
drag, startPoint x: 624, startPoint y: 140, endPoint x: 578, endPoint y: 136, distance: 46.8
click at [624, 140] on div ""Finally Look As Vibrant As You Feel Inside - In Just 60 Seconds" Text Block" at bounding box center [581, 136] width 274 height 12
click at [621, 136] on p ""Finally Look As Vibrant As You Feel Inside - In Just 60 Seconds"" at bounding box center [581, 136] width 274 height 12
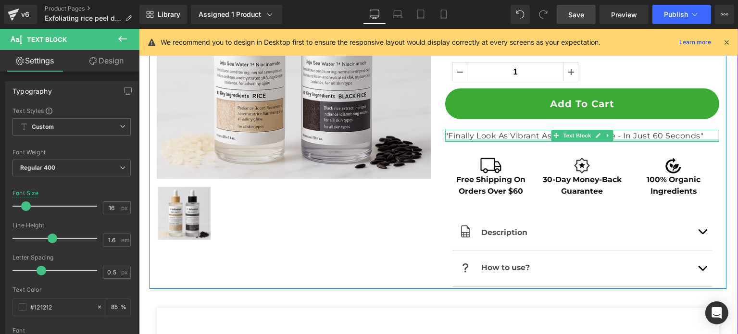
click at [619, 135] on p ""Finally Look As Vibrant As You Feel Inside - In Just 60 Seconds"" at bounding box center [581, 136] width 274 height 12
click at [578, 135] on p ""Finally Look As Vibrant As You Feel Inside - In Just 60 Seconds"" at bounding box center [581, 136] width 274 height 12
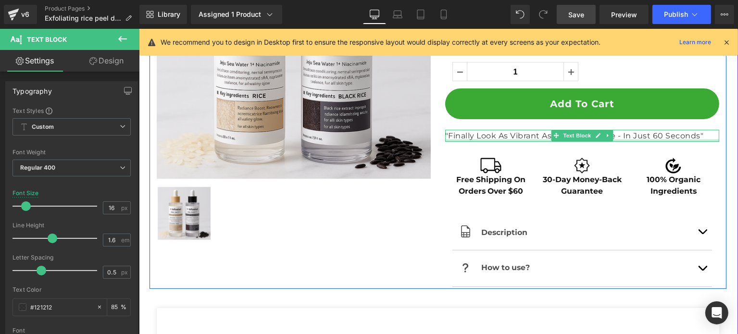
click at [578, 135] on p ""Finally Look As Vibrant As You Feel Inside - In Just 60 Seconds"" at bounding box center [581, 136] width 274 height 12
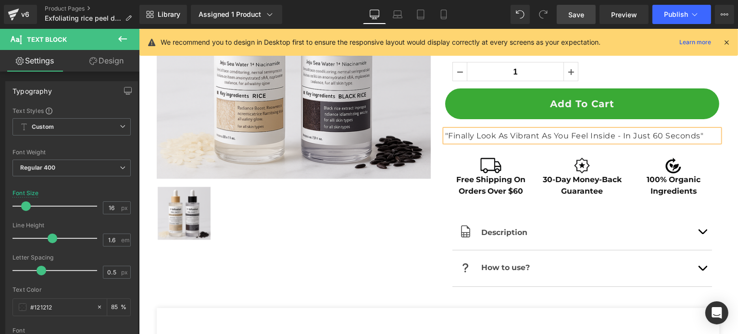
click at [578, 136] on p ""Finally Look As Vibrant As You Feel Inside - In Just 60 Seconds"" at bounding box center [581, 136] width 274 height 12
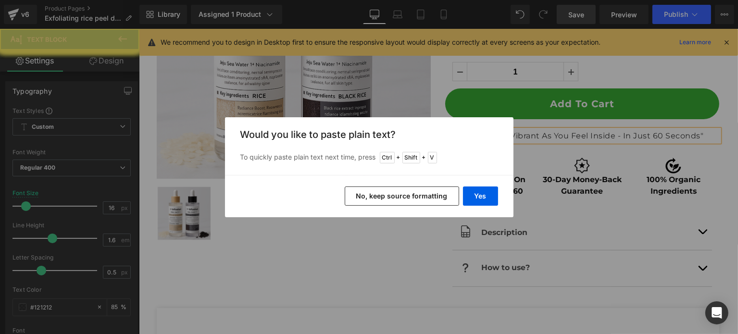
click at [495, 188] on button "Yes" at bounding box center [480, 195] width 35 height 19
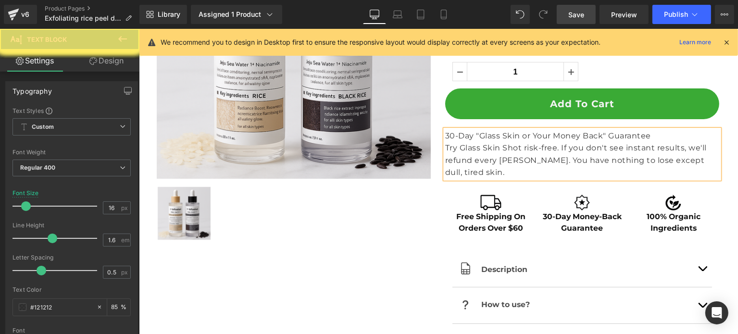
click at [637, 133] on p "30-Day "Glass Skin or Your Money Back" Guarantee" at bounding box center [581, 136] width 274 height 12
drag, startPoint x: 626, startPoint y: 129, endPoint x: 441, endPoint y: 126, distance: 185.0
click at [441, 126] on div "Glass Skin Shot - Rice Peel Duo Heading "Finally Look As Vibrant As You Feel In…" at bounding box center [581, 115] width 288 height 421
click at [658, 137] on p "30-Day "Glass Skin or Your Money Back" Guarantee" at bounding box center [581, 136] width 274 height 12
click at [639, 156] on p "Try Glass Skin Shot risk-free. If you don't see instant results, we'll refund e…" at bounding box center [581, 160] width 274 height 37
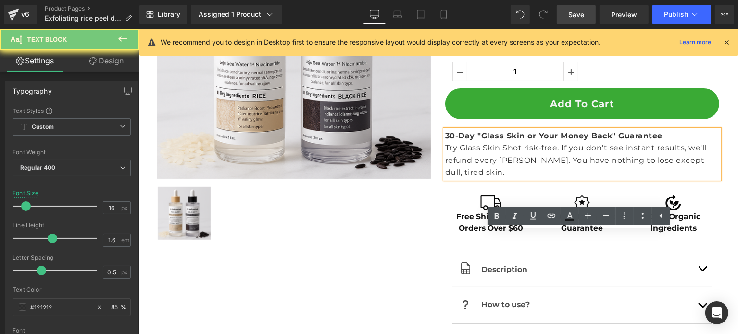
click at [594, 179] on p "Try Glass Skin Shot risk-free. If you don't see instant results, we'll refund e…" at bounding box center [581, 160] width 274 height 37
click at [461, 179] on p "Try Glass Skin Shot risk-free. If you don't see instant results, we'll refund e…" at bounding box center [581, 160] width 274 height 37
click at [387, 241] on div at bounding box center [293, 213] width 274 height 55
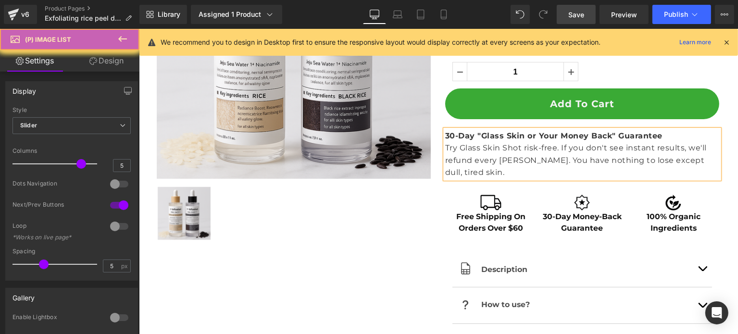
click at [580, 14] on span "Save" at bounding box center [576, 15] width 16 height 10
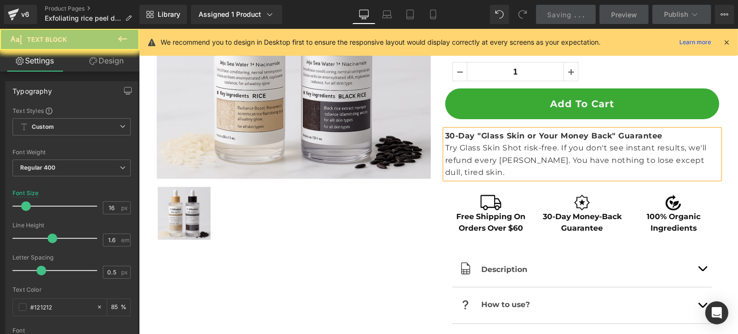
click at [626, 179] on div "30-Day "Glass Skin or Your Money Back" Guarantee Try Glass Skin Shot risk-free.…" at bounding box center [581, 154] width 274 height 49
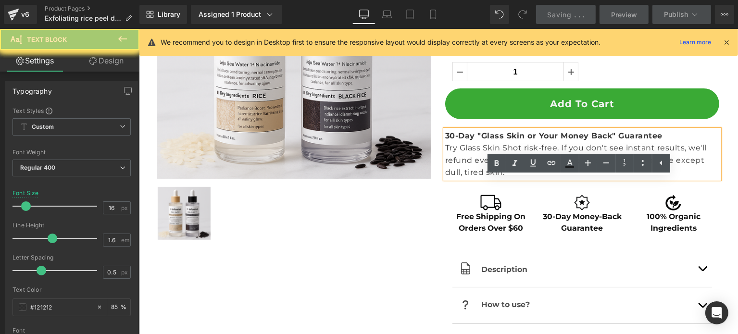
click at [726, 42] on icon at bounding box center [726, 42] width 9 height 9
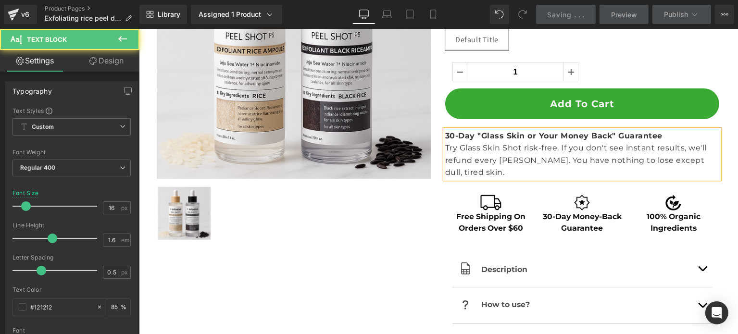
click at [605, 179] on p "Try Glass Skin Shot risk-free. If you don't see instant results, we'll refund e…" at bounding box center [581, 160] width 274 height 37
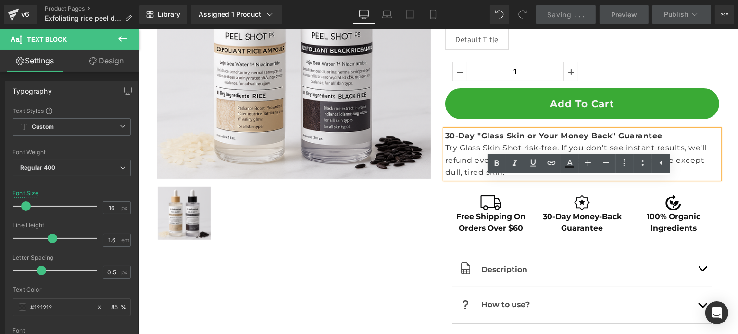
click at [104, 65] on link "Design" at bounding box center [107, 61] width 70 height 22
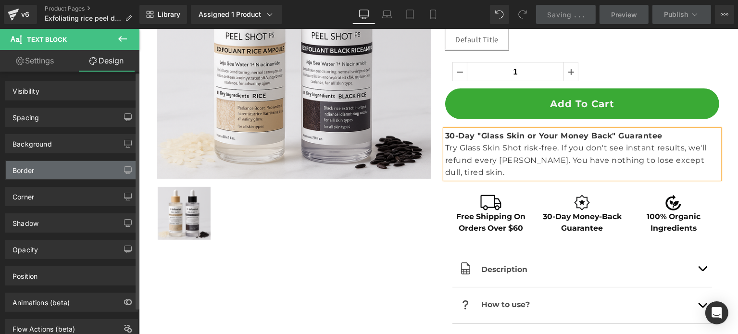
click at [63, 170] on div "Border" at bounding box center [72, 170] width 132 height 18
click at [64, 171] on div "Border" at bounding box center [72, 170] width 132 height 18
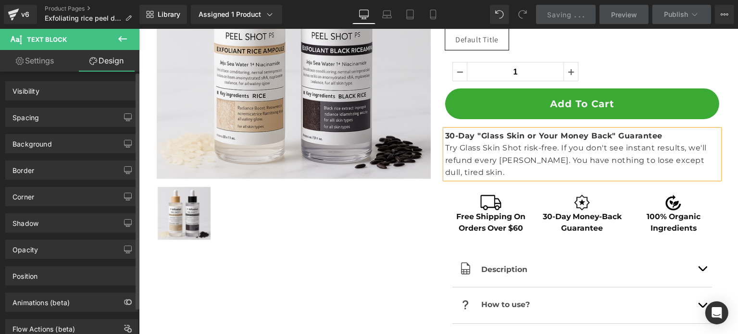
click at [46, 171] on div "Border" at bounding box center [72, 170] width 132 height 18
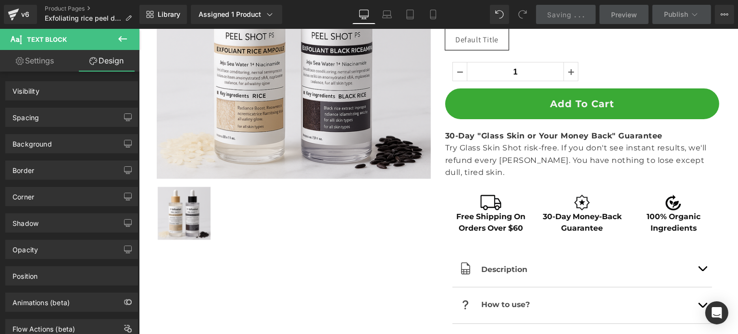
scroll to position [152, 0]
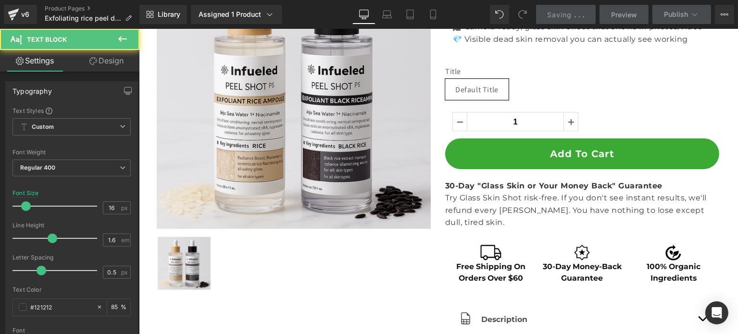
click at [528, 189] on strong "30-Day "Glass Skin or Your Money Back" Guarantee" at bounding box center [552, 185] width 217 height 9
click at [118, 60] on link "Design" at bounding box center [107, 61] width 70 height 22
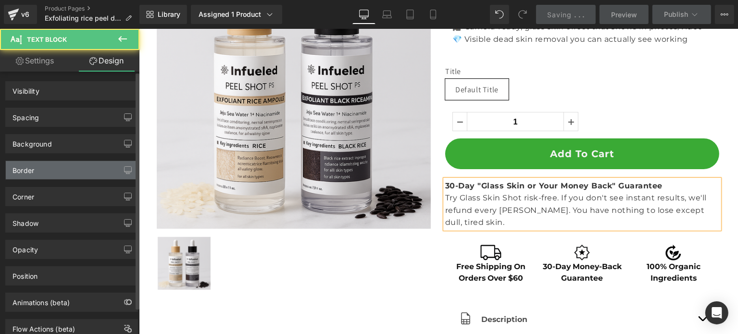
click at [42, 178] on div "Border" at bounding box center [72, 170] width 132 height 18
click at [42, 168] on div "Border" at bounding box center [72, 170] width 132 height 18
click at [126, 174] on icon "button" at bounding box center [128, 174] width 4 height 0
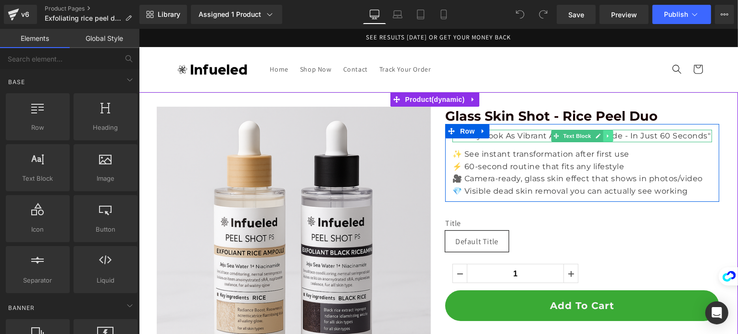
click at [604, 137] on icon at bounding box center [606, 136] width 5 height 6
click at [597, 139] on link at bounding box center [602, 136] width 10 height 12
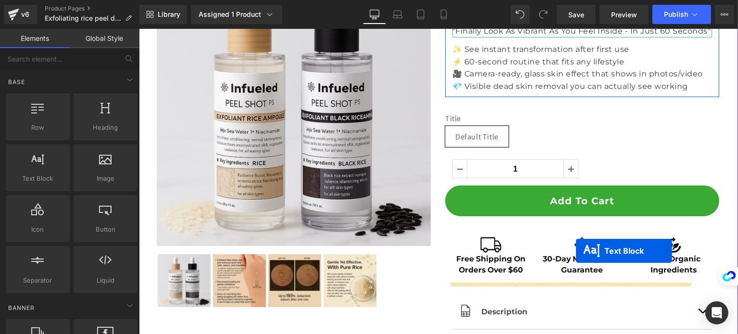
scroll to position [173, 0]
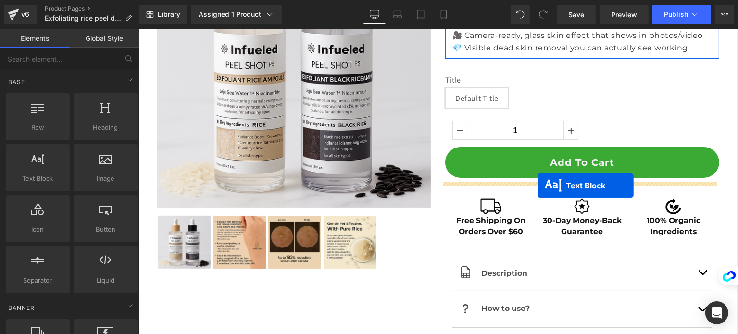
drag, startPoint x: 539, startPoint y: 135, endPoint x: 537, endPoint y: 185, distance: 50.5
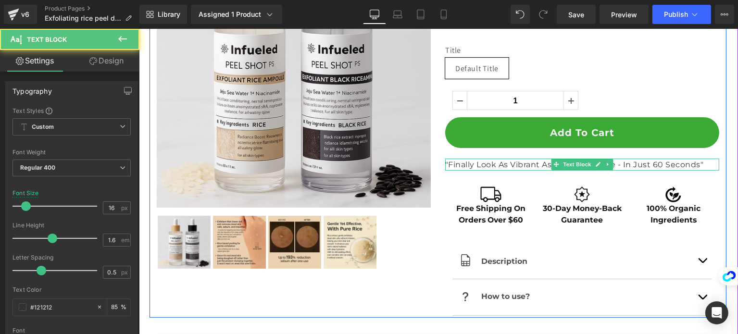
click at [535, 161] on p ""Finally Look As Vibrant As You Feel Inside - In Just 60 Seconds"" at bounding box center [581, 165] width 274 height 12
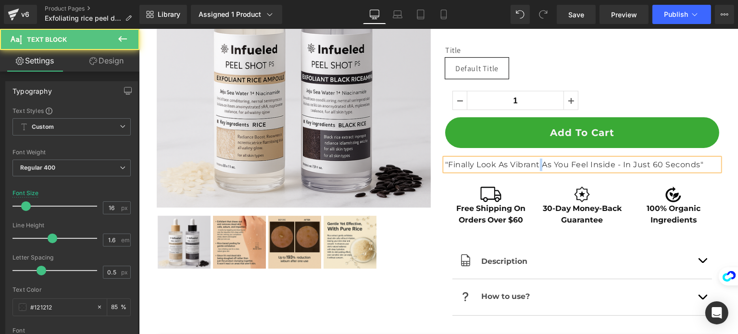
click at [535, 161] on p ""Finally Look As Vibrant As You Feel Inside - In Just 60 Seconds"" at bounding box center [581, 165] width 274 height 12
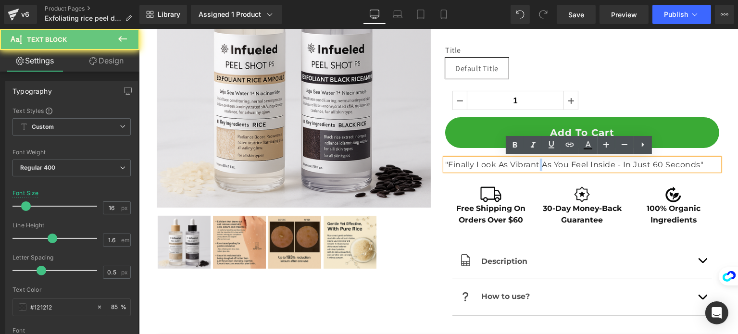
click at [535, 161] on p ""Finally Look As Vibrant As You Feel Inside - In Just 60 Seconds"" at bounding box center [581, 165] width 274 height 12
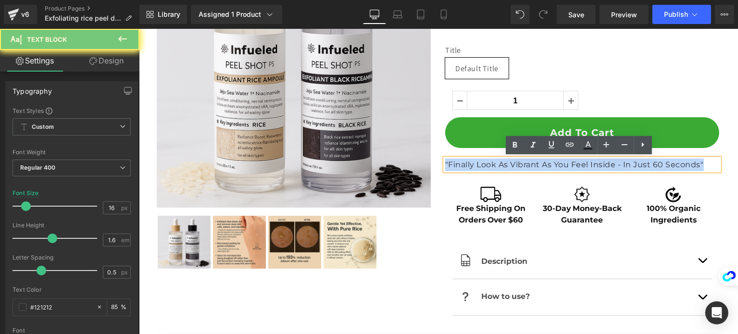
click at [535, 161] on p ""Finally Look As Vibrant As You Feel Inside - In Just 60 Seconds"" at bounding box center [581, 165] width 274 height 12
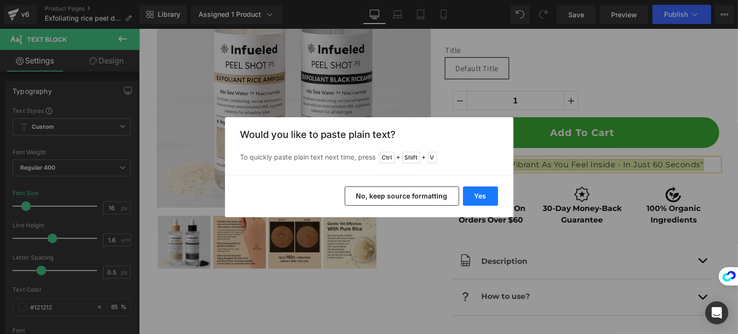
click at [476, 192] on button "Yes" at bounding box center [480, 195] width 35 height 19
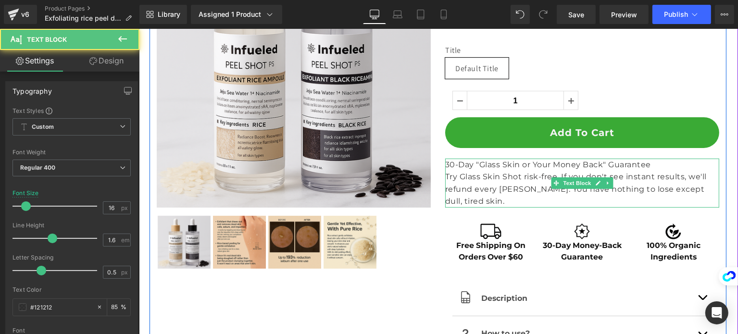
click at [653, 167] on p "30-Day "Glass Skin or Your Money Back" Guarantee" at bounding box center [581, 165] width 274 height 12
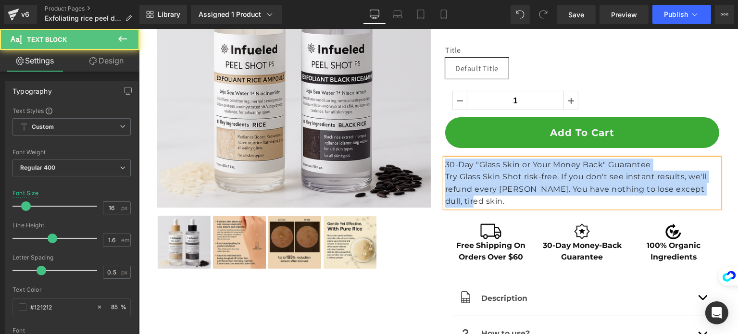
click at [585, 165] on p "30-Day "Glass Skin or Your Money Back" Guarantee" at bounding box center [581, 165] width 274 height 12
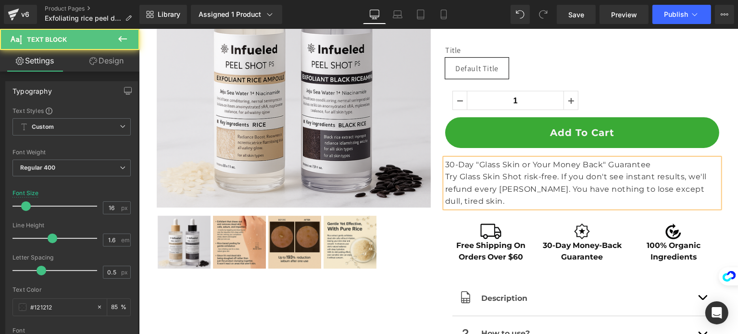
click at [585, 165] on p "30-Day "Glass Skin or Your Money Back" Guarantee" at bounding box center [581, 165] width 274 height 12
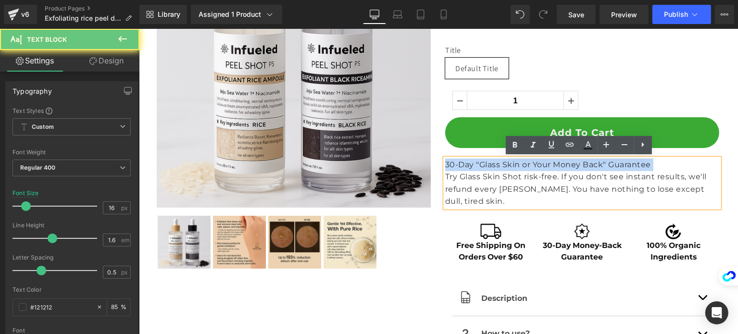
click at [585, 165] on p "30-Day "Glass Skin or Your Money Back" Guarantee" at bounding box center [581, 165] width 274 height 12
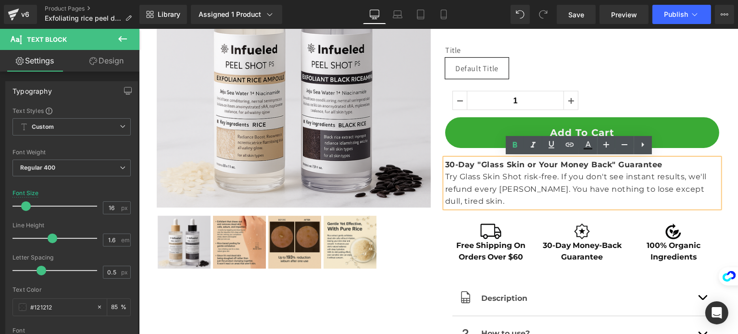
click at [574, 186] on p "Try Glass Skin Shot risk-free. If you don't see instant results, we'll refund e…" at bounding box center [581, 189] width 274 height 37
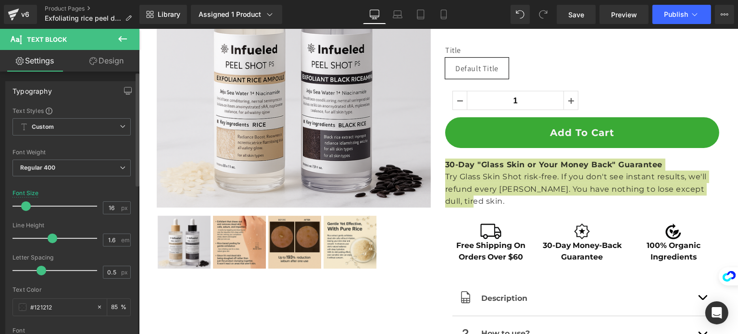
click at [97, 205] on div "Font Size 16 px" at bounding box center [71, 206] width 118 height 32
click at [103, 205] on input "16" at bounding box center [111, 208] width 17 height 12
type input "14"
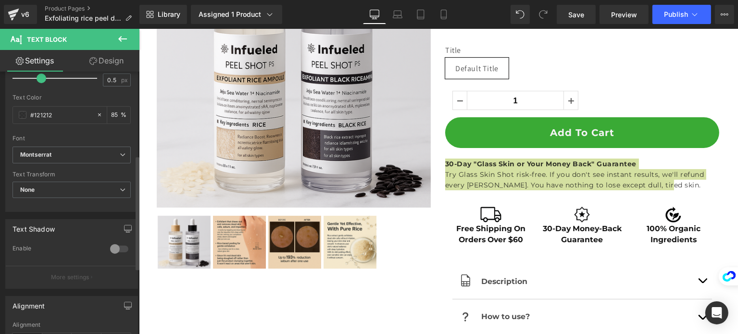
scroll to position [344, 0]
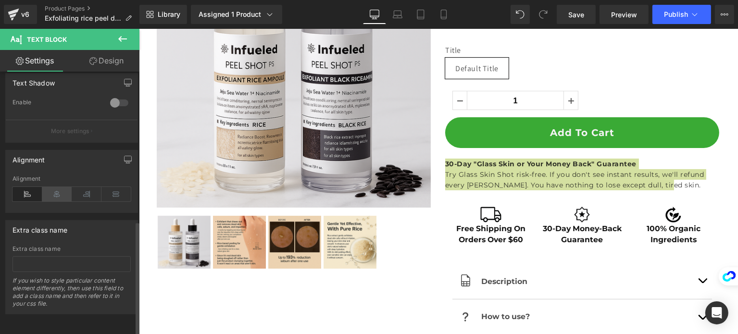
click at [65, 187] on icon at bounding box center [57, 194] width 30 height 14
click at [82, 188] on icon at bounding box center [87, 194] width 30 height 14
click at [54, 188] on icon at bounding box center [57, 194] width 30 height 14
click at [569, 14] on span "Save" at bounding box center [576, 15] width 16 height 10
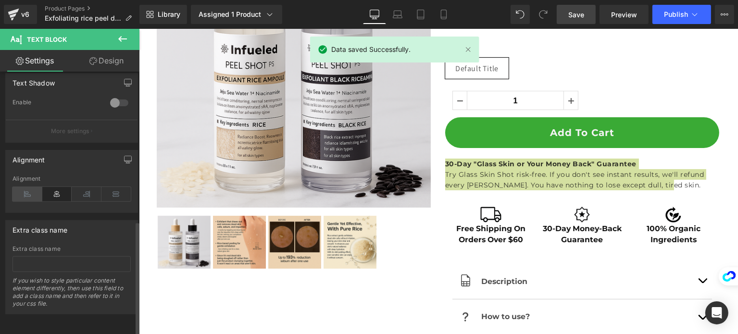
click at [19, 189] on icon at bounding box center [27, 194] width 30 height 14
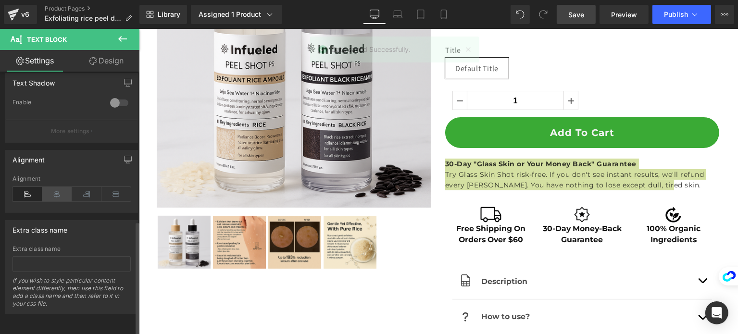
click at [62, 187] on icon at bounding box center [57, 194] width 30 height 14
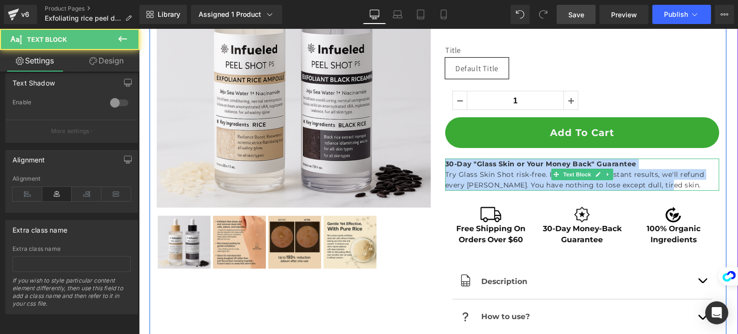
click at [524, 168] on p "30-Day "Glass Skin or Your Money Back" Guarantee" at bounding box center [581, 164] width 274 height 11
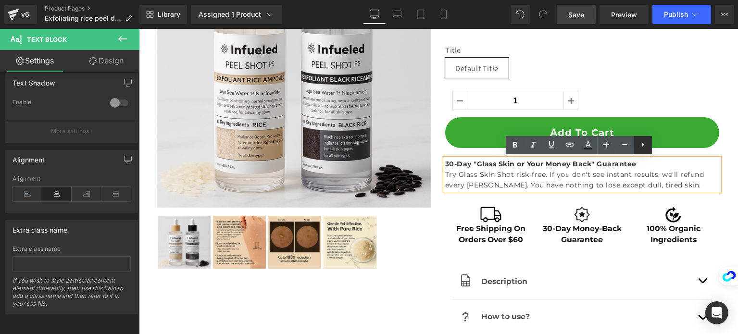
click at [641, 144] on icon at bounding box center [642, 144] width 2 height 5
click at [605, 189] on p "Try Glass Skin Shot risk-free. If you don't see instant results, we'll refund e…" at bounding box center [581, 180] width 274 height 22
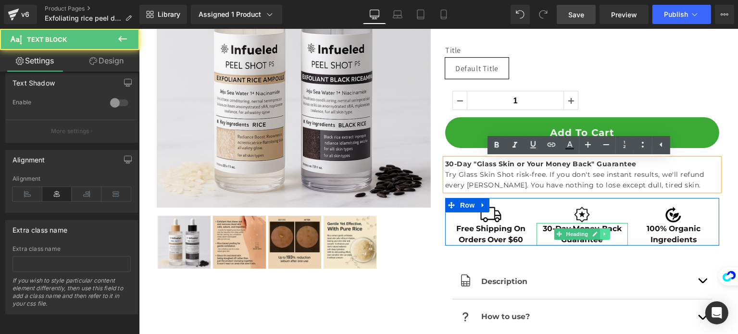
click at [604, 233] on link at bounding box center [604, 234] width 10 height 12
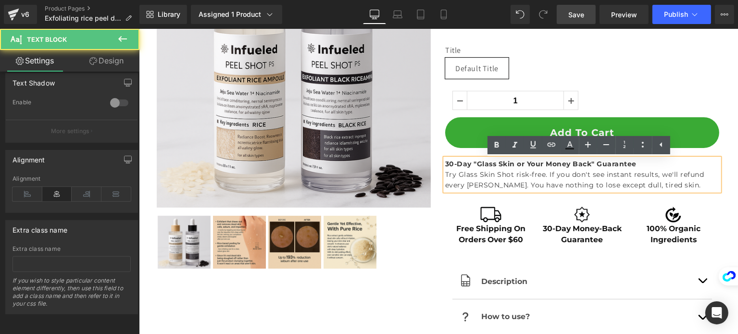
click at [590, 180] on p "Try Glass Skin Shot risk-free. If you don't see instant results, we'll refund e…" at bounding box center [581, 180] width 274 height 22
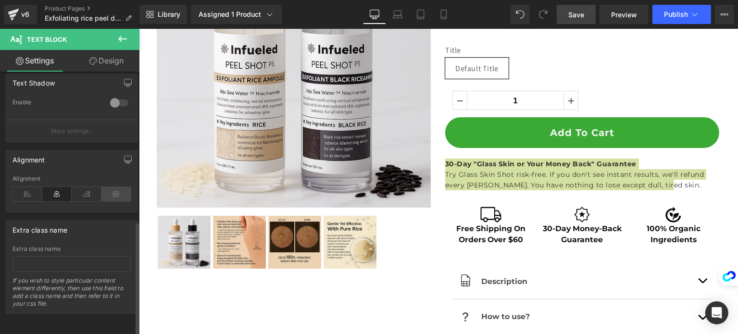
click at [113, 187] on icon at bounding box center [116, 194] width 30 height 14
click at [91, 187] on icon at bounding box center [87, 194] width 30 height 14
click at [23, 187] on icon at bounding box center [27, 194] width 30 height 14
click at [67, 187] on icon at bounding box center [57, 194] width 30 height 14
click at [77, 187] on icon at bounding box center [87, 194] width 30 height 14
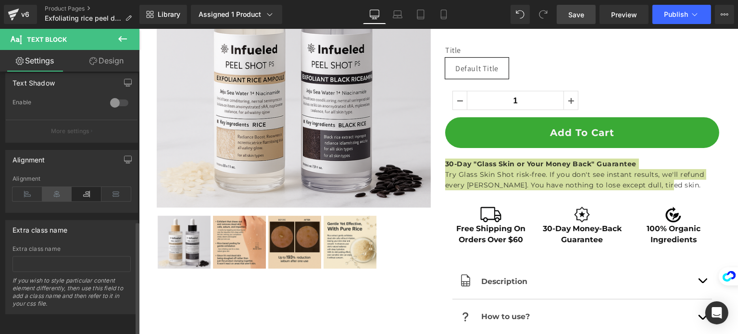
click at [58, 187] on icon at bounding box center [57, 194] width 30 height 14
click at [580, 22] on link "Save" at bounding box center [575, 14] width 39 height 19
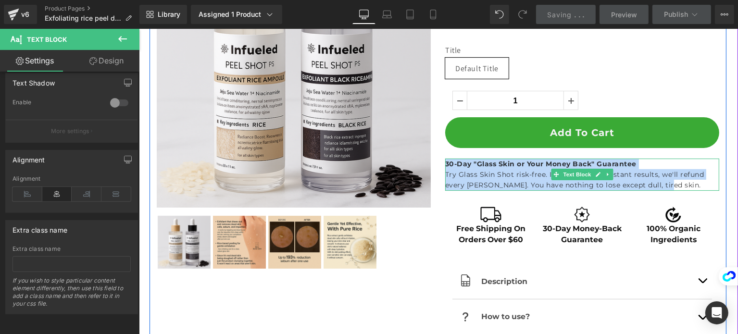
click at [628, 174] on p "Try Glass Skin Shot risk-free. If you don't see instant results, we'll refund e…" at bounding box center [581, 180] width 274 height 22
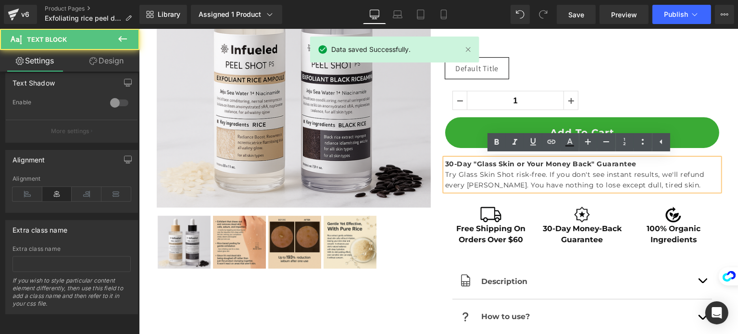
click at [641, 180] on p "Try Glass Skin Shot risk-free. If you don't see instant results, we'll refund e…" at bounding box center [581, 180] width 274 height 22
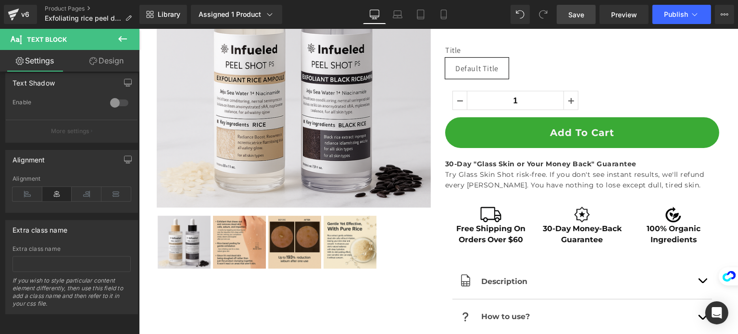
click at [575, 18] on span "Save" at bounding box center [576, 15] width 16 height 10
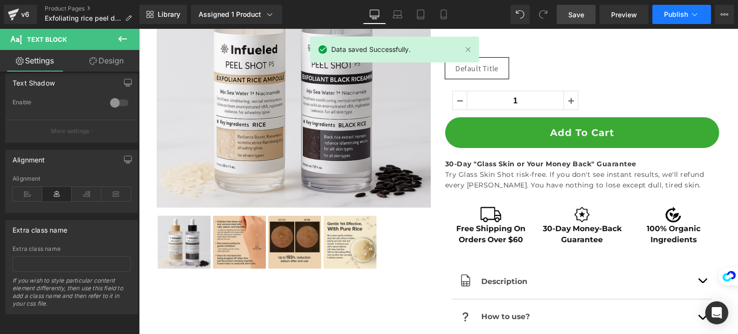
click at [663, 15] on button "Publish" at bounding box center [681, 14] width 59 height 19
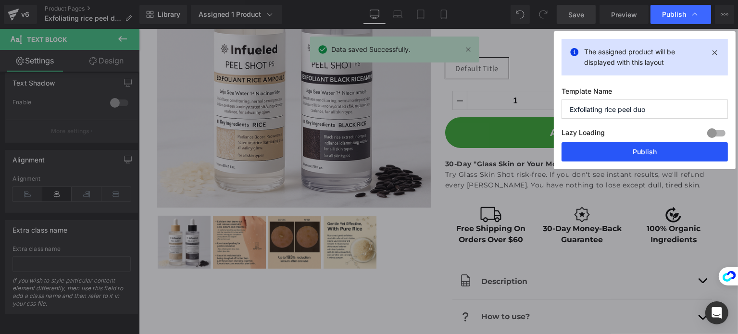
click at [596, 146] on button "Publish" at bounding box center [644, 151] width 166 height 19
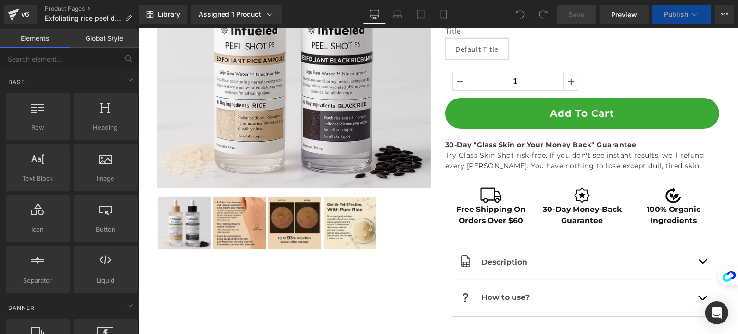
drag, startPoint x: 727, startPoint y: 135, endPoint x: 517, endPoint y: 151, distance: 210.5
click at [517, 151] on p "Try Glass Skin Shot risk-free. If you don't see instant results, we'll refund e…" at bounding box center [581, 161] width 274 height 22
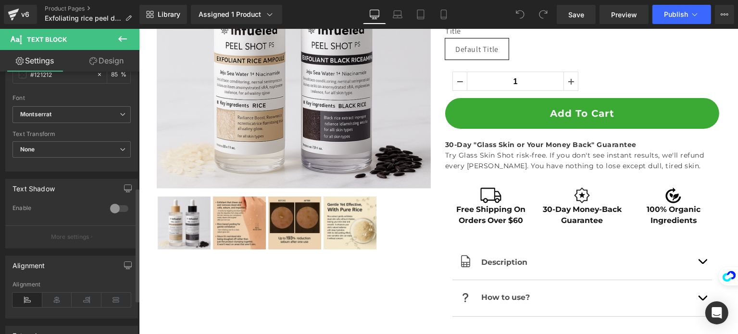
scroll to position [344, 0]
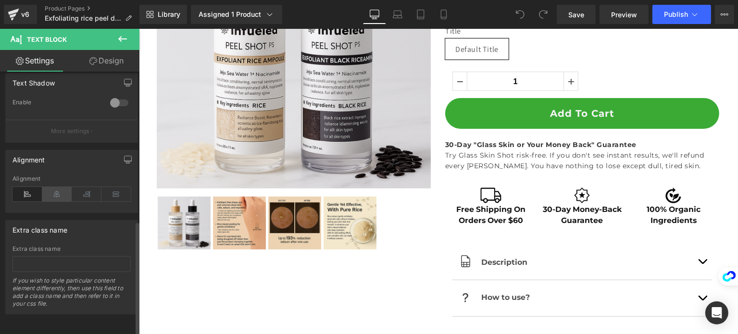
click at [61, 187] on icon at bounding box center [57, 194] width 30 height 14
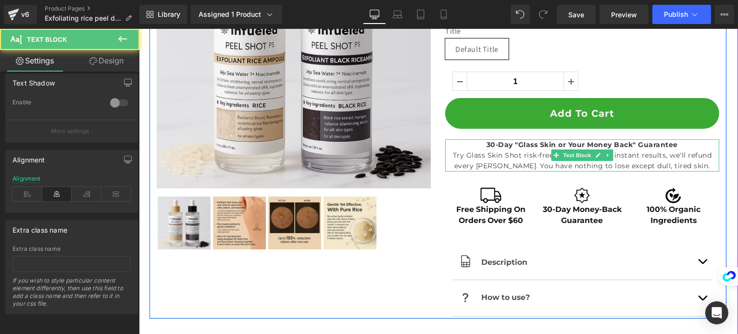
click at [653, 155] on p "Try Glass Skin Shot risk-free. If you don't see instant results, we'll refund e…" at bounding box center [581, 161] width 274 height 22
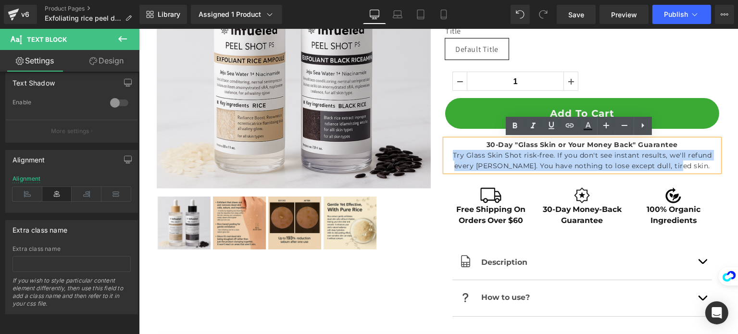
drag, startPoint x: 656, startPoint y: 164, endPoint x: 443, endPoint y: 154, distance: 214.0
click at [444, 154] on p "Try Glass Skin Shot risk-free. If you don't see instant results, we'll refund e…" at bounding box center [581, 161] width 274 height 22
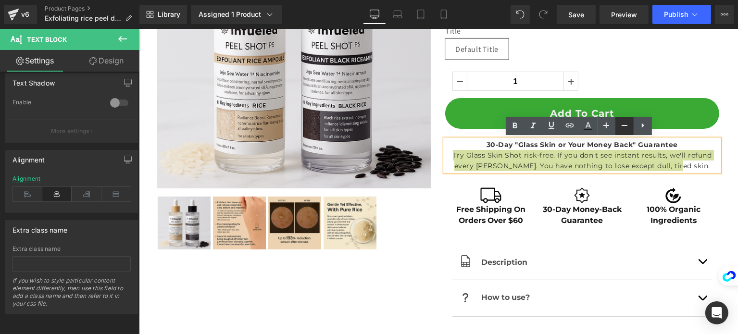
click at [621, 126] on icon at bounding box center [624, 126] width 12 height 12
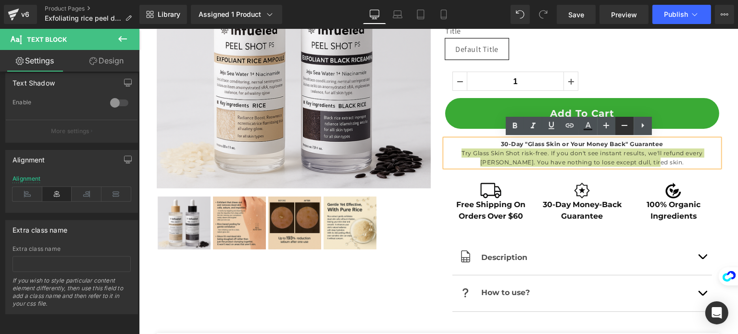
type input "12"
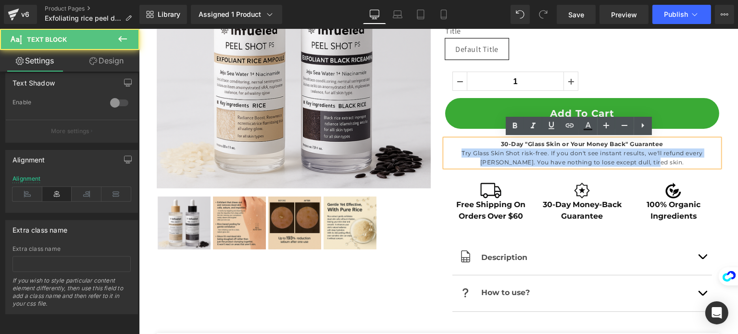
click at [690, 165] on p "Try Glass Skin Shot risk-free. If you don't see instant results, we'll refund e…" at bounding box center [581, 157] width 274 height 18
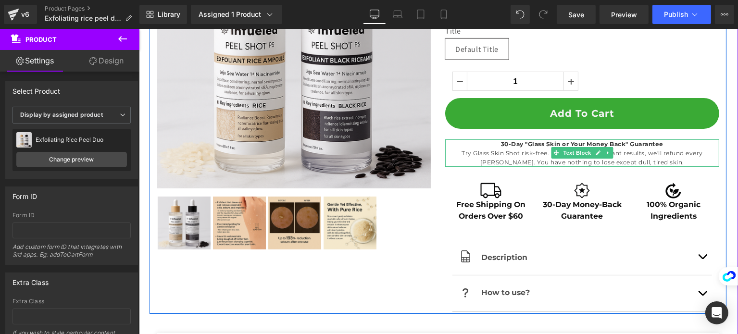
click at [637, 156] on p "Try Glass Skin Shot risk-free. If you don't see instant results, we'll refund e…" at bounding box center [581, 157] width 274 height 18
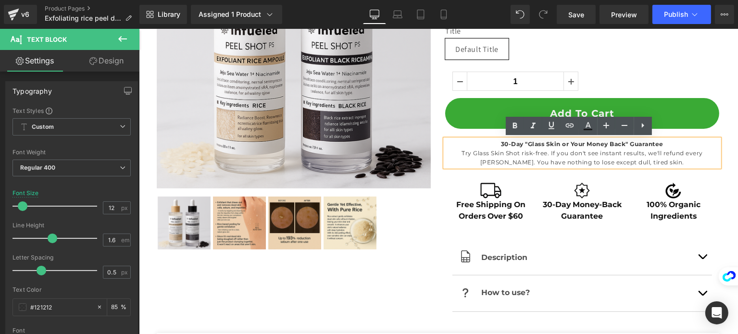
click at [633, 155] on p "Try Glass Skin Shot risk-free. If you don't see instant results, we'll refund e…" at bounding box center [581, 157] width 274 height 18
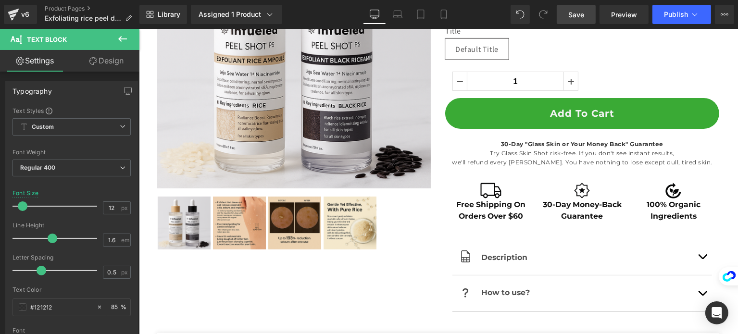
drag, startPoint x: 572, startPoint y: 10, endPoint x: 579, endPoint y: 111, distance: 101.2
click at [572, 10] on span "Save" at bounding box center [576, 15] width 16 height 10
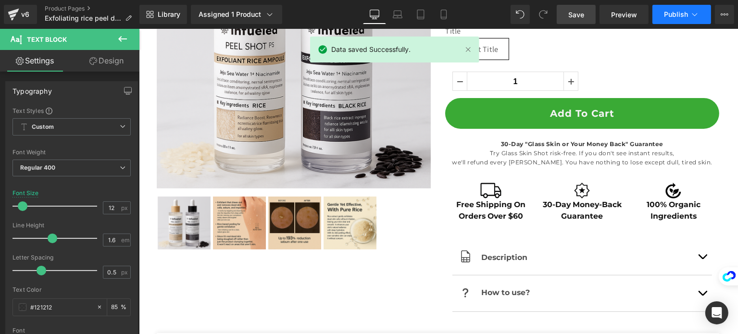
click at [676, 19] on button "Publish" at bounding box center [681, 14] width 59 height 19
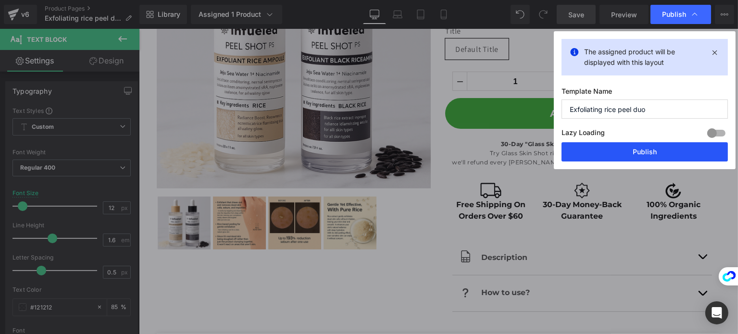
click at [633, 142] on button "Publish" at bounding box center [644, 151] width 166 height 19
